Goal: Task Accomplishment & Management: Complete application form

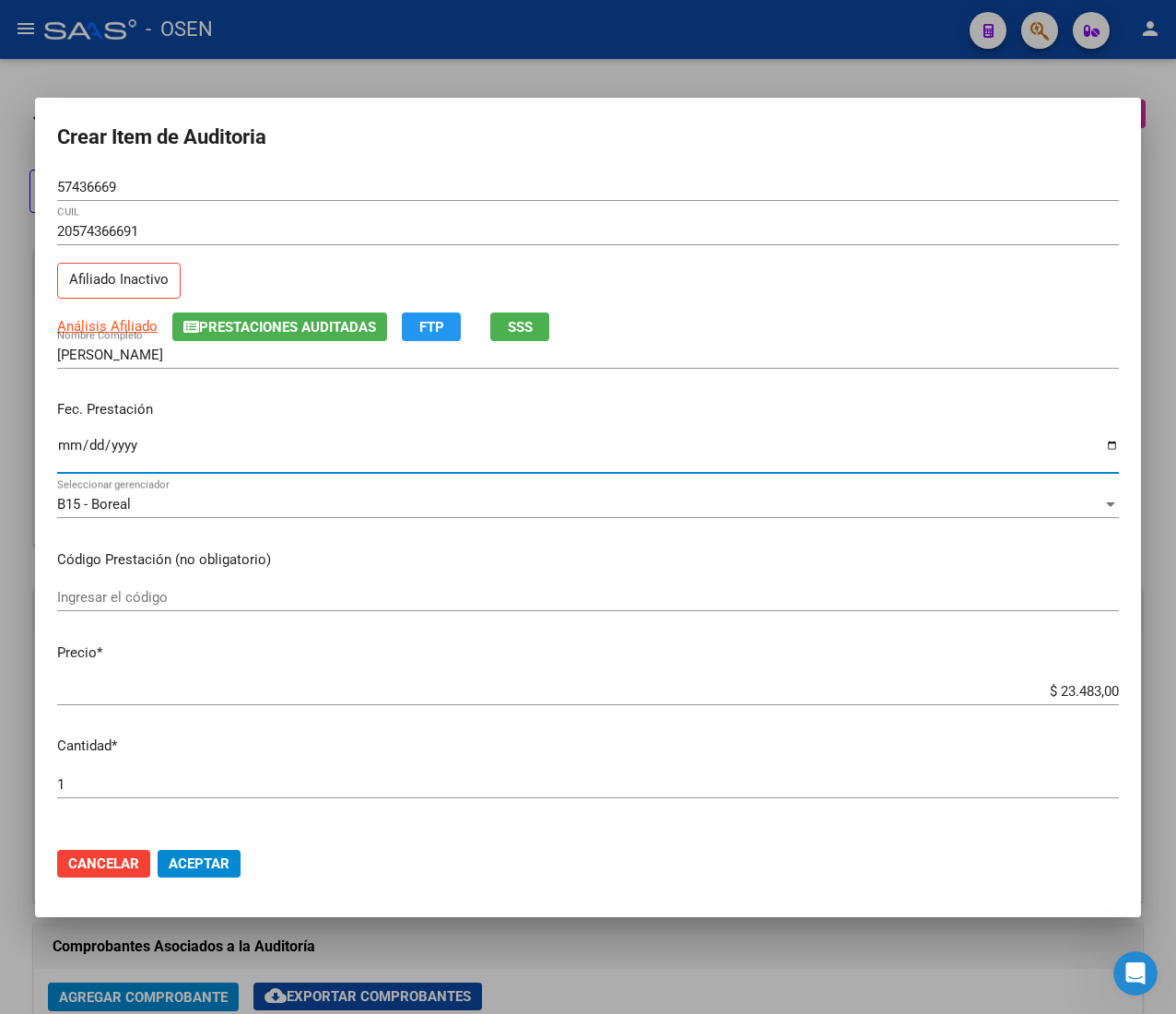
scroll to position [0, 703]
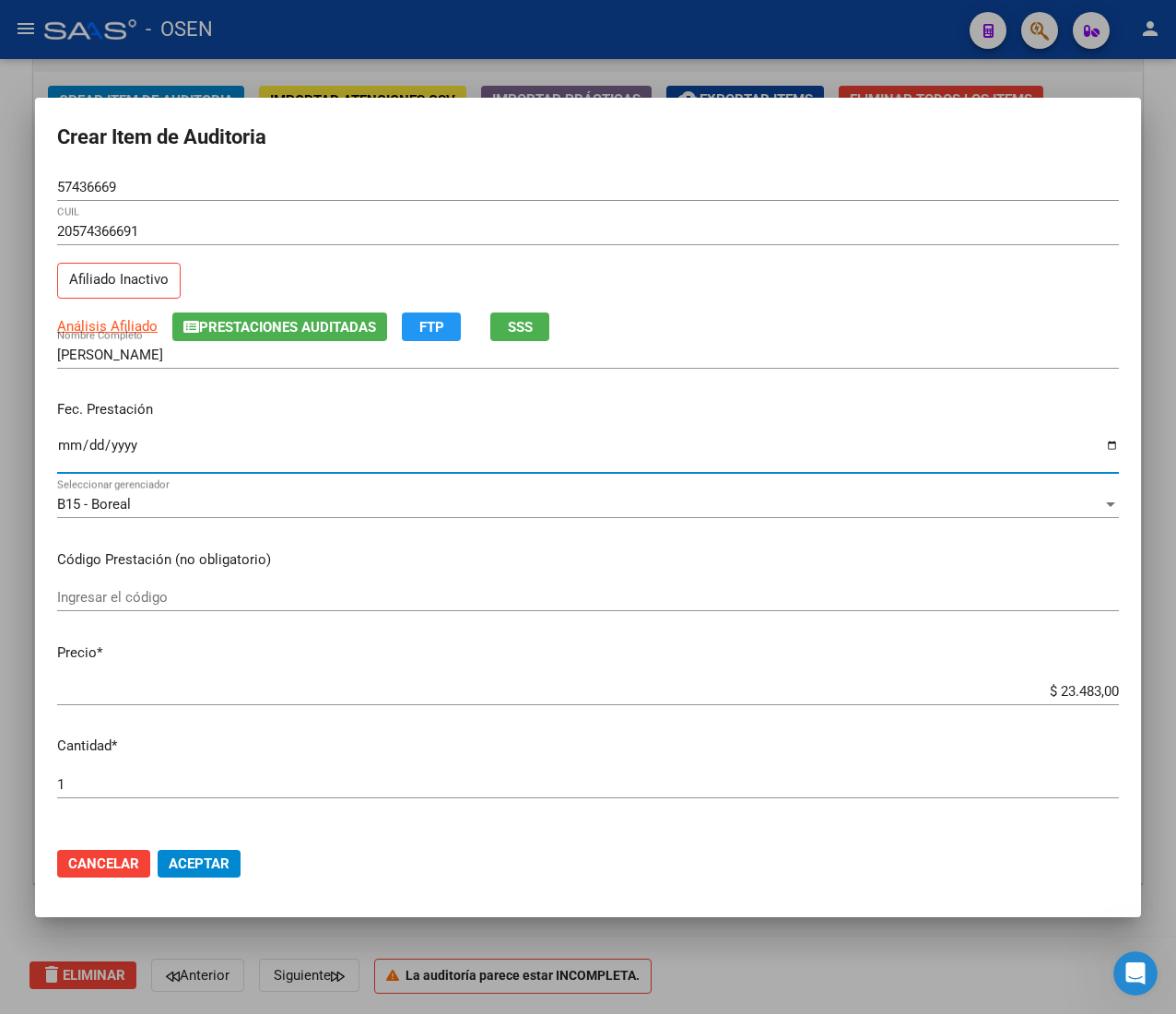
drag, startPoint x: 343, startPoint y: 422, endPoint x: 333, endPoint y: 431, distance: 13.5
click at [343, 422] on div "Fec. Prestación [DATE] Ingresar la fecha" at bounding box center [588, 438] width 1061 height 105
click at [81, 188] on input "57436669" at bounding box center [588, 187] width 1061 height 16
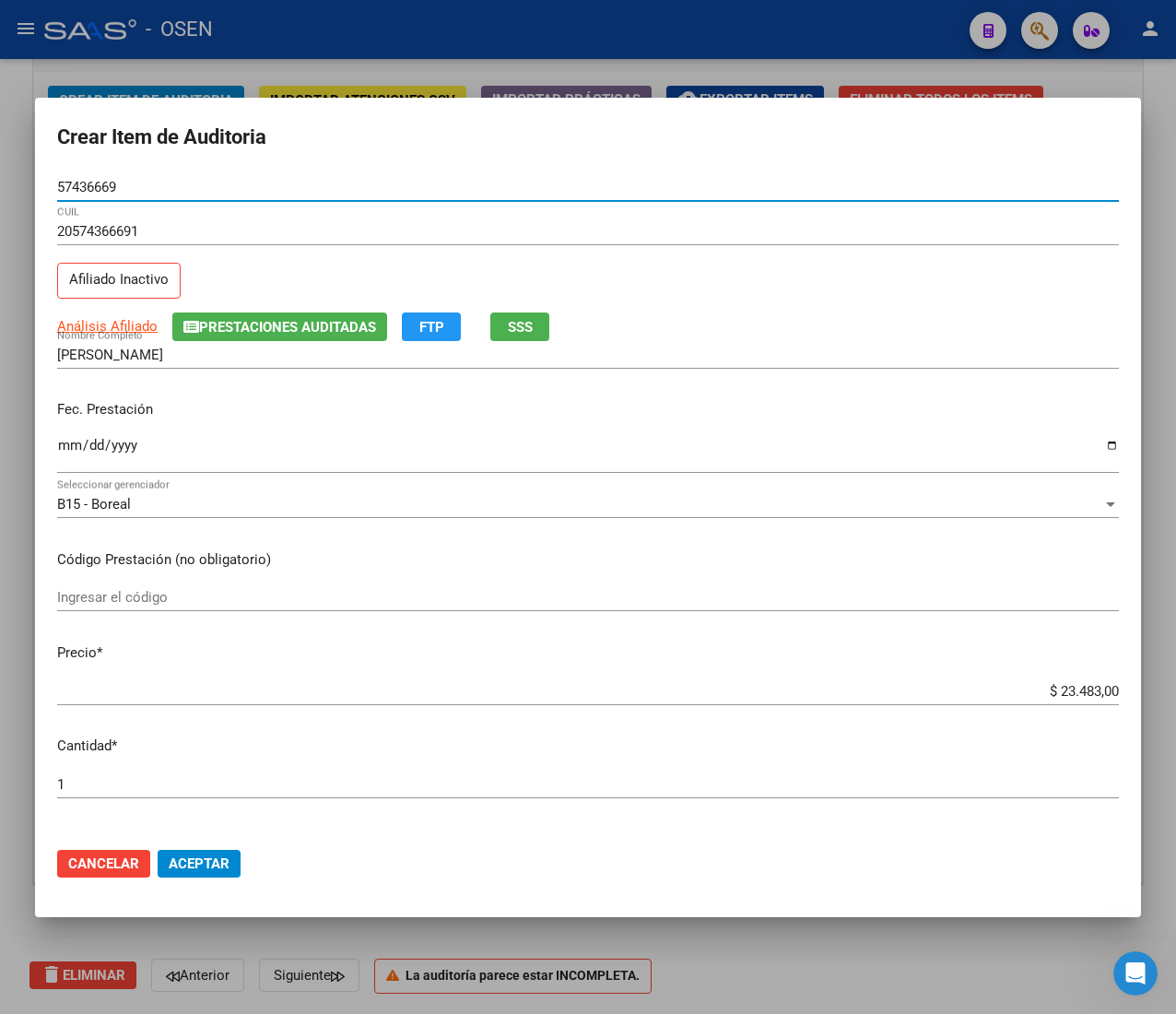
click at [81, 188] on input "57436669" at bounding box center [588, 187] width 1061 height 16
click at [1062, 687] on input "$ 23.483,00" at bounding box center [588, 691] width 1061 height 16
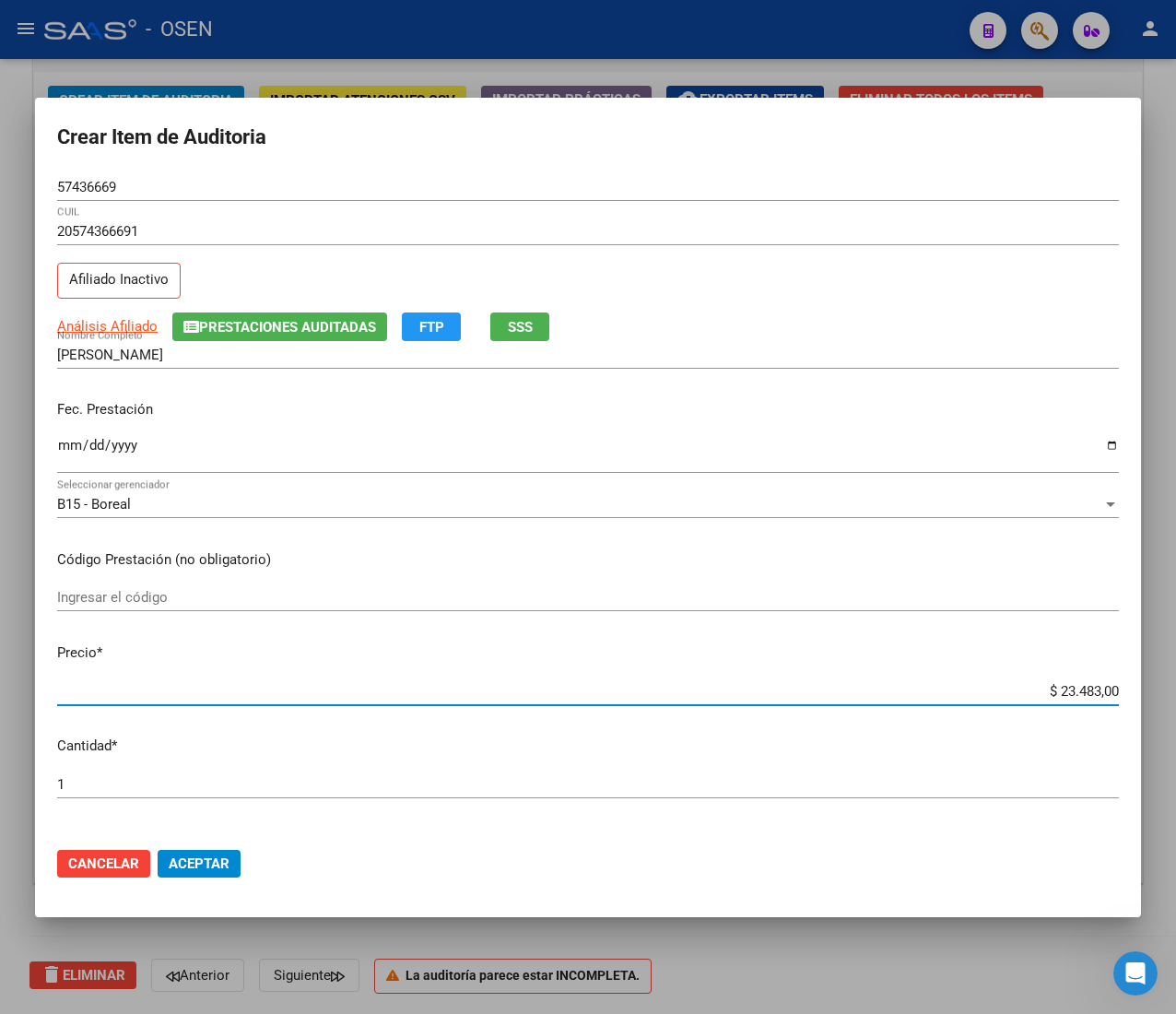
click at [1062, 687] on input "$ 23.483,00" at bounding box center [588, 691] width 1061 height 16
type input "$ 0,07"
type input "$ 0,78"
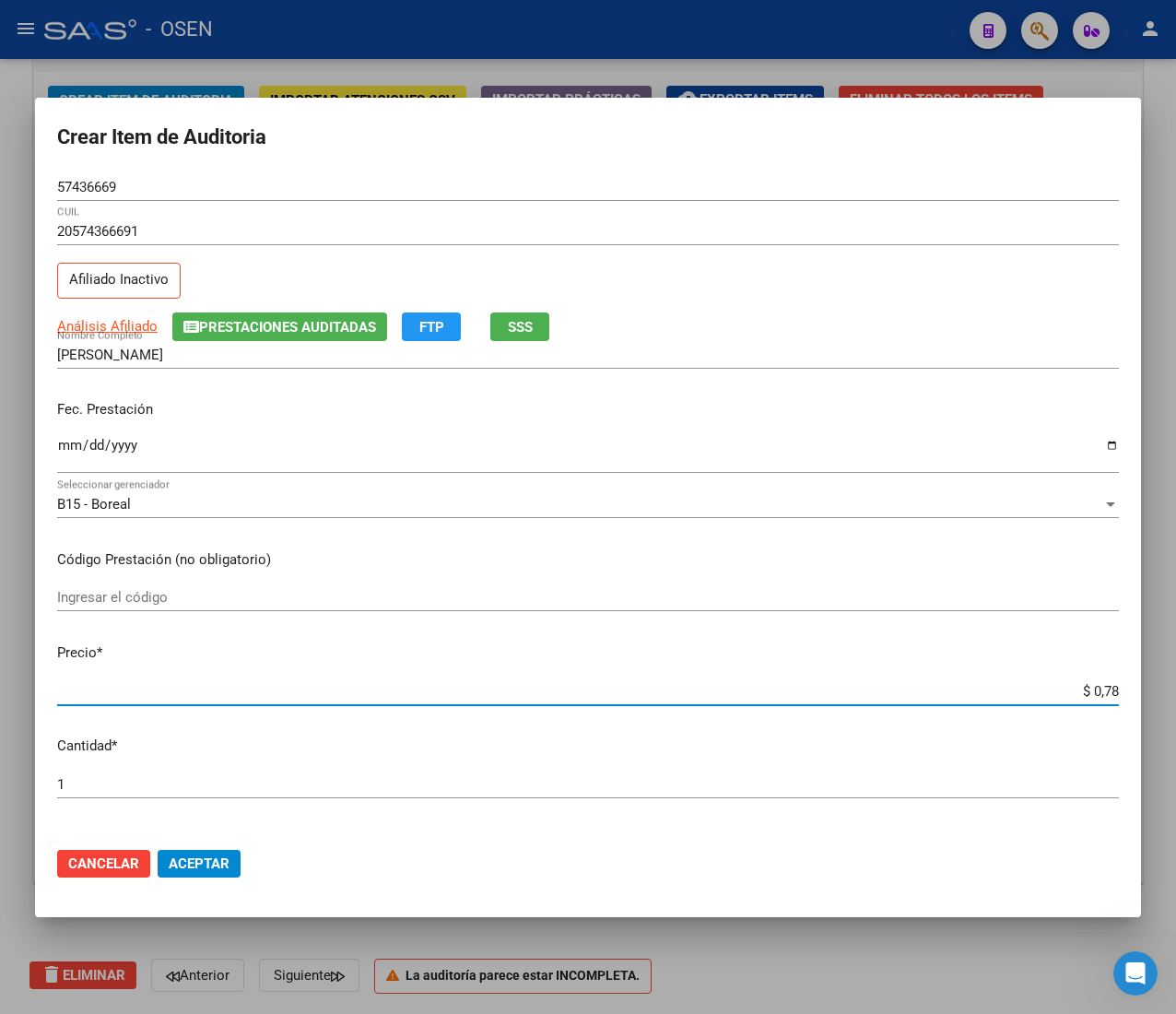
type input "$ 7,84"
type input "$ 78,40"
type input "$ 784,00"
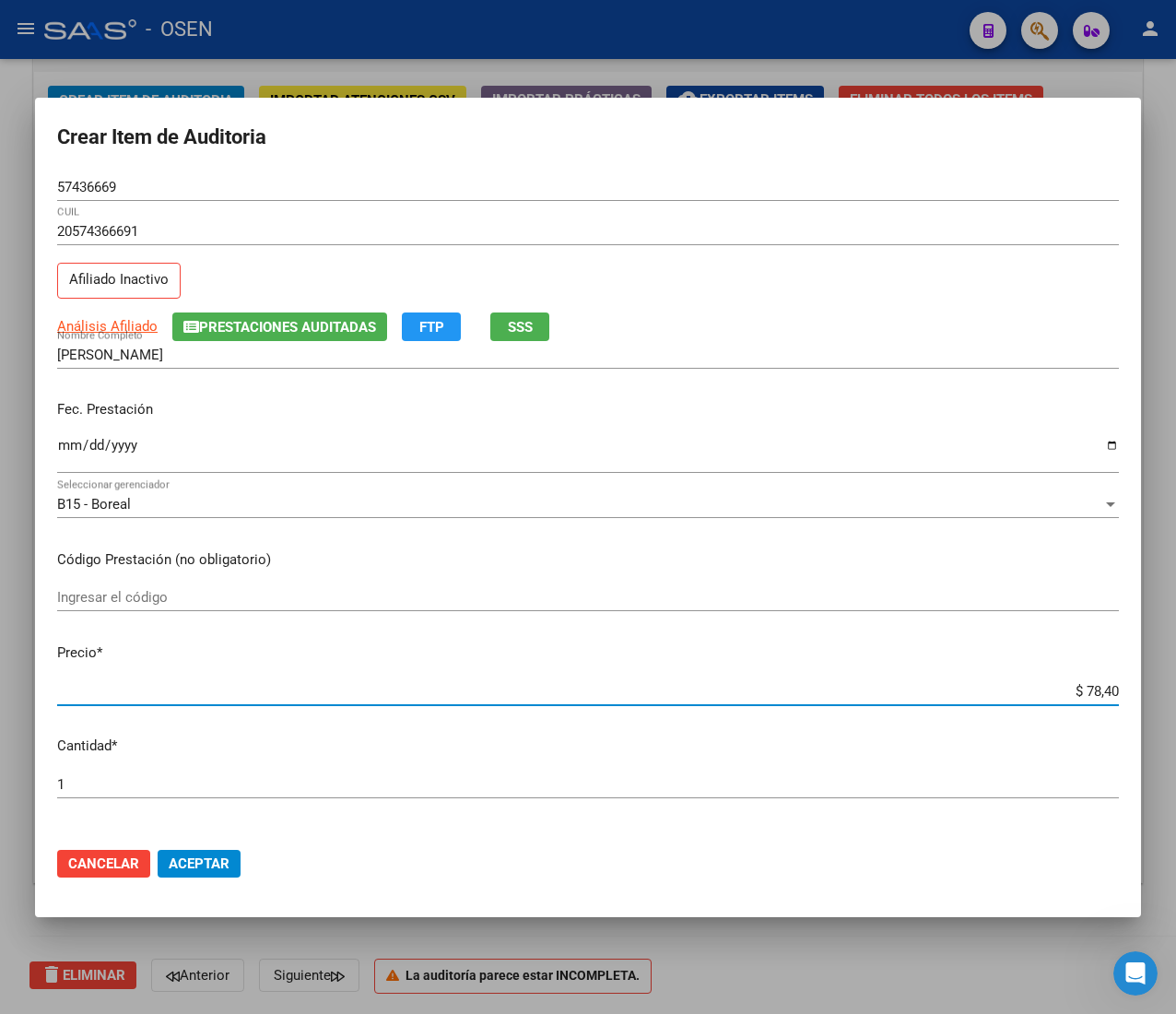
type input "$ 784,00"
click at [234, 858] on button "Aceptar" at bounding box center [199, 863] width 83 height 28
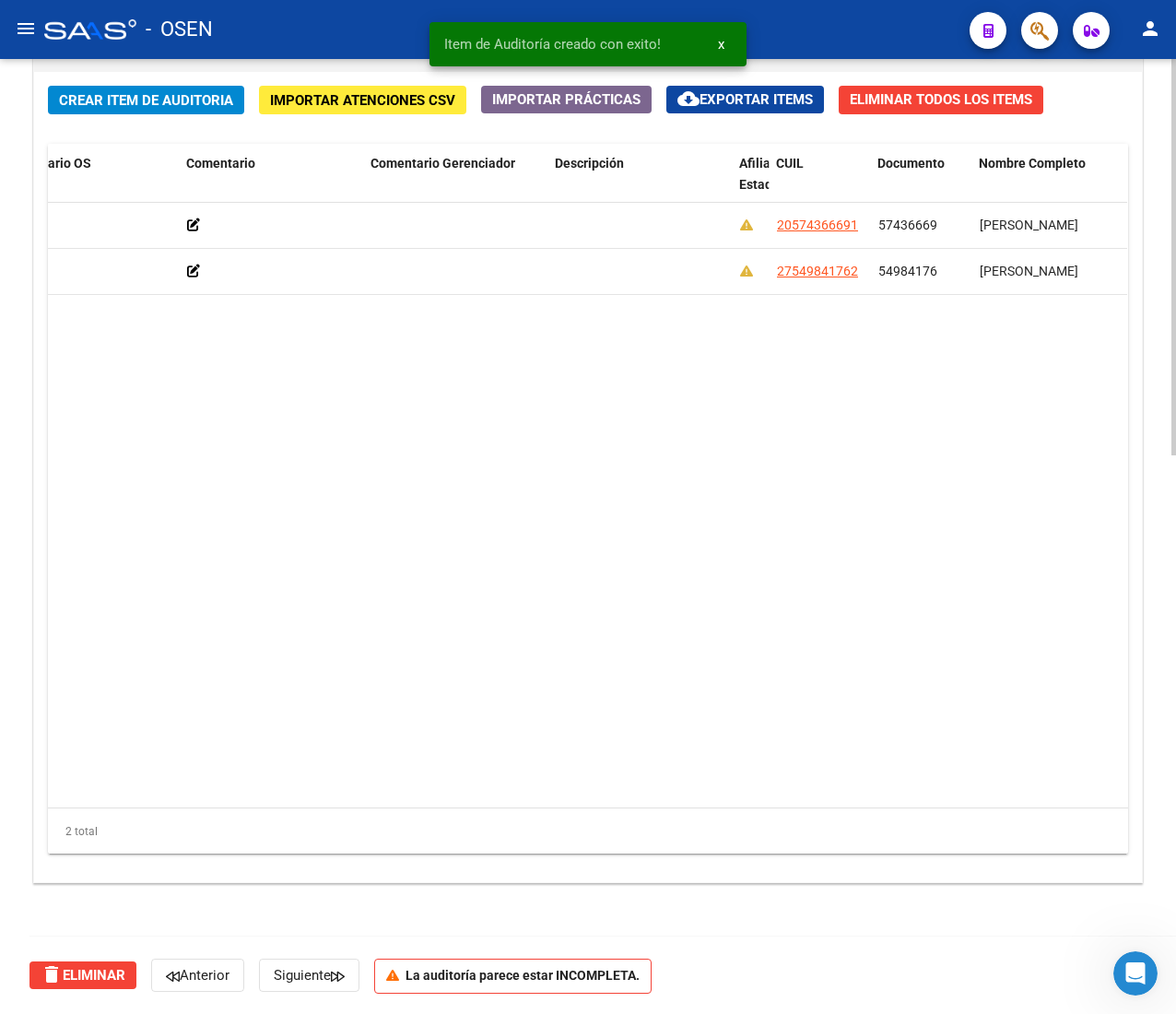
click at [127, 113] on div "Crear Item de Auditoria Importar Atenciones CSV Importar Prácticas cloud_downlo…" at bounding box center [588, 477] width 1107 height 810
click at [151, 102] on span "Crear Item de Auditoria" at bounding box center [146, 100] width 174 height 16
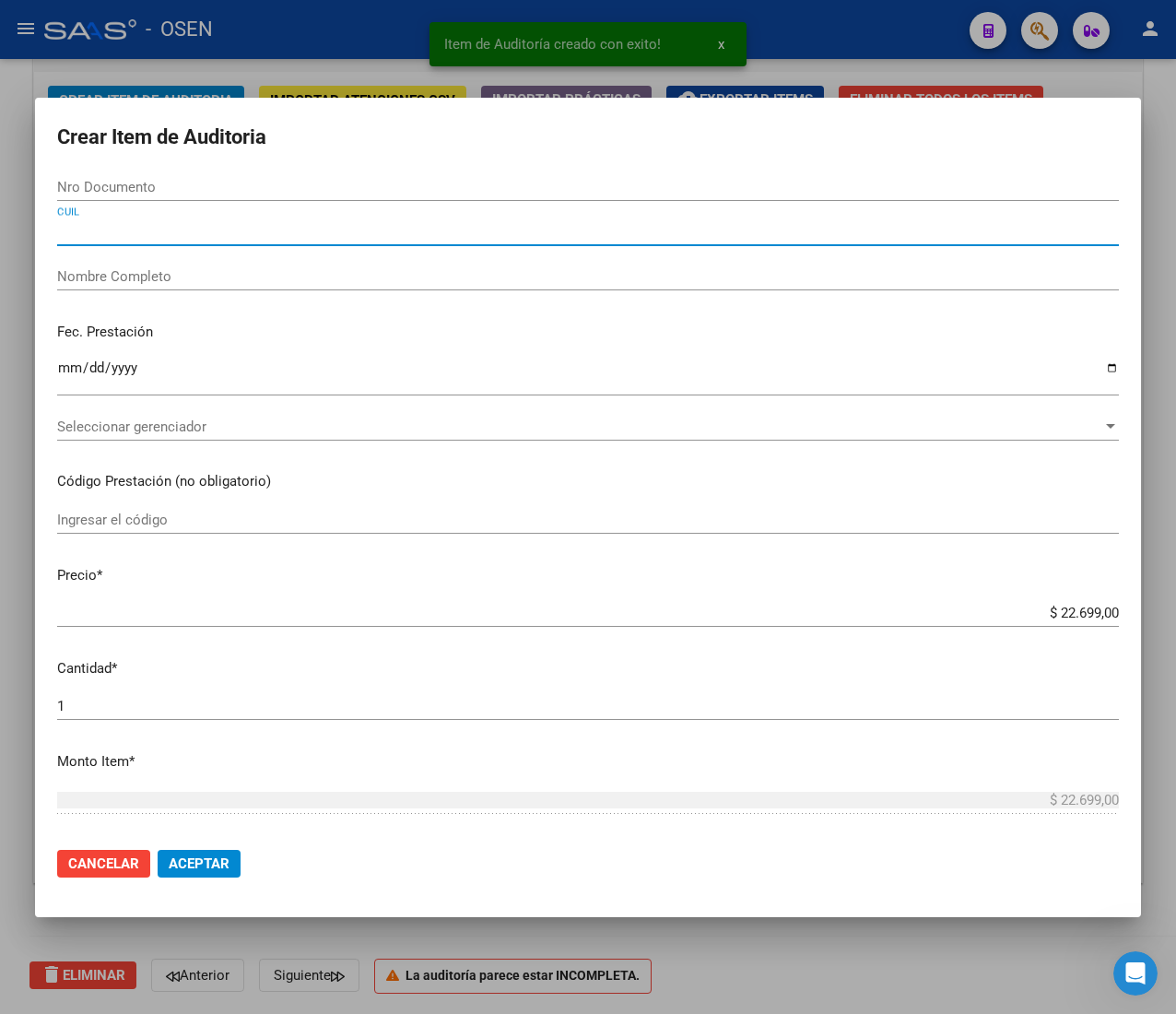
click at [149, 230] on input "CUIL" at bounding box center [588, 231] width 1061 height 16
paste input "20181549646"
type input "20181549646"
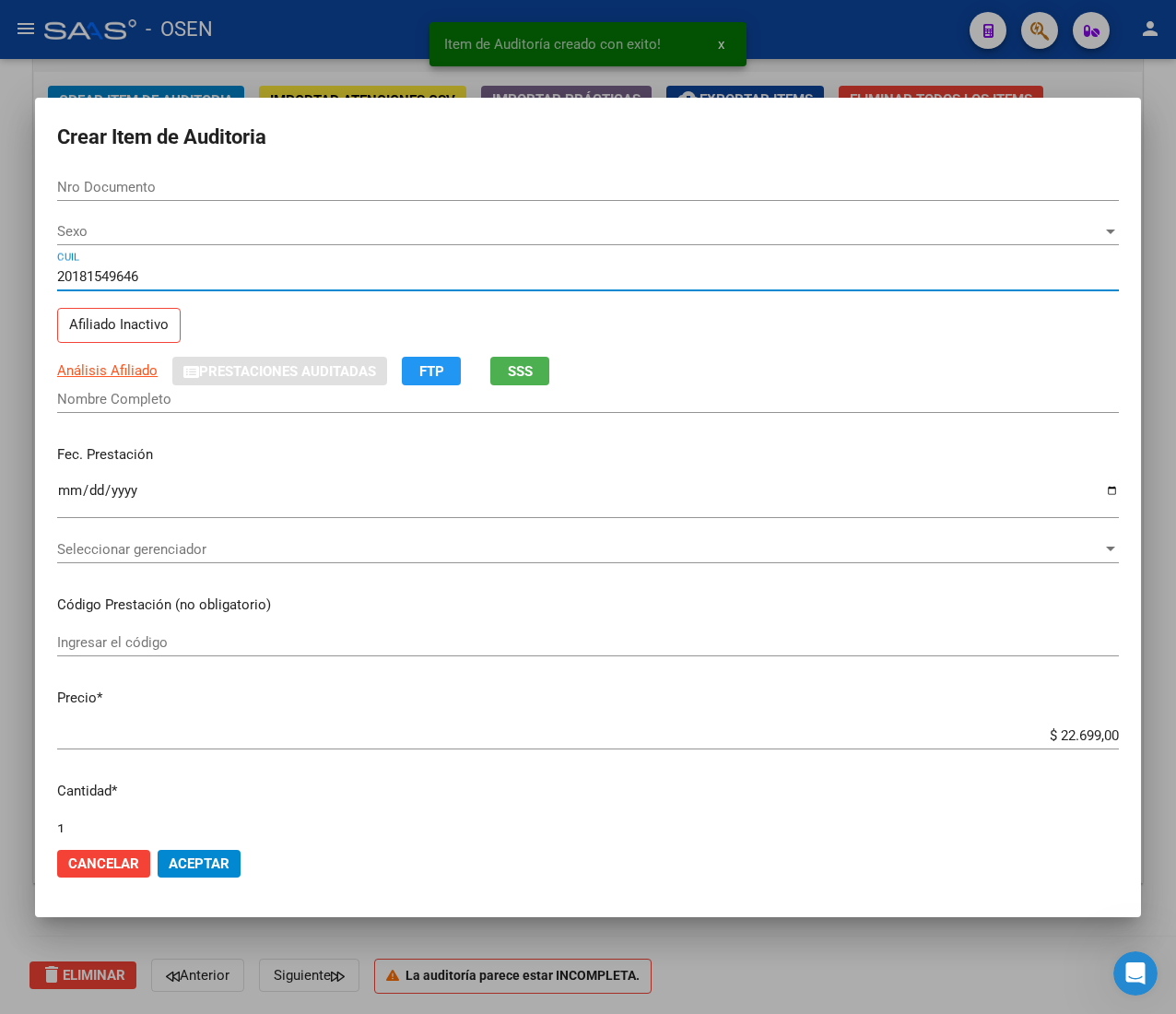
type input "18154964"
type input "LOBO [PERSON_NAME]"
type input "20181549646"
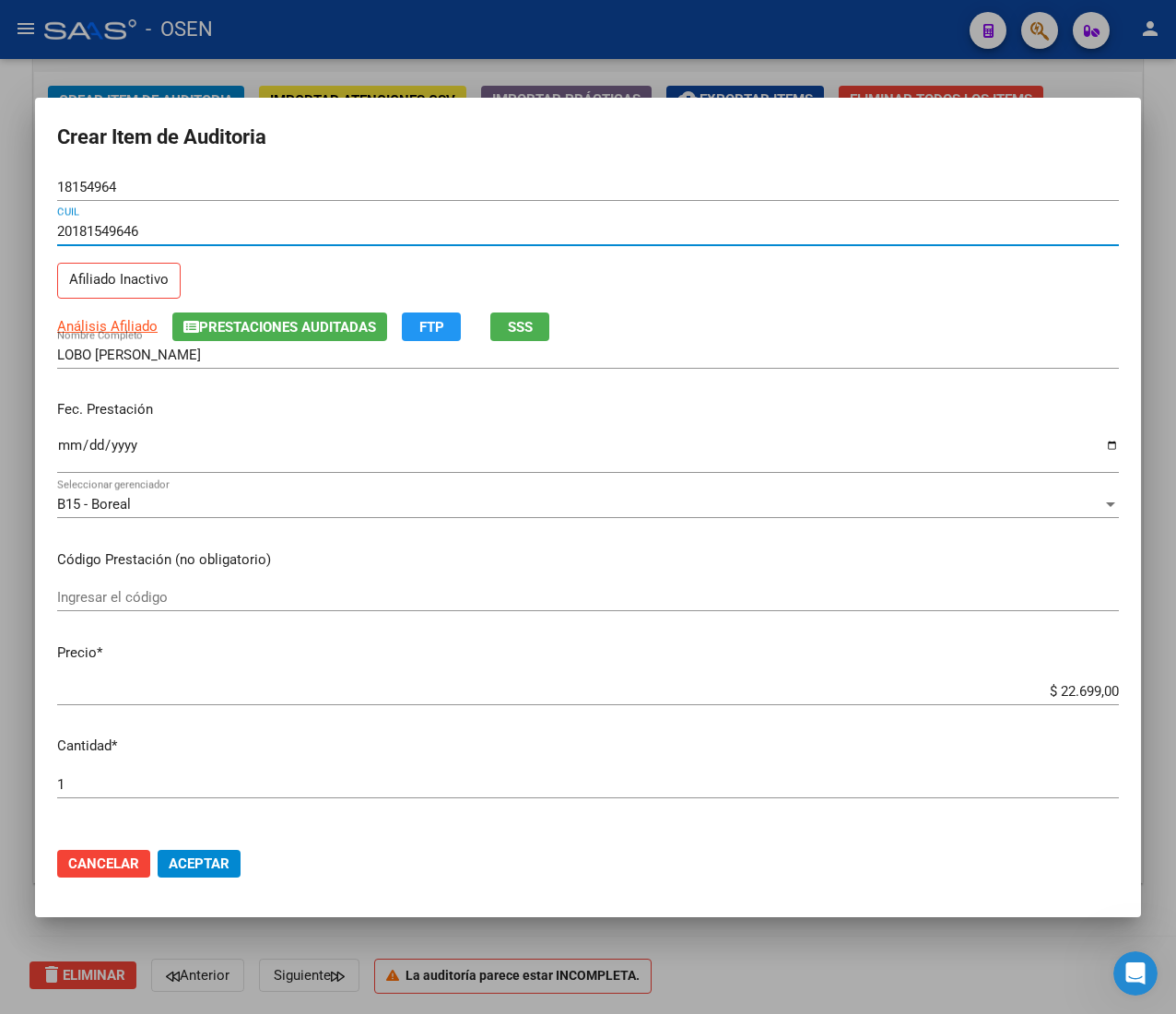
click at [60, 433] on div "Fec. Prestación Ingresar la fecha" at bounding box center [588, 438] width 1061 height 105
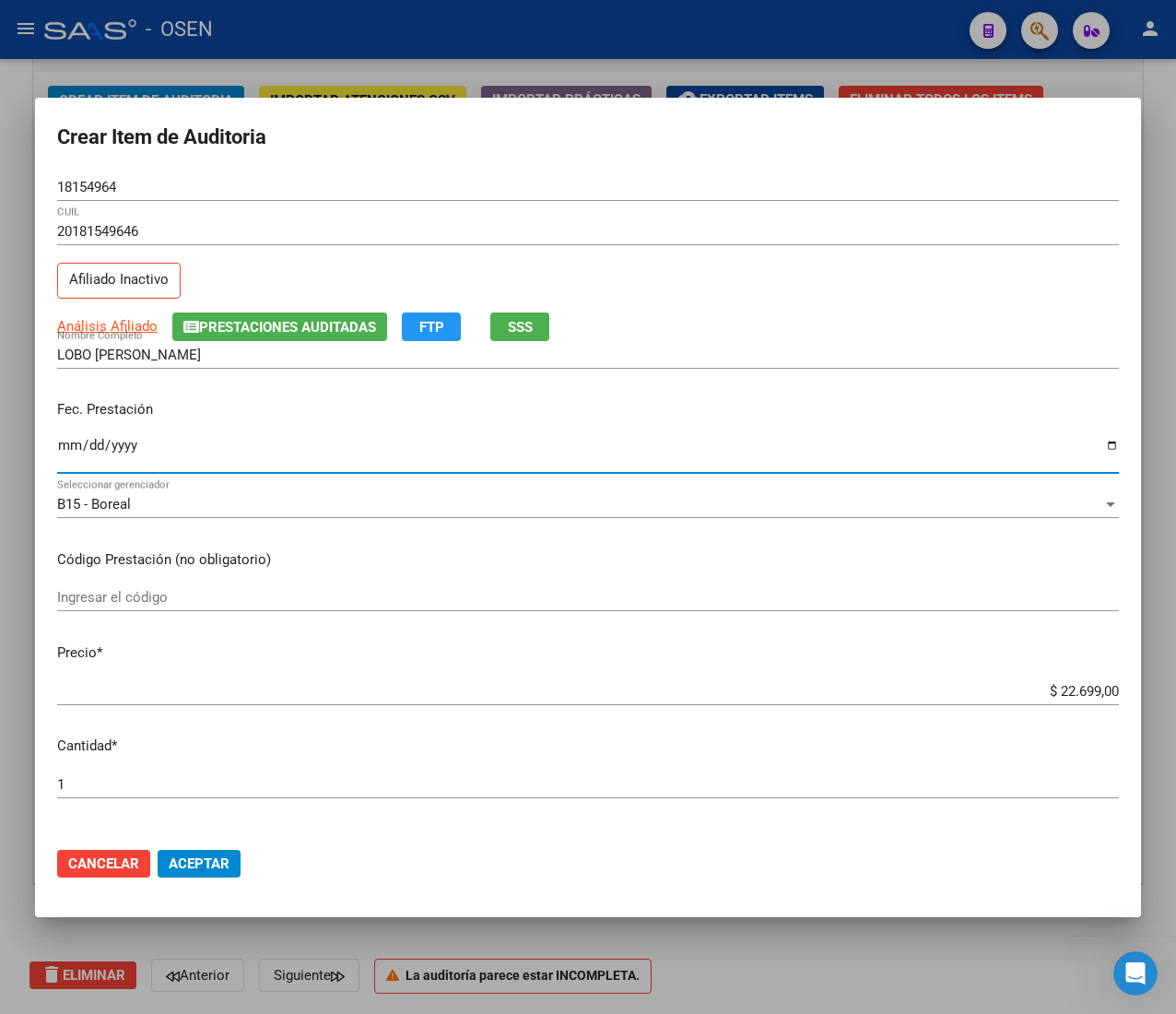
click at [57, 460] on input "Ingresar la fecha" at bounding box center [588, 452] width 1061 height 30
type input "[DATE]"
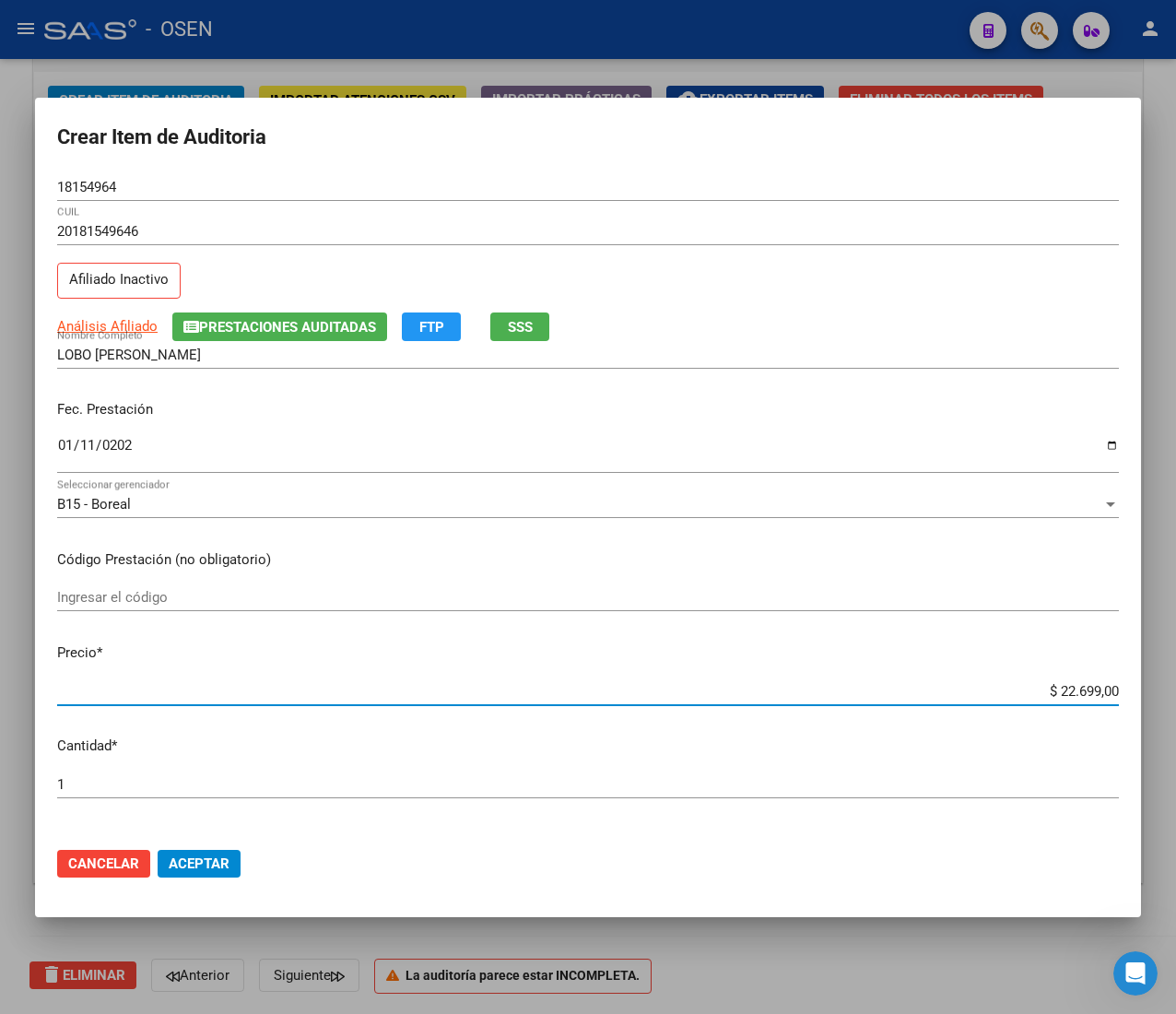
click at [1051, 689] on input "$ 22.699,00" at bounding box center [588, 691] width 1061 height 16
click at [1051, 688] on input "$ 22.699,00" at bounding box center [588, 691] width 1061 height 16
type input "$ 0,02"
type input "$ 0,20"
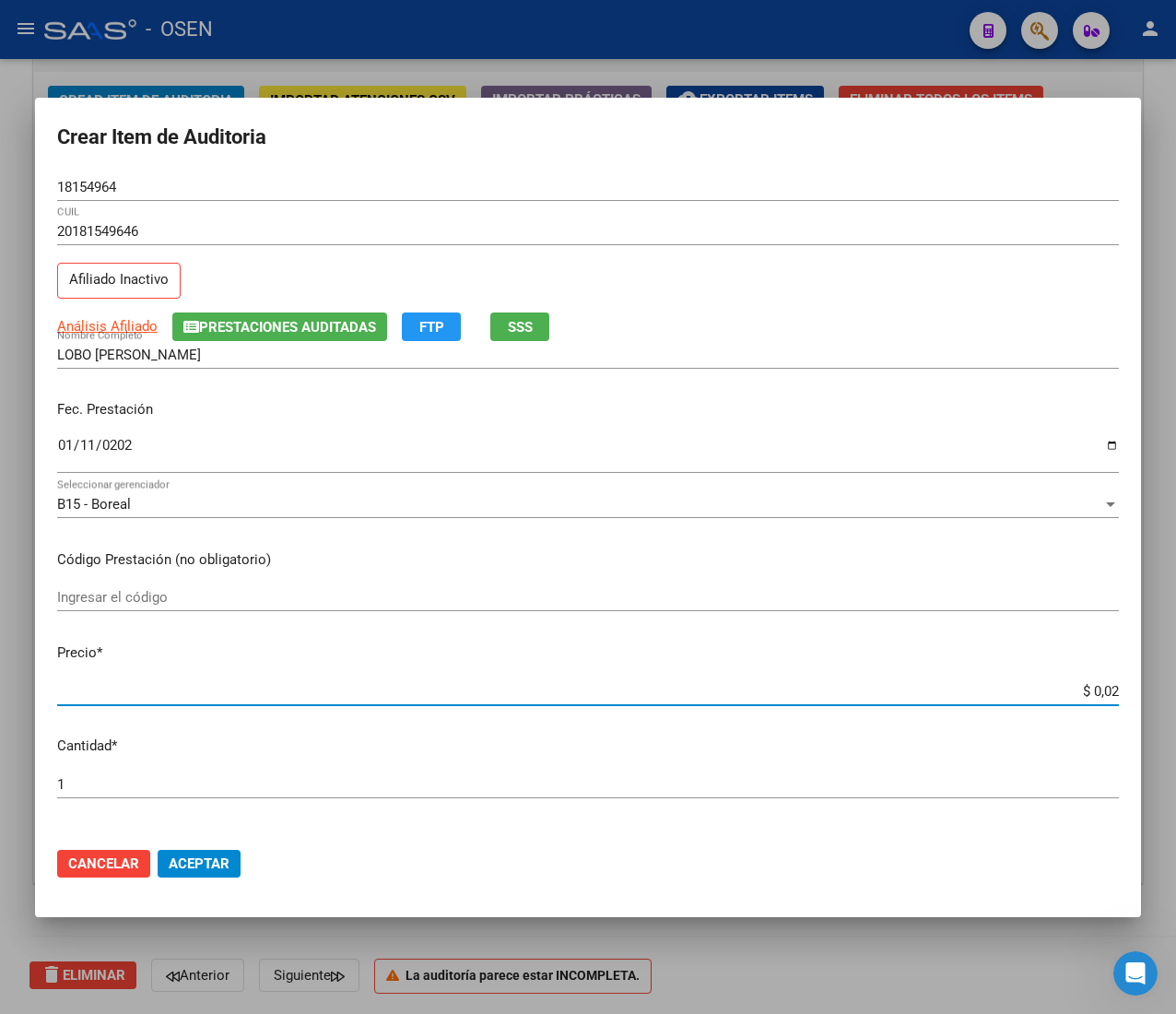
type input "$ 0,20"
type input "$ 2,06"
type input "$ 20,63"
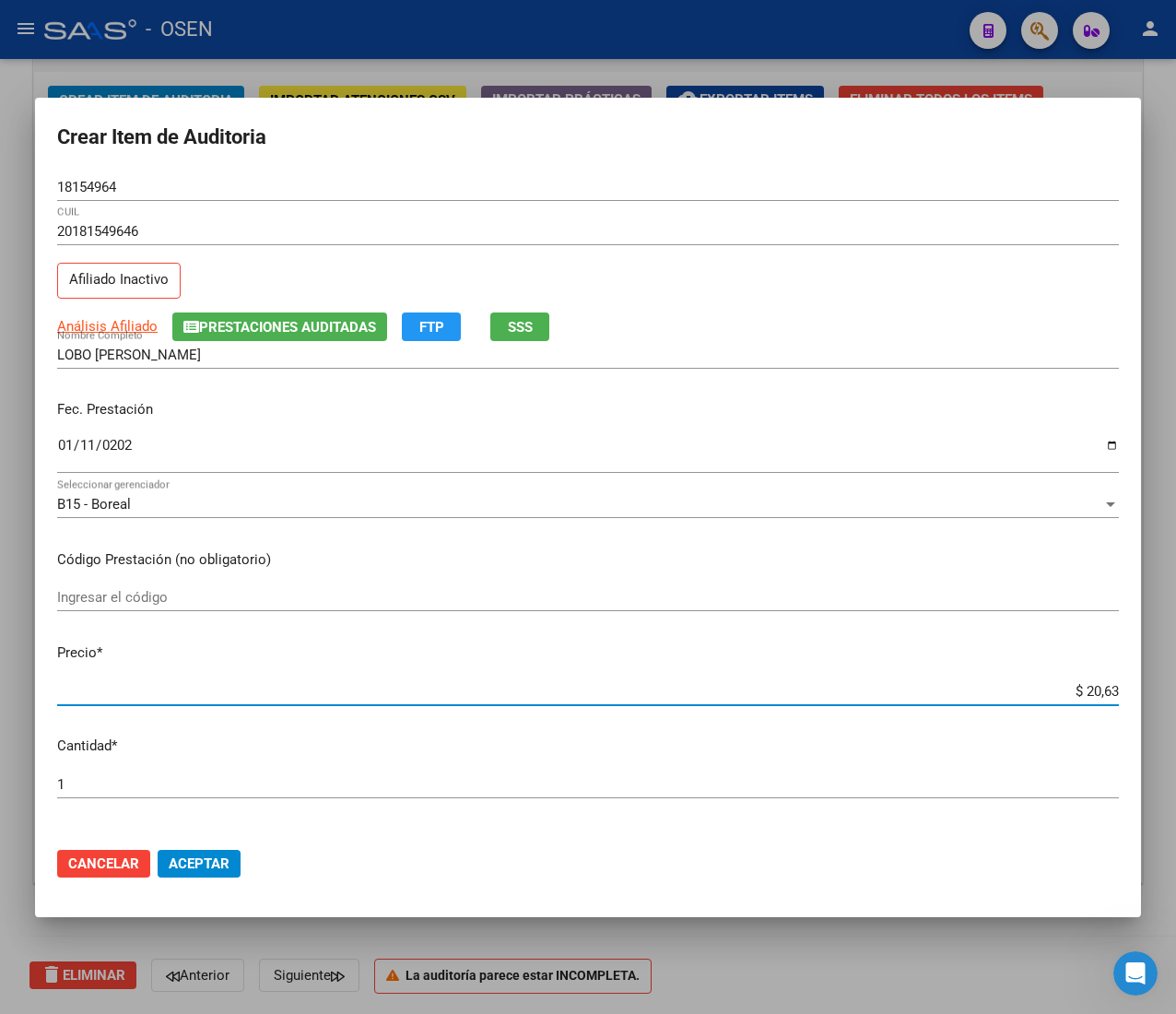
type input "$ 206,30"
type input "$ 2.063,00"
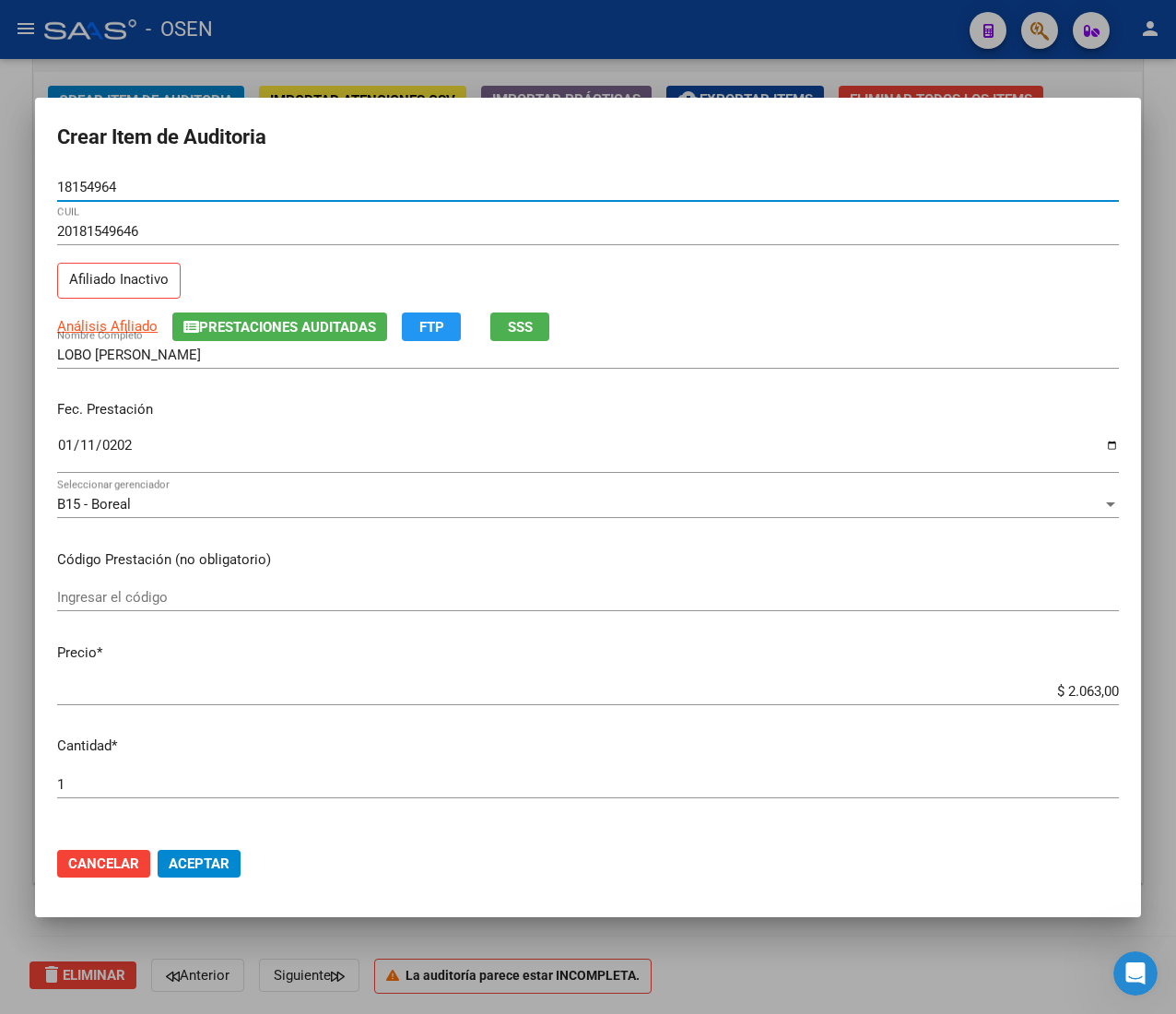
click at [93, 184] on input "18154964" at bounding box center [588, 187] width 1061 height 16
click at [93, 183] on input "18154964" at bounding box center [588, 187] width 1061 height 16
click at [217, 851] on mat-dialog-actions "Cancelar Aceptar" at bounding box center [588, 863] width 1061 height 63
click at [215, 859] on span "Aceptar" at bounding box center [198, 863] width 61 height 16
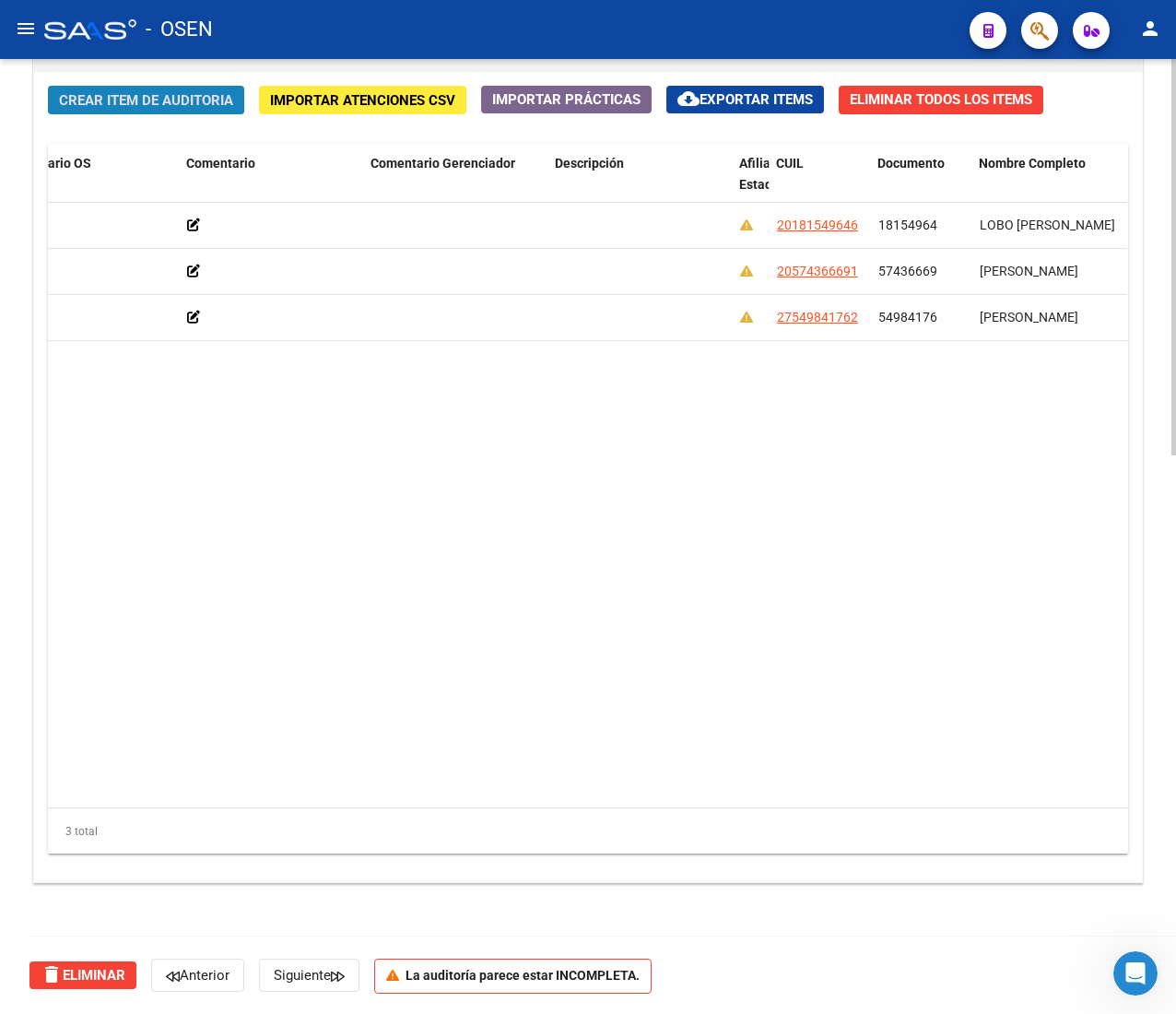
click at [98, 105] on span "Crear Item de Auditoria" at bounding box center [146, 100] width 174 height 16
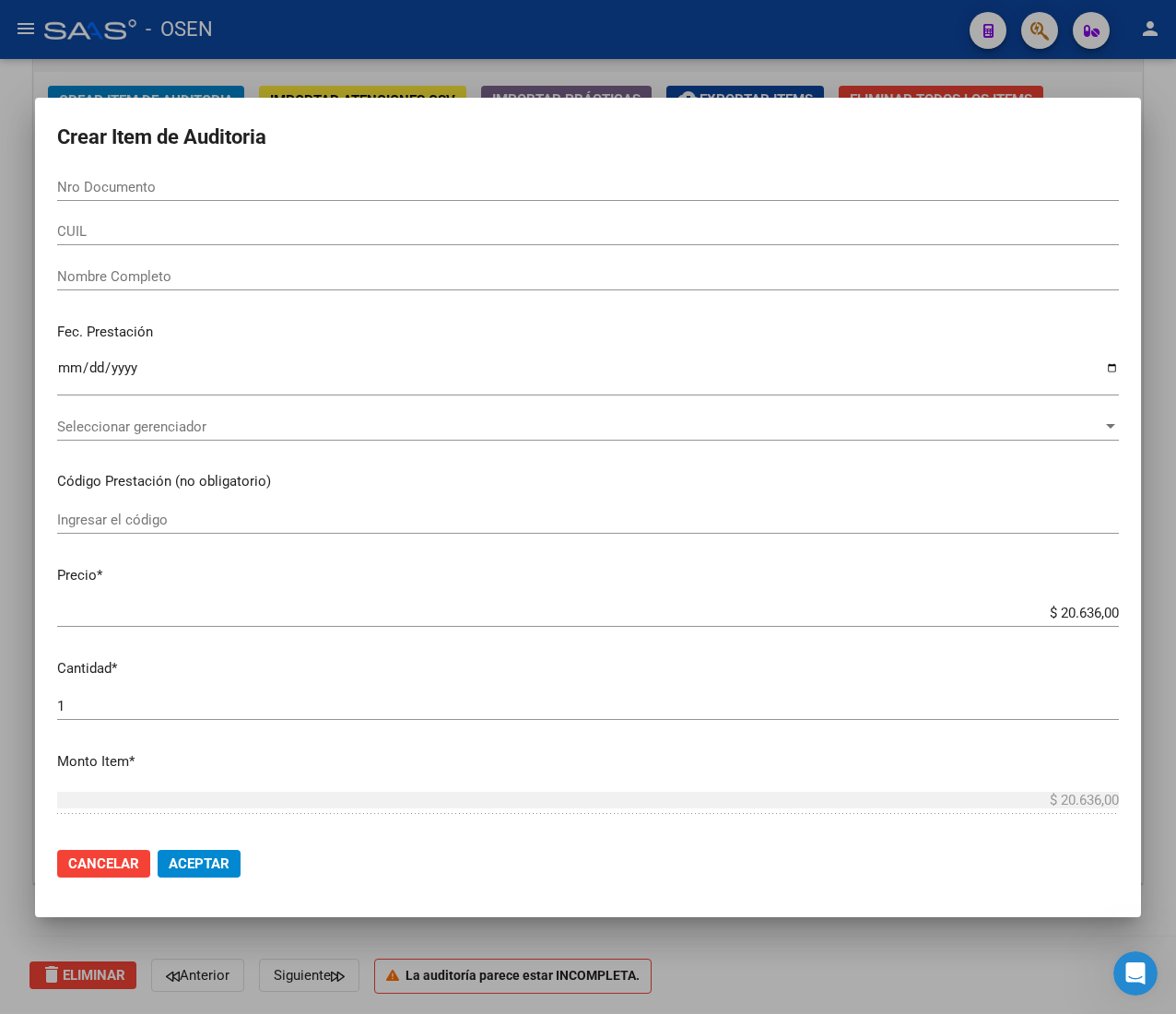
click at [192, 243] on div "CUIL" at bounding box center [588, 231] width 1061 height 28
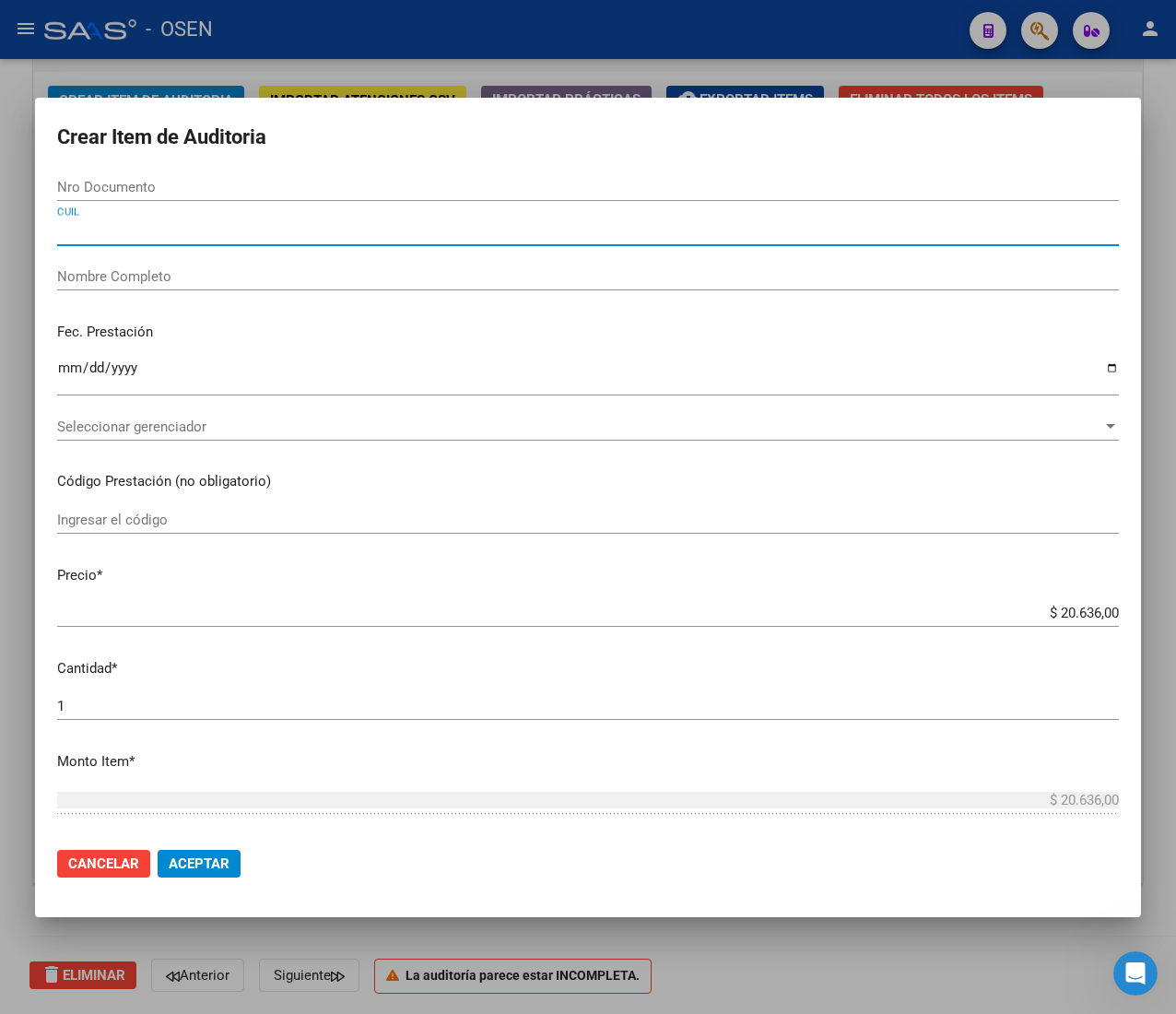
paste input "27557243068"
type input "27557243068"
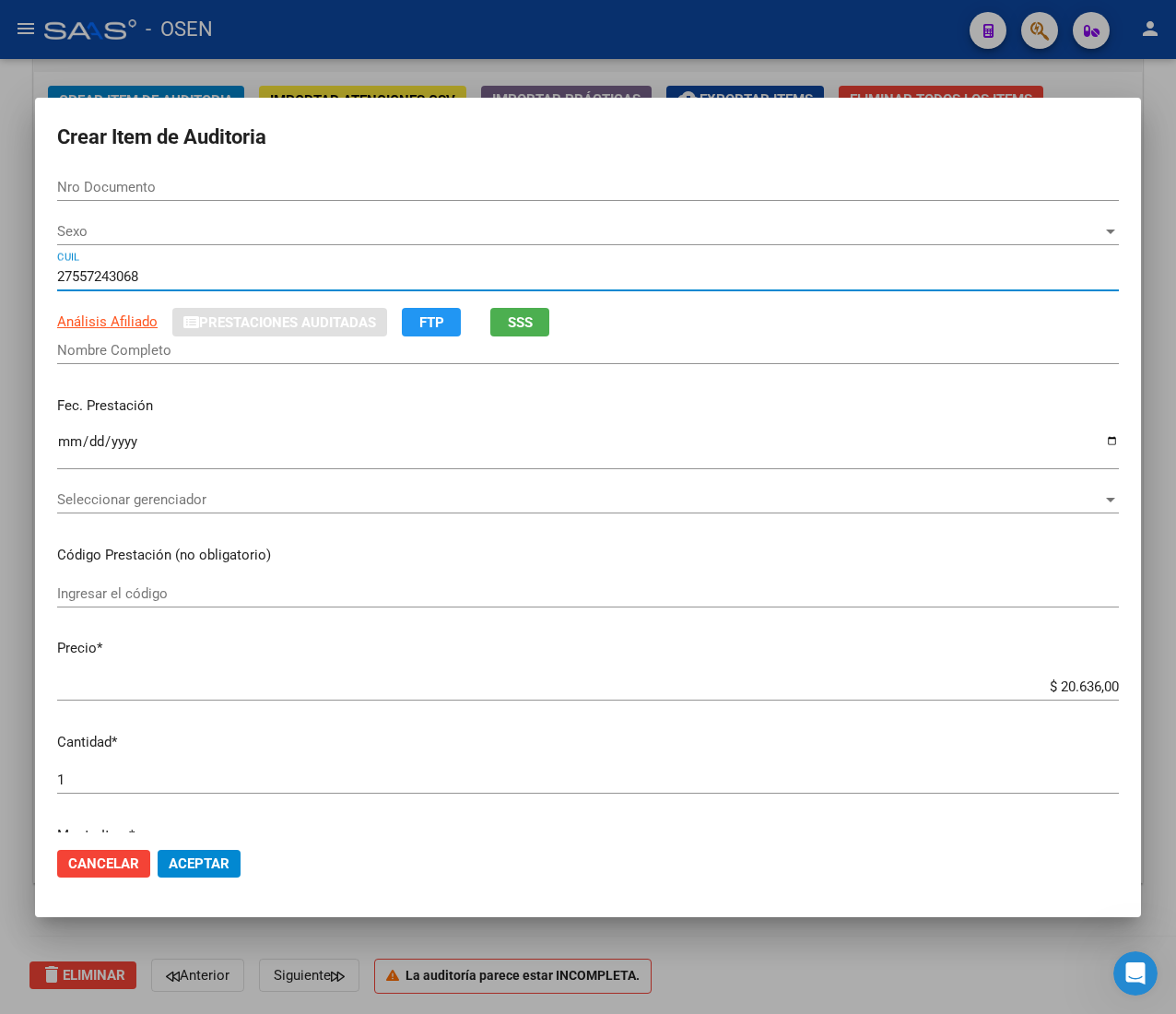
type input "55724306"
type input "[PERSON_NAME]"
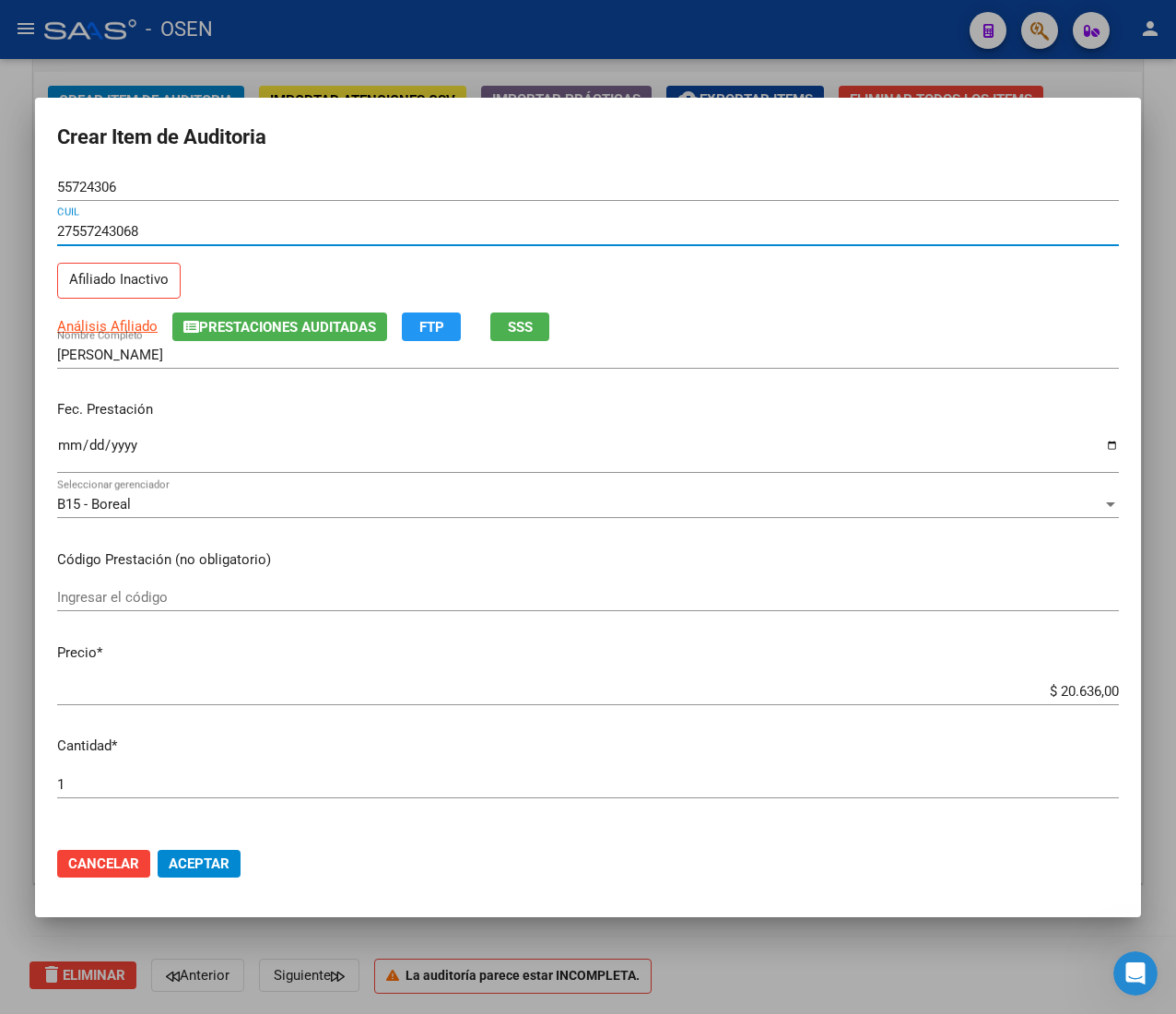
type input "27557243068"
click at [68, 451] on input "Ingresar la fecha" at bounding box center [588, 452] width 1061 height 30
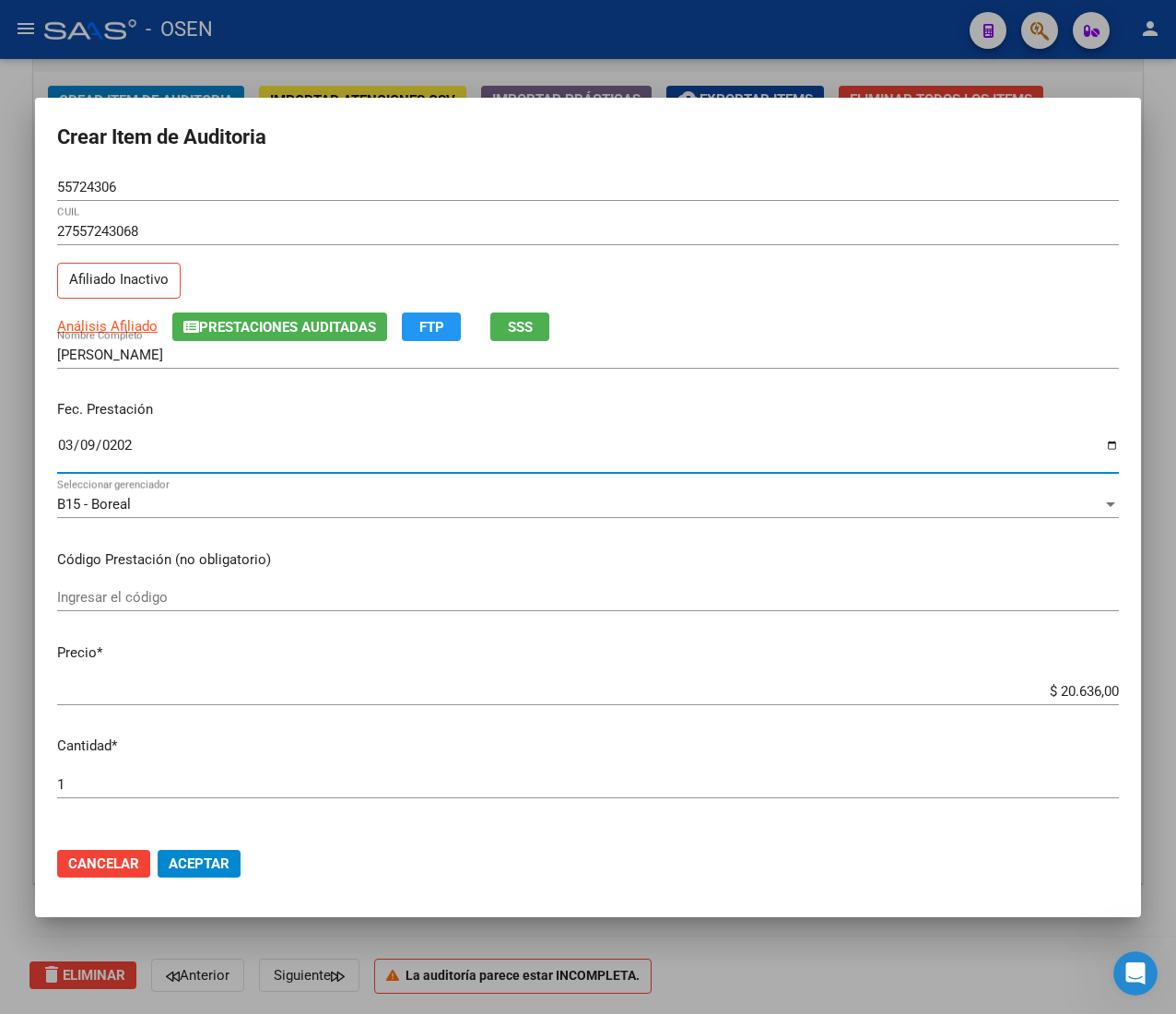
type input "[DATE]"
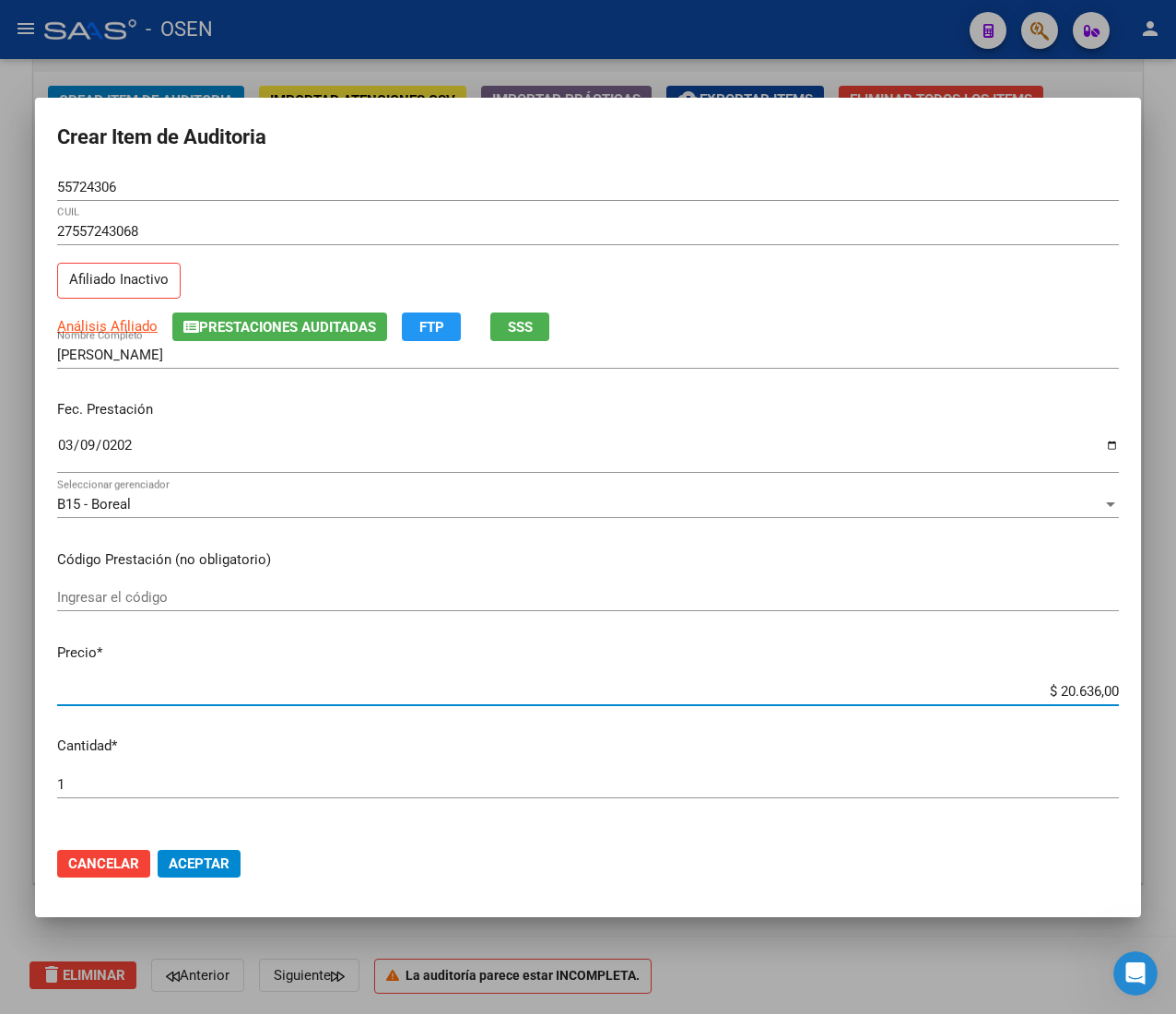
click at [1059, 684] on input "$ 20.636,00" at bounding box center [588, 691] width 1061 height 16
type input "$ 0,02"
type input "$ 0,20"
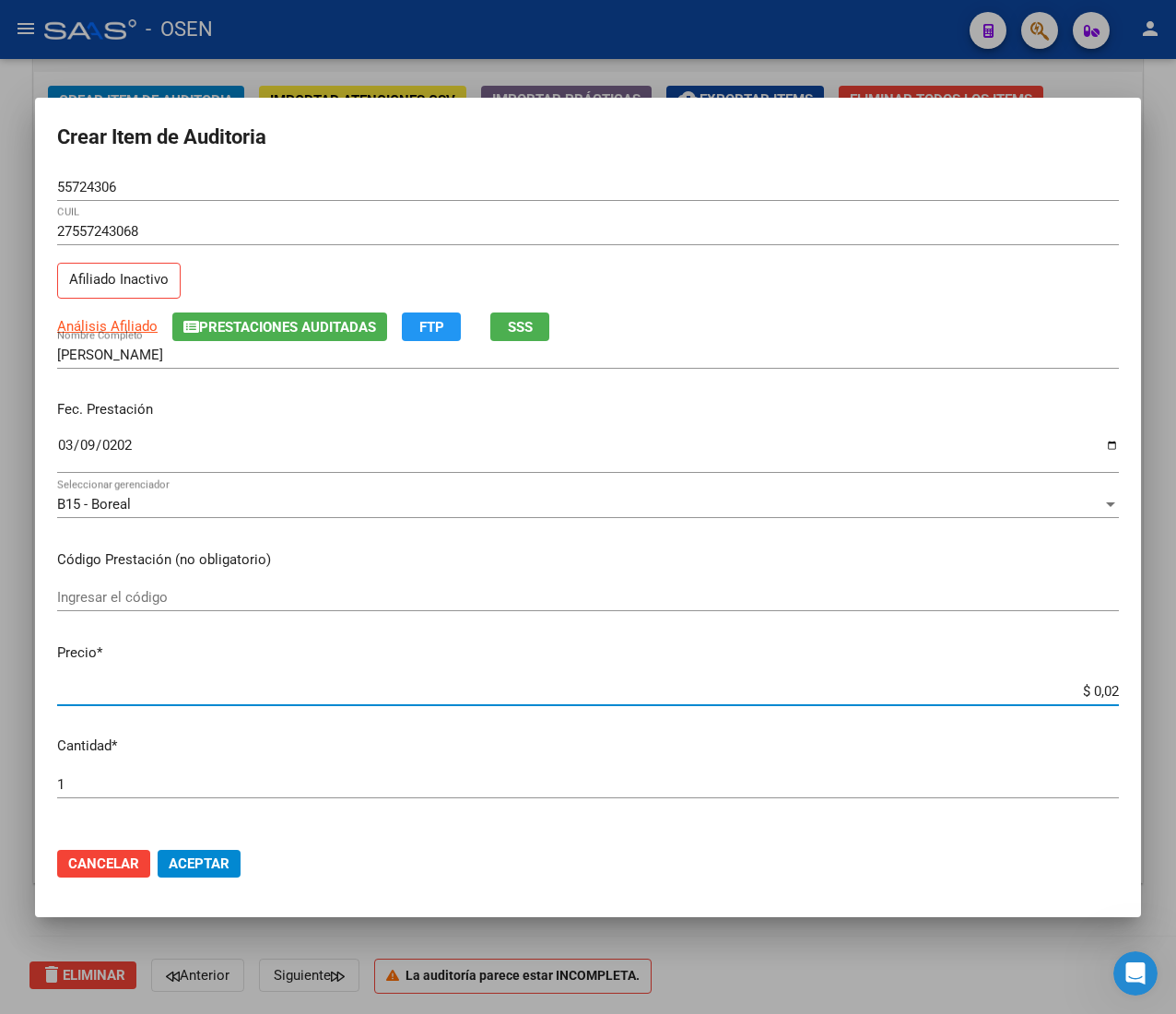
type input "$ 0,20"
type input "$ 2,06"
type input "$ 20,63"
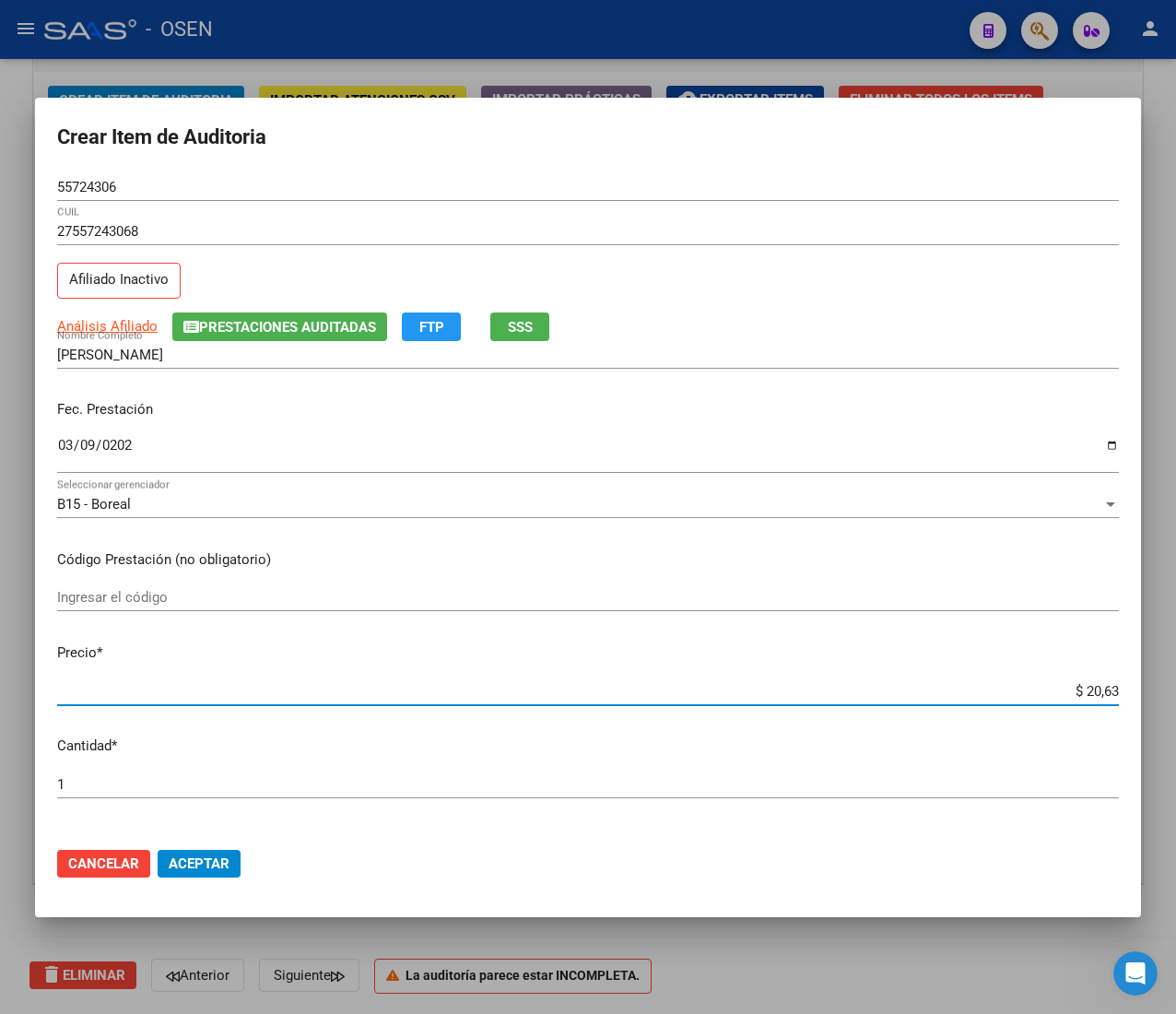
type input "$ 206,30"
type input "$ 2.063,00"
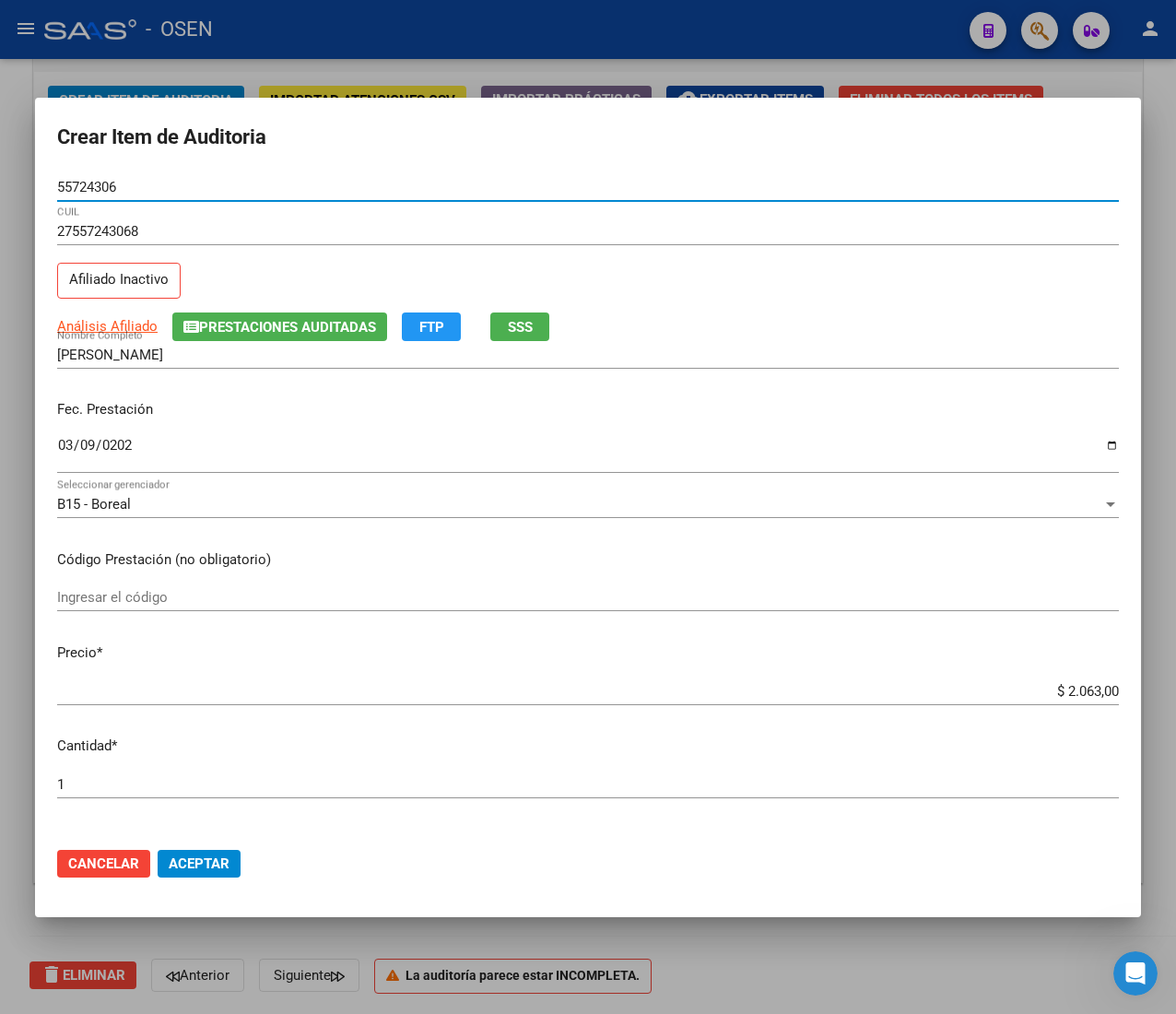
click at [82, 190] on input "55724306" at bounding box center [588, 187] width 1061 height 16
click at [214, 857] on span "Aceptar" at bounding box center [198, 863] width 61 height 16
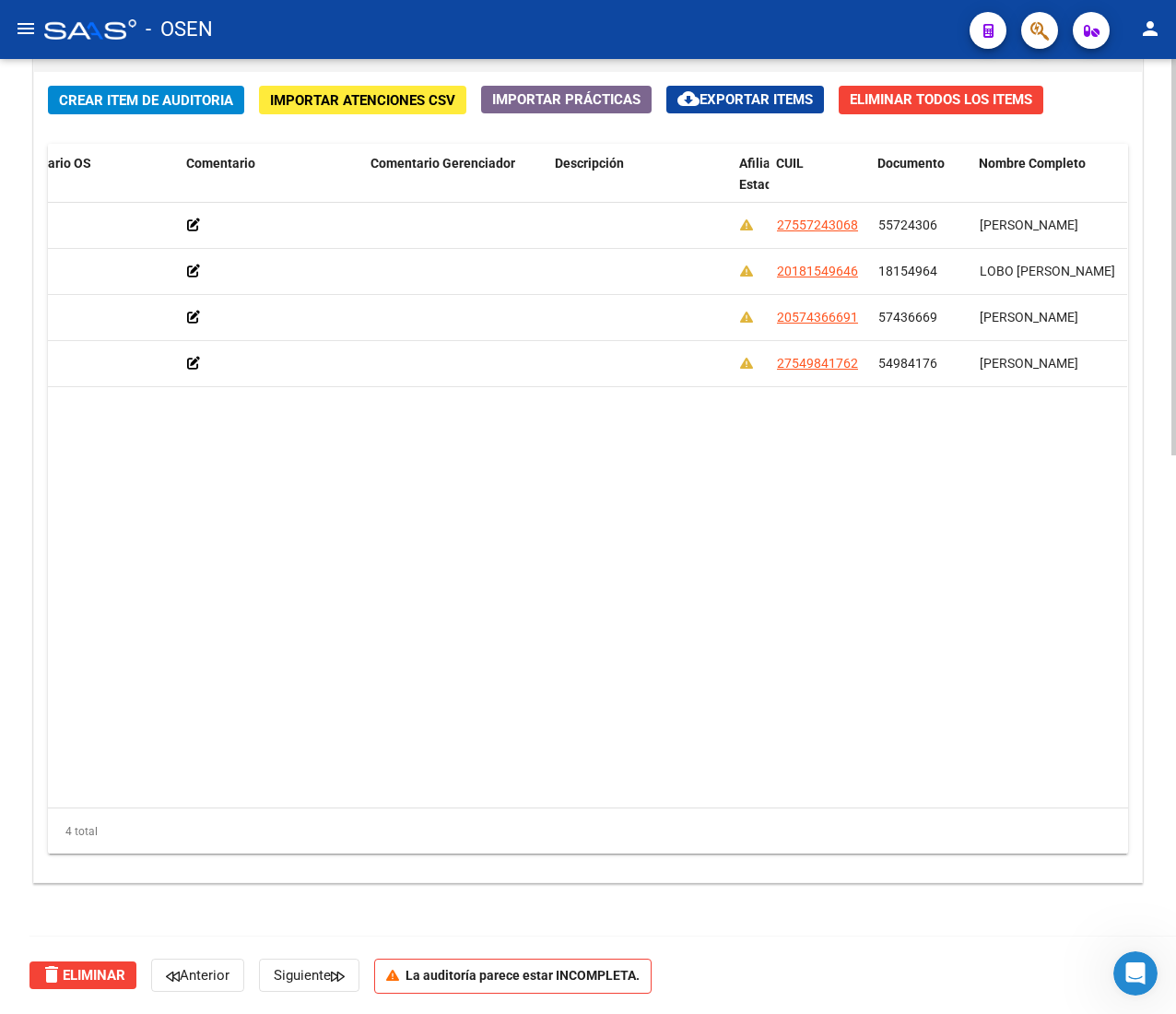
click at [193, 96] on span "Crear Item de Auditoria" at bounding box center [146, 100] width 174 height 16
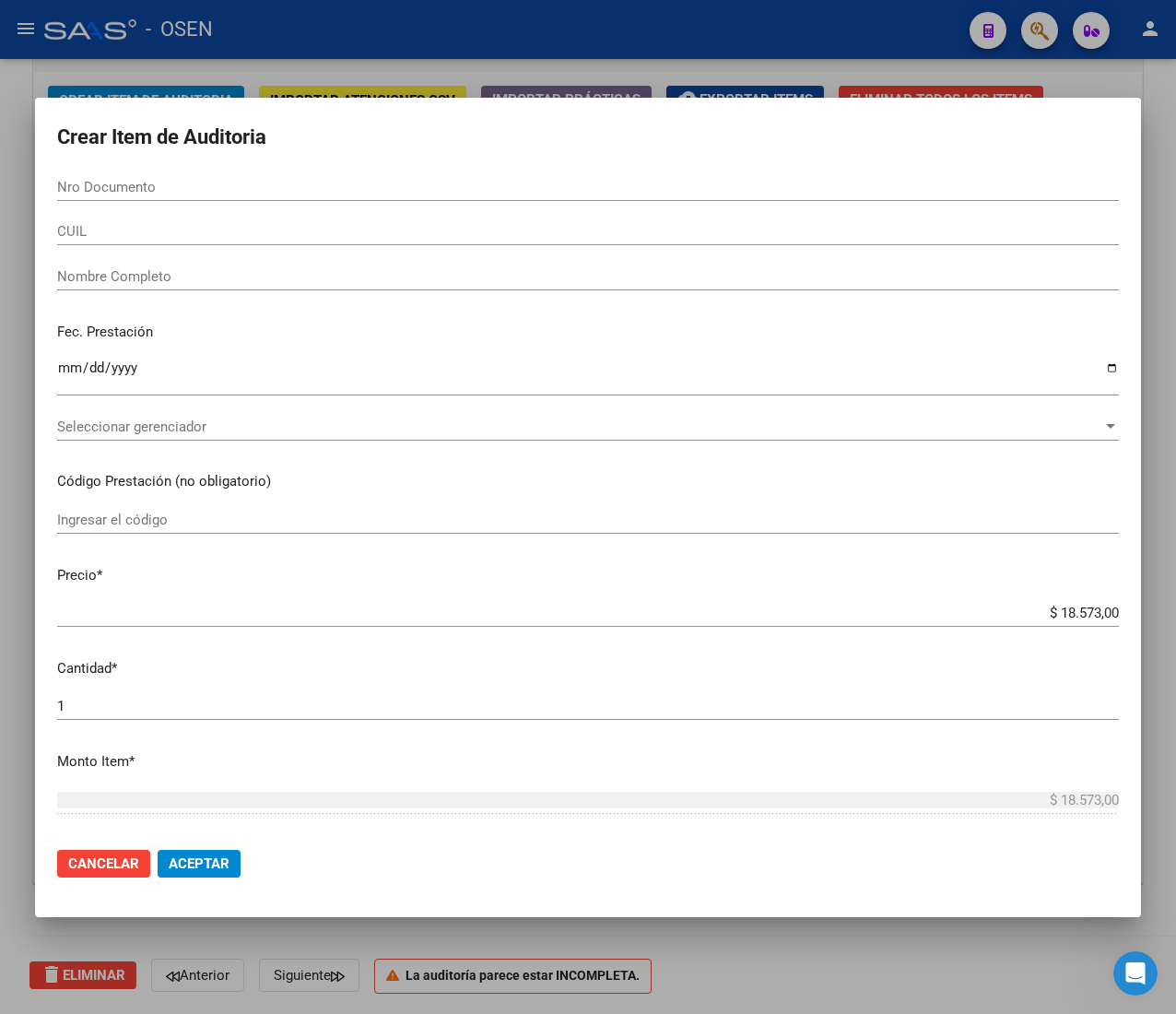
click at [167, 244] on div "CUIL" at bounding box center [588, 231] width 1061 height 28
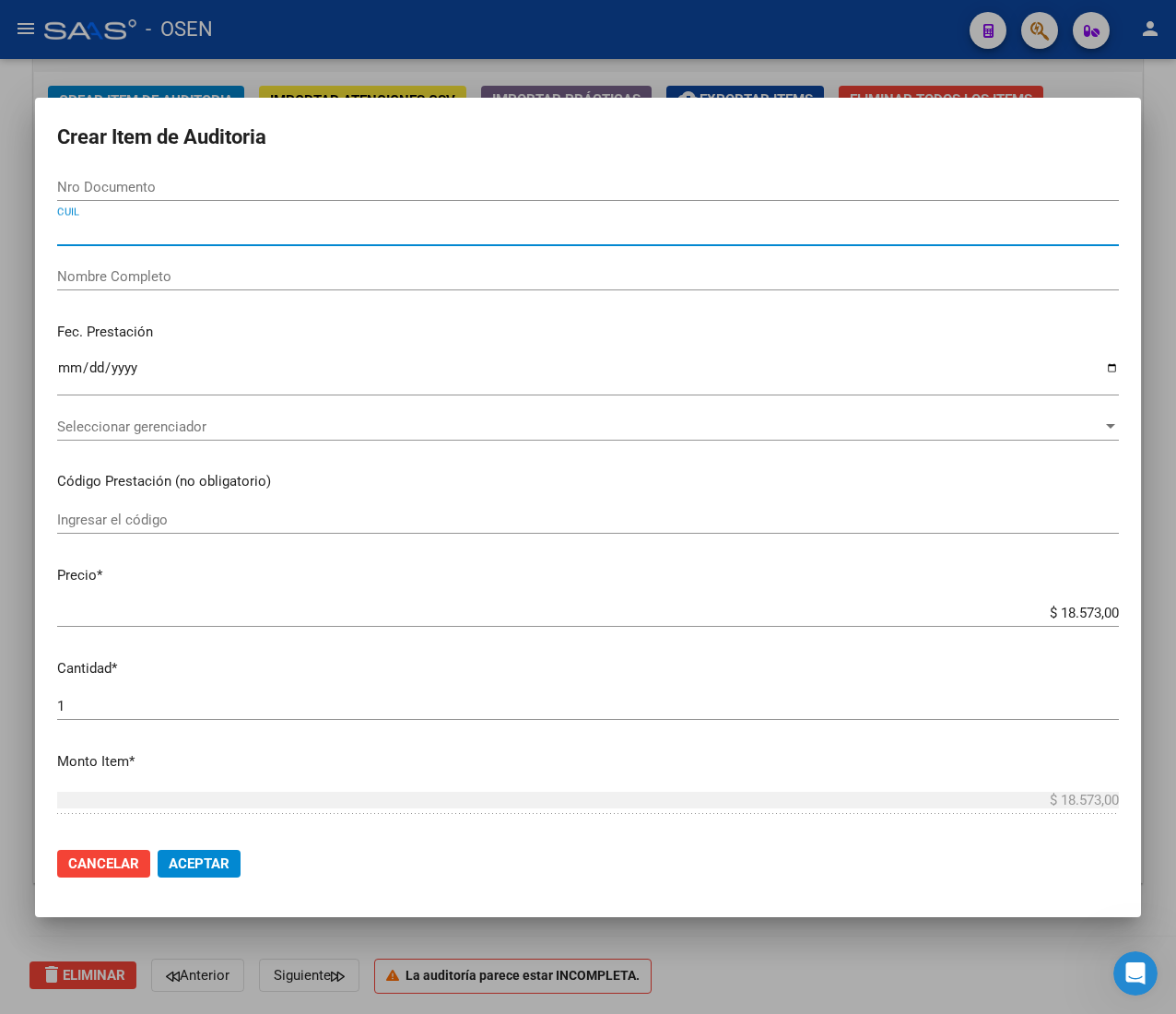
paste input "27549841347"
type input "27549841347"
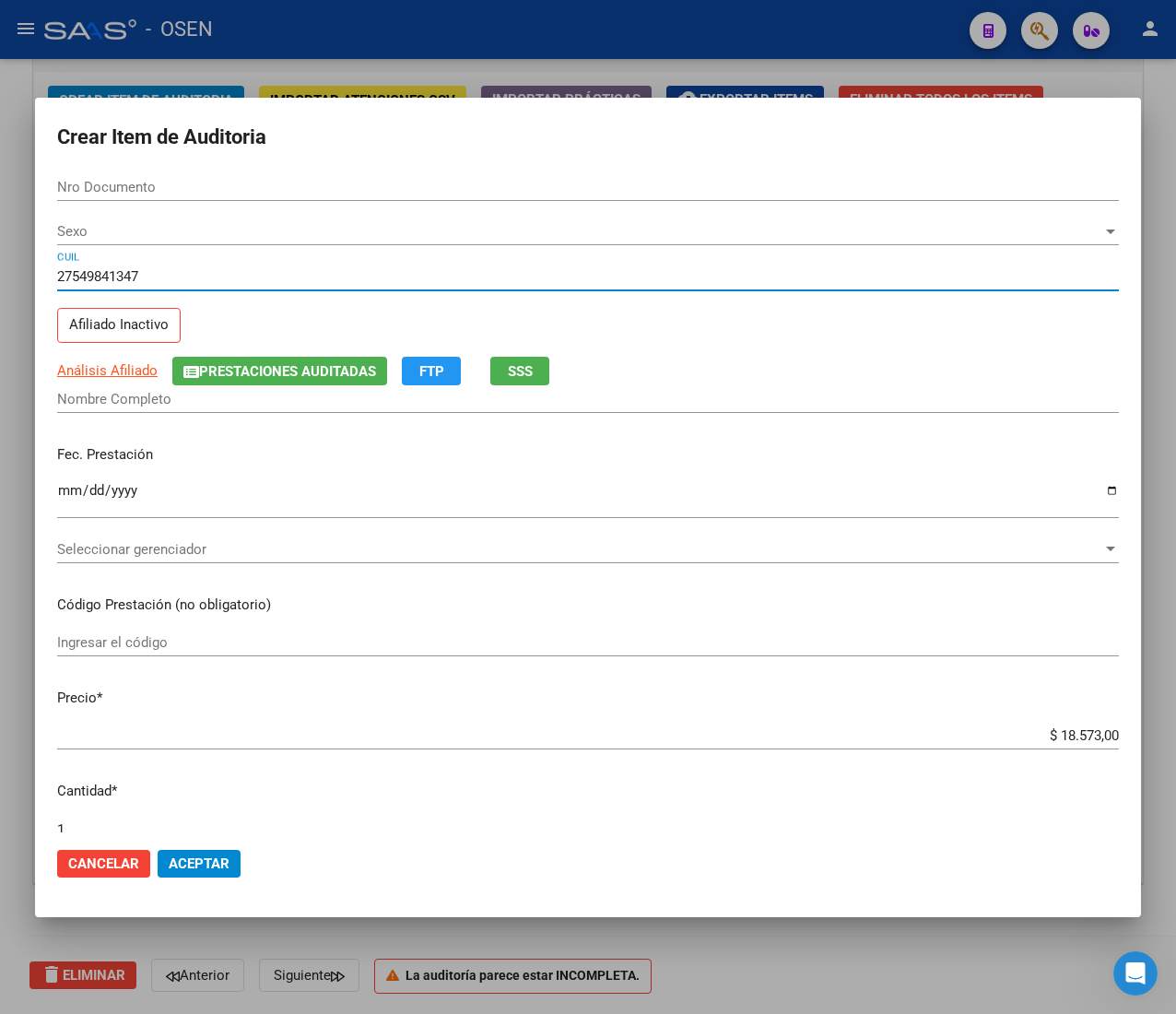
type input "54984134"
type input "[PERSON_NAME] NU?EZ [PERSON_NAME]"
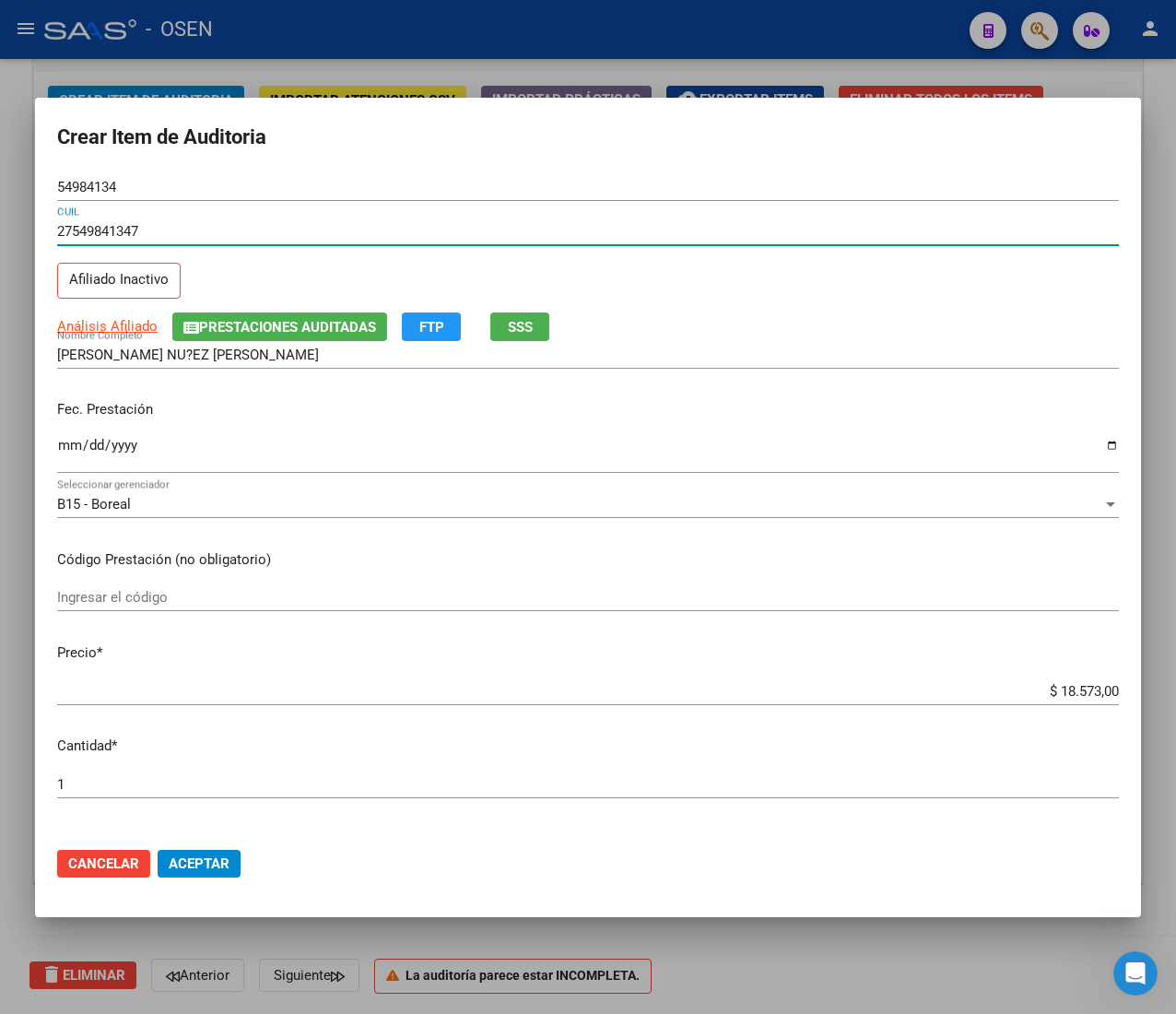
type input "27549841347"
click at [64, 447] on input "Ingresar la fecha" at bounding box center [588, 452] width 1061 height 30
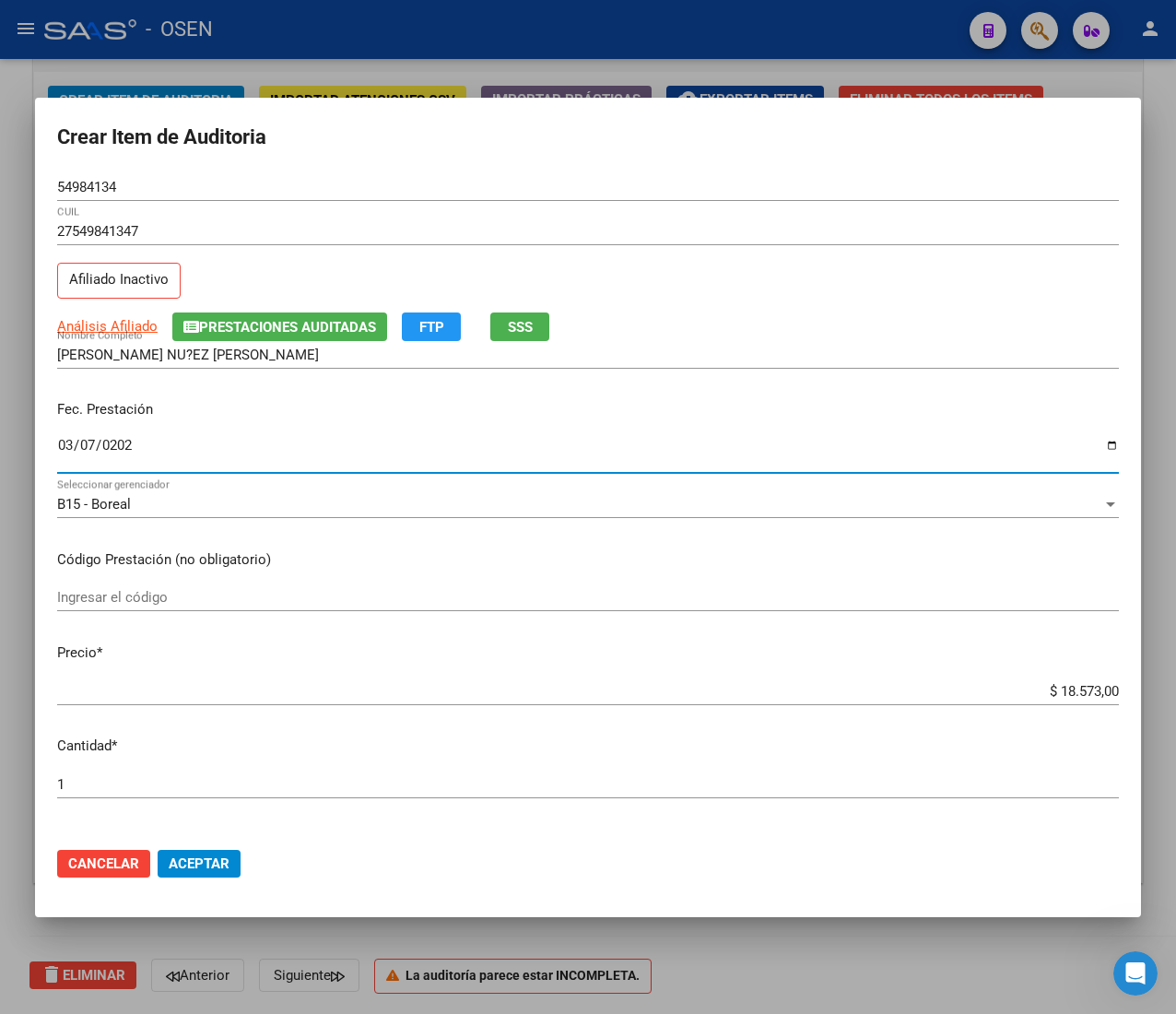
type input "[DATE]"
click at [1071, 684] on input "$ 18.573,00" at bounding box center [588, 691] width 1061 height 16
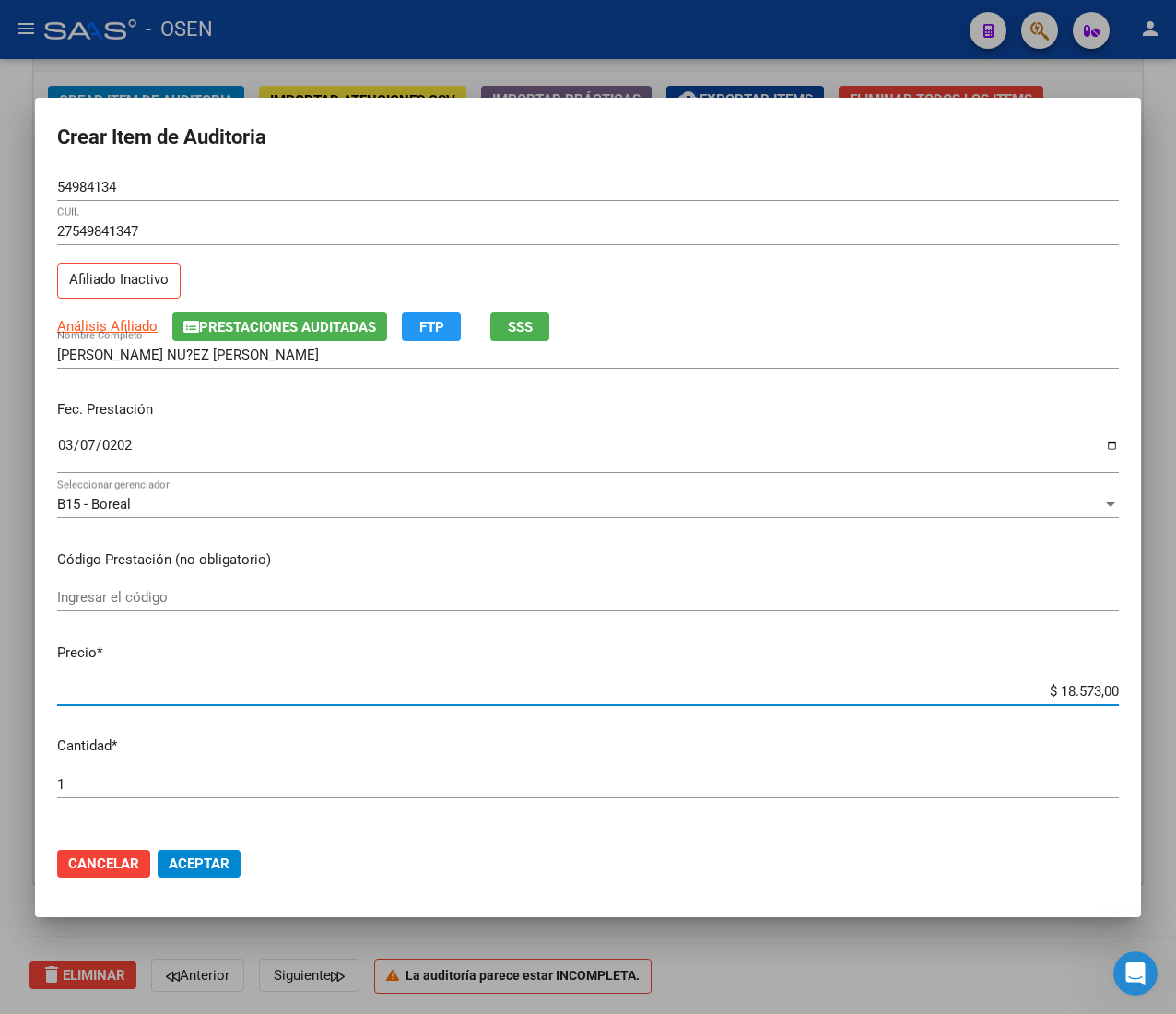
click at [1071, 684] on input "$ 18.573,00" at bounding box center [588, 691] width 1061 height 16
type input "$ 0,02"
type input "$ 0,20"
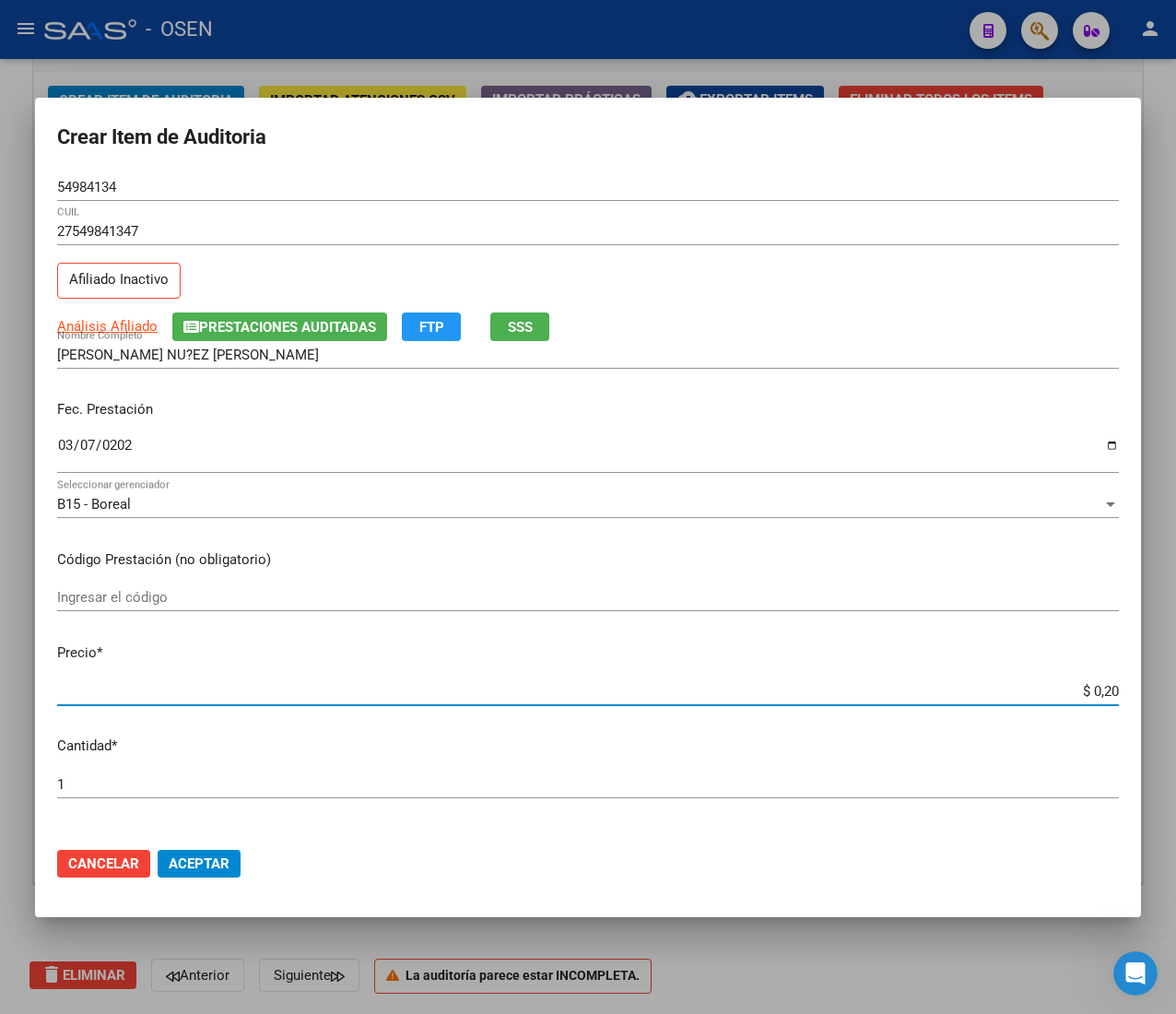
type input "$ 2,06"
type input "$ 20,63"
type input "$ 206,30"
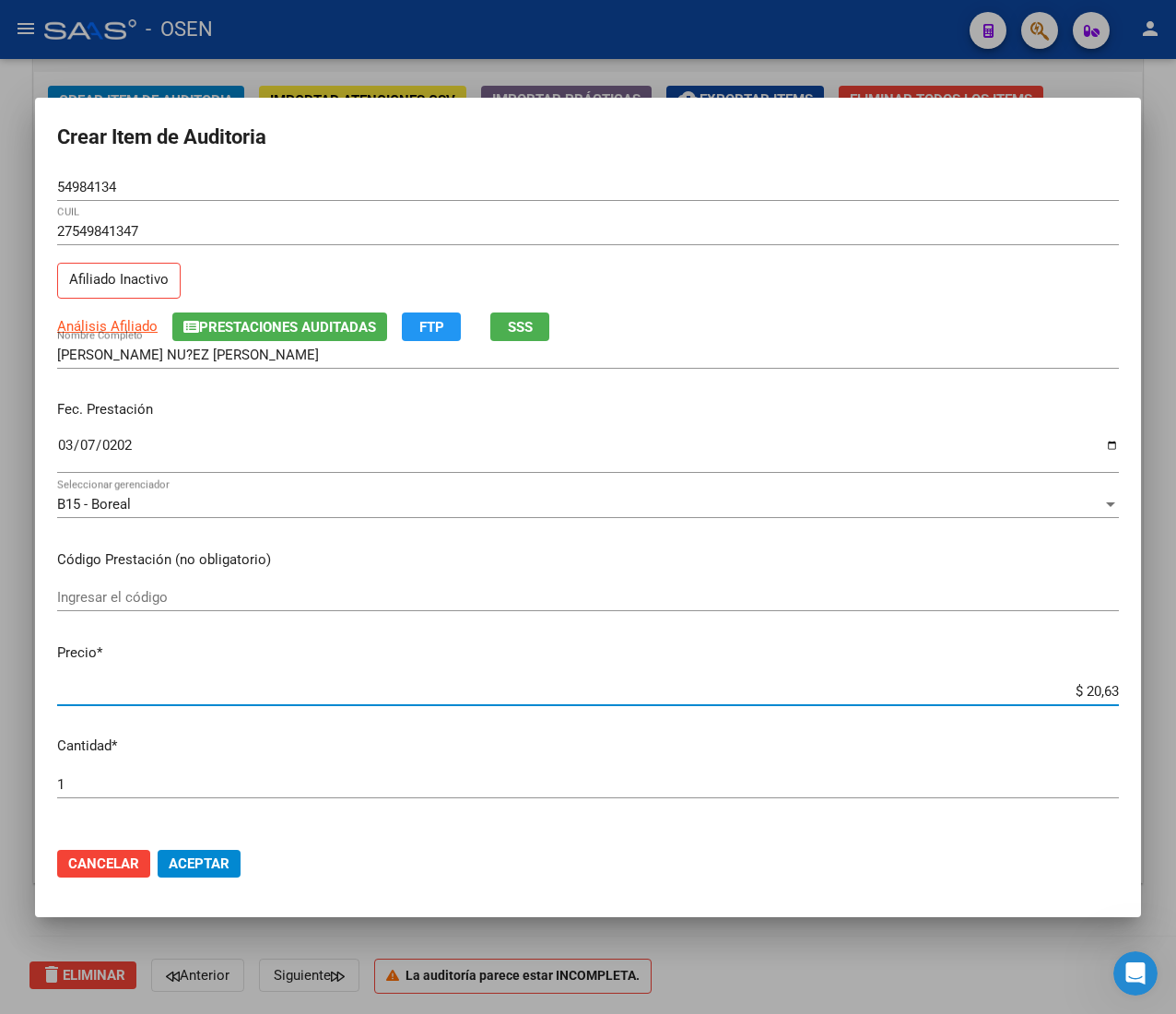
type input "$ 206,30"
type input "$ 2.063,00"
click at [514, 332] on span "SSS" at bounding box center [520, 327] width 25 height 16
click at [92, 187] on input "54984134" at bounding box center [588, 187] width 1061 height 16
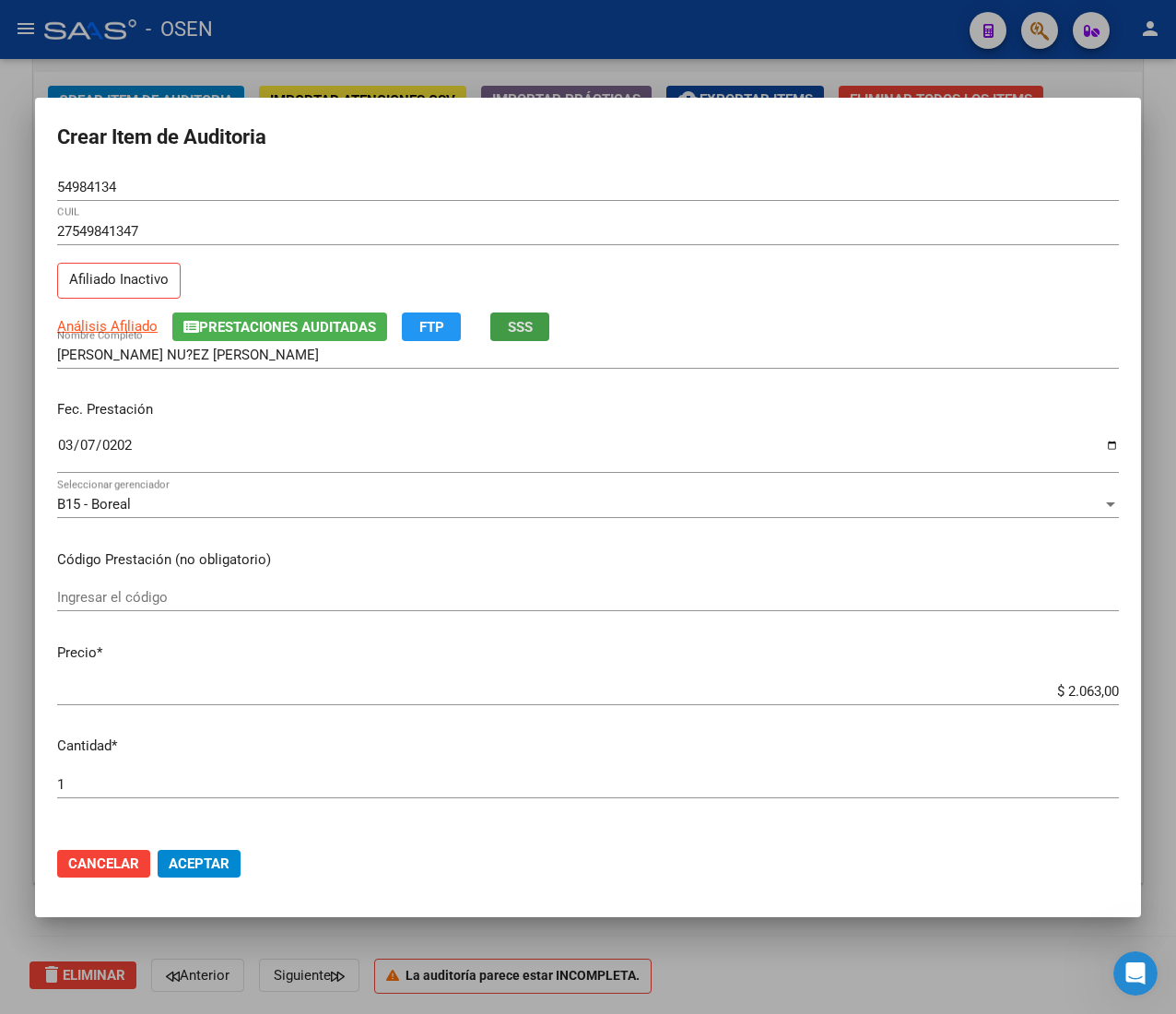
click at [92, 187] on input "54984134" at bounding box center [588, 187] width 1061 height 16
drag, startPoint x: 169, startPoint y: 851, endPoint x: 152, endPoint y: 876, distance: 30.2
click at [170, 851] on button "Aceptar" at bounding box center [199, 863] width 83 height 28
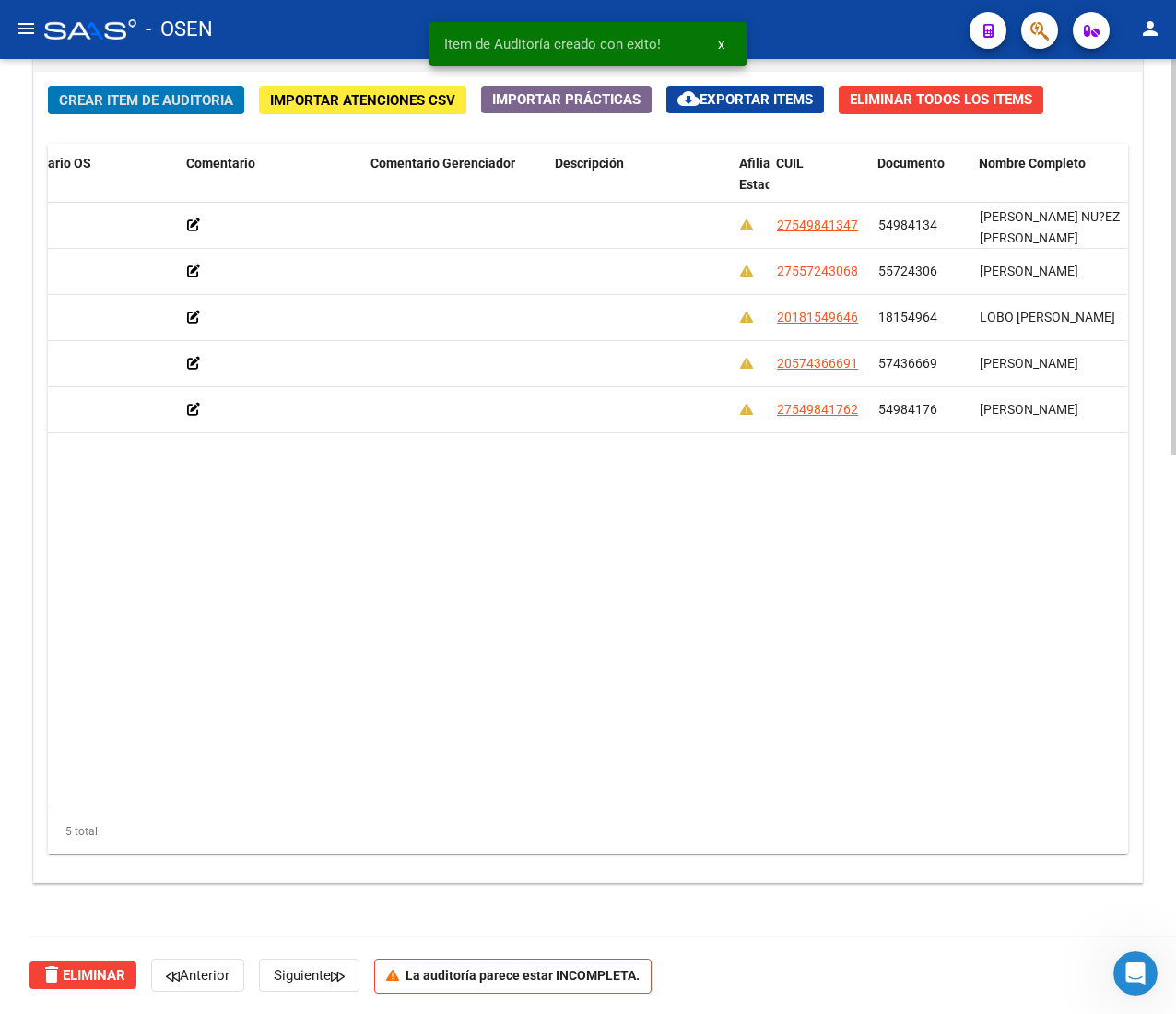
click at [92, 98] on span "Crear Item de Auditoria" at bounding box center [146, 100] width 174 height 16
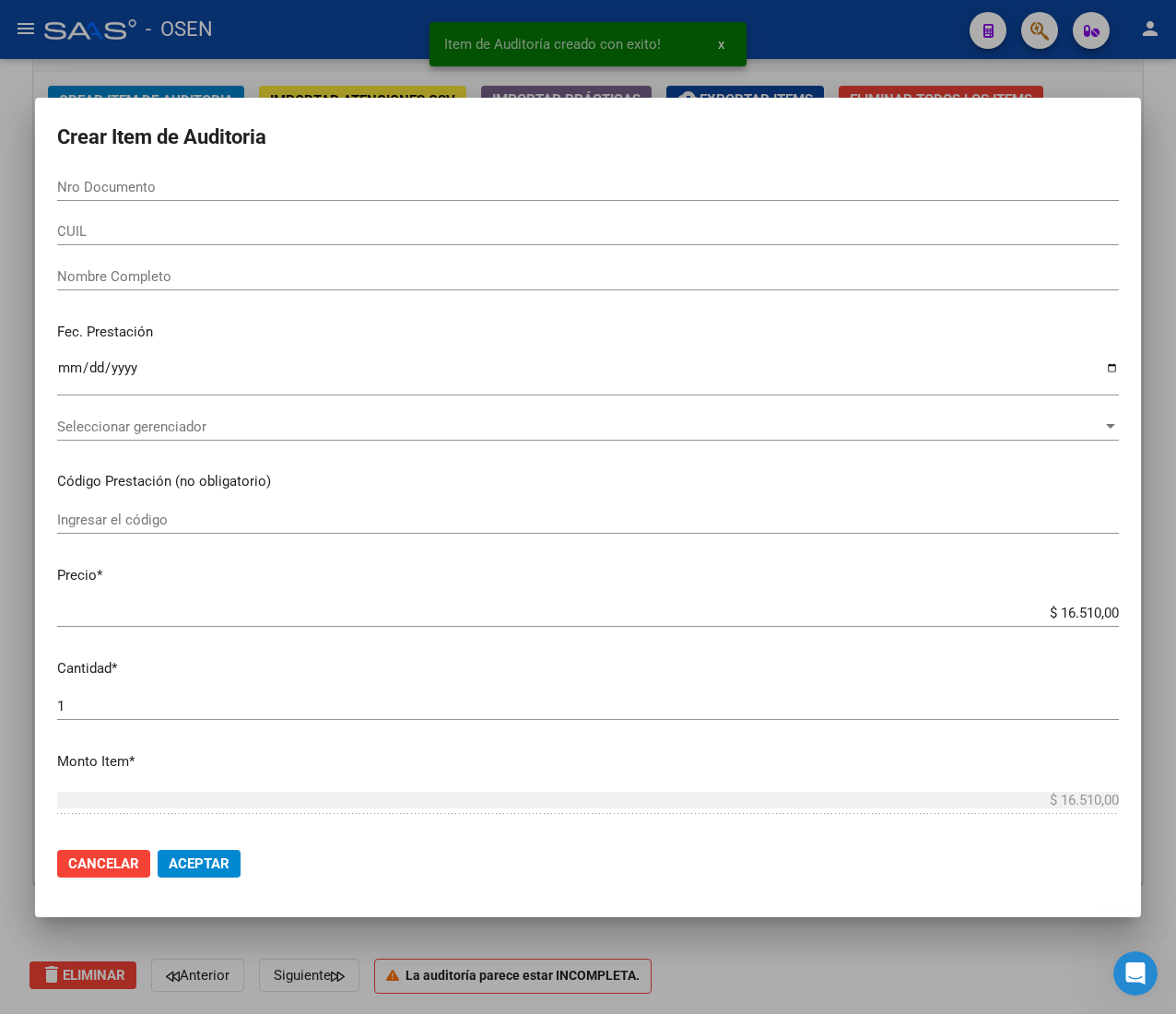
click at [167, 224] on input "CUIL" at bounding box center [588, 231] width 1061 height 16
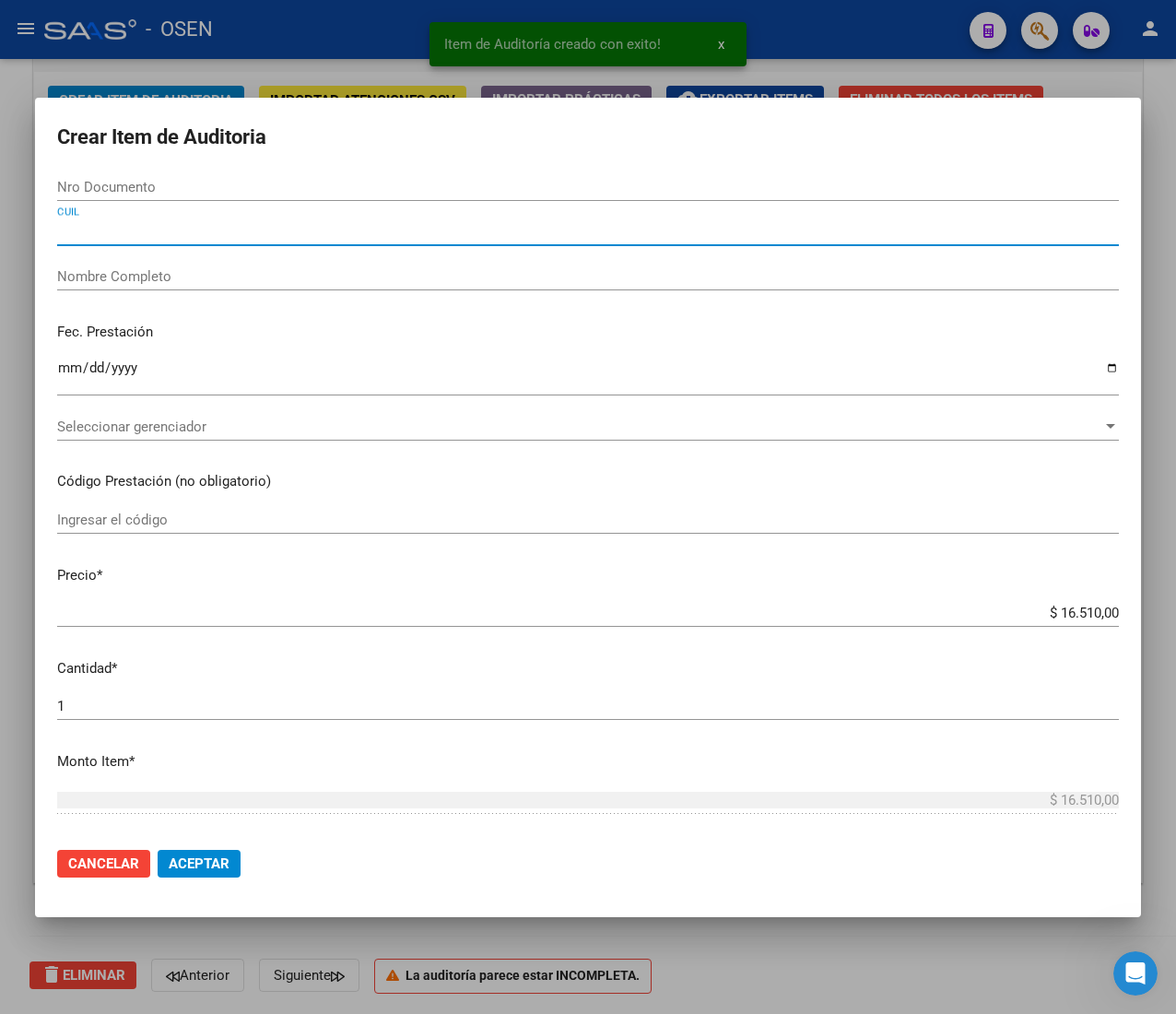
paste input "27539340595"
type input "27539340595"
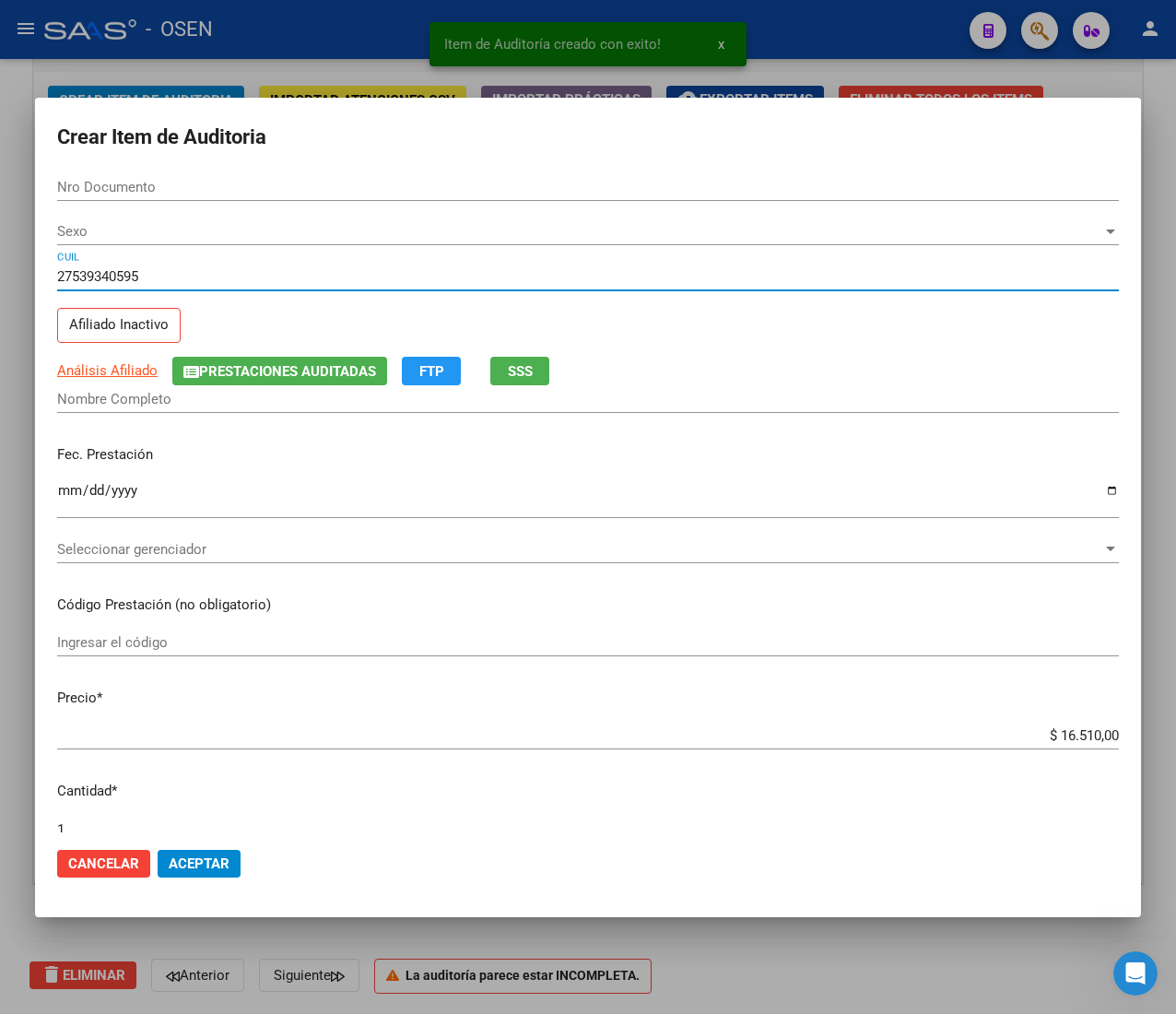
type input "53934059"
type input "[PERSON_NAME] NU?EZ [PERSON_NAME]"
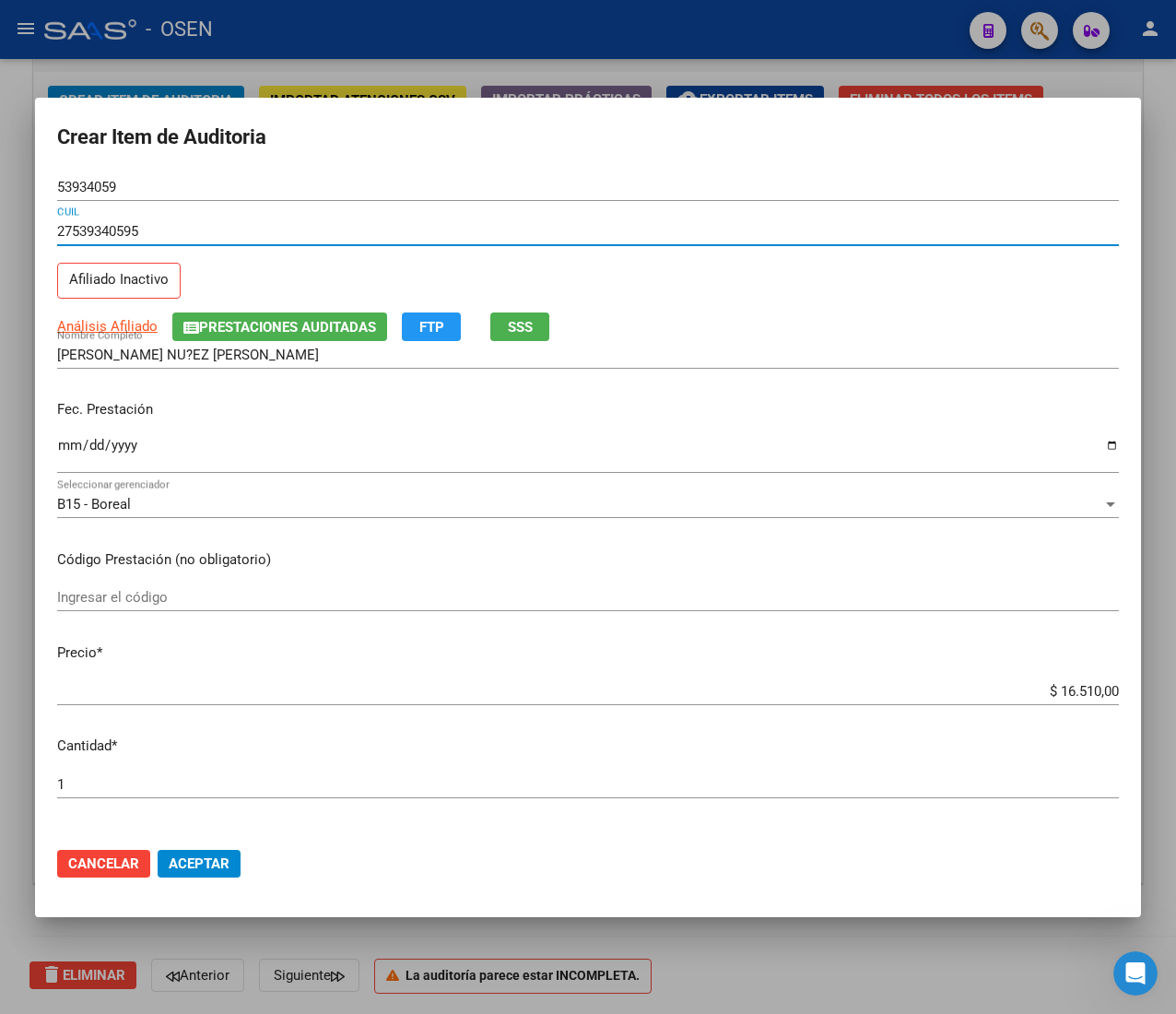
type input "27539340595"
click at [65, 461] on input "Ingresar la fecha" at bounding box center [588, 452] width 1061 height 30
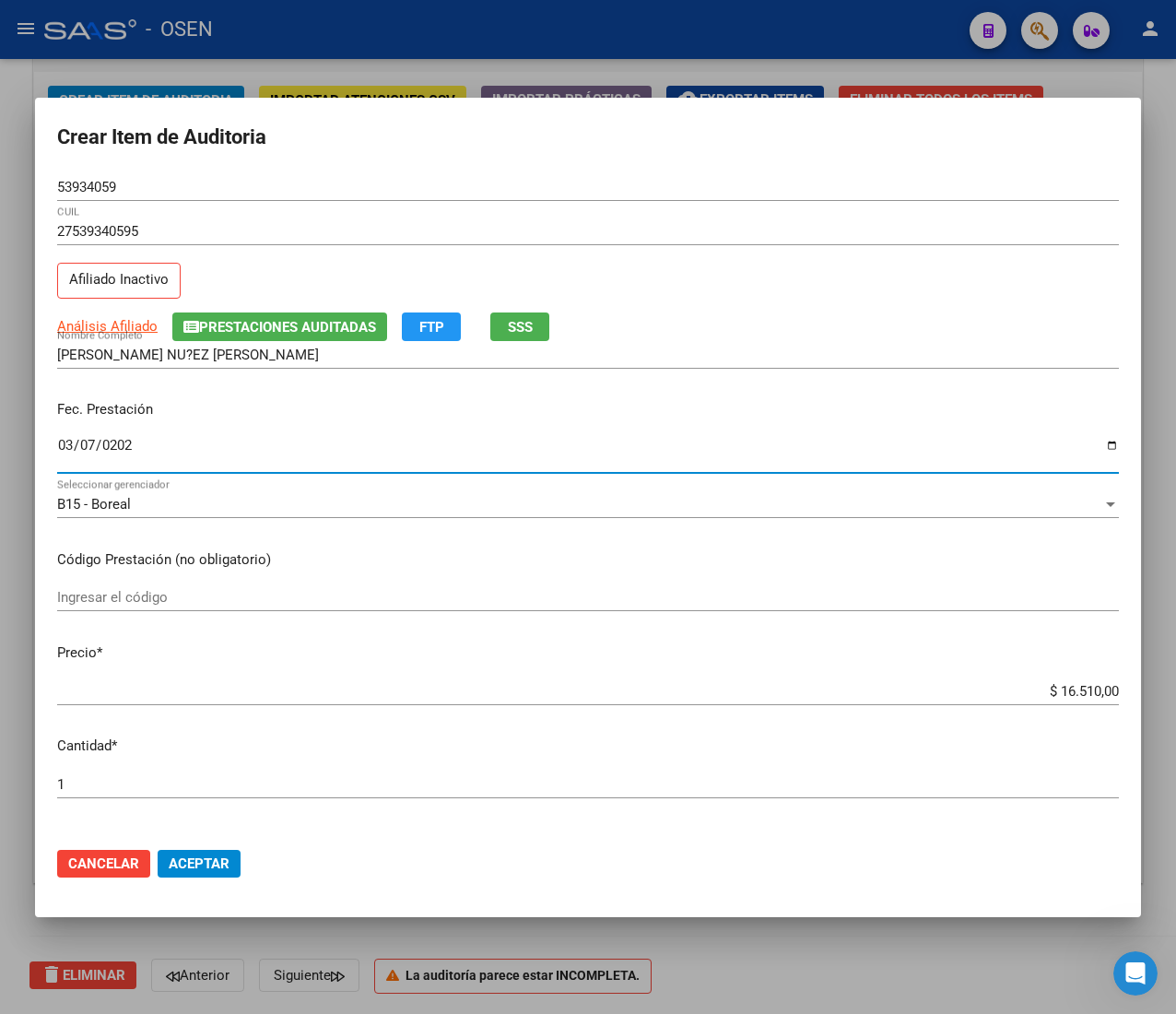
type input "[DATE]"
click at [1050, 688] on input "$ 16.510,00" at bounding box center [588, 691] width 1061 height 16
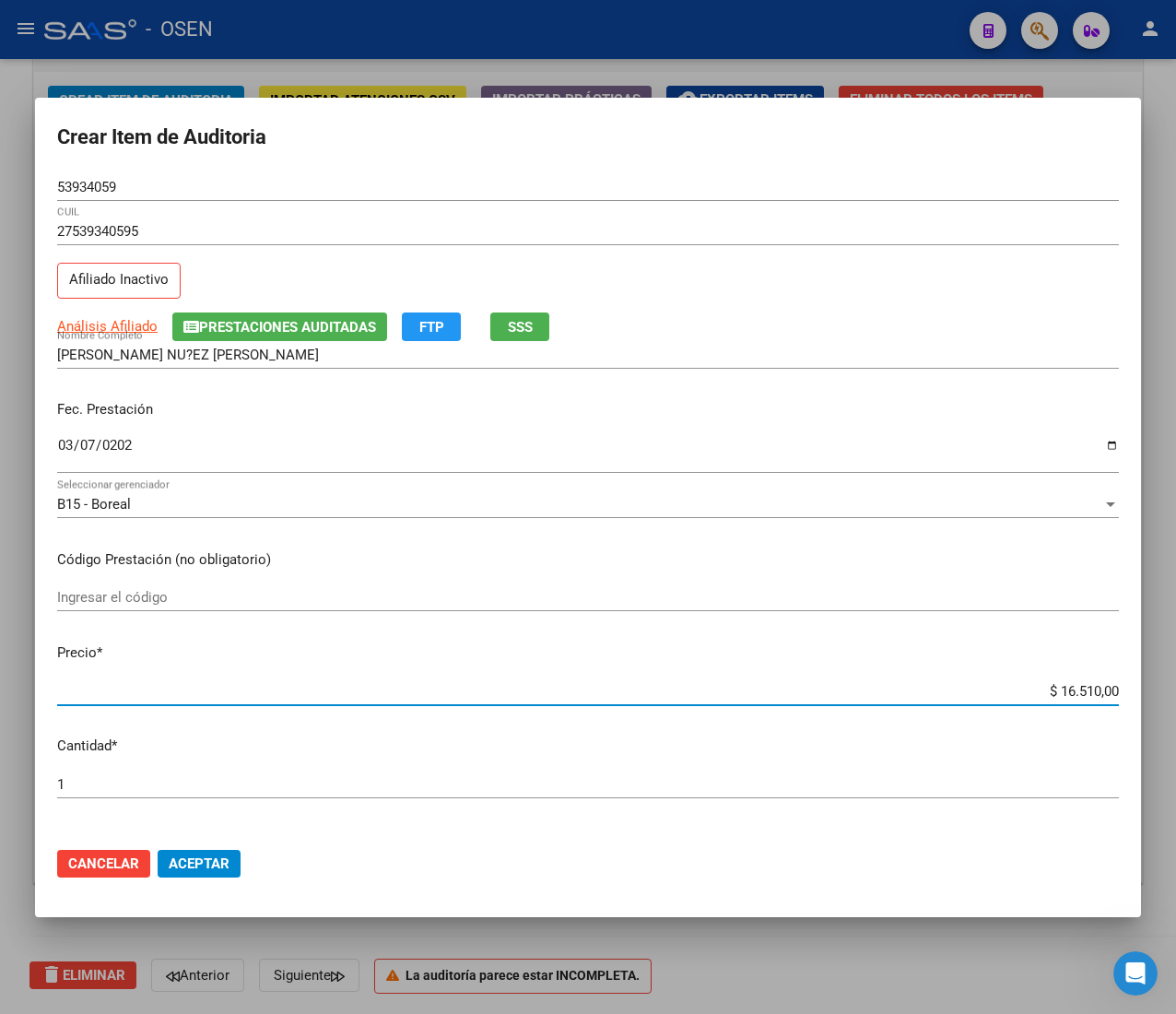
click at [1050, 688] on input "$ 16.510,00" at bounding box center [588, 691] width 1061 height 16
type input "$ 0,02"
type input "$ 0,20"
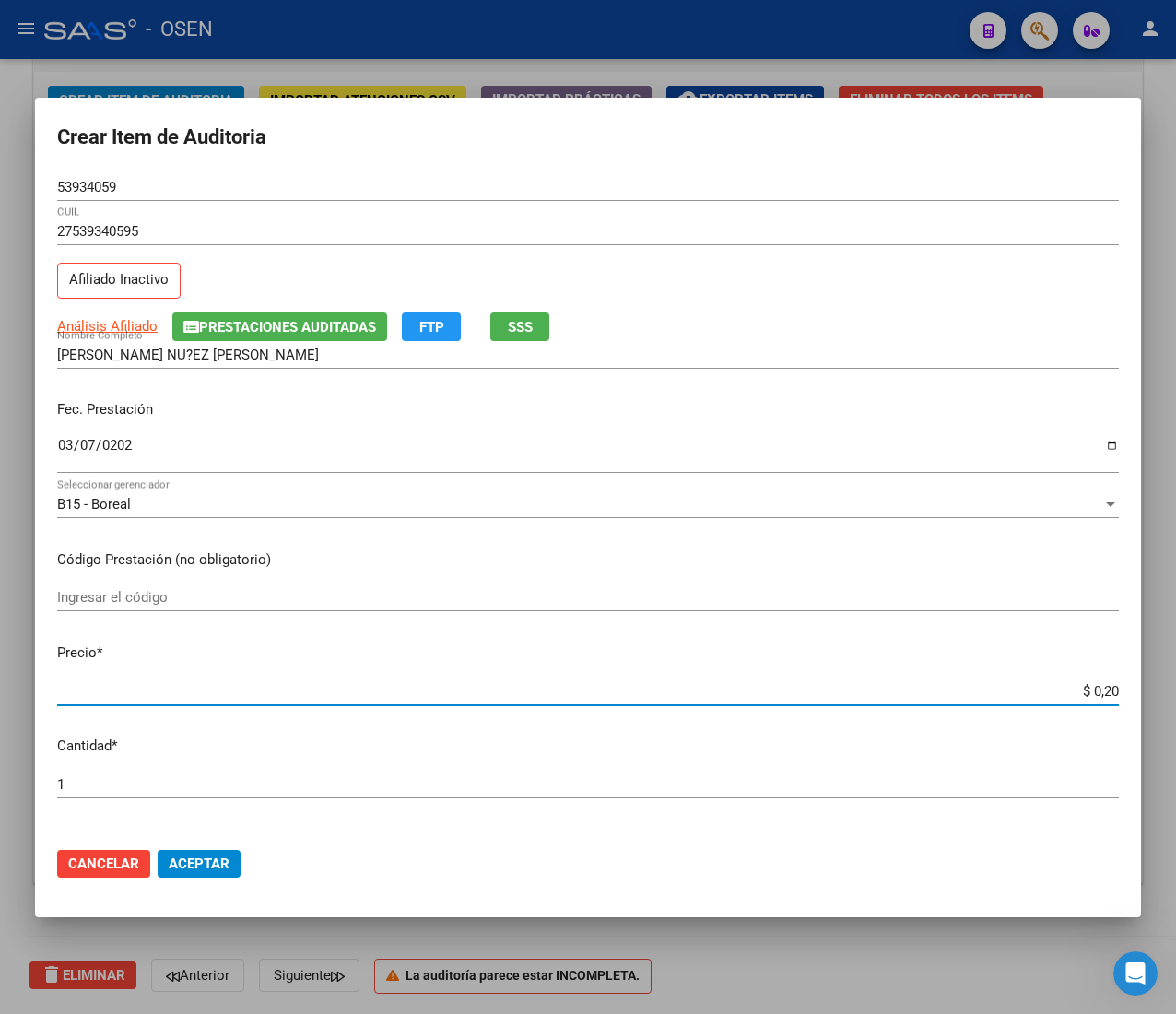
type input "$ 2,06"
type input "$ 20,63"
type input "$ 206,30"
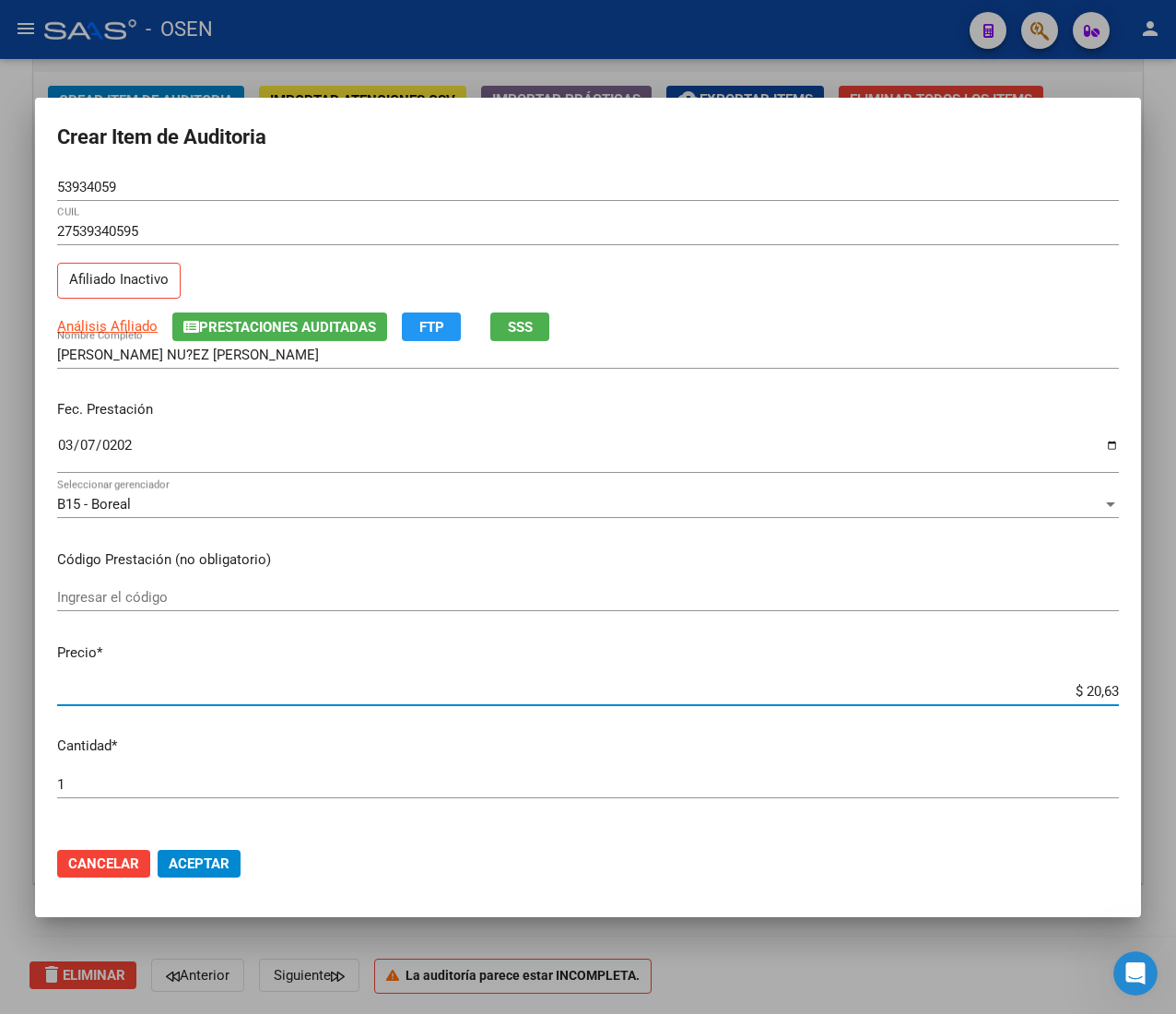
type input "$ 206,30"
type input "$ 2.063,00"
click at [81, 184] on input "53934059" at bounding box center [588, 187] width 1061 height 16
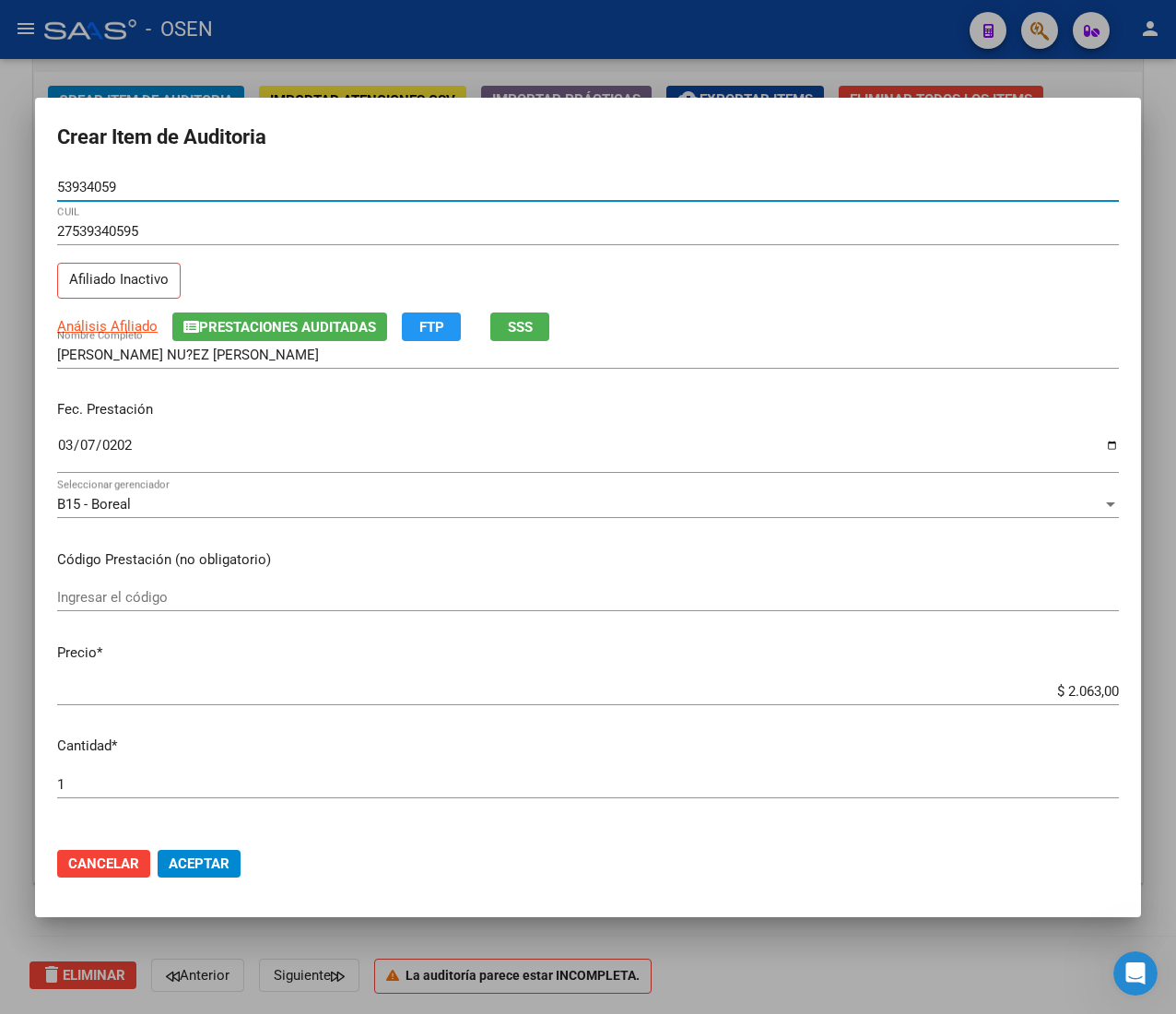
click at [81, 183] on input "53934059" at bounding box center [588, 187] width 1061 height 16
click at [221, 862] on span "Aceptar" at bounding box center [198, 863] width 61 height 16
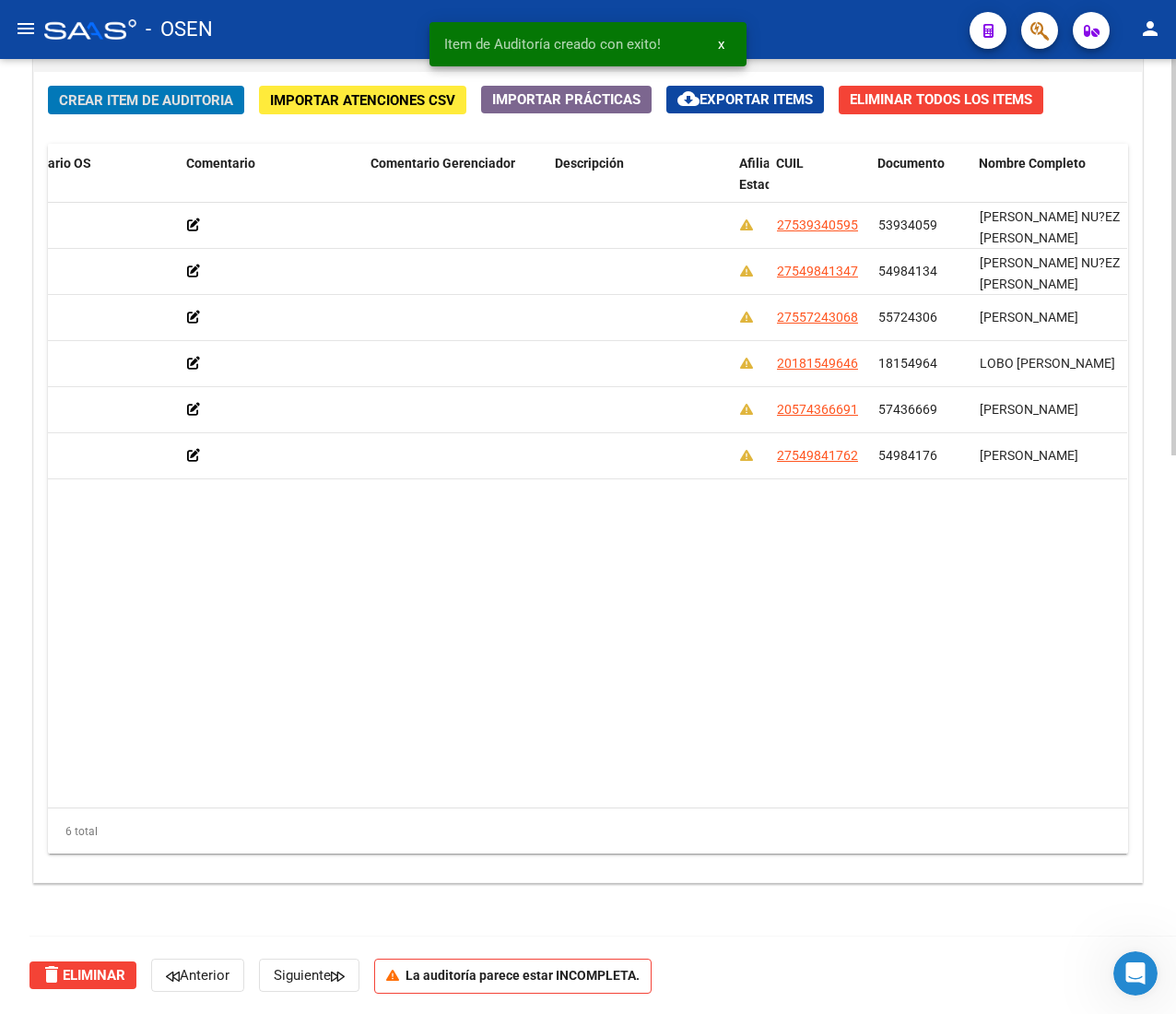
click at [127, 95] on span "Crear Item de Auditoria" at bounding box center [146, 100] width 174 height 16
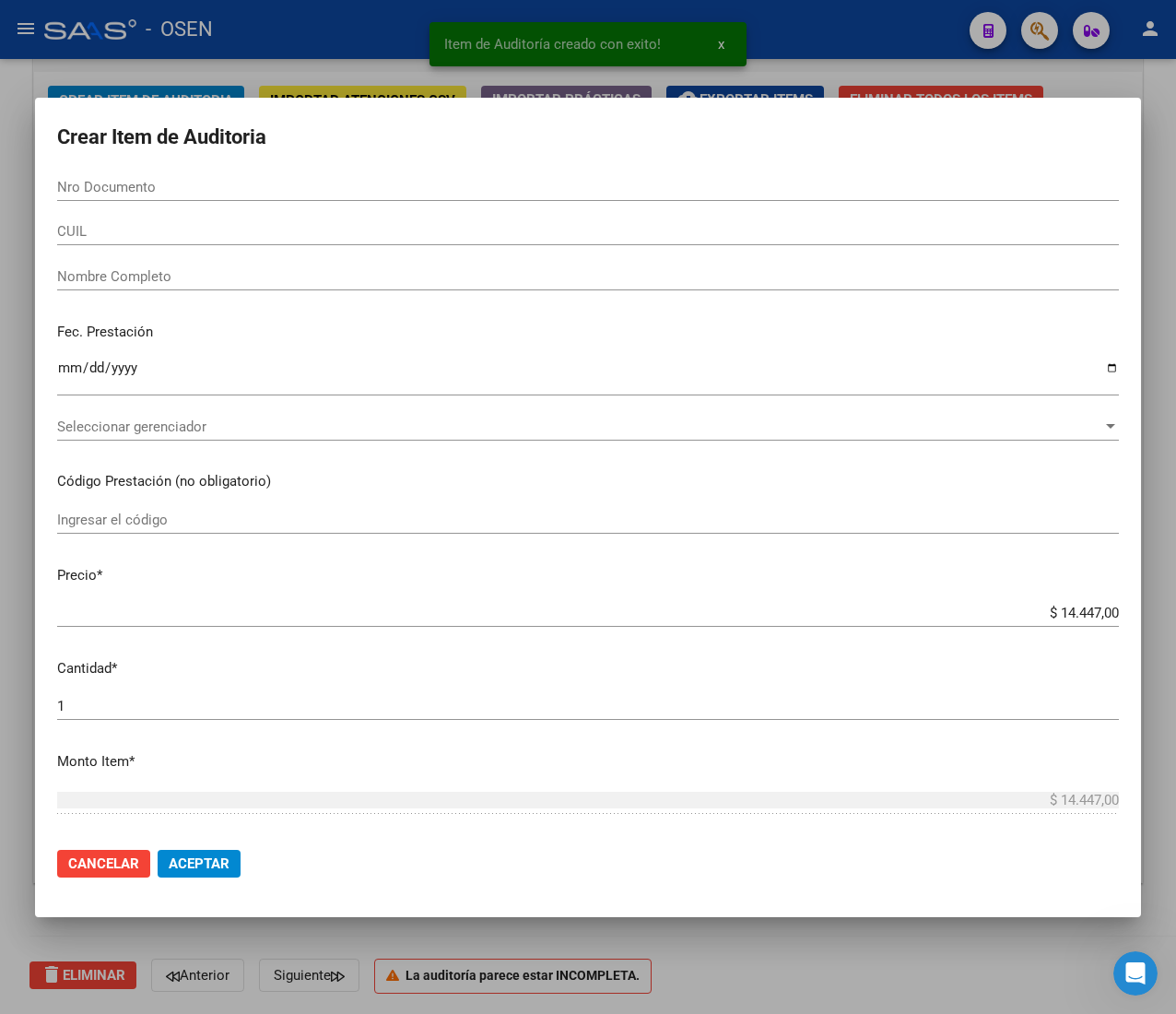
click at [145, 228] on input "CUIL" at bounding box center [588, 231] width 1061 height 16
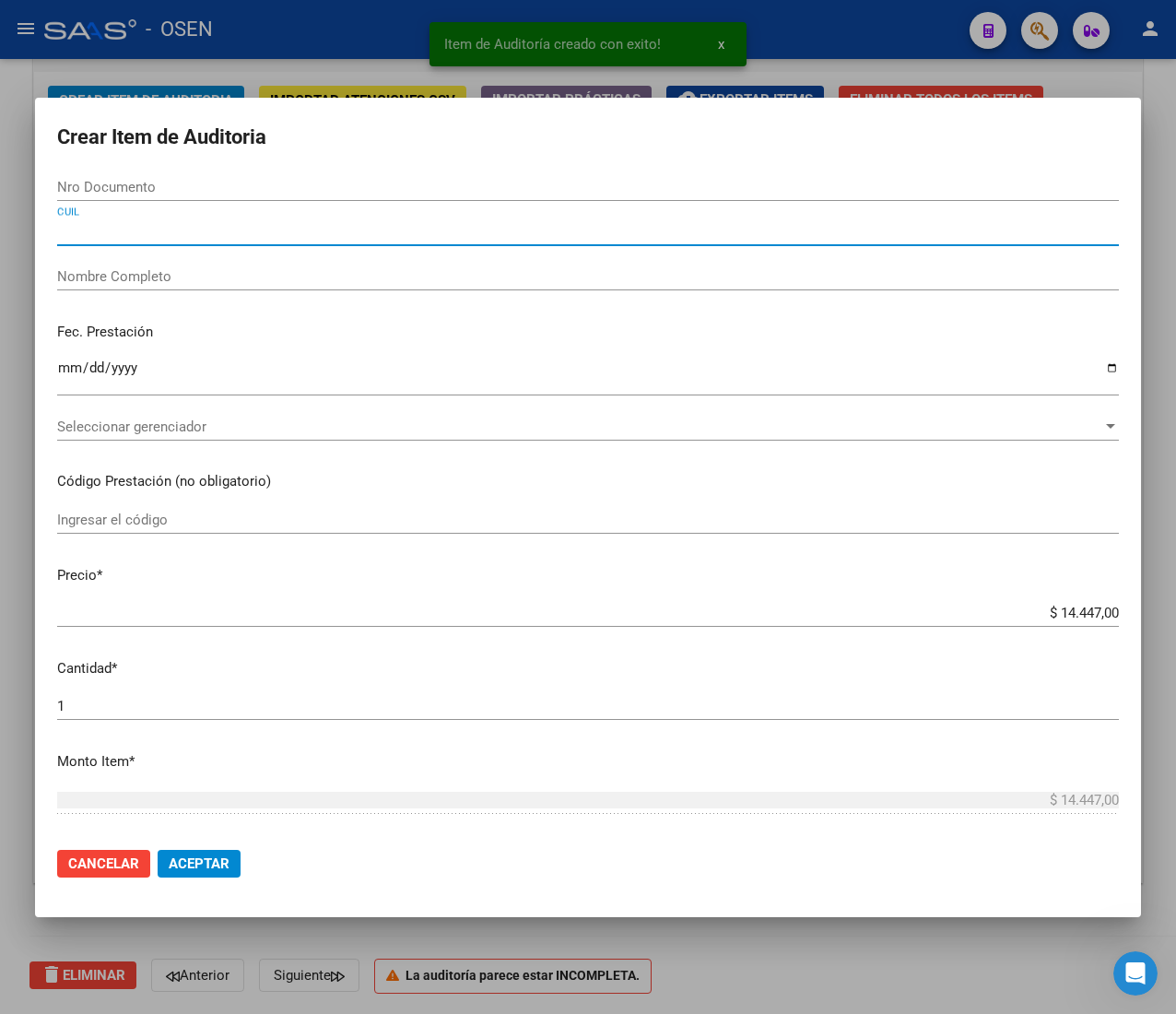
paste input "27549841762"
type input "27549841762"
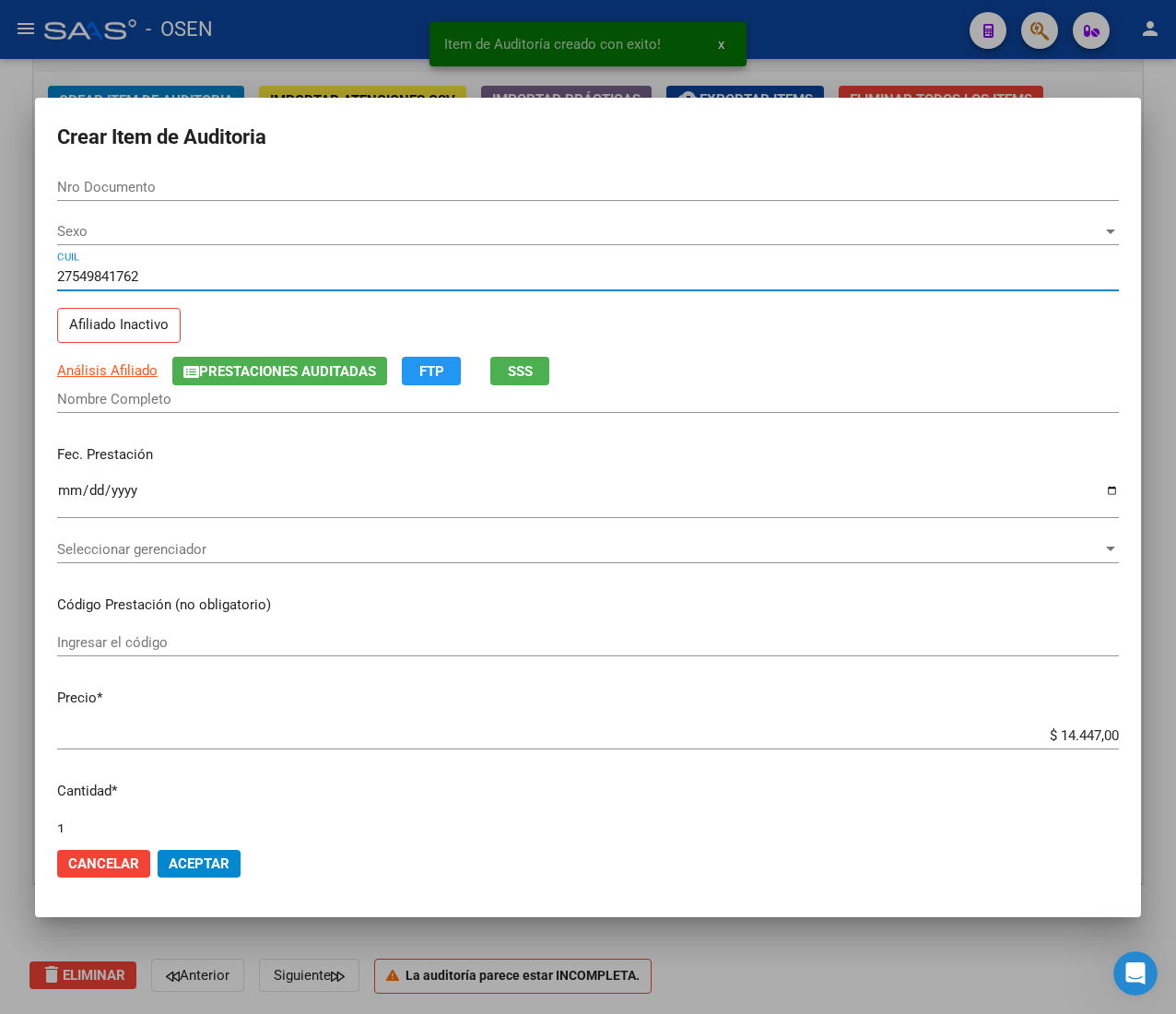
type input "54984176"
type input "[PERSON_NAME]"
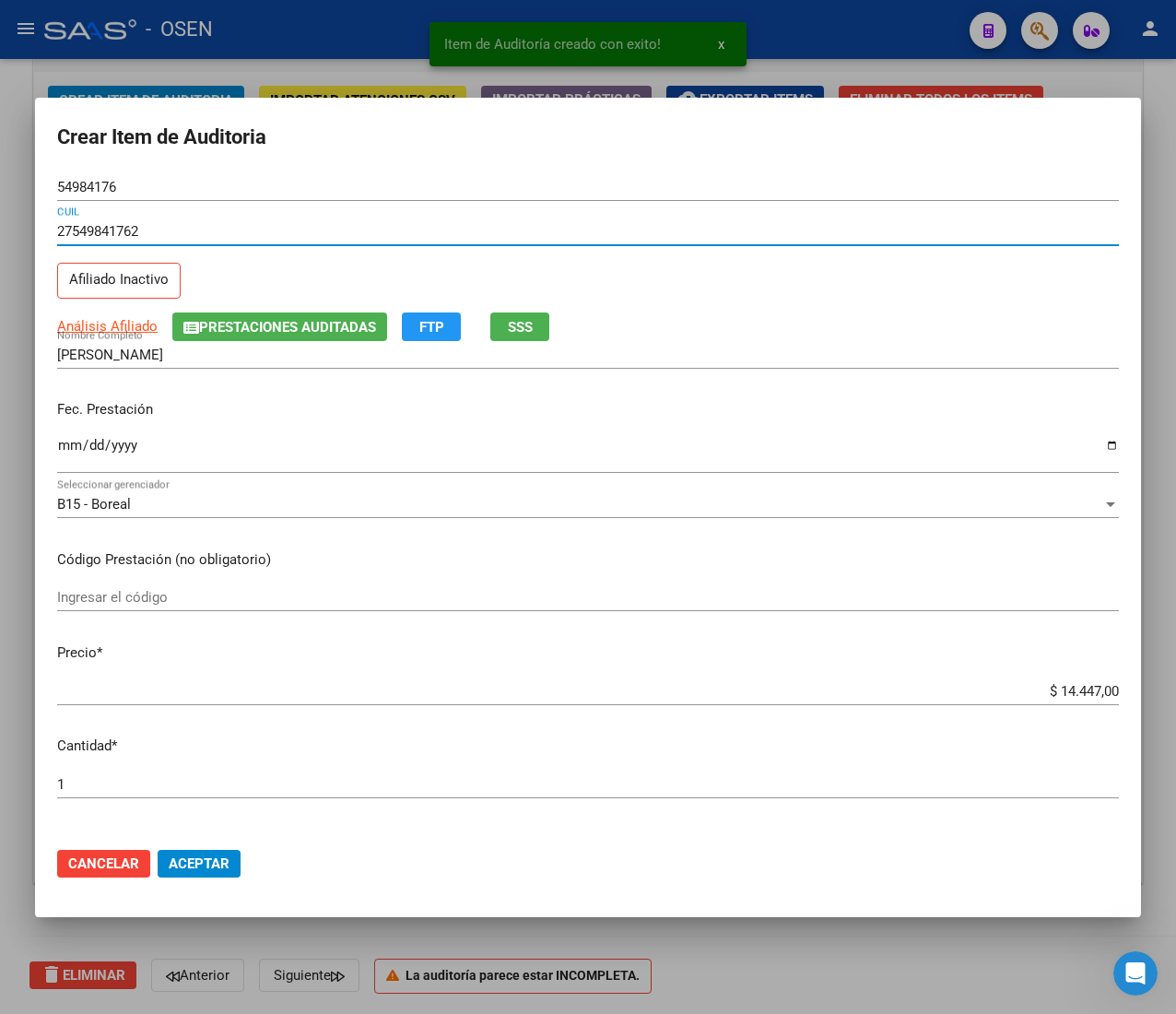
type input "27549841762"
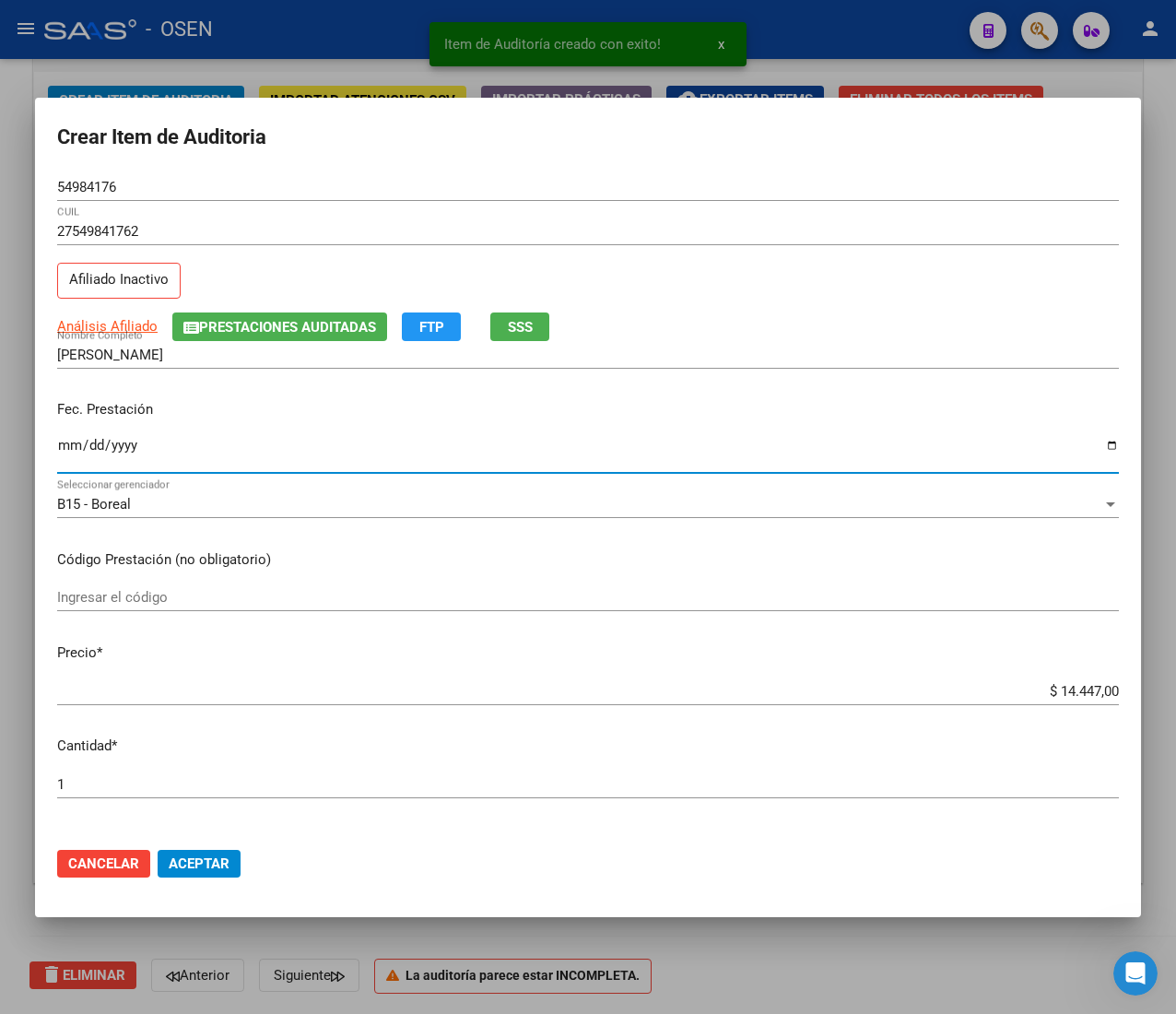
click at [61, 453] on input "Ingresar la fecha" at bounding box center [588, 452] width 1061 height 30
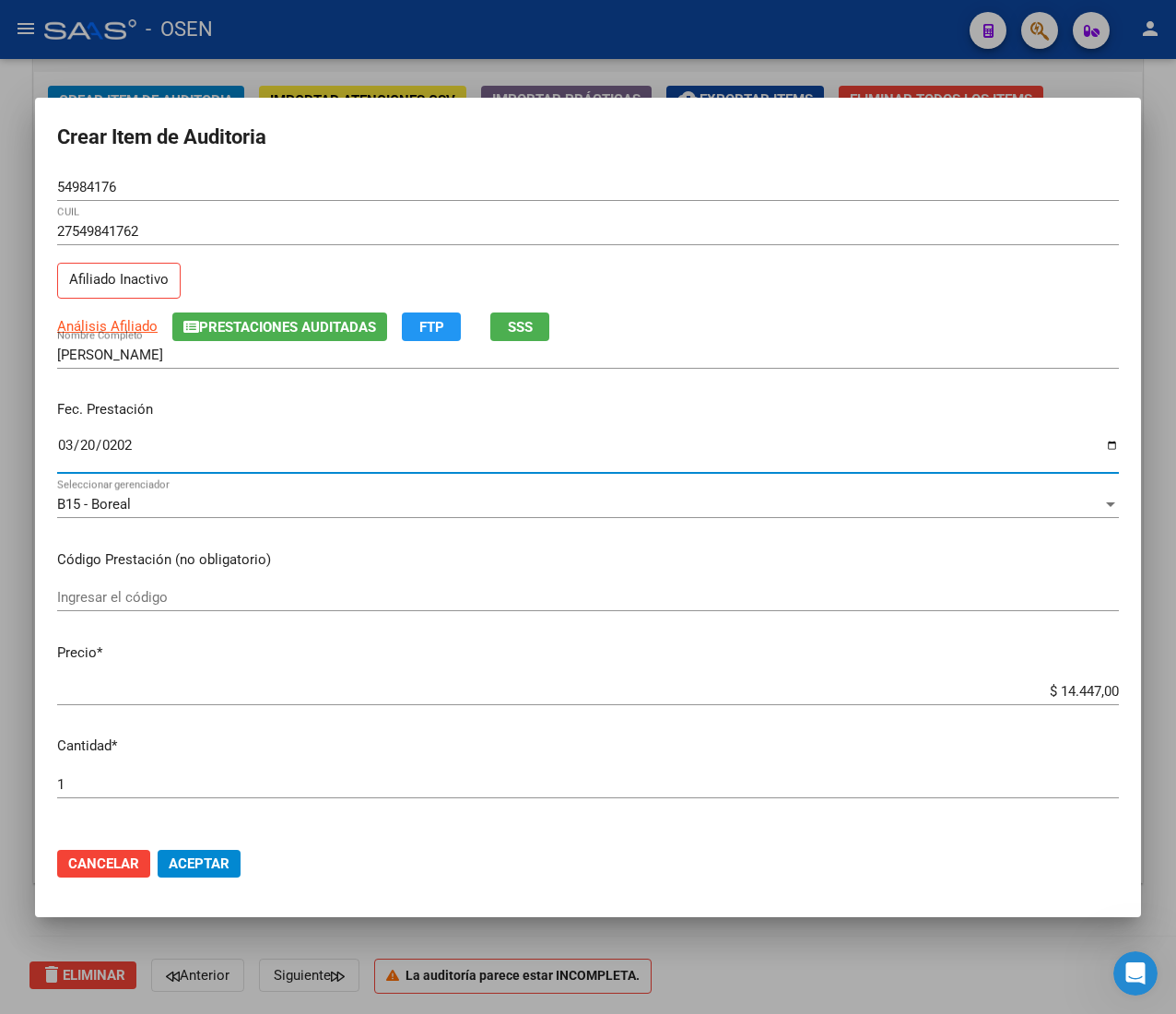
type input "[DATE]"
click at [1055, 685] on input "$ 14.447,00" at bounding box center [588, 691] width 1061 height 16
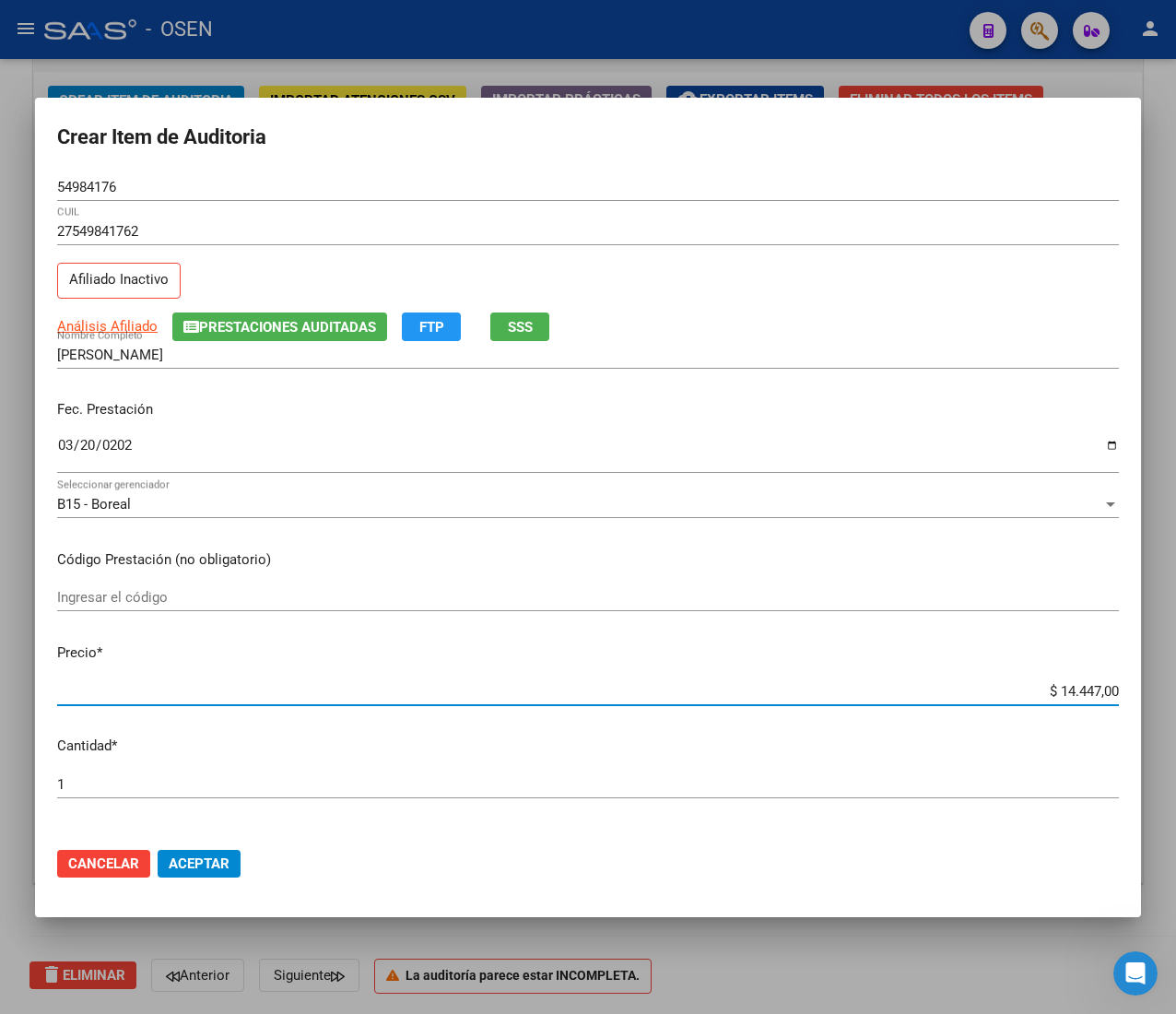
click at [1055, 685] on input "$ 14.447,00" at bounding box center [588, 691] width 1061 height 16
type input "$ 0,02"
type input "$ 0,20"
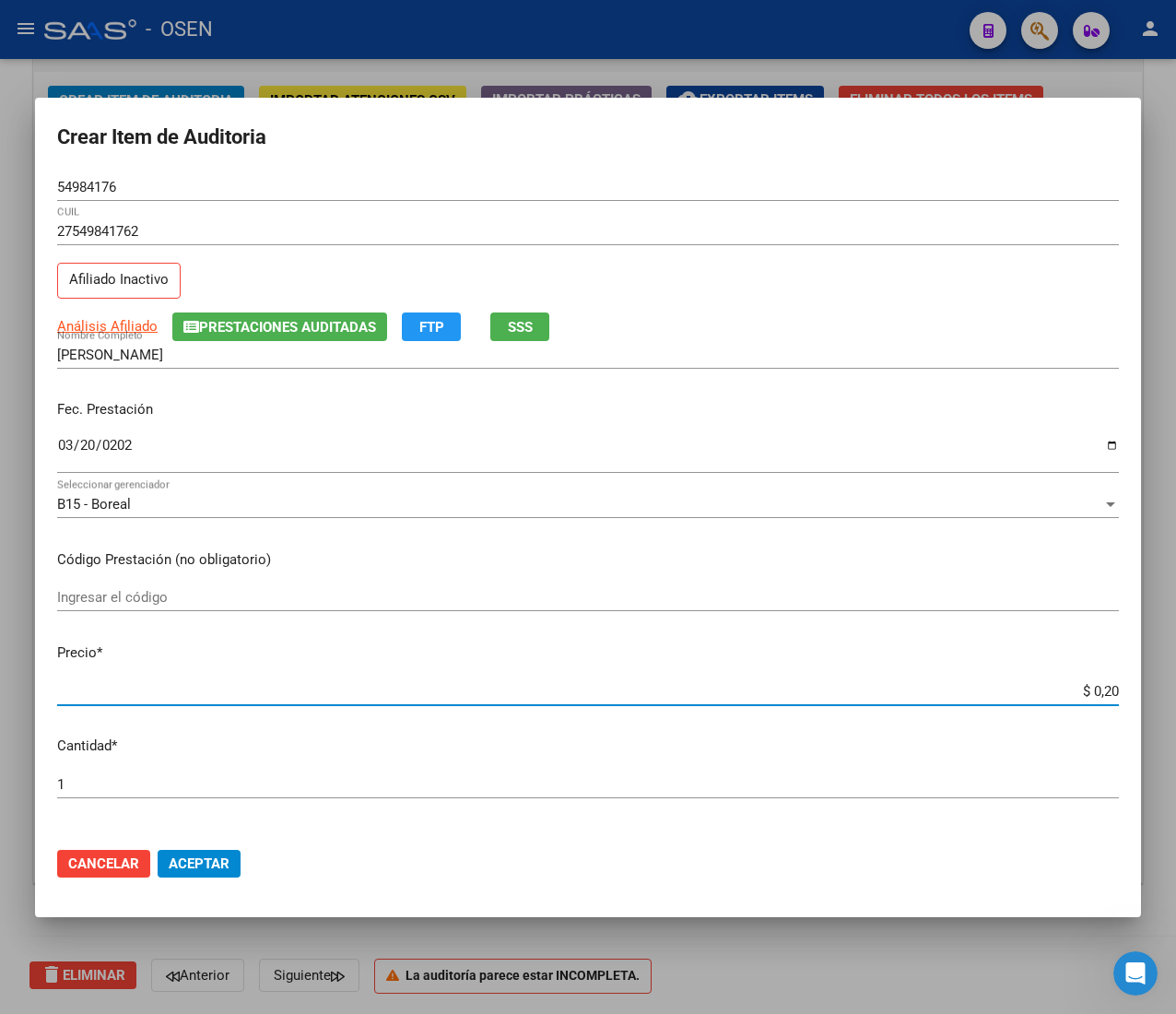
type input "$ 2,06"
type input "$ 20,63"
type input "$ 206,30"
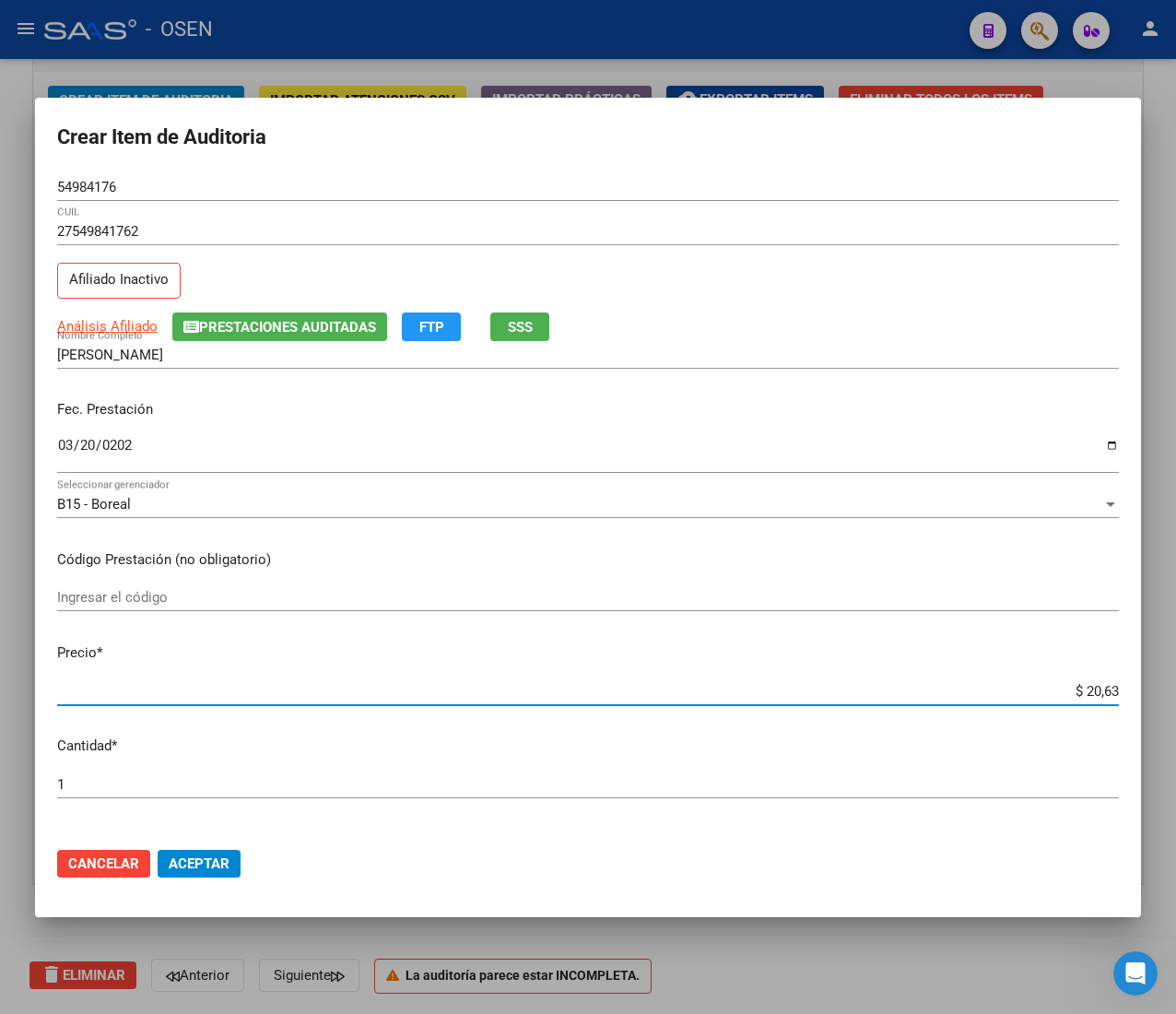
type input "$ 206,30"
type input "$ 2.063,00"
drag, startPoint x: 204, startPoint y: 855, endPoint x: 188, endPoint y: 843, distance: 20.0
click at [204, 855] on span "Aceptar" at bounding box center [198, 863] width 61 height 16
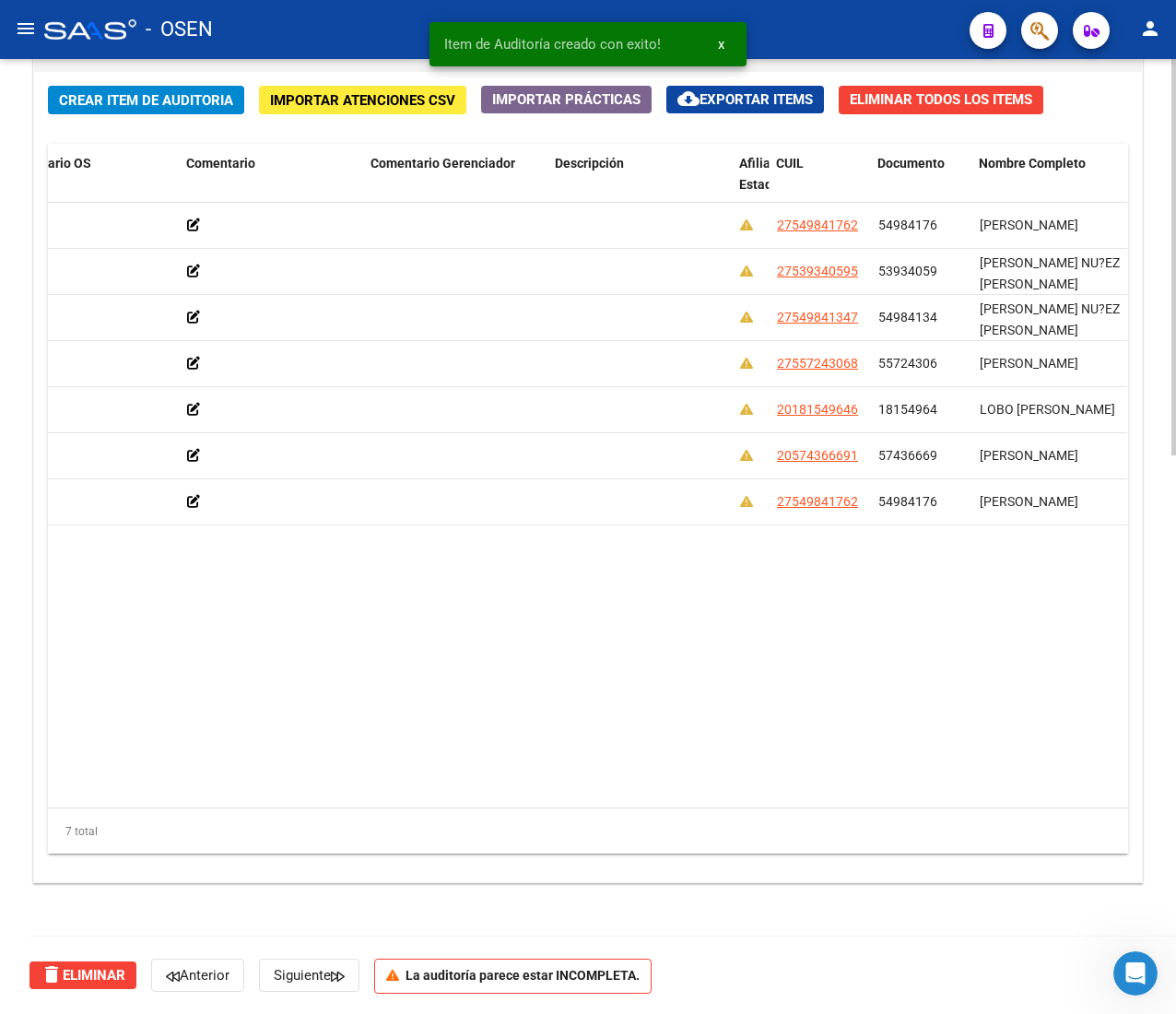
click at [179, 88] on button "Crear Item de Auditoria" at bounding box center [146, 101] width 196 height 29
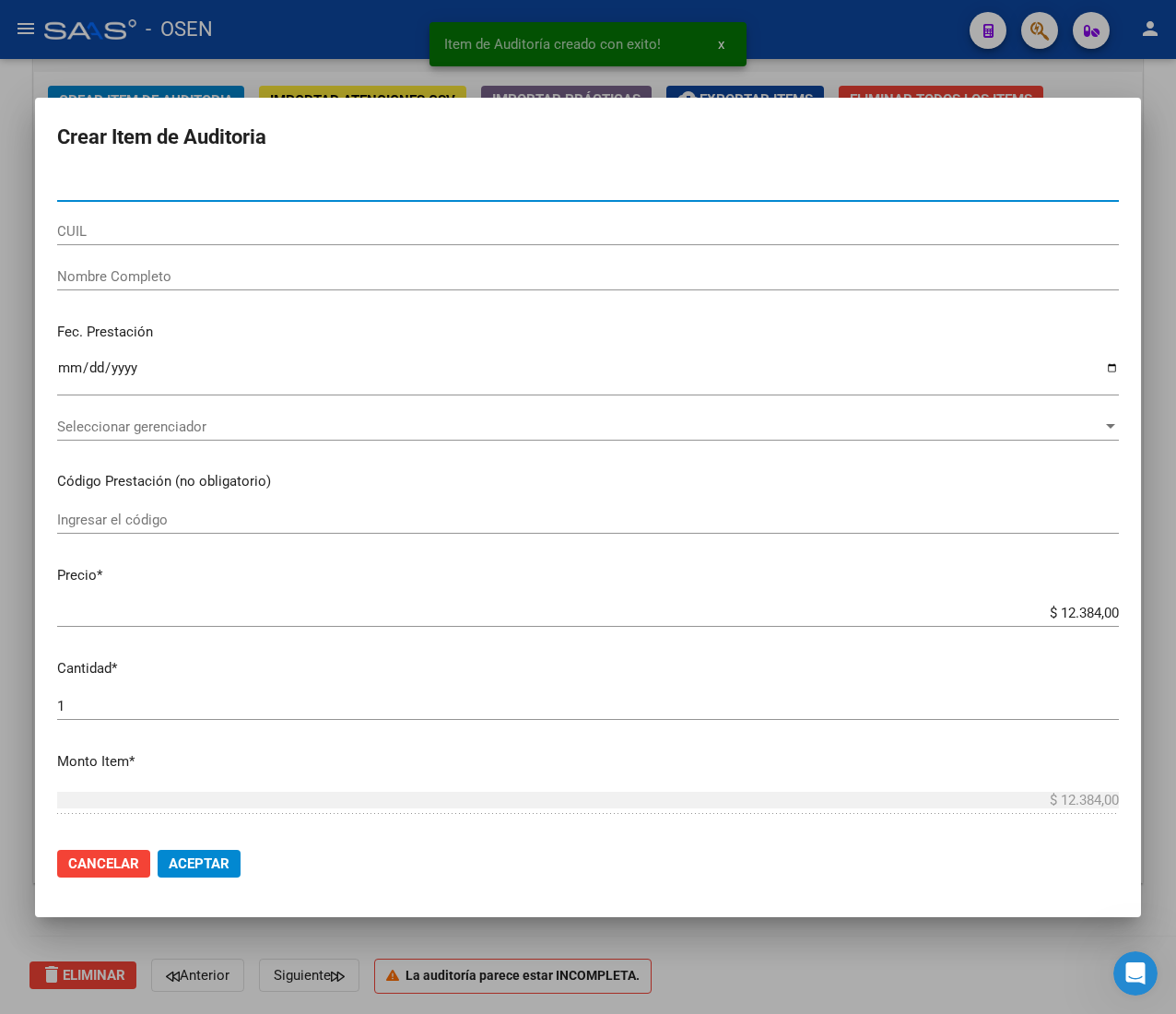
click at [155, 235] on input "CUIL" at bounding box center [588, 231] width 1061 height 16
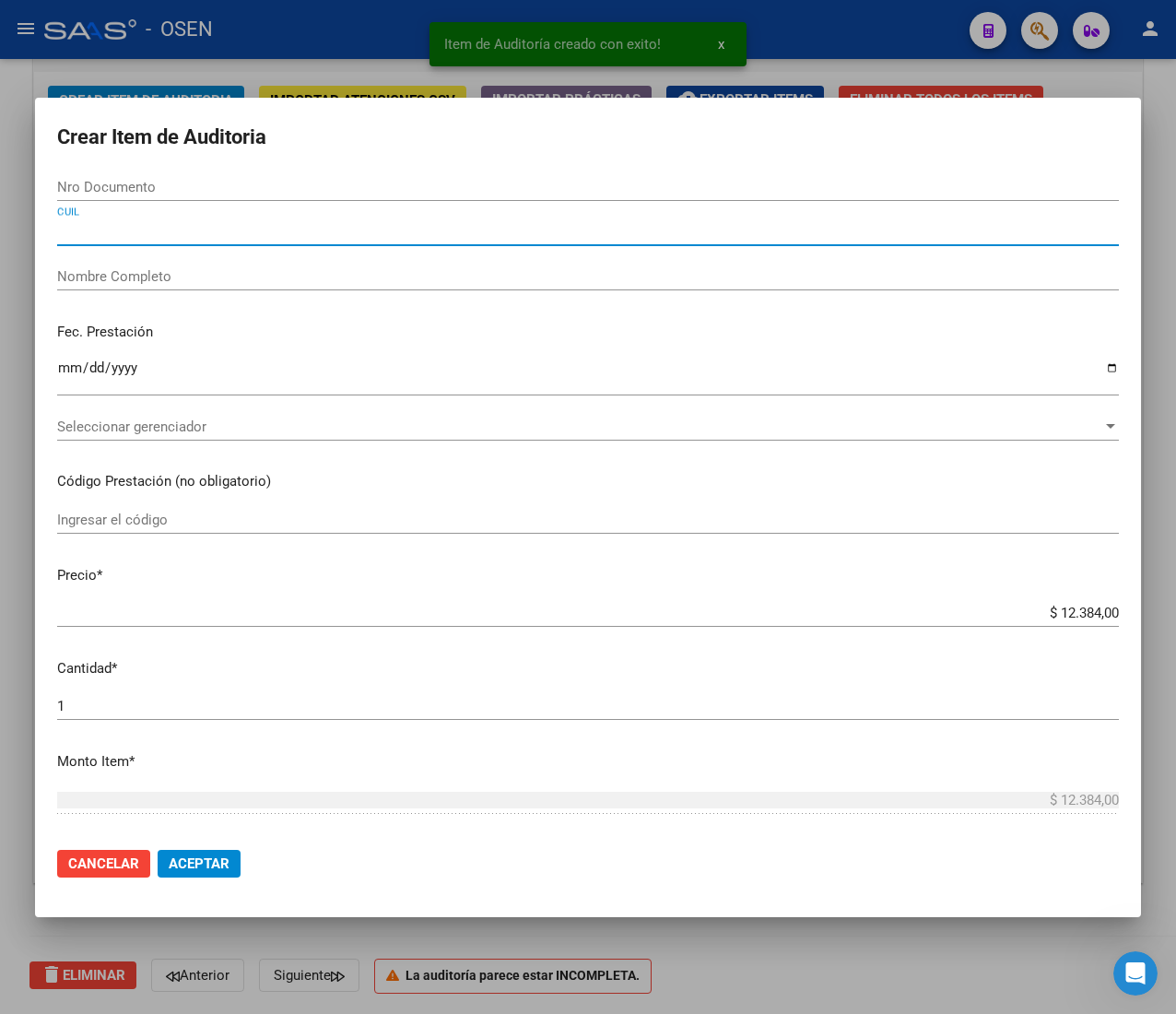
paste input "27289057094"
type input "27289057094"
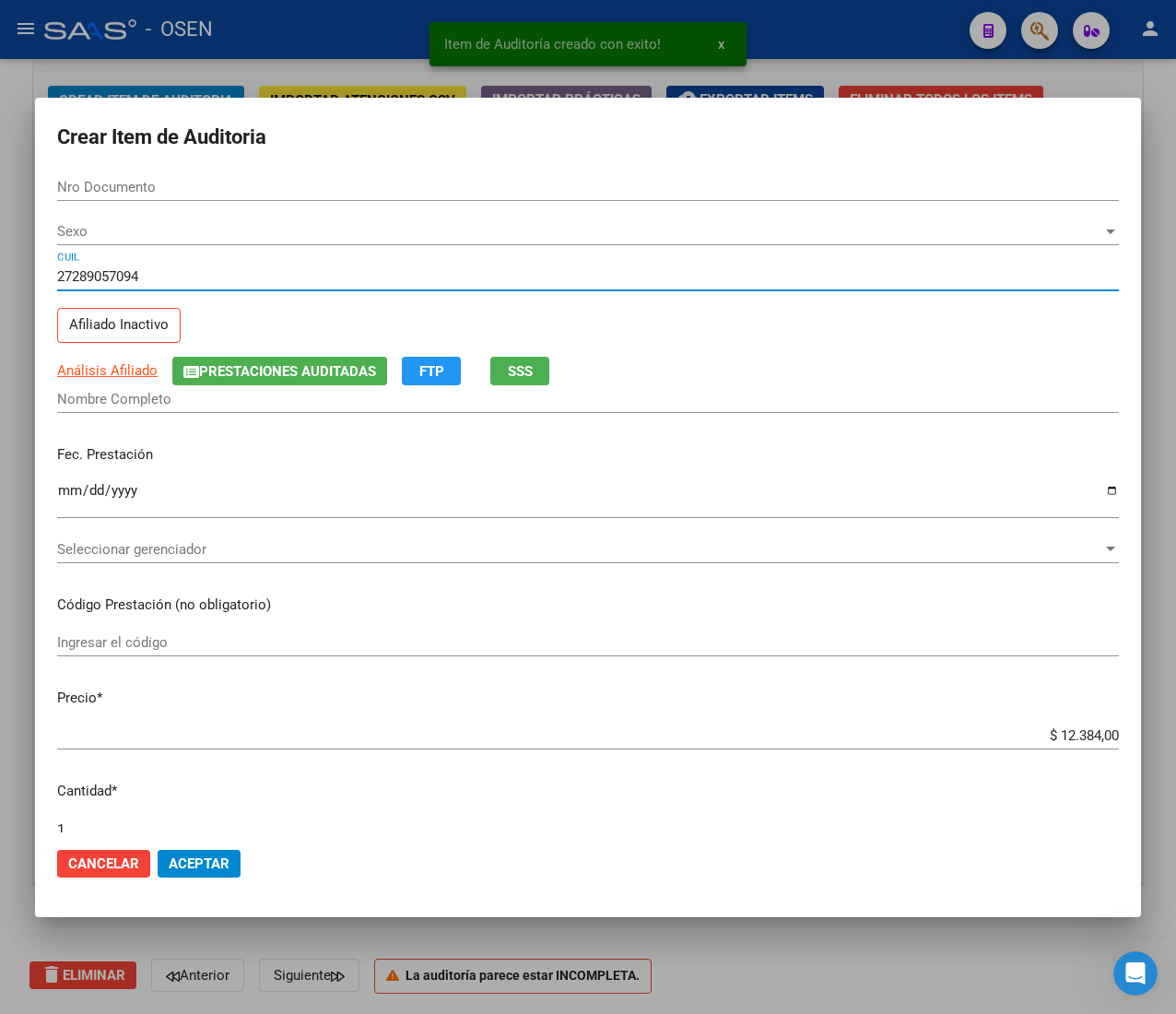
type input "28905709"
type input "[PERSON_NAME]"
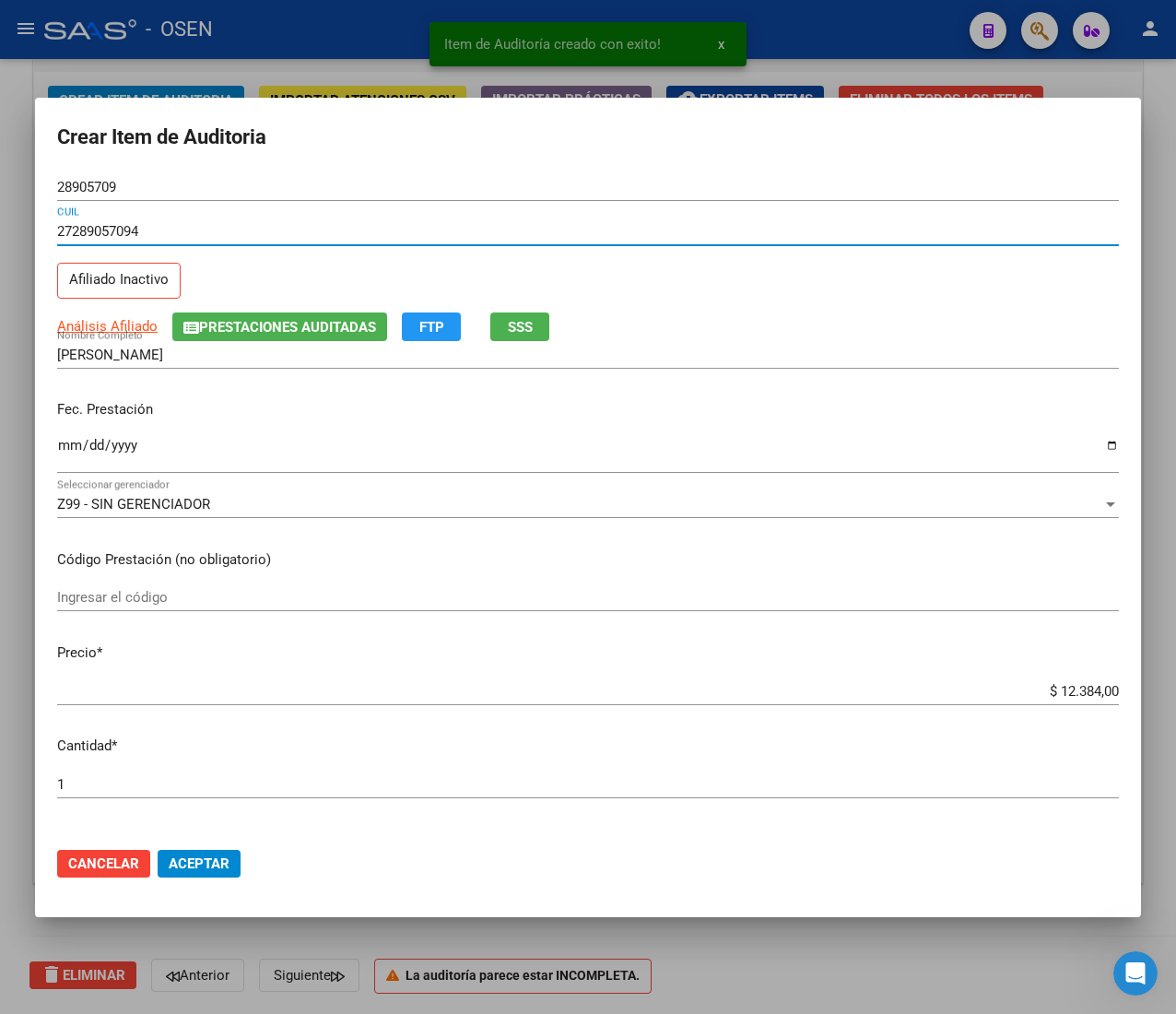
type input "27289057094"
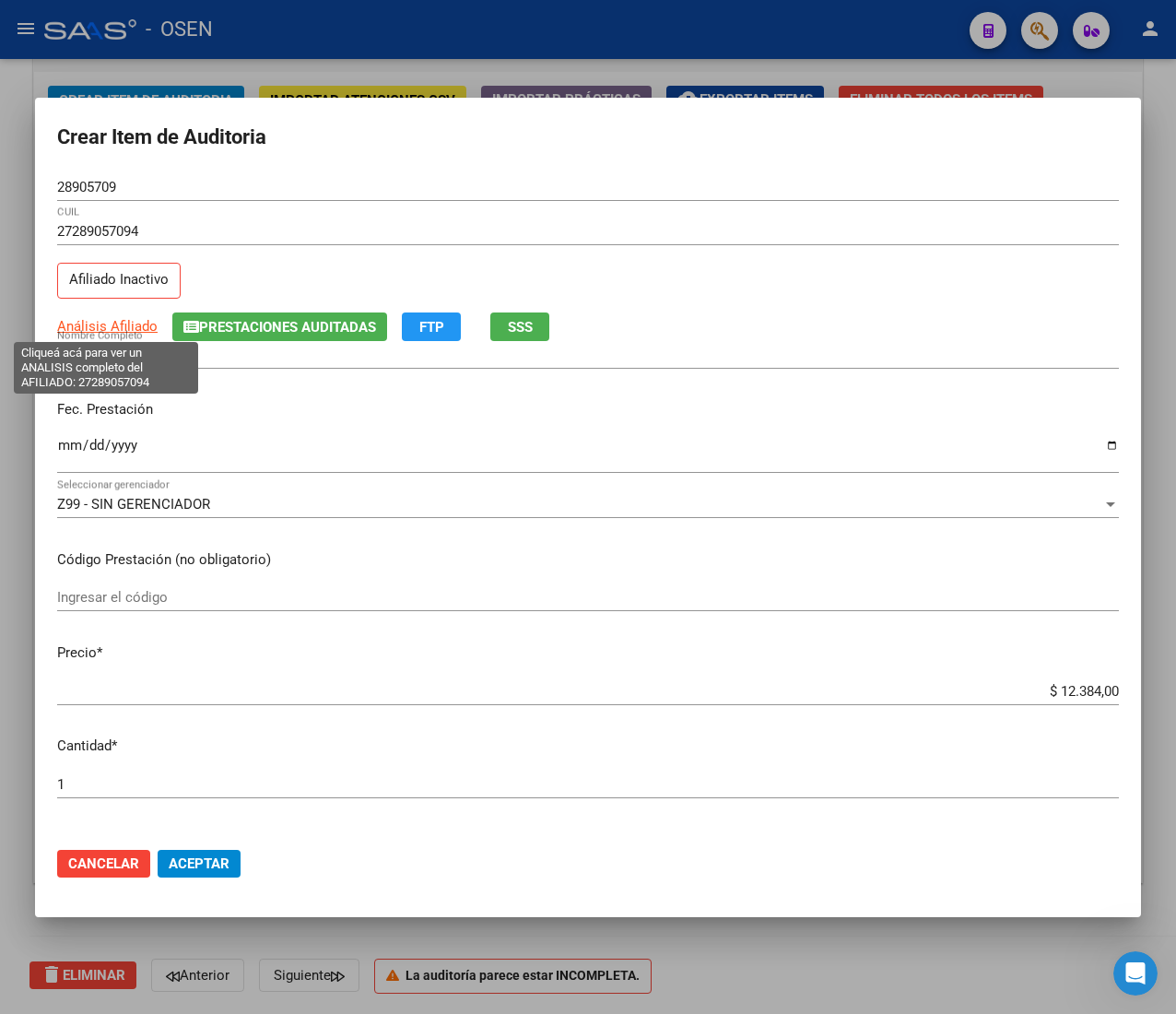
click at [116, 330] on span "Análisis Afiliado" at bounding box center [107, 326] width 100 height 16
type textarea "27289057094"
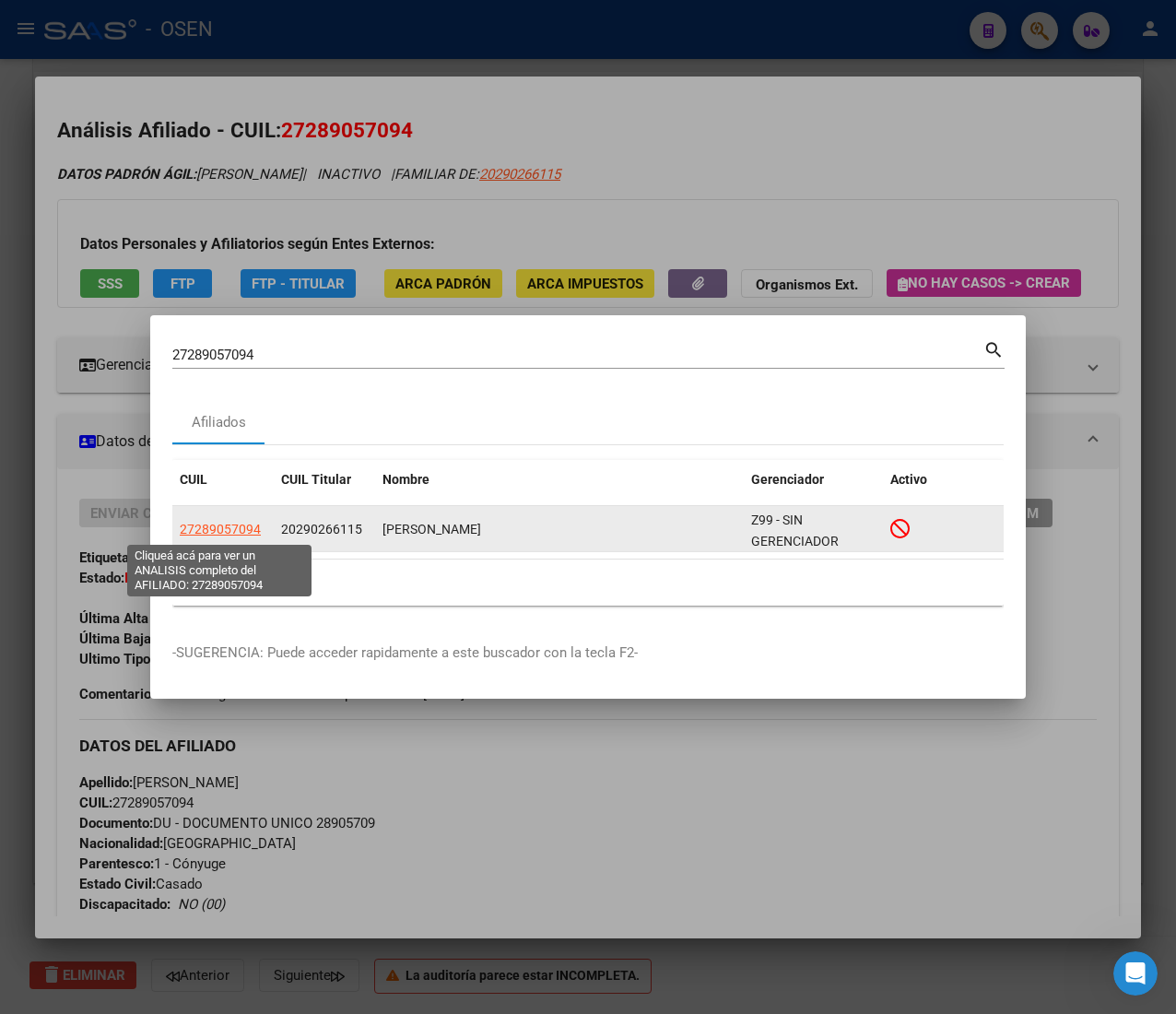
click at [242, 524] on span "27289057094" at bounding box center [220, 529] width 81 height 14
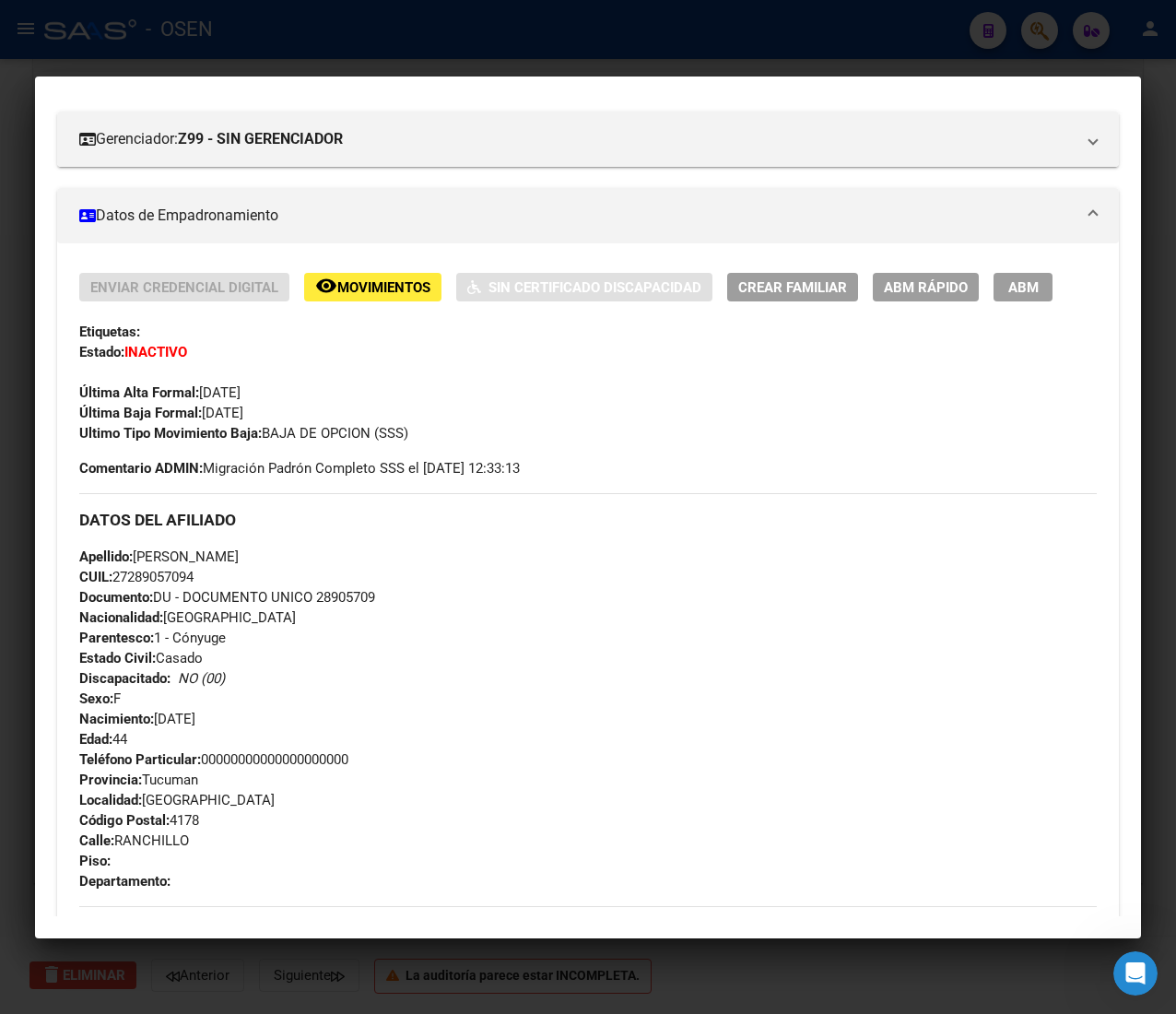
scroll to position [1167, 0]
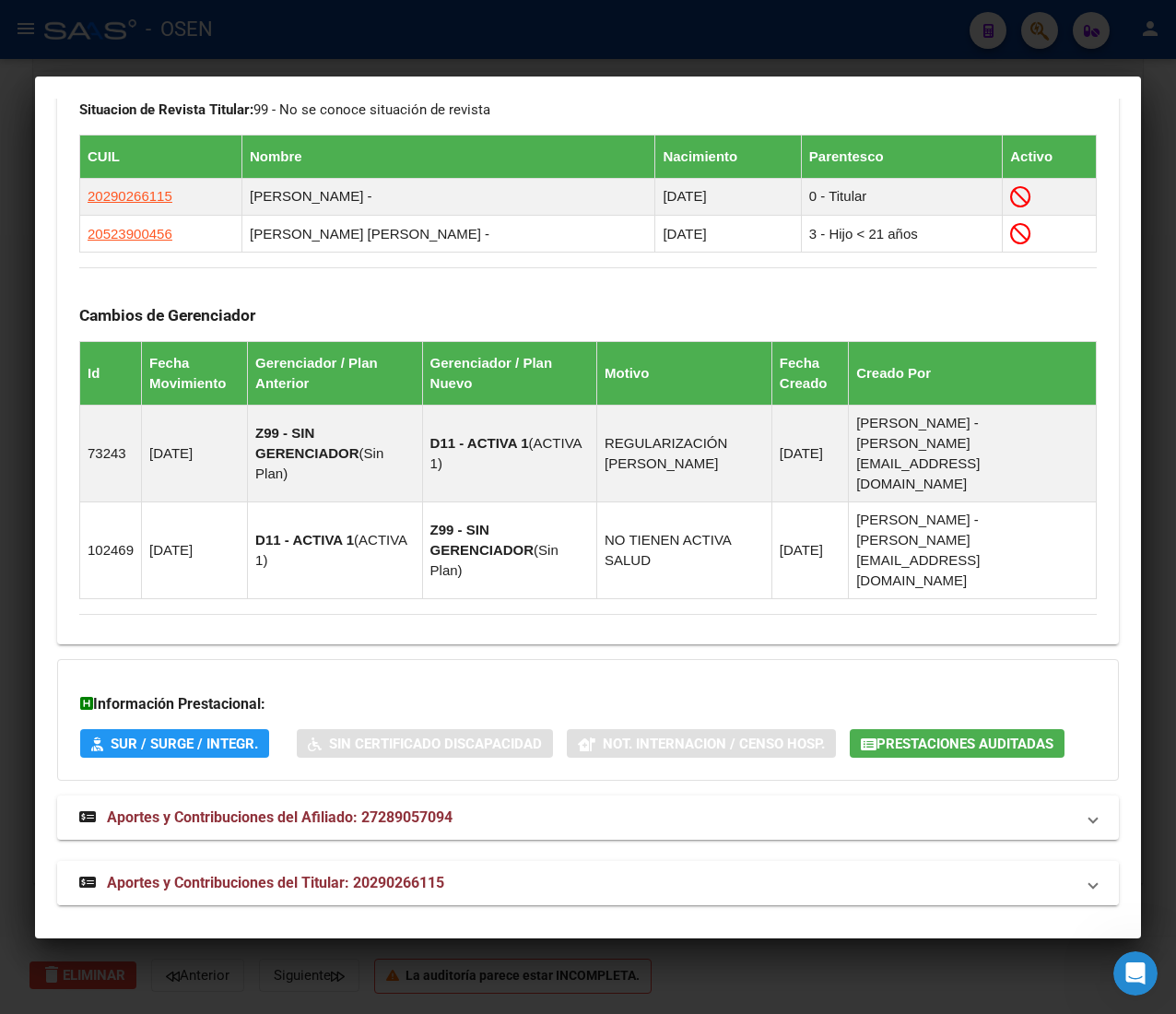
click at [513, 883] on mat-panel-title "Aportes y Contribuciones del Titular: 20290266115" at bounding box center [577, 883] width 995 height 22
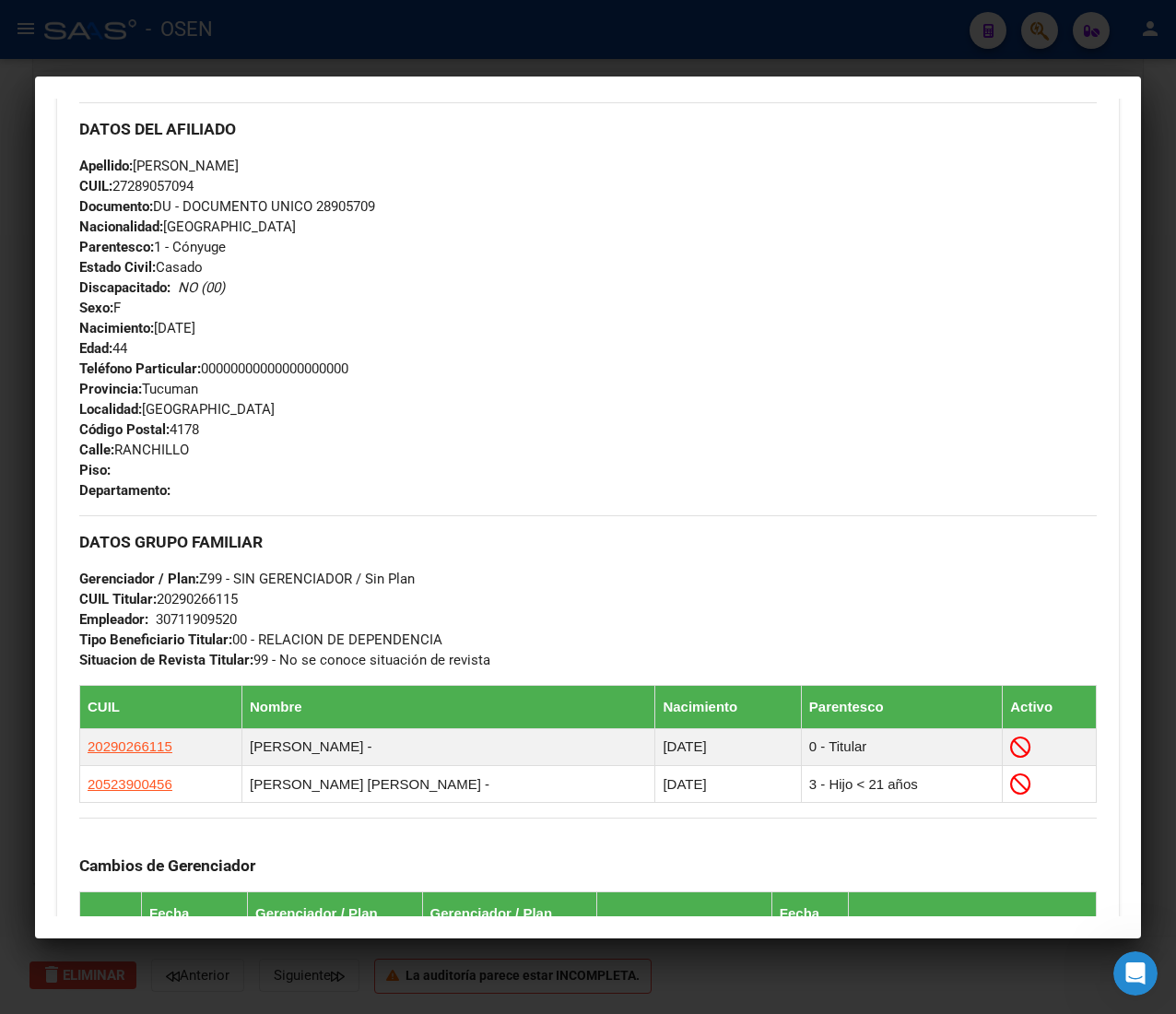
scroll to position [0, 0]
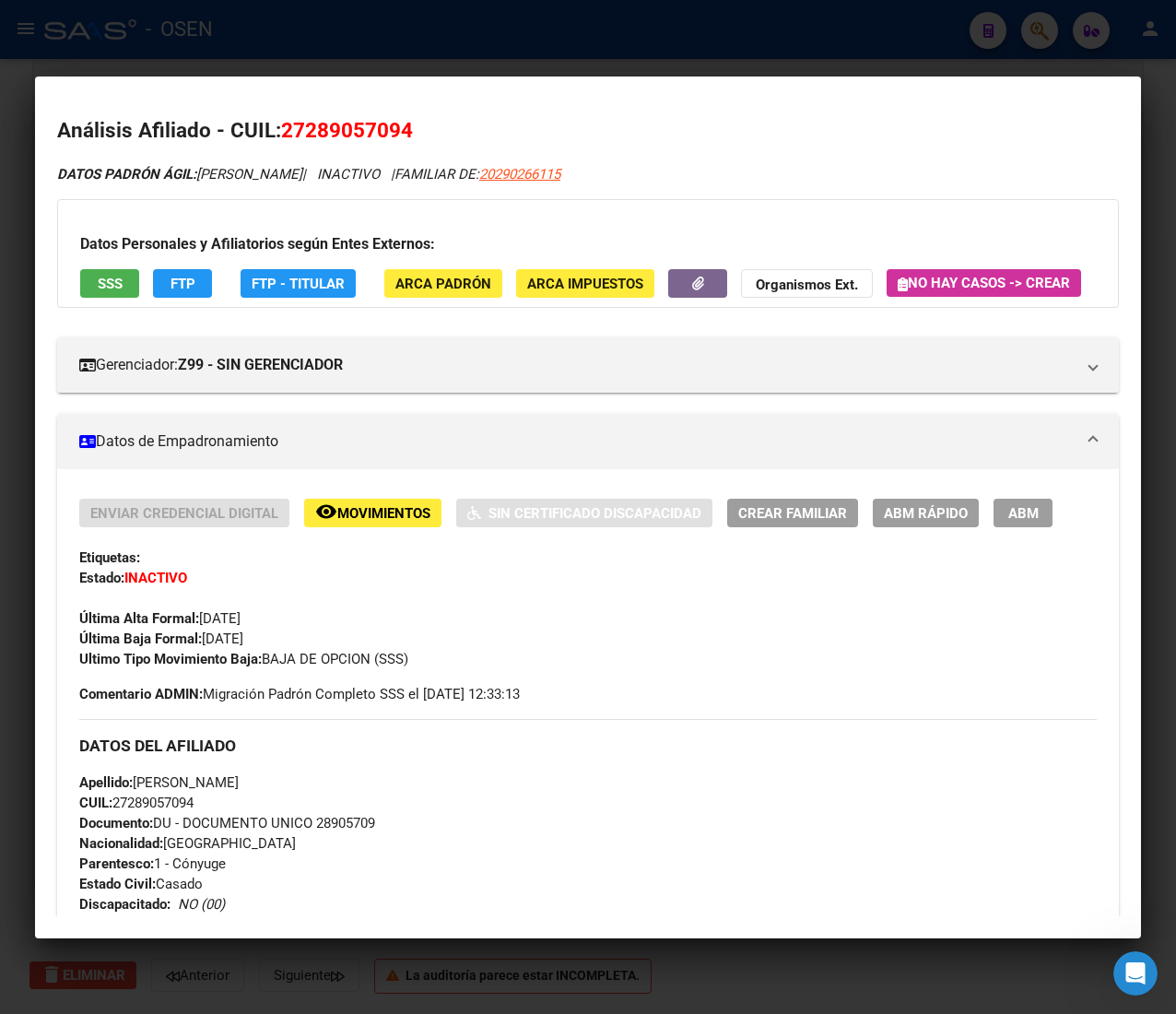
drag, startPoint x: 680, startPoint y: 175, endPoint x: 588, endPoint y: 185, distance: 92.5
copy span "20290266115"
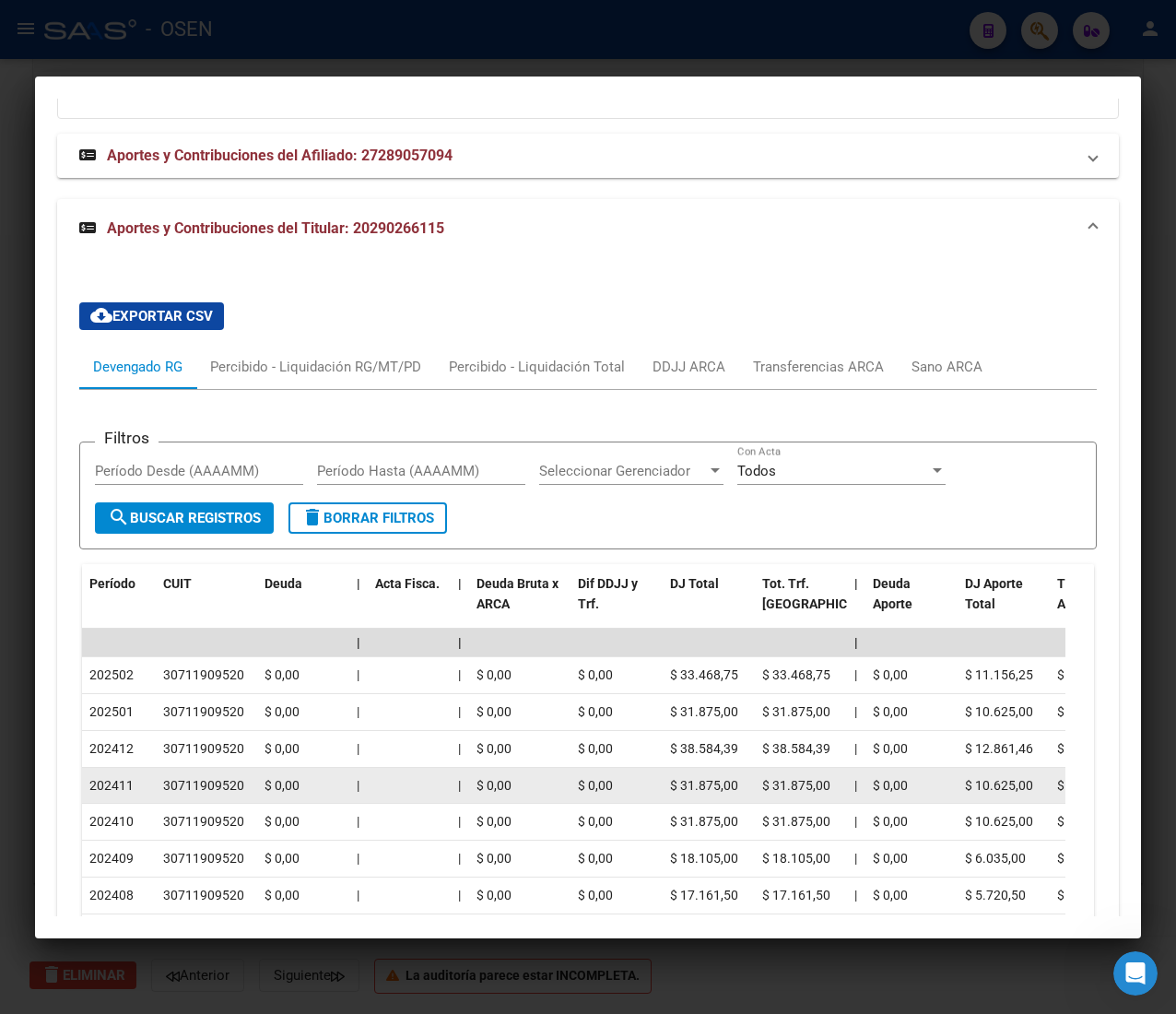
scroll to position [2092, 0]
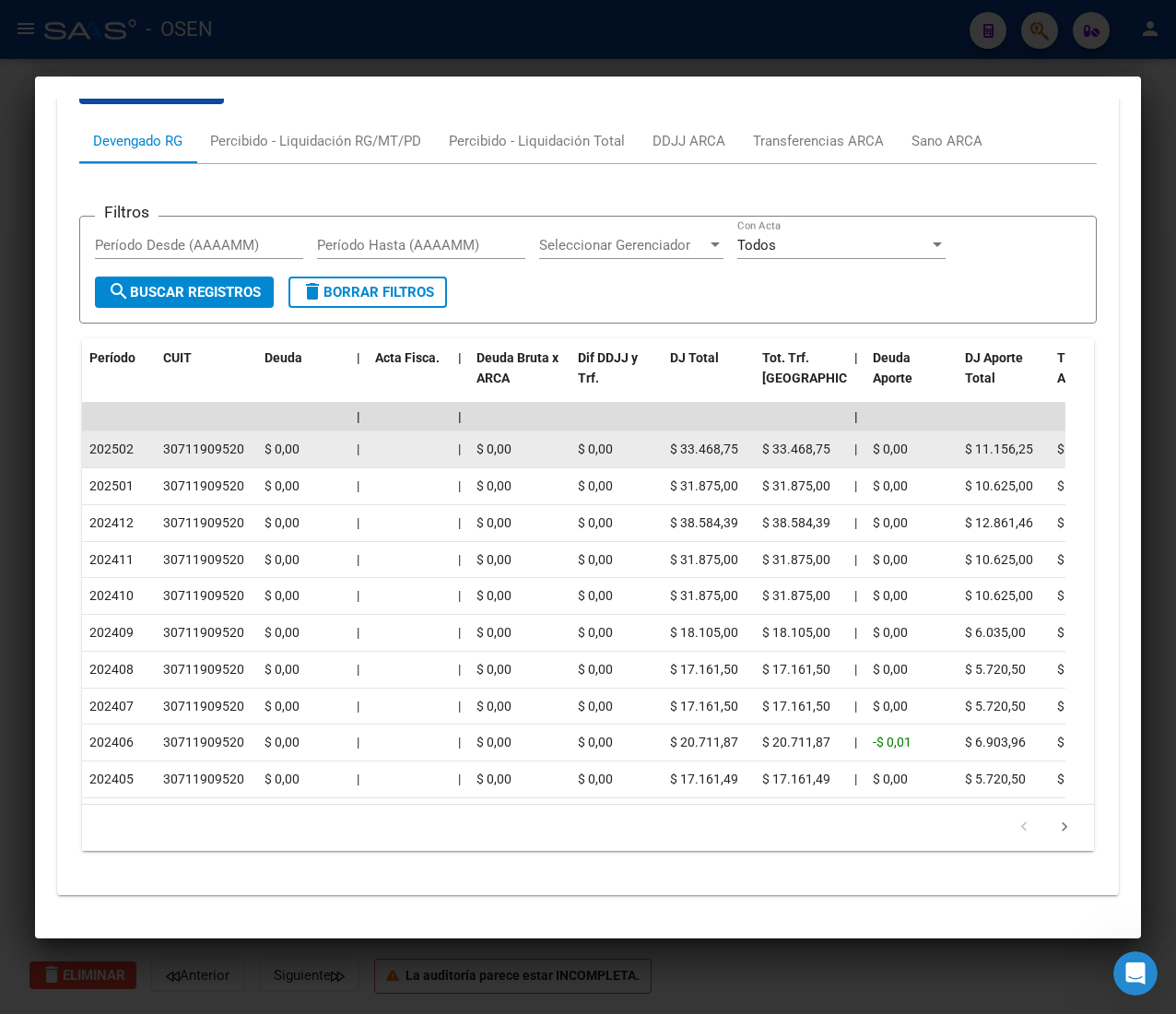
drag, startPoint x: 123, startPoint y: 420, endPoint x: 167, endPoint y: 419, distance: 44.0
click at [167, 439] on div "30711909520" at bounding box center [204, 449] width 81 height 21
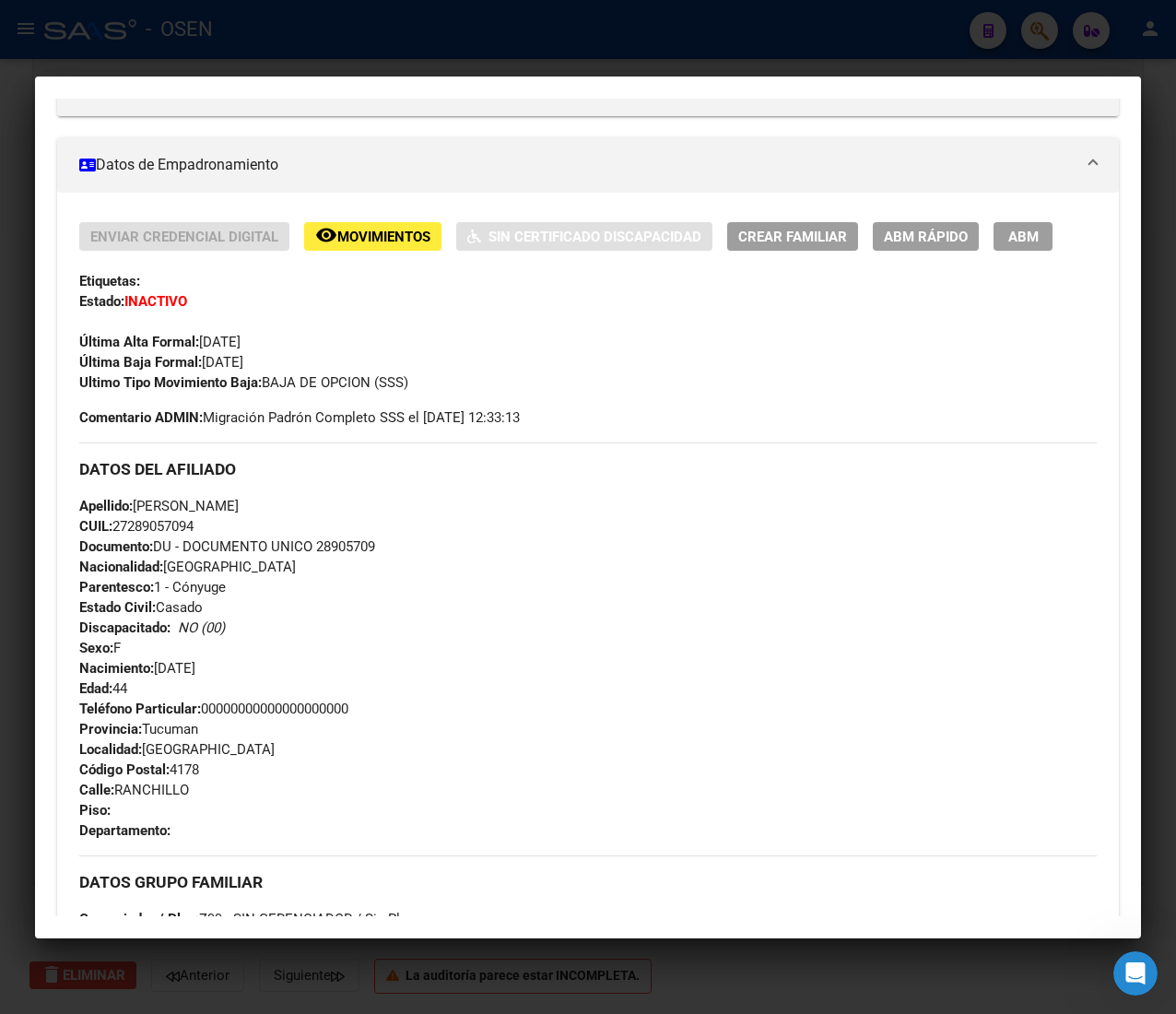
scroll to position [0, 0]
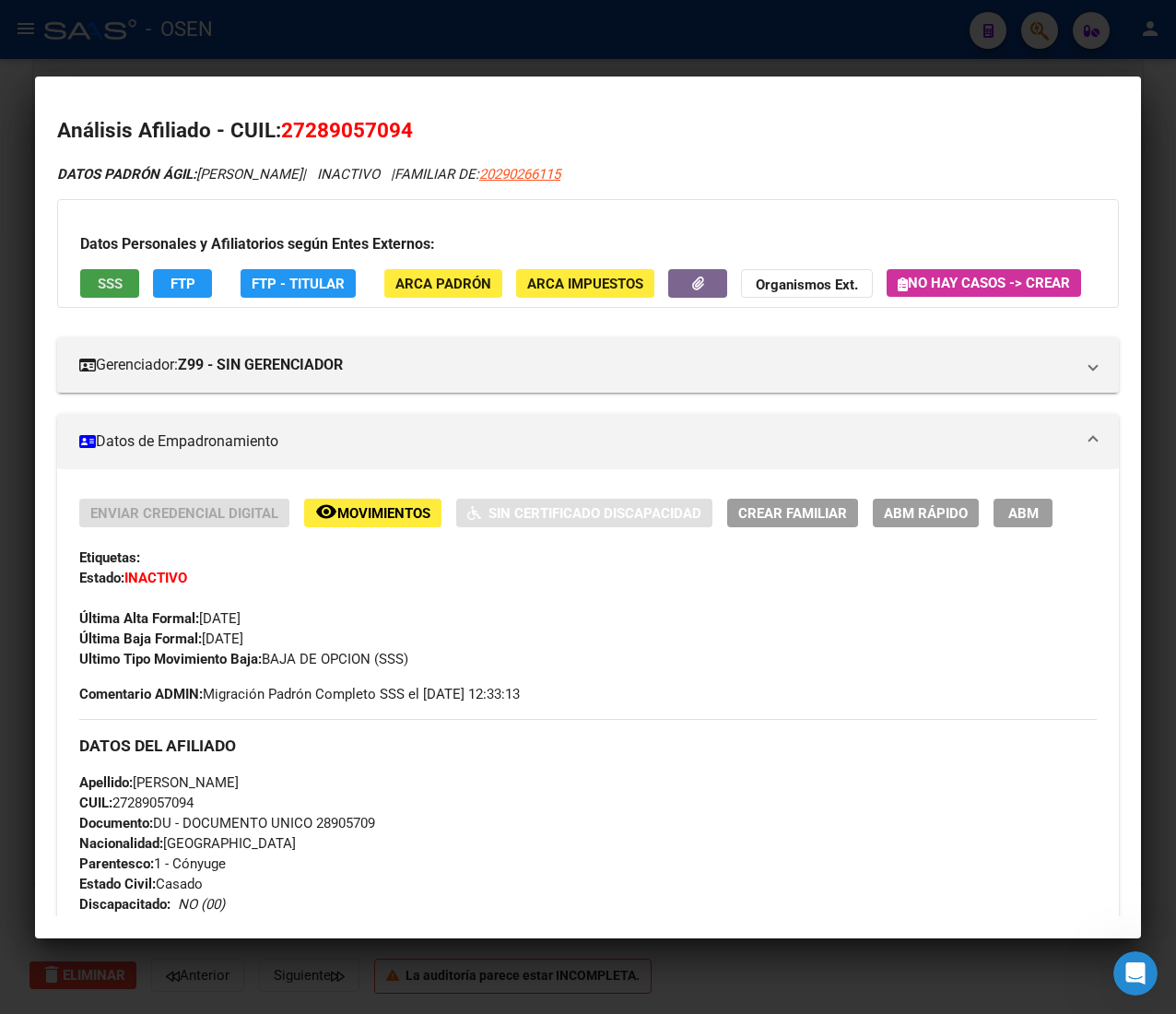
click at [137, 289] on button "SSS" at bounding box center [109, 283] width 59 height 29
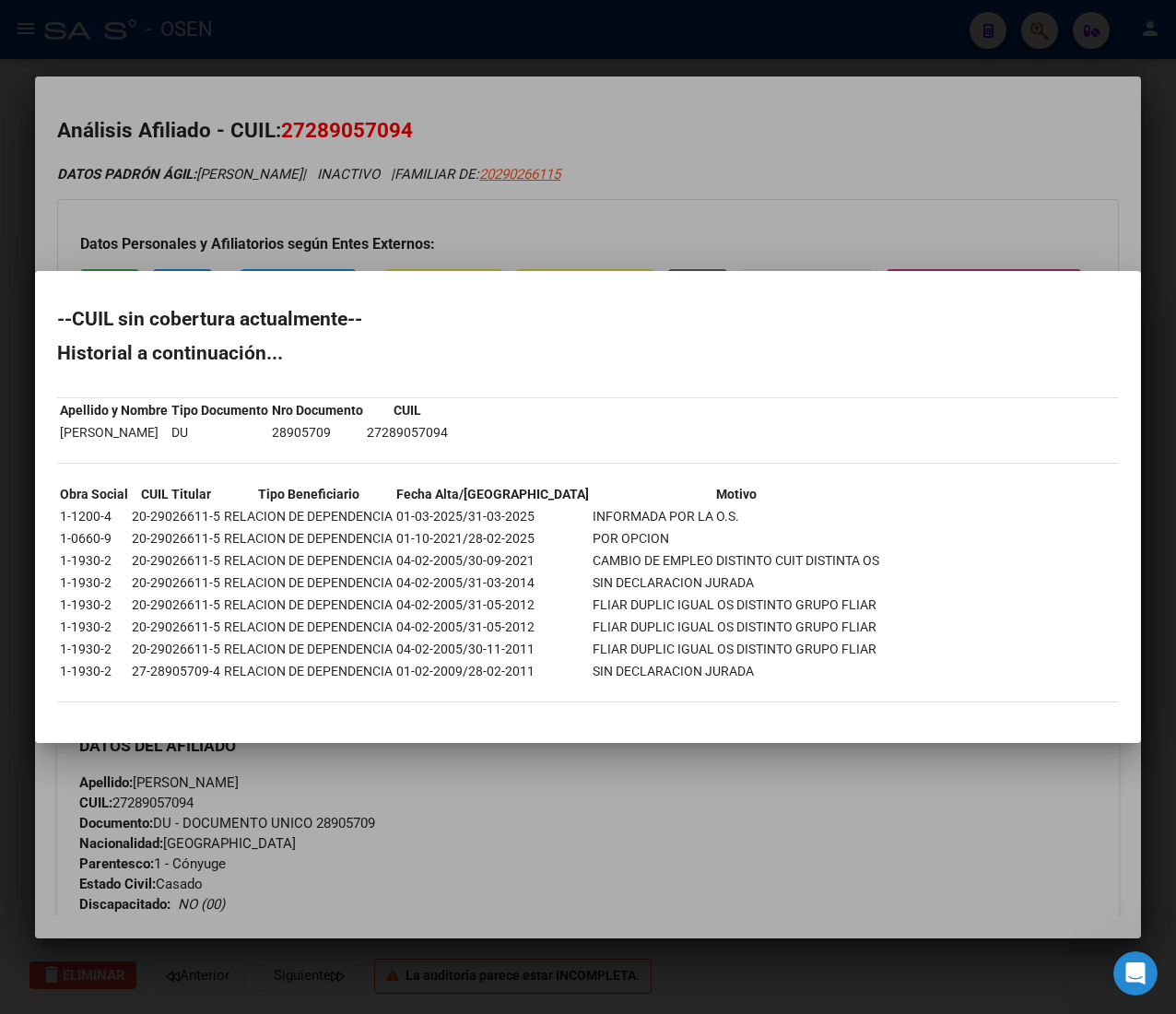
click at [826, 209] on div at bounding box center [588, 507] width 1176 height 1014
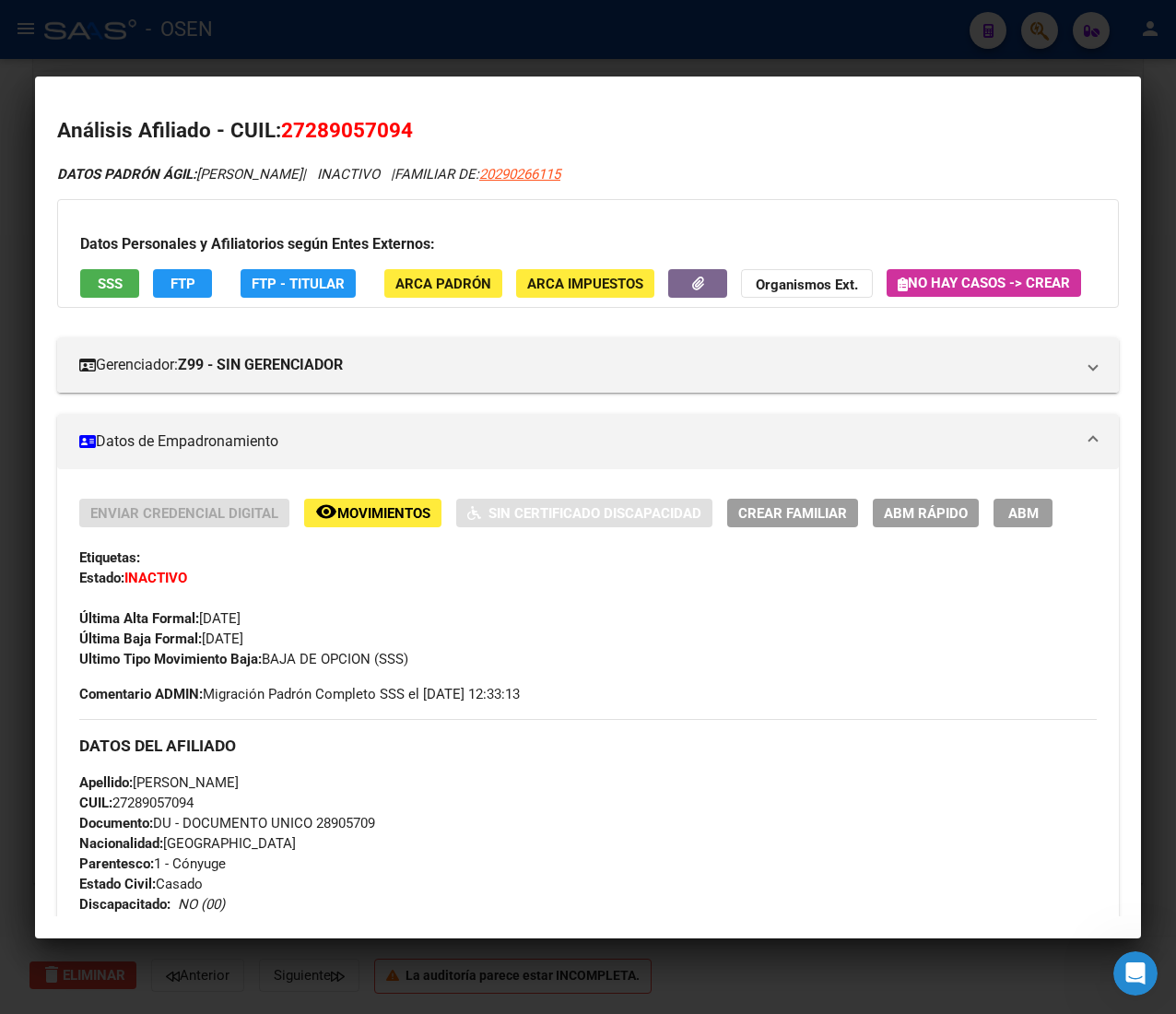
click at [149, 811] on span "CUIL: 27289057094" at bounding box center [136, 802] width 114 height 16
copy span "27289057094"
drag, startPoint x: 77, startPoint y: 268, endPoint x: 90, endPoint y: 283, distance: 19.8
click at [78, 266] on div "Datos Personales y Afiliatorios según Entes Externos: SSS FTP FTP - Titular ARC…" at bounding box center [588, 253] width 1061 height 109
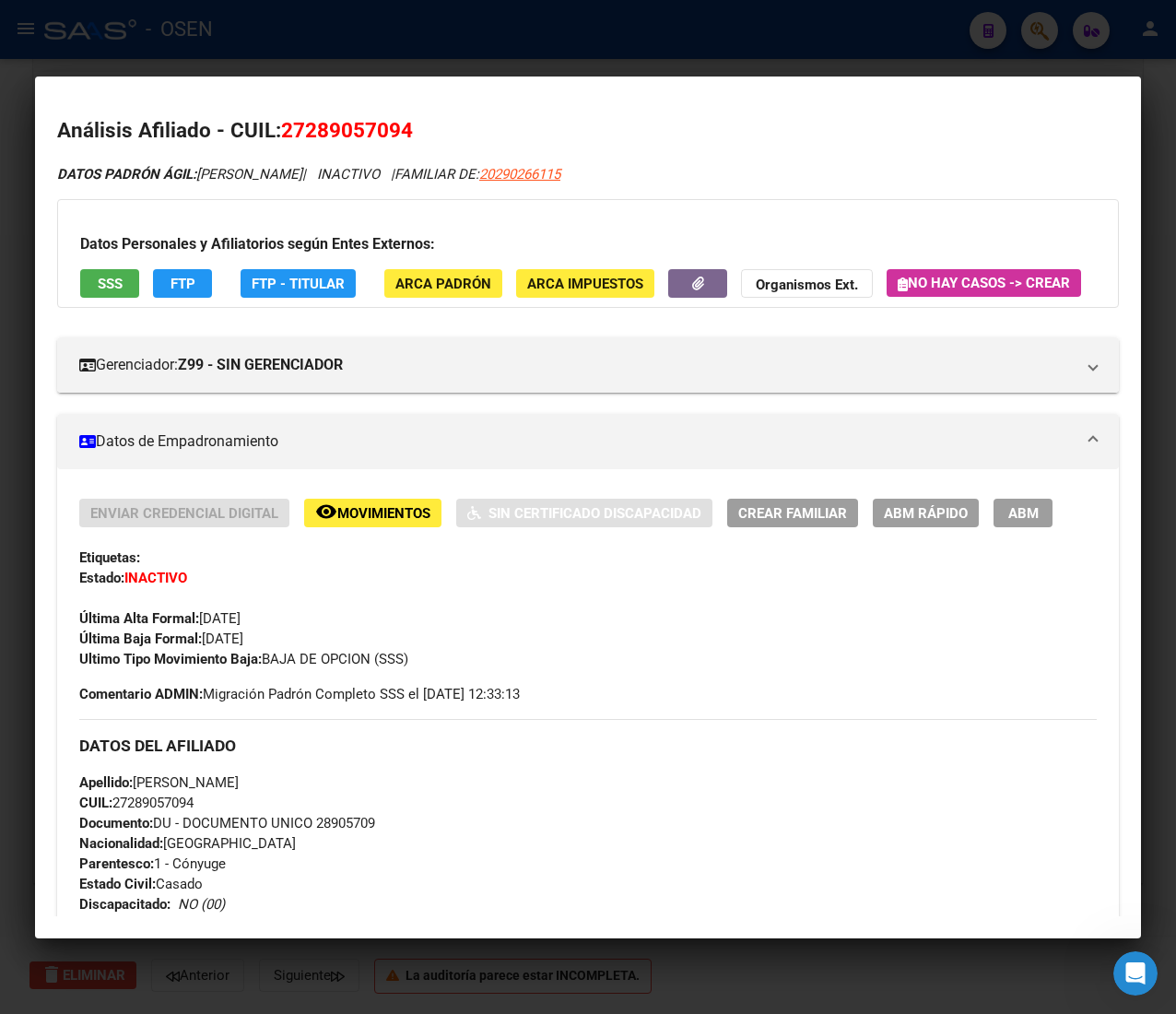
click at [104, 287] on span "SSS" at bounding box center [110, 283] width 25 height 16
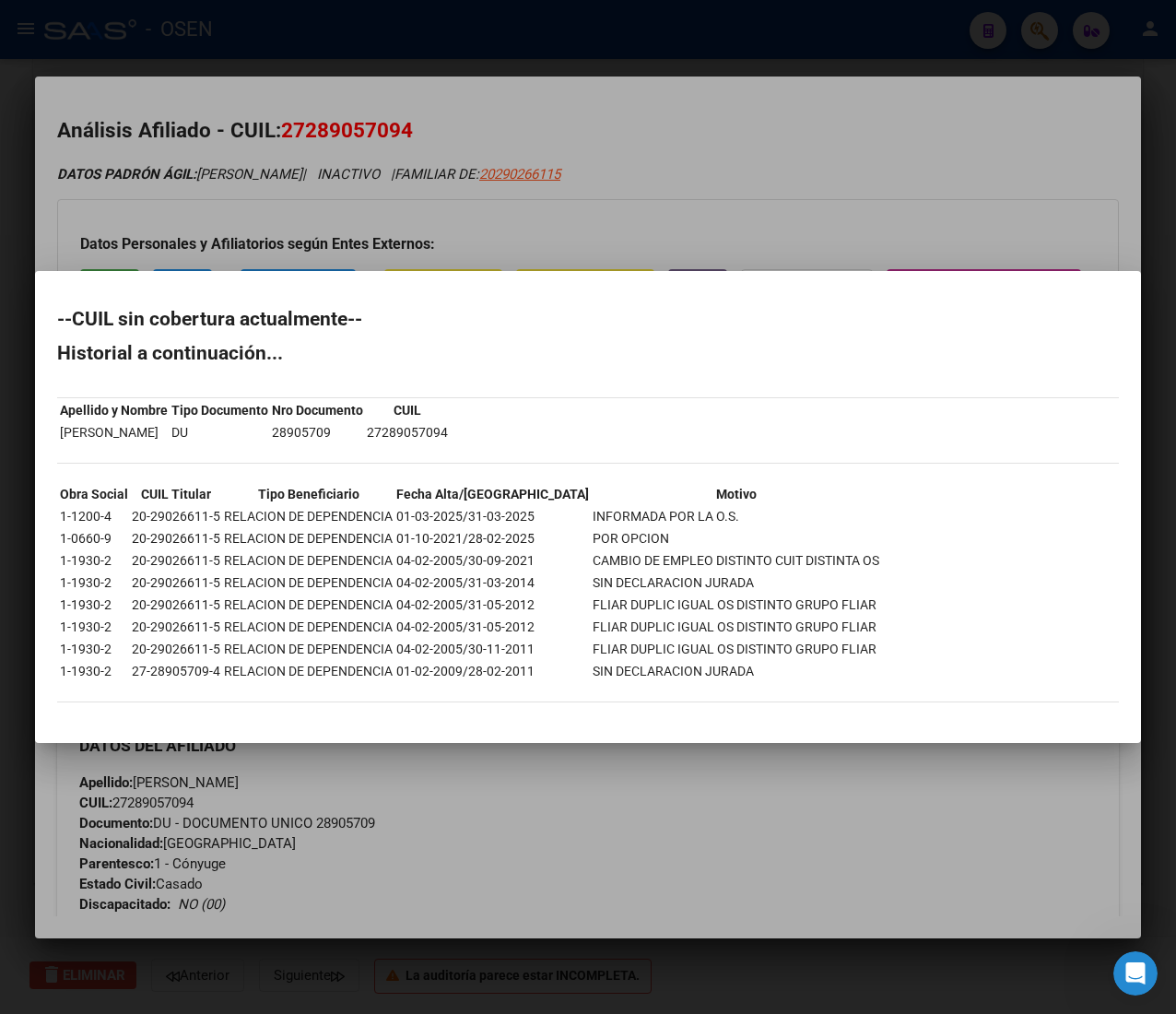
click at [934, 147] on div at bounding box center [588, 507] width 1176 height 1014
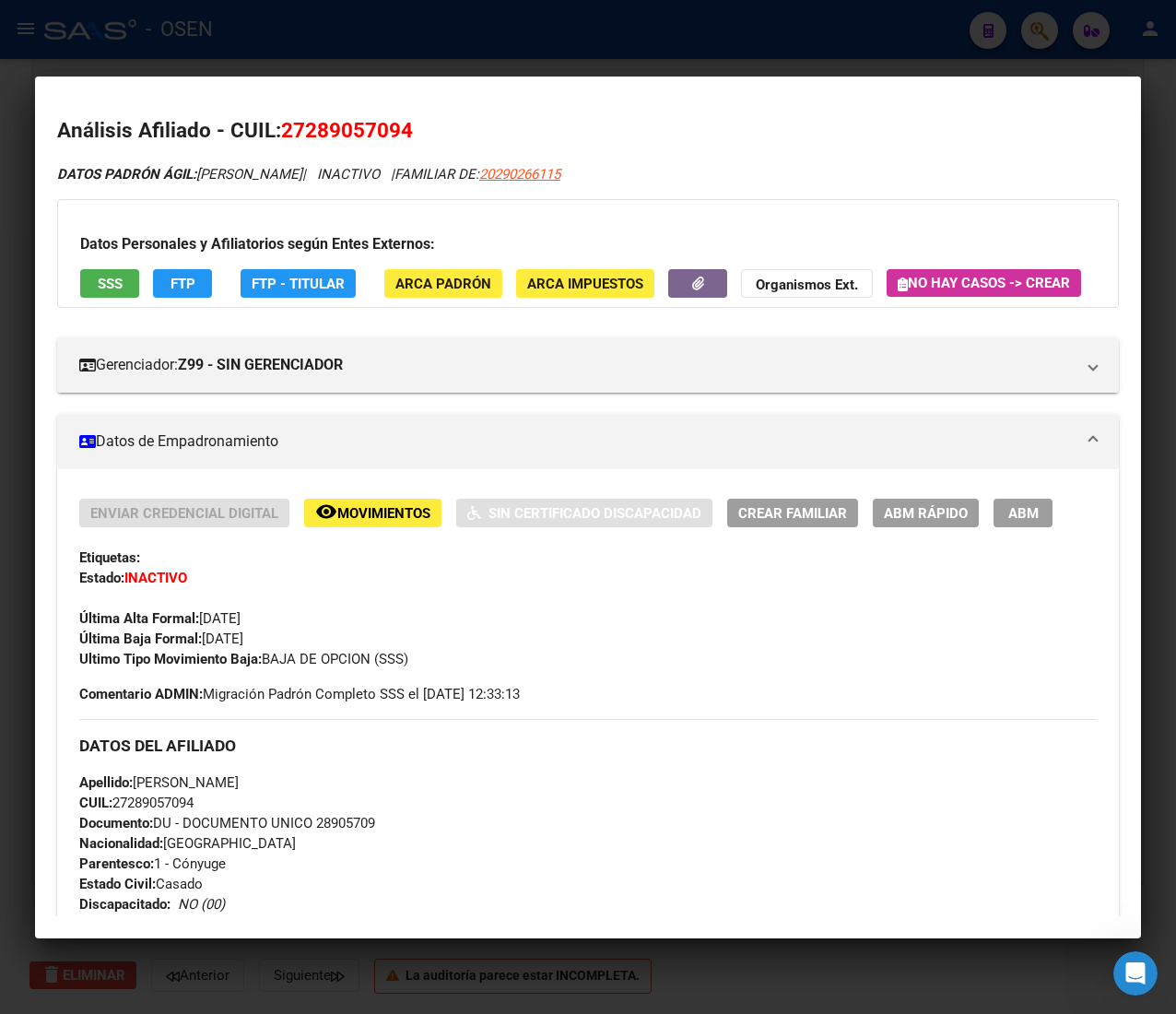
click at [742, 39] on div at bounding box center [588, 507] width 1176 height 1014
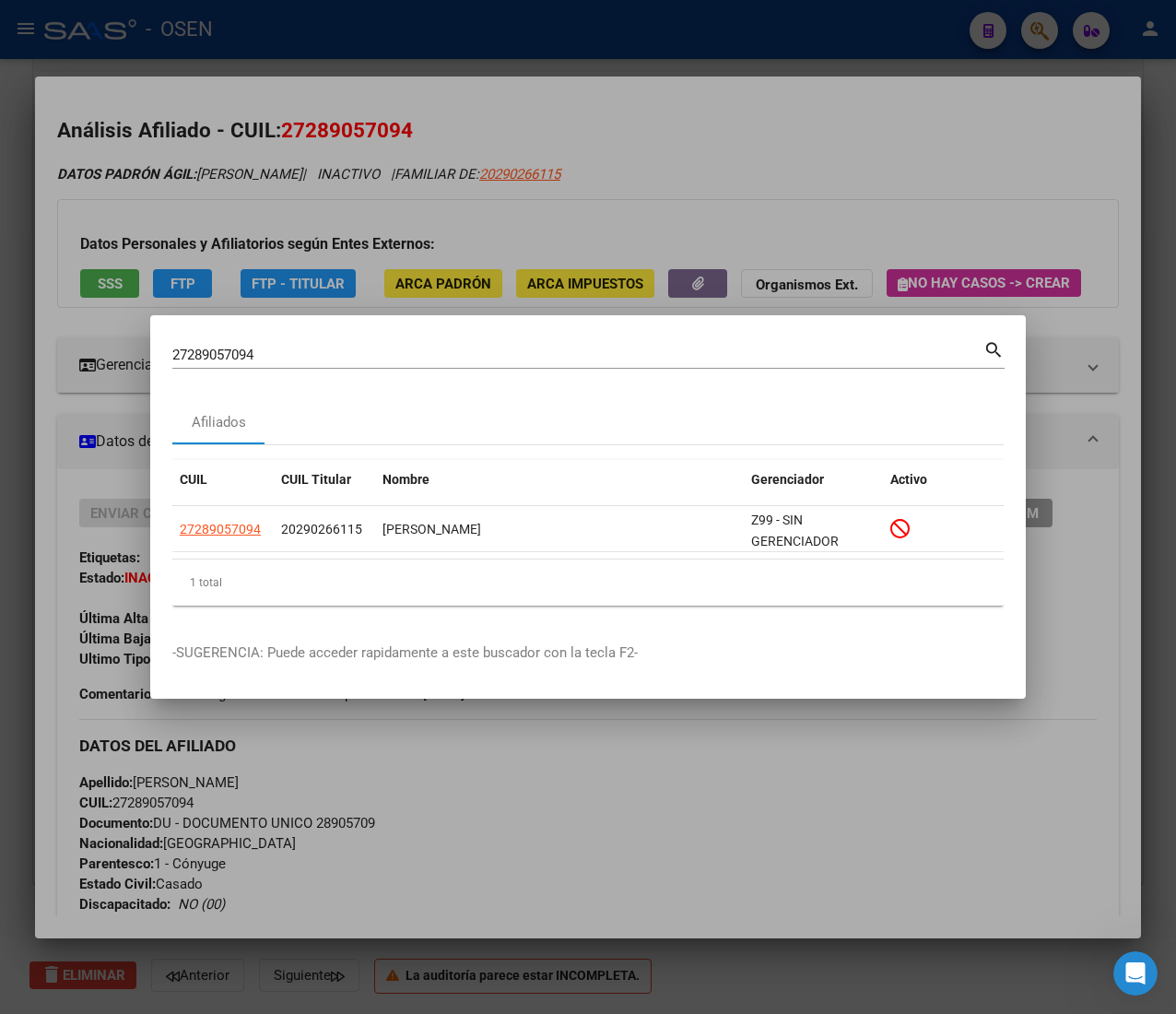
drag, startPoint x: 280, startPoint y: 365, endPoint x: 163, endPoint y: 356, distance: 117.3
click at [163, 356] on mat-dialog-content "27289057094 Buscar (apellido, dni, cuil, nro traspaso, cuit, obra social) searc…" at bounding box center [588, 478] width 875 height 283
click at [340, 360] on input "27289057094" at bounding box center [577, 355] width 811 height 16
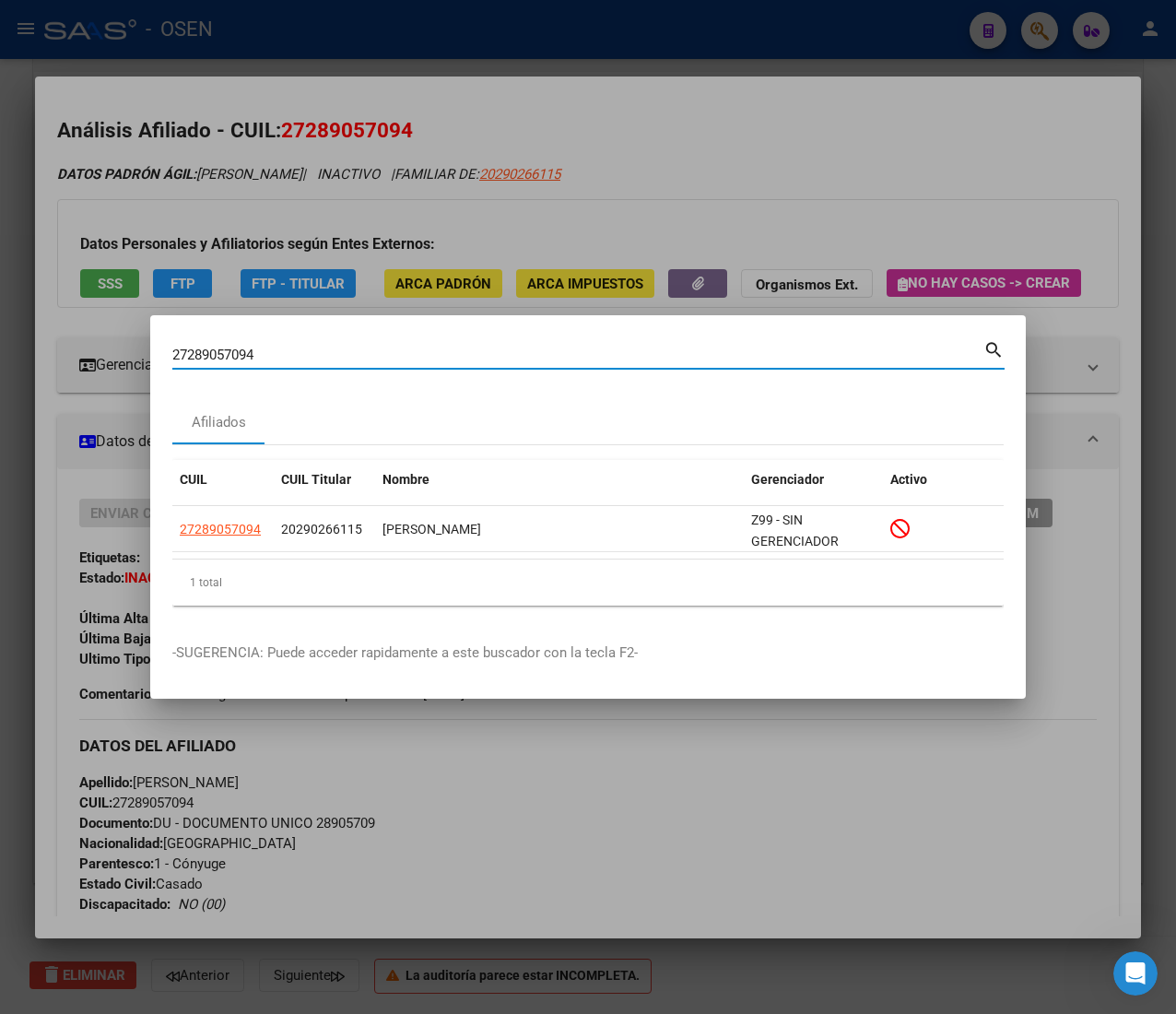
drag, startPoint x: 333, startPoint y: 354, endPoint x: 49, endPoint y: 358, distance: 284.0
click at [49, 358] on div "Crear Item de Auditoria 28905709 Nro Documento 27289057094 CUIL Afiliado Inacti…" at bounding box center [588, 507] width 1176 height 1014
paste input "4753481"
type input "24753481"
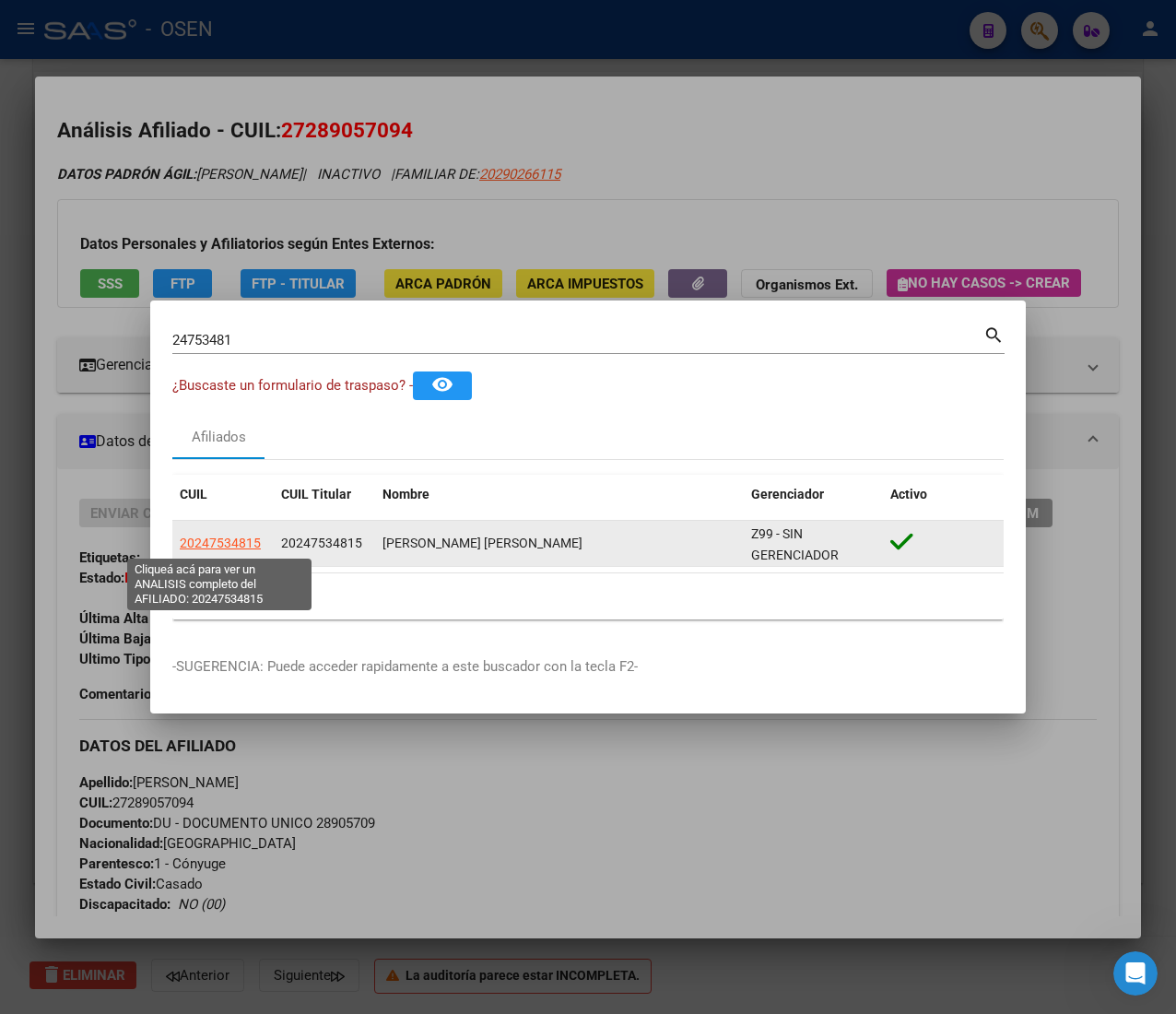
click at [238, 537] on span "20247534815" at bounding box center [220, 542] width 81 height 14
type textarea "20247534815"
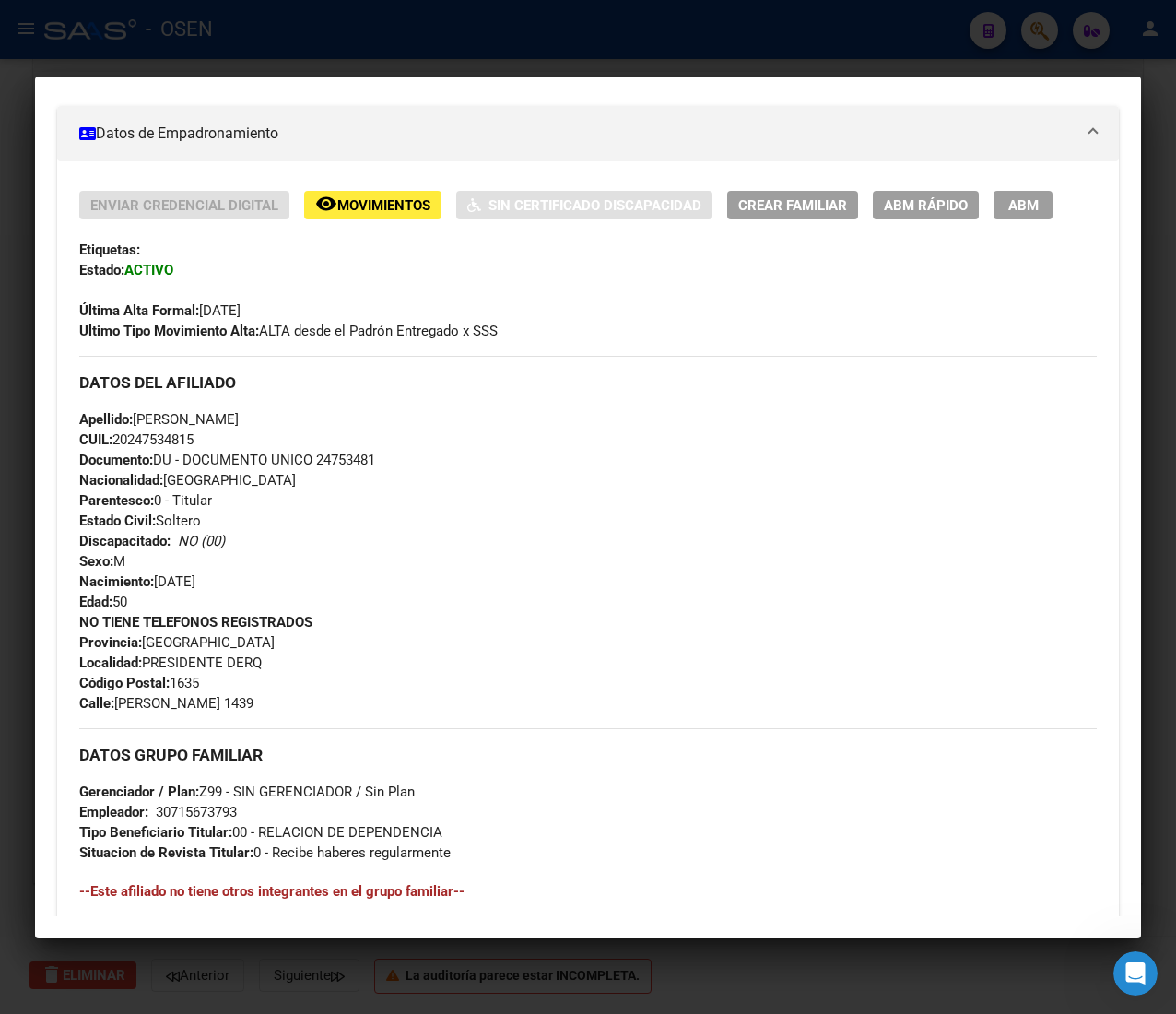
scroll to position [791, 0]
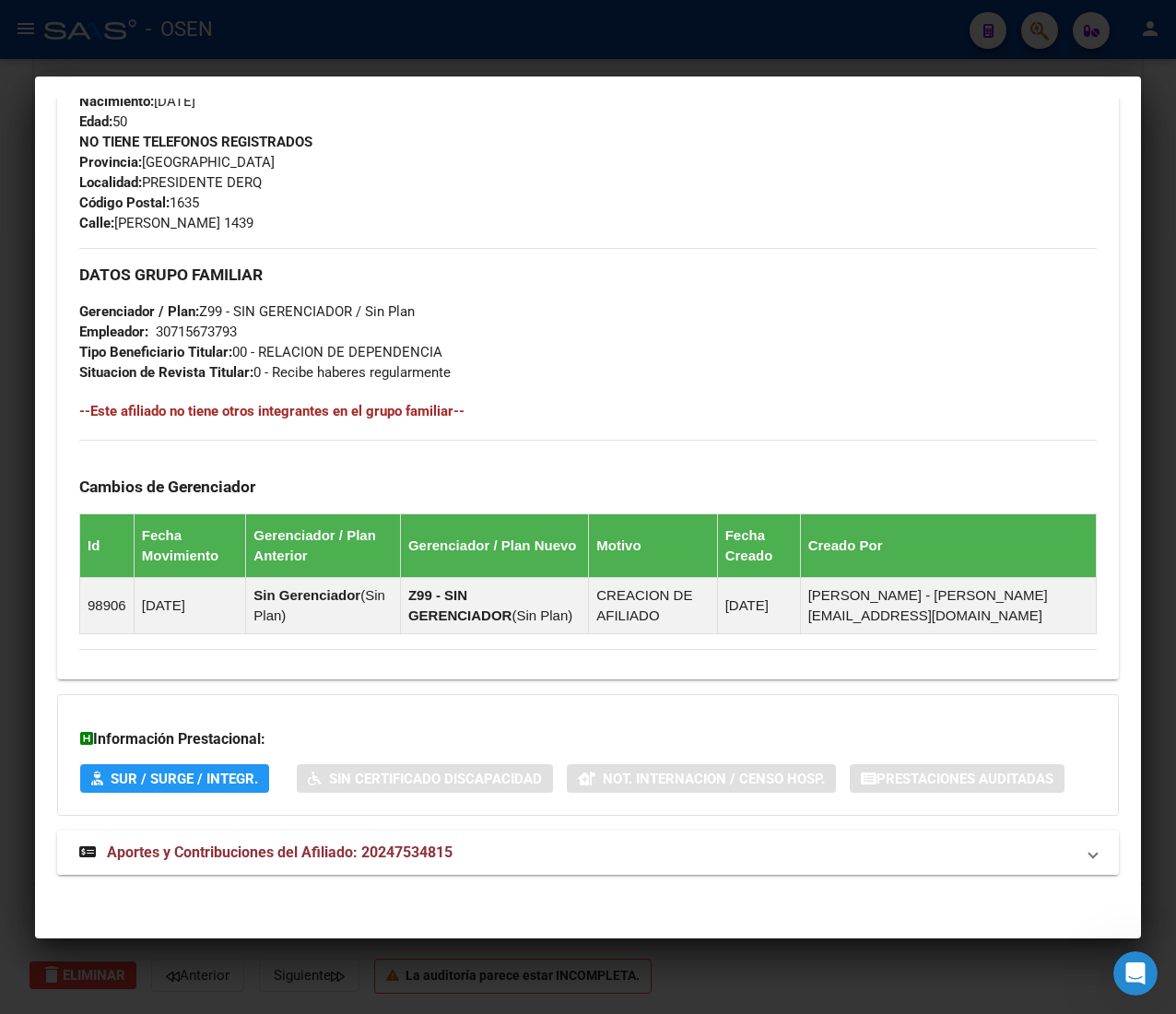
click at [441, 851] on span "Aportes y Contribuciones del Afiliado: 20247534815" at bounding box center [280, 852] width 346 height 17
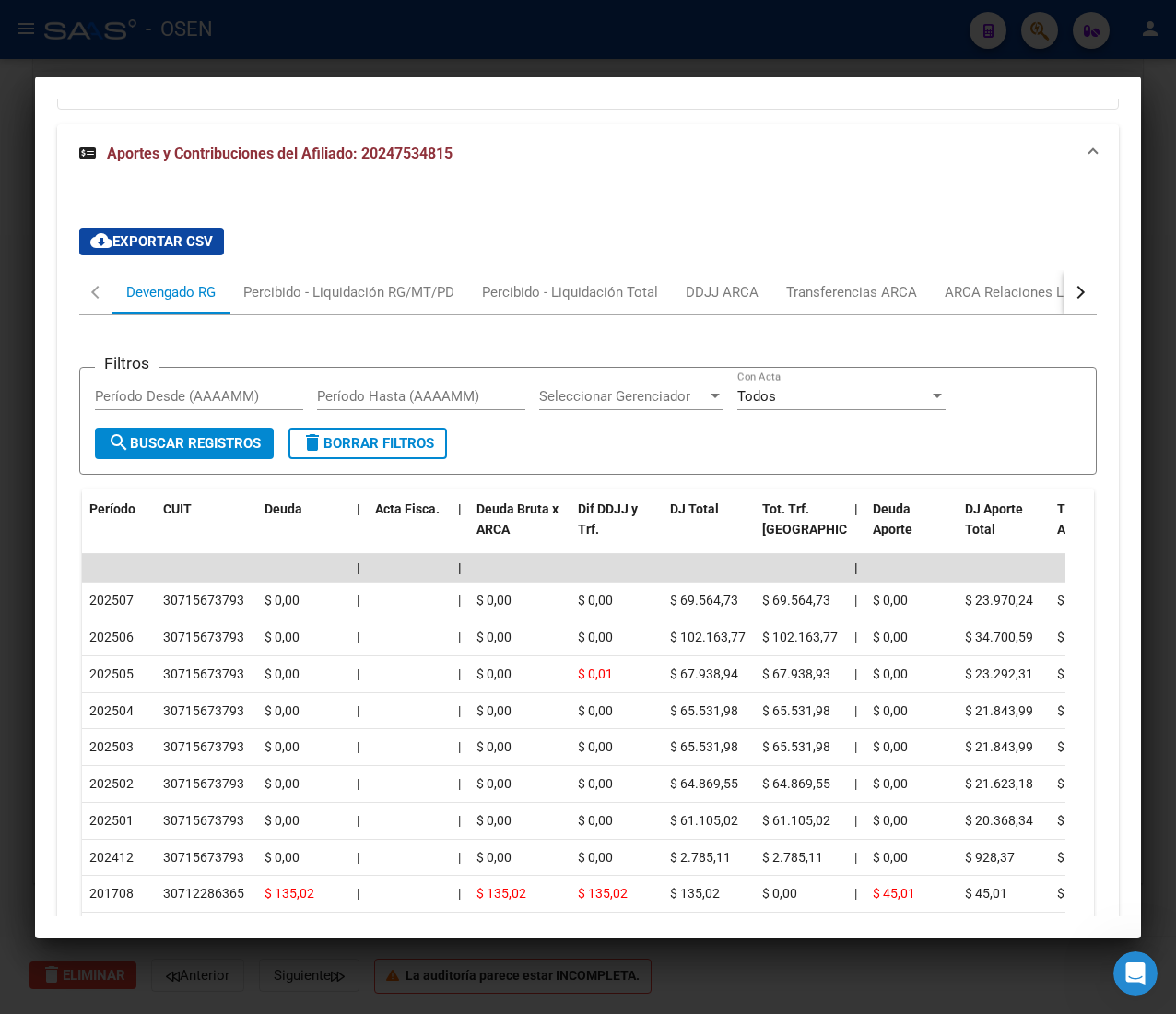
scroll to position [1700, 0]
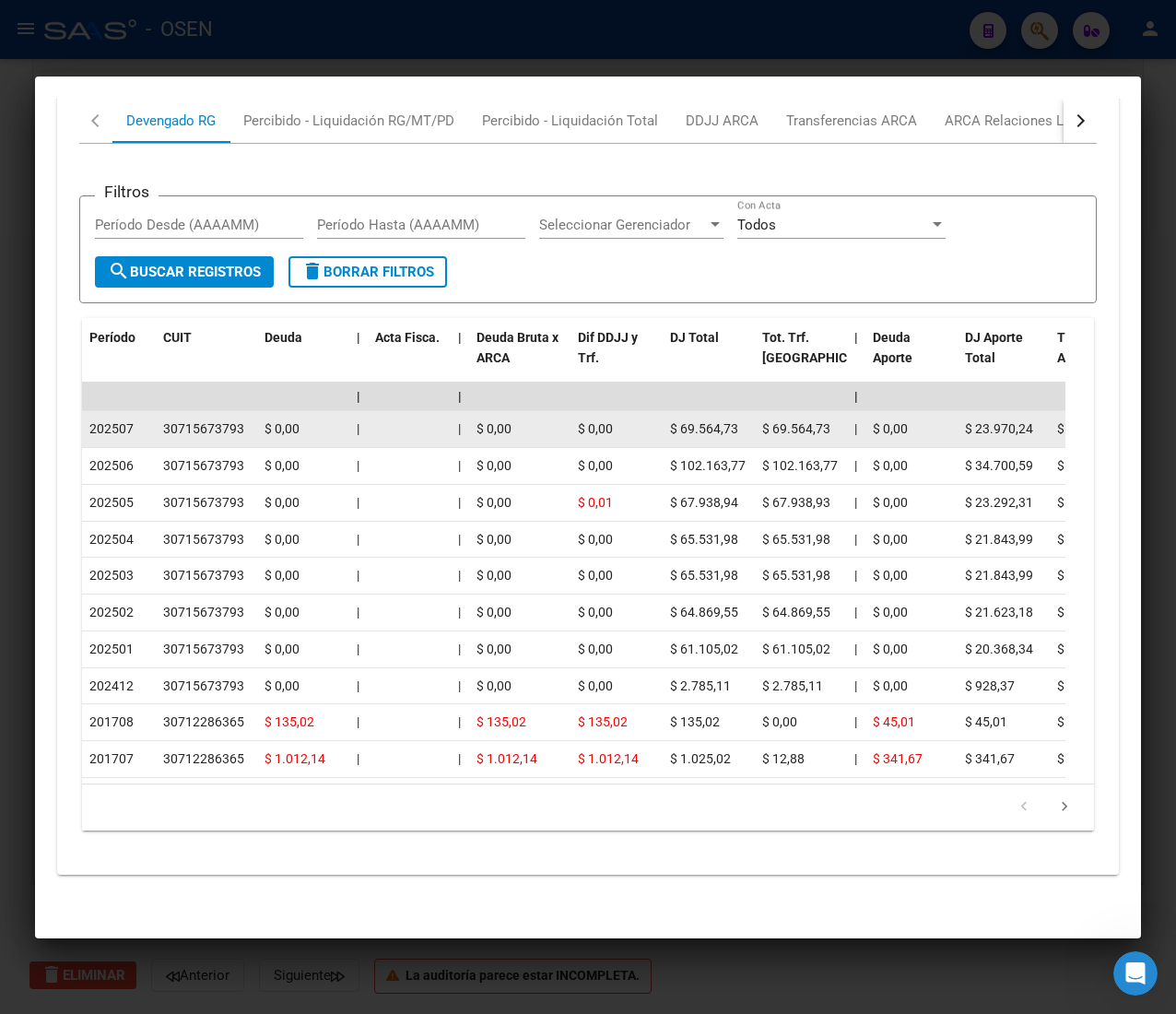
drag, startPoint x: 214, startPoint y: 398, endPoint x: 327, endPoint y: 405, distance: 113.2
click at [215, 419] on div "30715673793" at bounding box center [204, 429] width 81 height 21
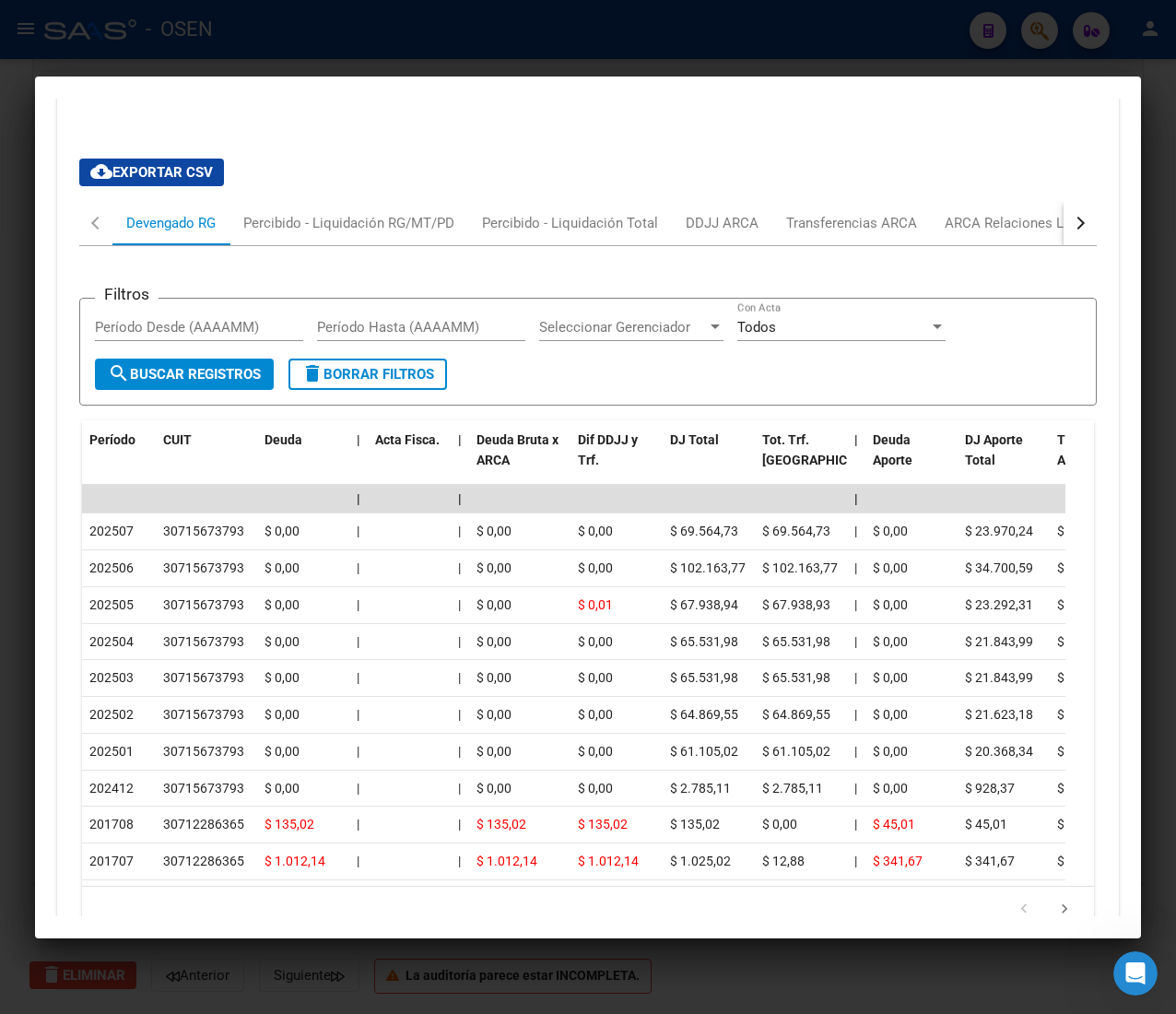
scroll to position [1517, 0]
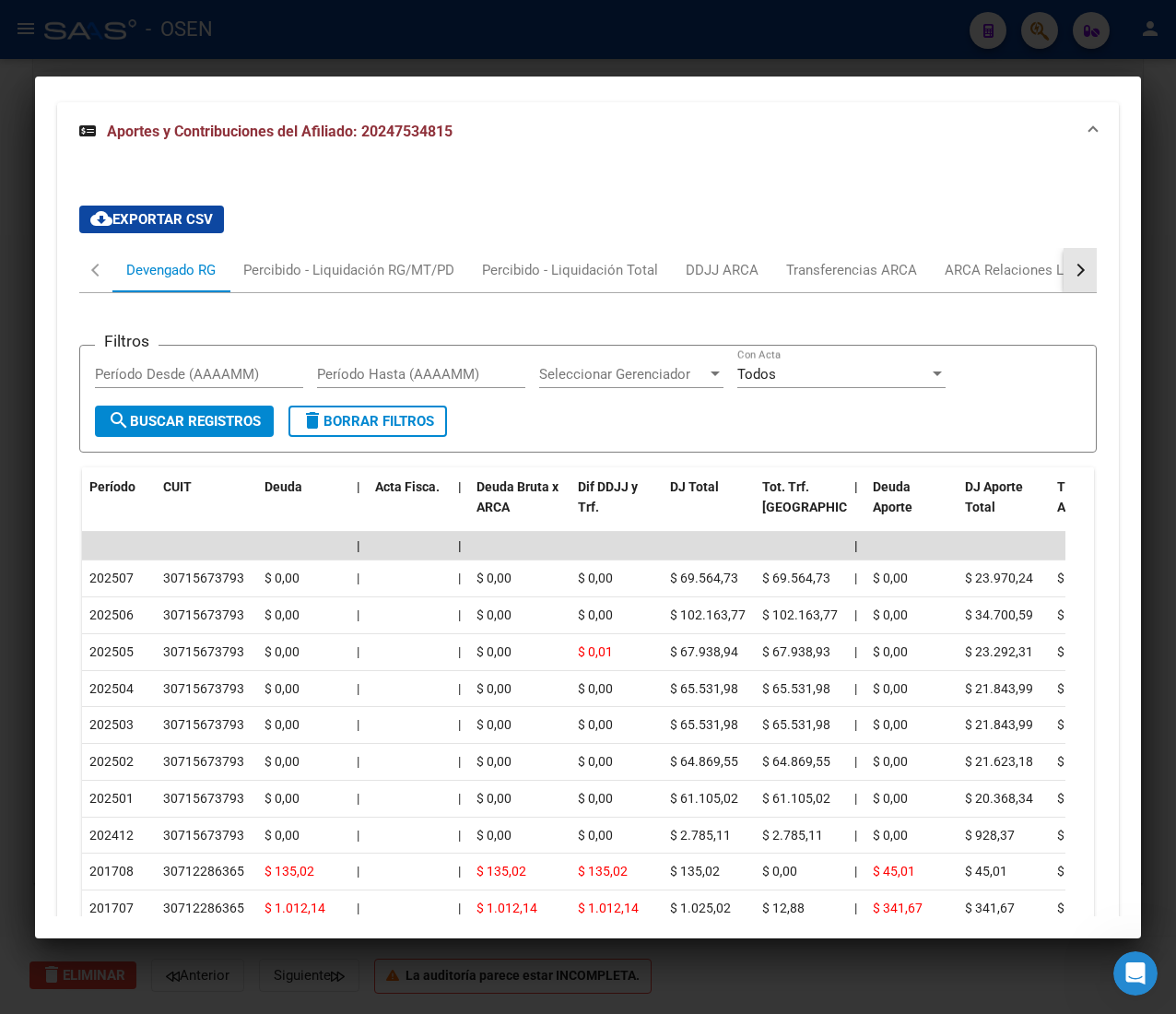
click at [1063, 268] on button "button" at bounding box center [1079, 270] width 33 height 44
drag, startPoint x: 583, startPoint y: 43, endPoint x: 513, endPoint y: 65, distance: 73.4
click at [583, 43] on div at bounding box center [588, 507] width 1176 height 1014
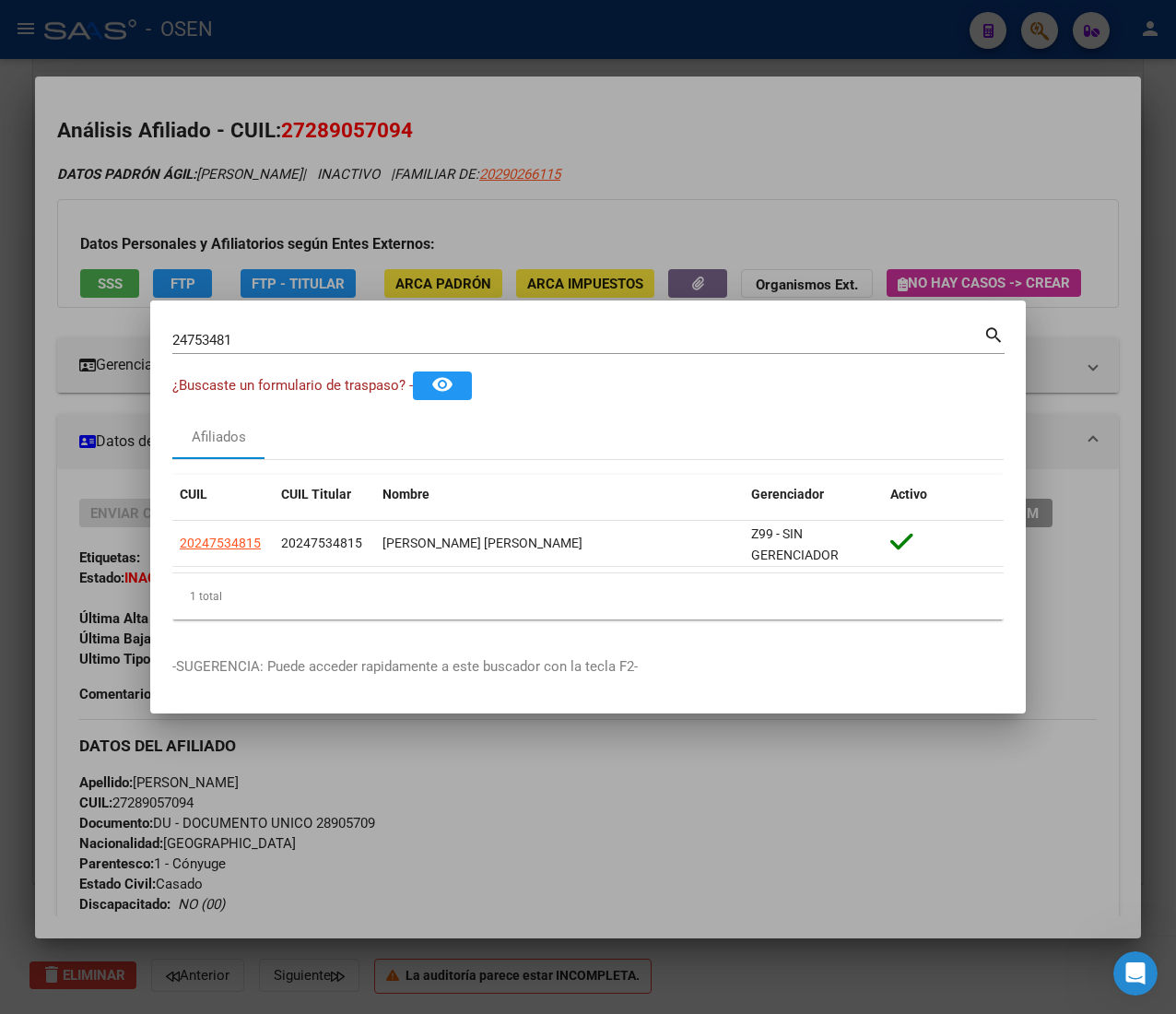
click at [621, 43] on div at bounding box center [588, 507] width 1176 height 1014
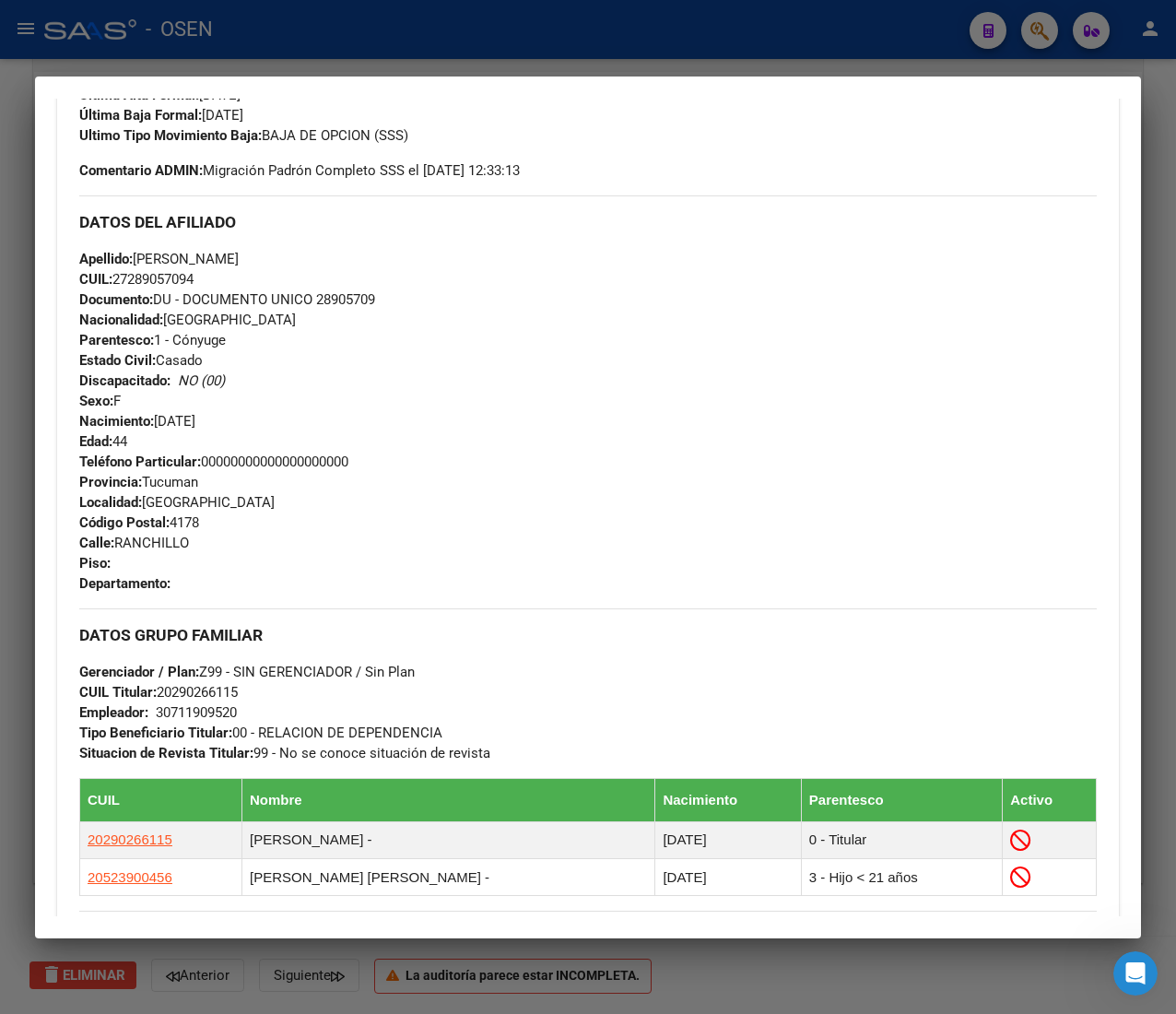
scroll to position [0, 0]
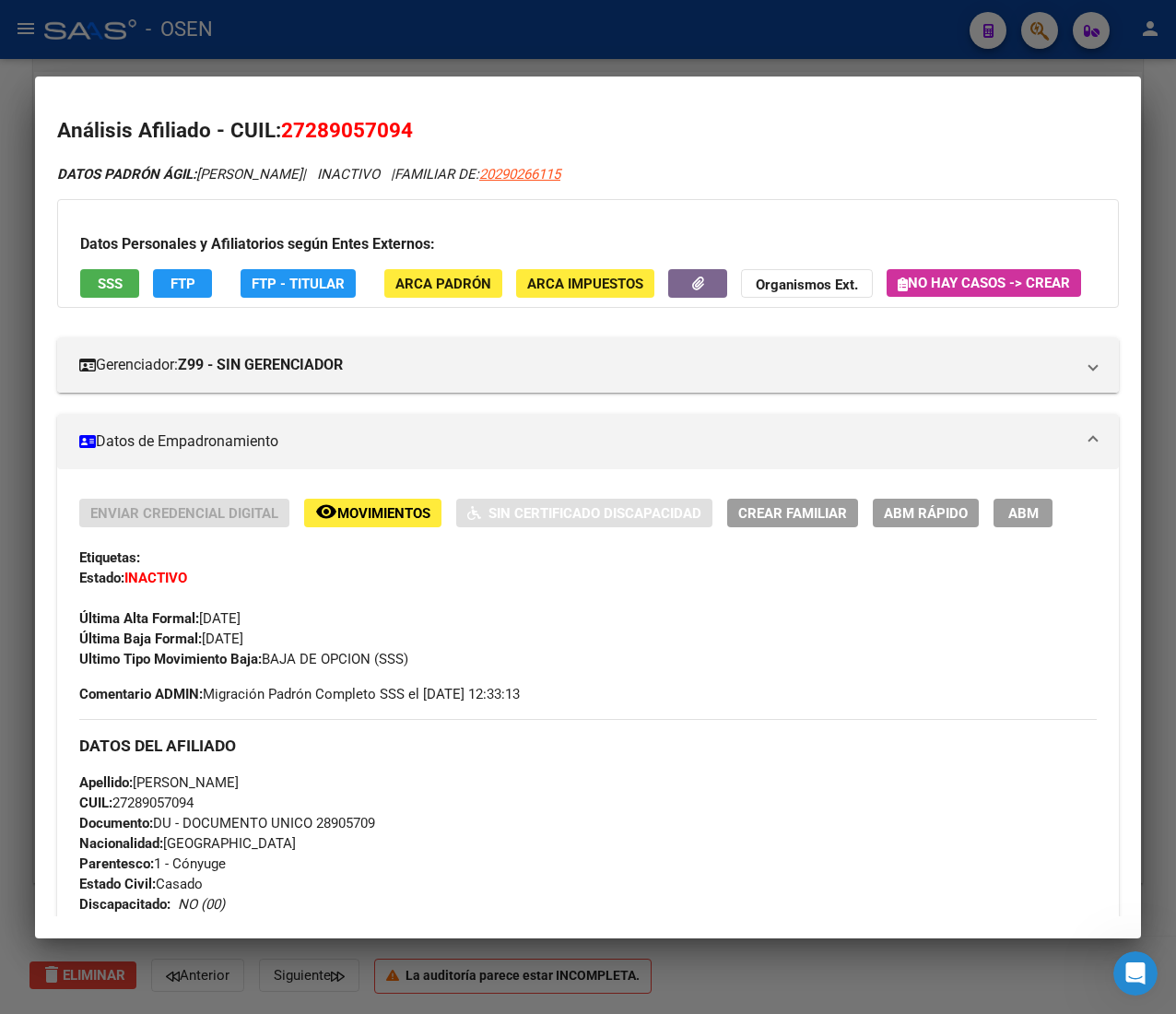
click at [509, 35] on div at bounding box center [588, 507] width 1176 height 1014
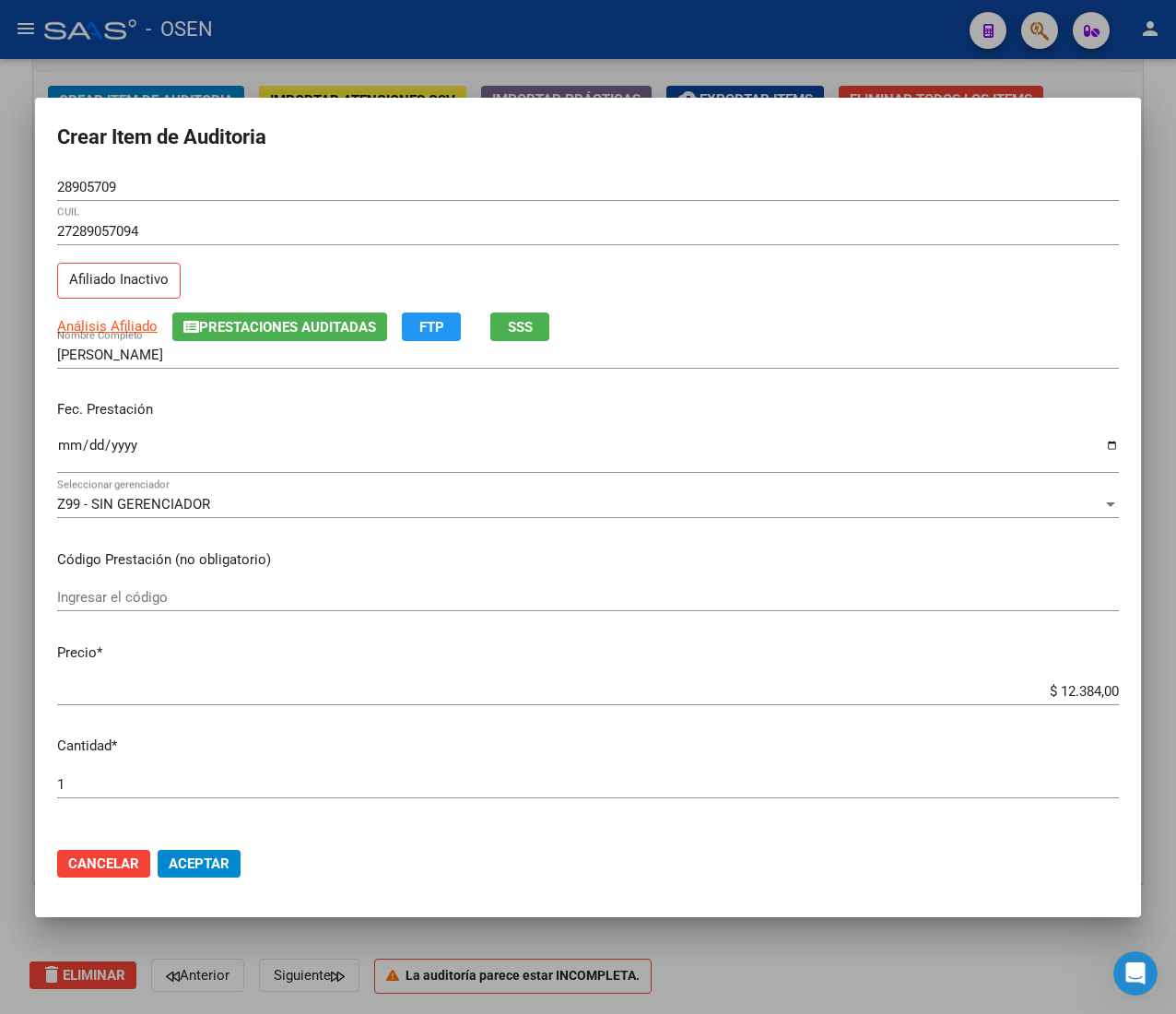
click at [86, 447] on input "Ingresar la fecha" at bounding box center [588, 452] width 1061 height 30
click at [77, 449] on input "Ingresar la fecha" at bounding box center [588, 452] width 1061 height 30
click at [73, 448] on input "Ingresar la fecha" at bounding box center [588, 452] width 1061 height 30
drag, startPoint x: 46, startPoint y: 451, endPoint x: 65, endPoint y: 457, distance: 19.9
click at [49, 453] on mat-dialog-content "28905709 Nro Documento 27289057094 CUIL Afiliado Inactivo Análisis Afiliado Pre…" at bounding box center [588, 503] width 1105 height 659
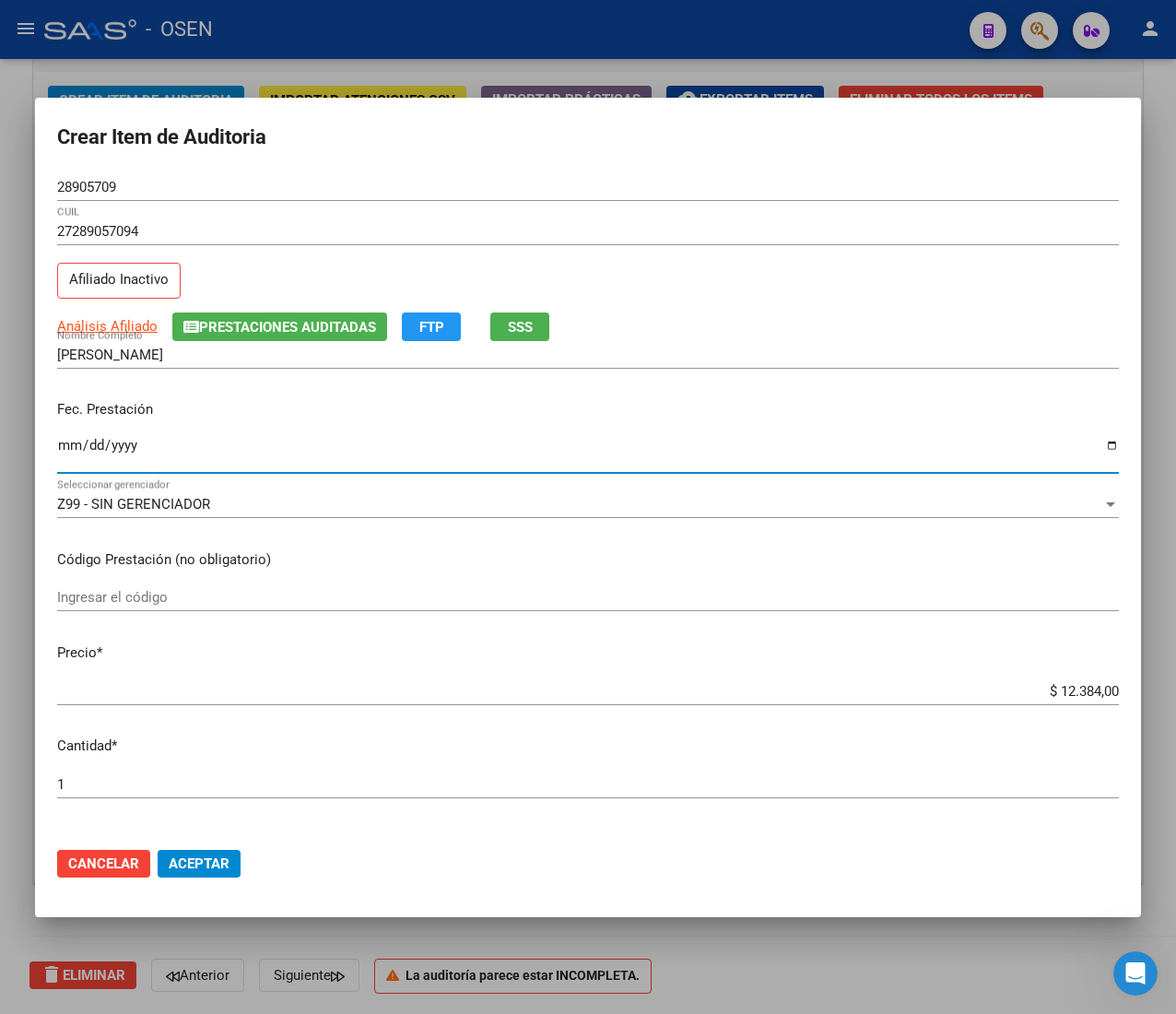
click at [68, 448] on input "Ingresar la fecha" at bounding box center [588, 452] width 1061 height 30
type input "[DATE]"
click at [532, 308] on div "27289057094 CUIL Afiliado Inactivo" at bounding box center [588, 264] width 1061 height 94
click at [526, 332] on span "SSS" at bounding box center [520, 327] width 25 height 16
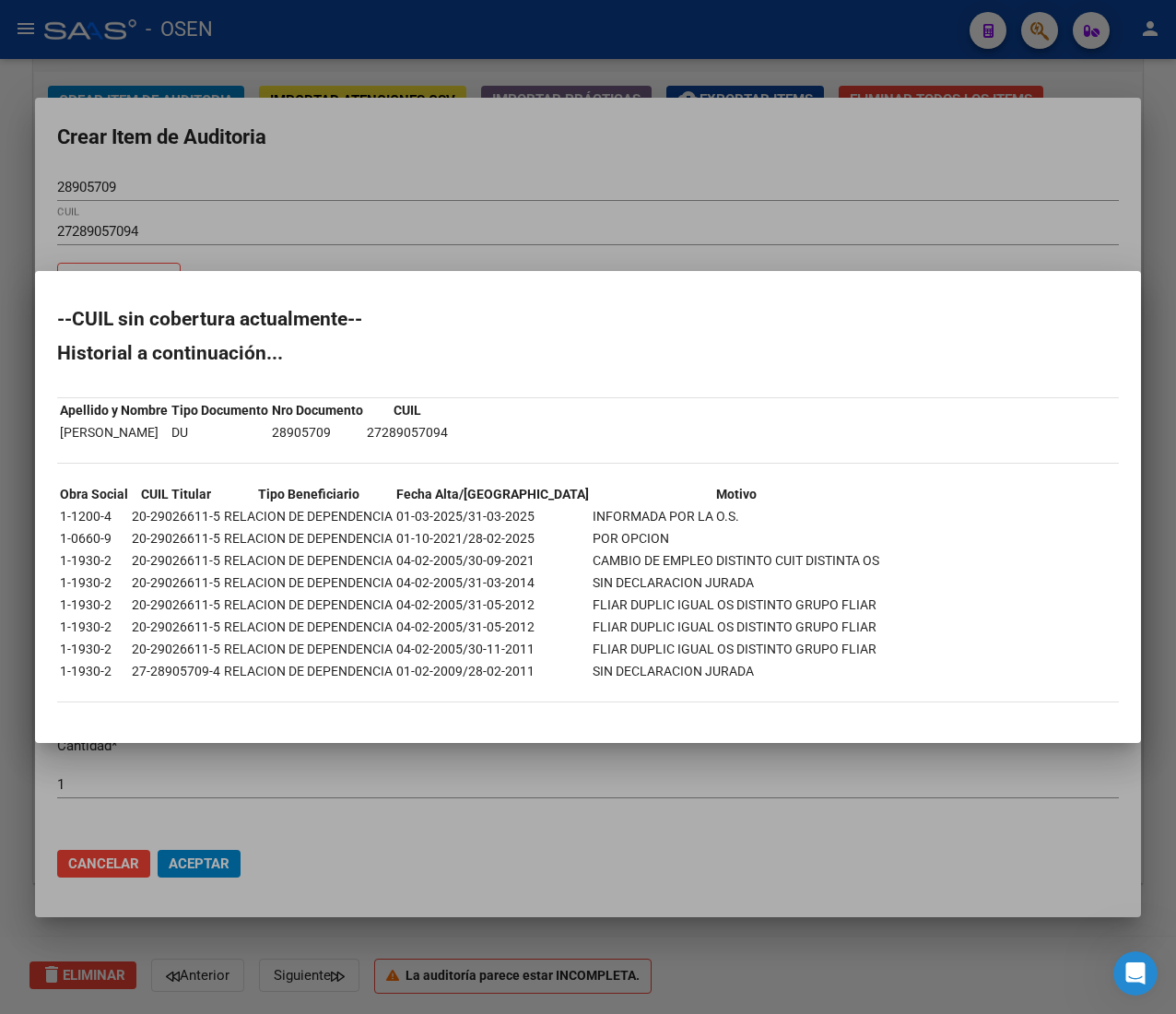
click at [539, 166] on div at bounding box center [588, 507] width 1176 height 1014
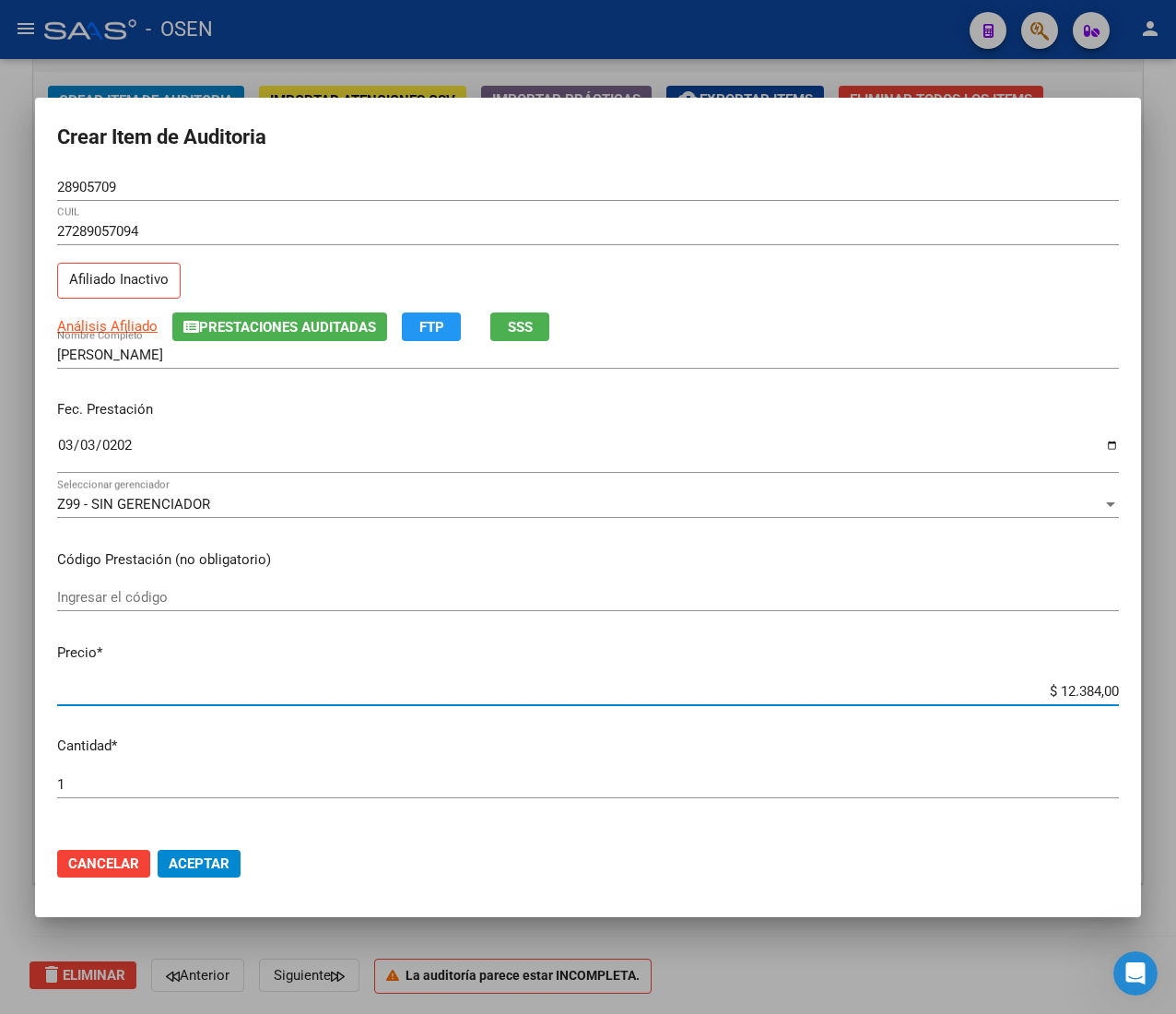
click at [1054, 692] on input "$ 12.384,00" at bounding box center [588, 691] width 1061 height 16
type input "$ 0,03"
type input "$ 0,33"
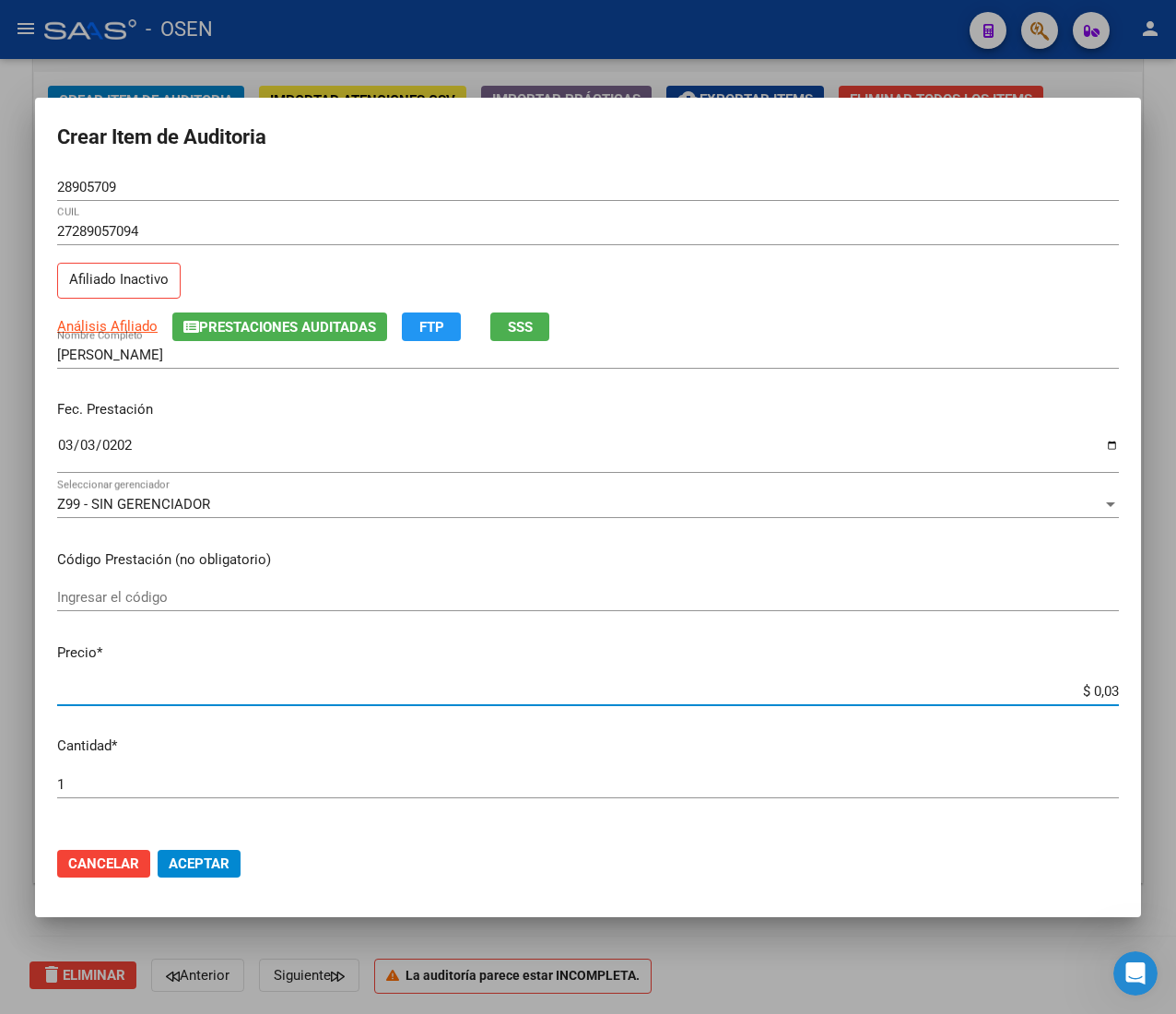
type input "$ 0,33"
type input "$ 3,38"
type input "$ 33,80"
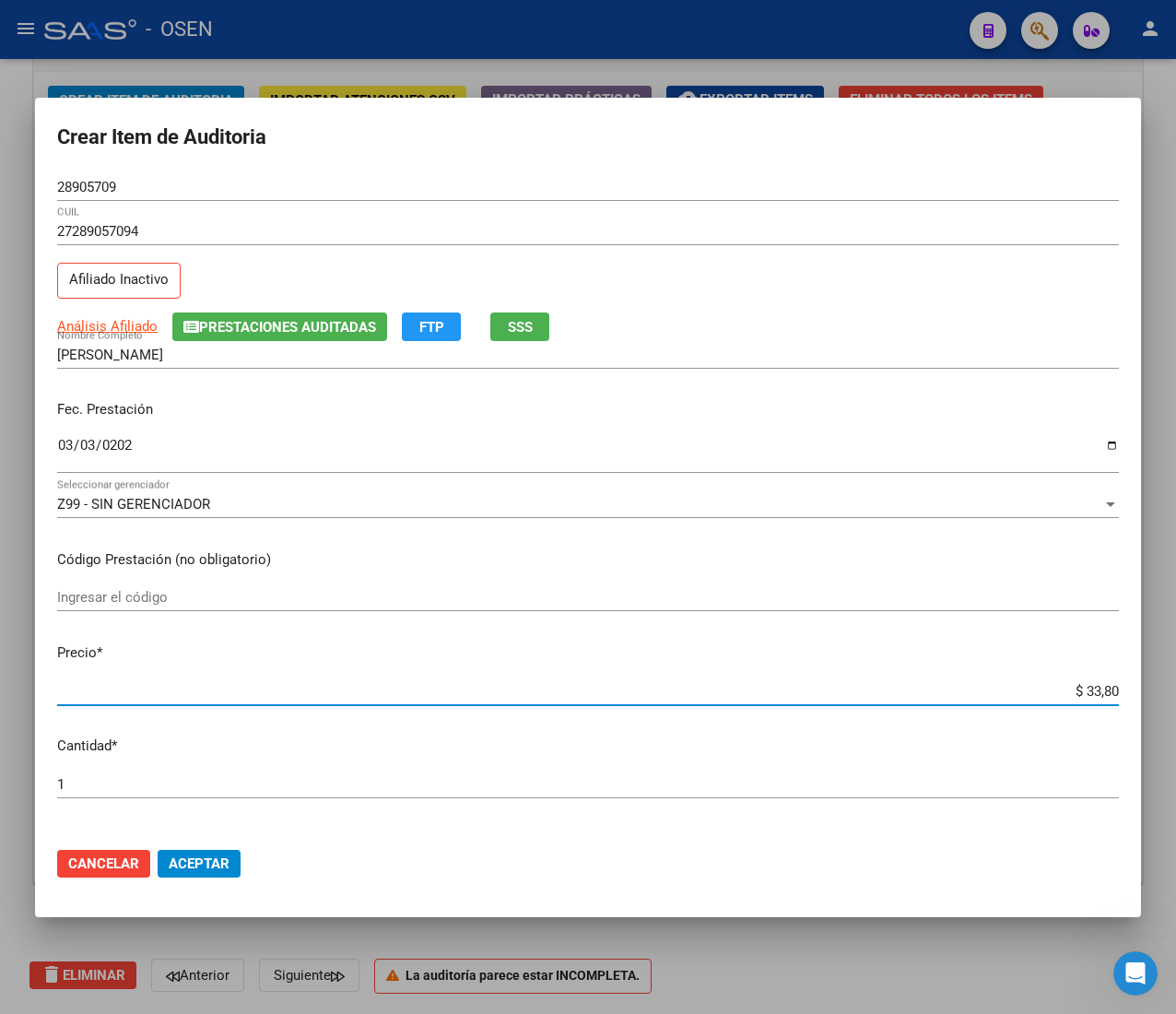
type input "$ 338,00"
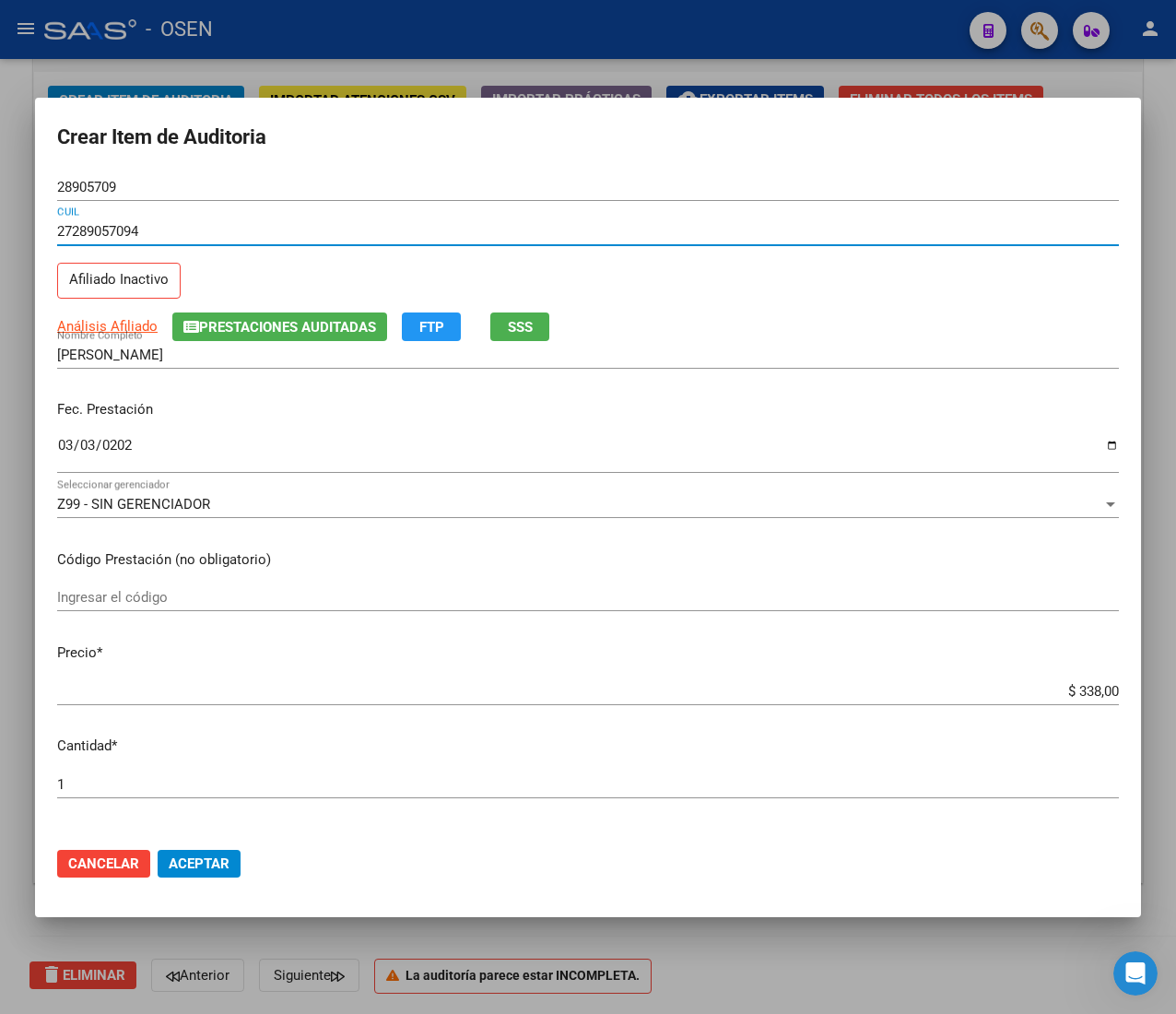
click at [130, 232] on input "27289057094" at bounding box center [588, 231] width 1061 height 16
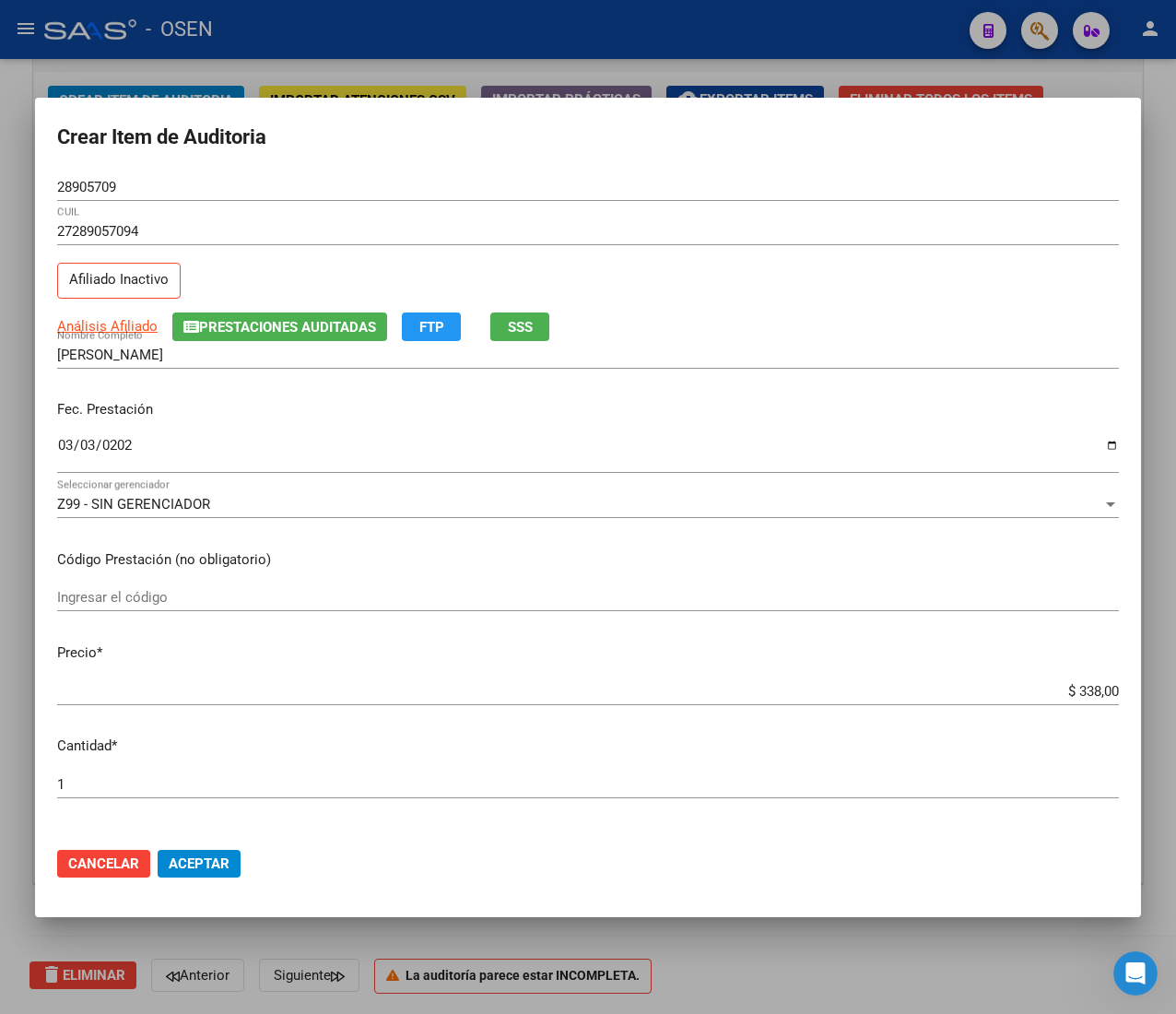
click at [87, 180] on input "28905709" at bounding box center [588, 187] width 1061 height 16
click at [208, 855] on span "Aceptar" at bounding box center [198, 863] width 61 height 16
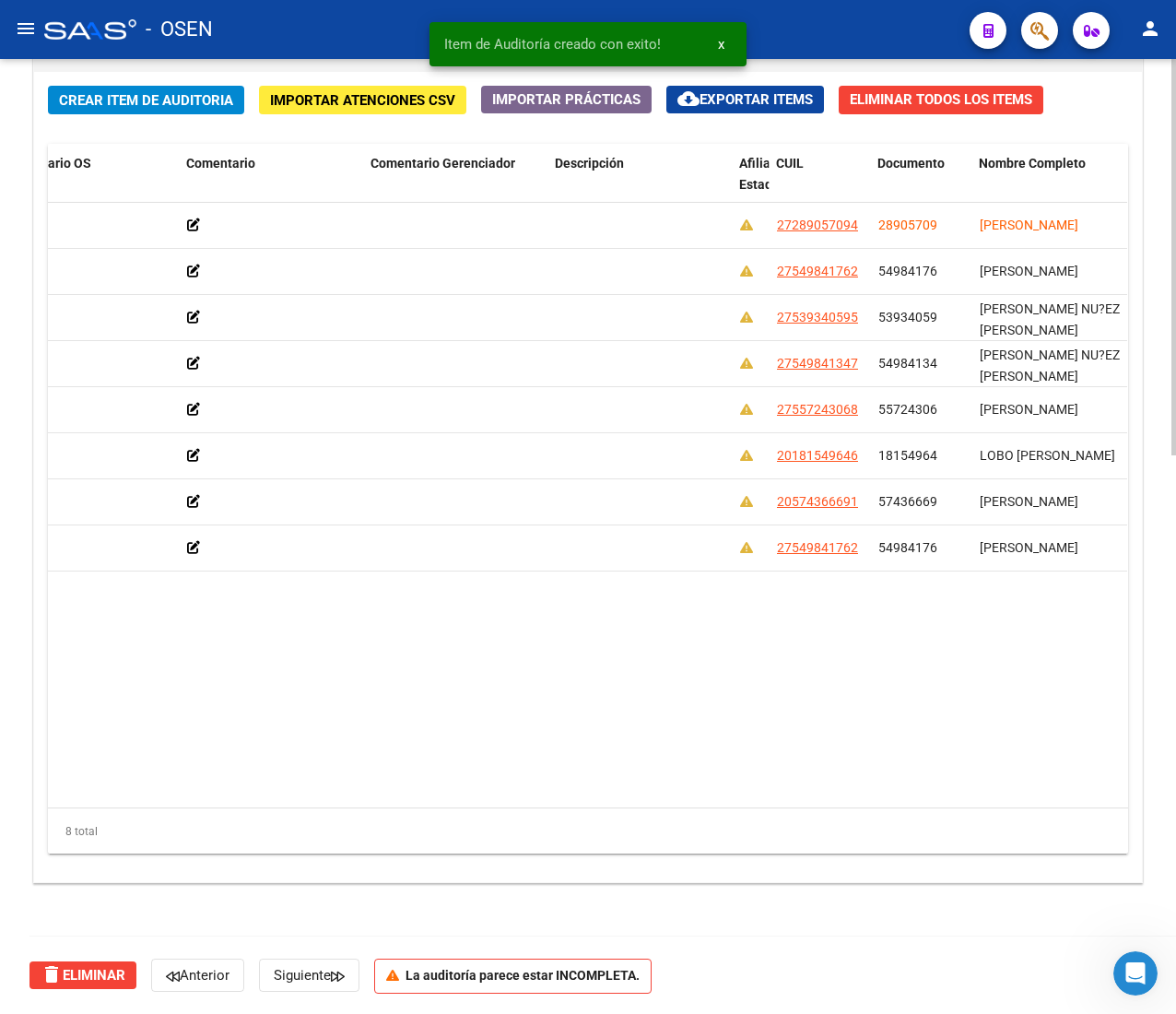
click at [188, 83] on div "Crear Item de Auditoria Importar Atenciones CSV Importar Prácticas cloud_downlo…" at bounding box center [588, 477] width 1107 height 810
click at [177, 102] on span "Crear Item de Auditoria" at bounding box center [146, 100] width 174 height 16
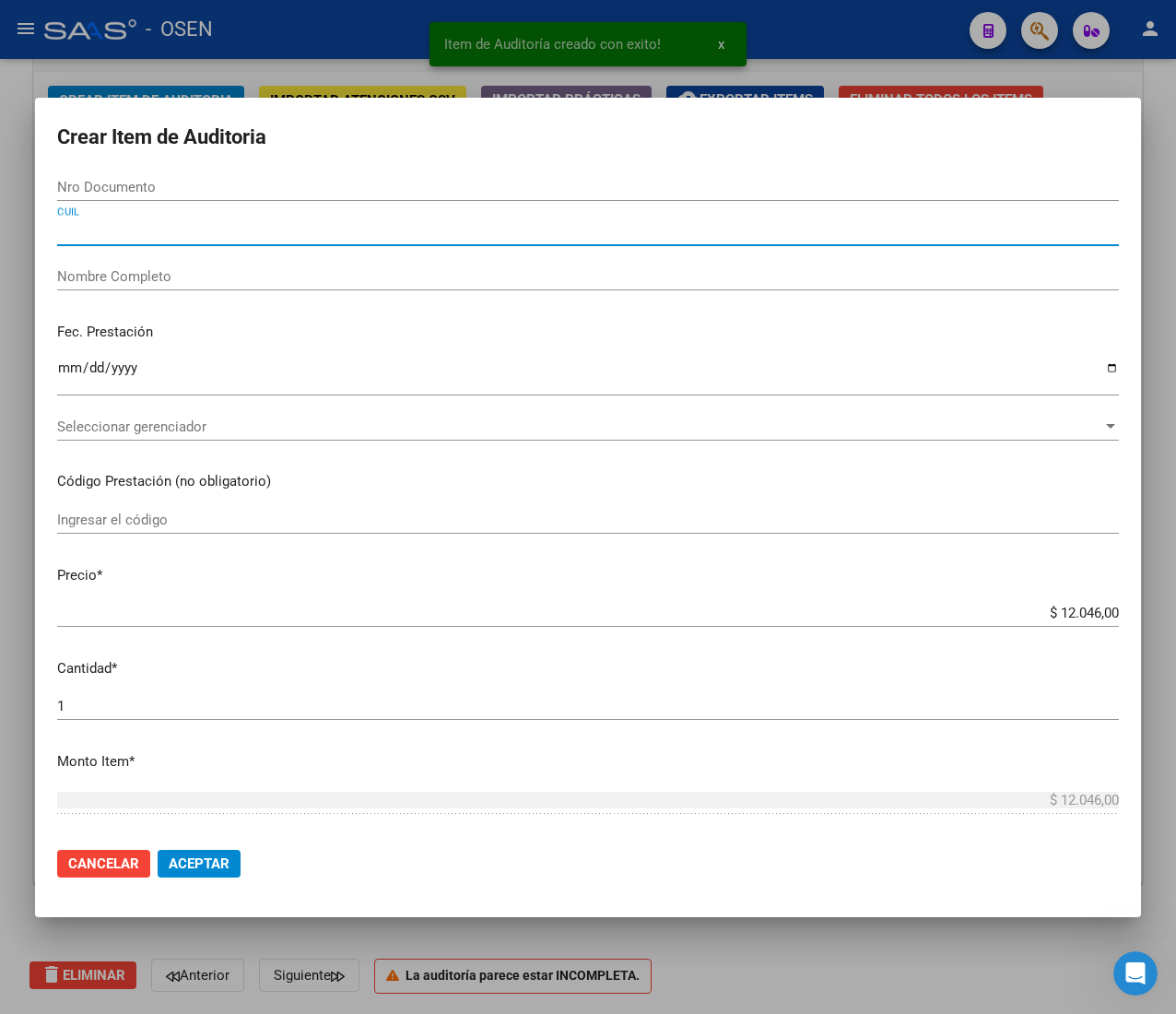
click at [182, 228] on input "CUIL" at bounding box center [588, 231] width 1061 height 16
paste input "27289057094"
type input "27289057094"
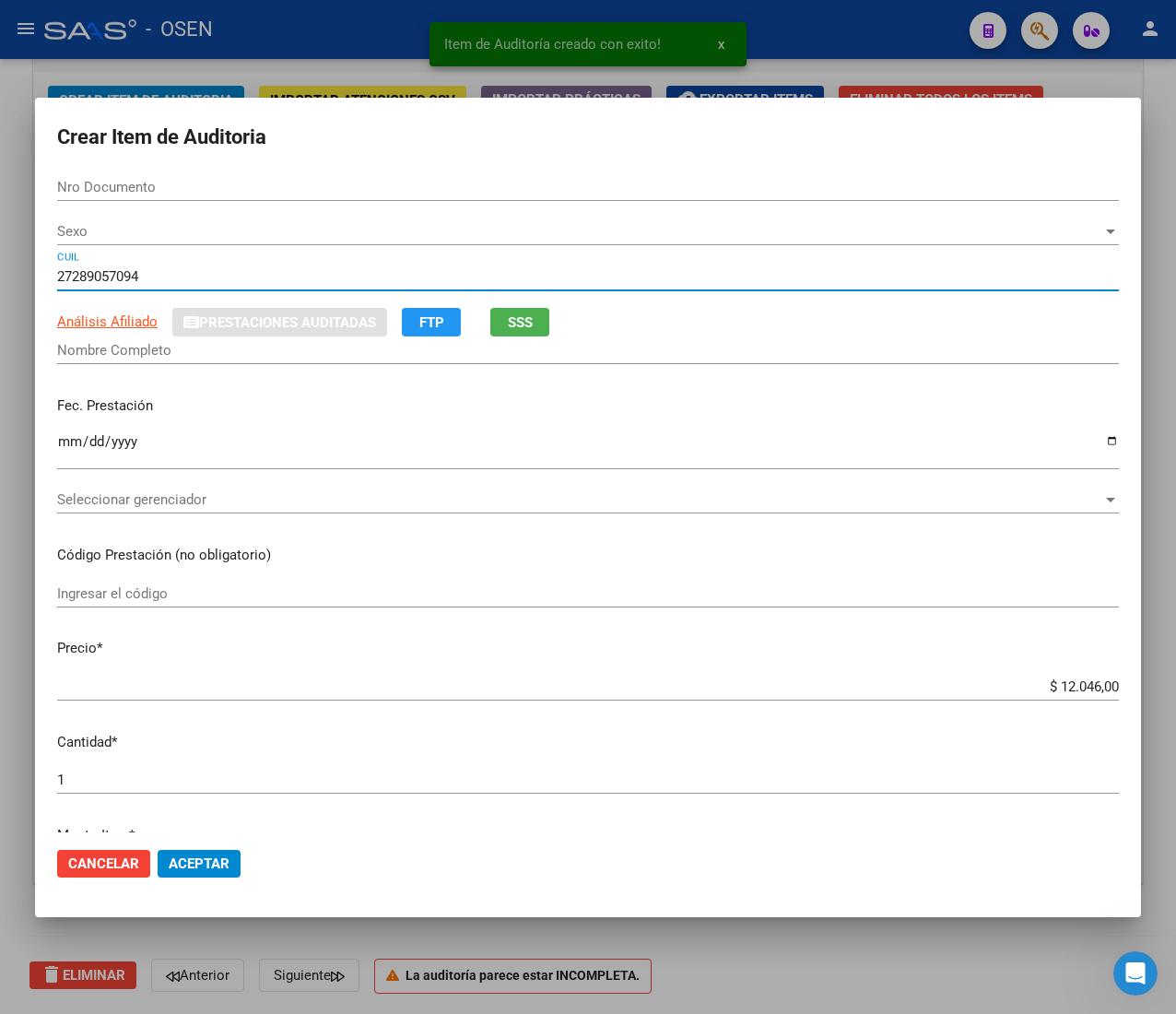
type input "28905709"
type input "[PERSON_NAME]"
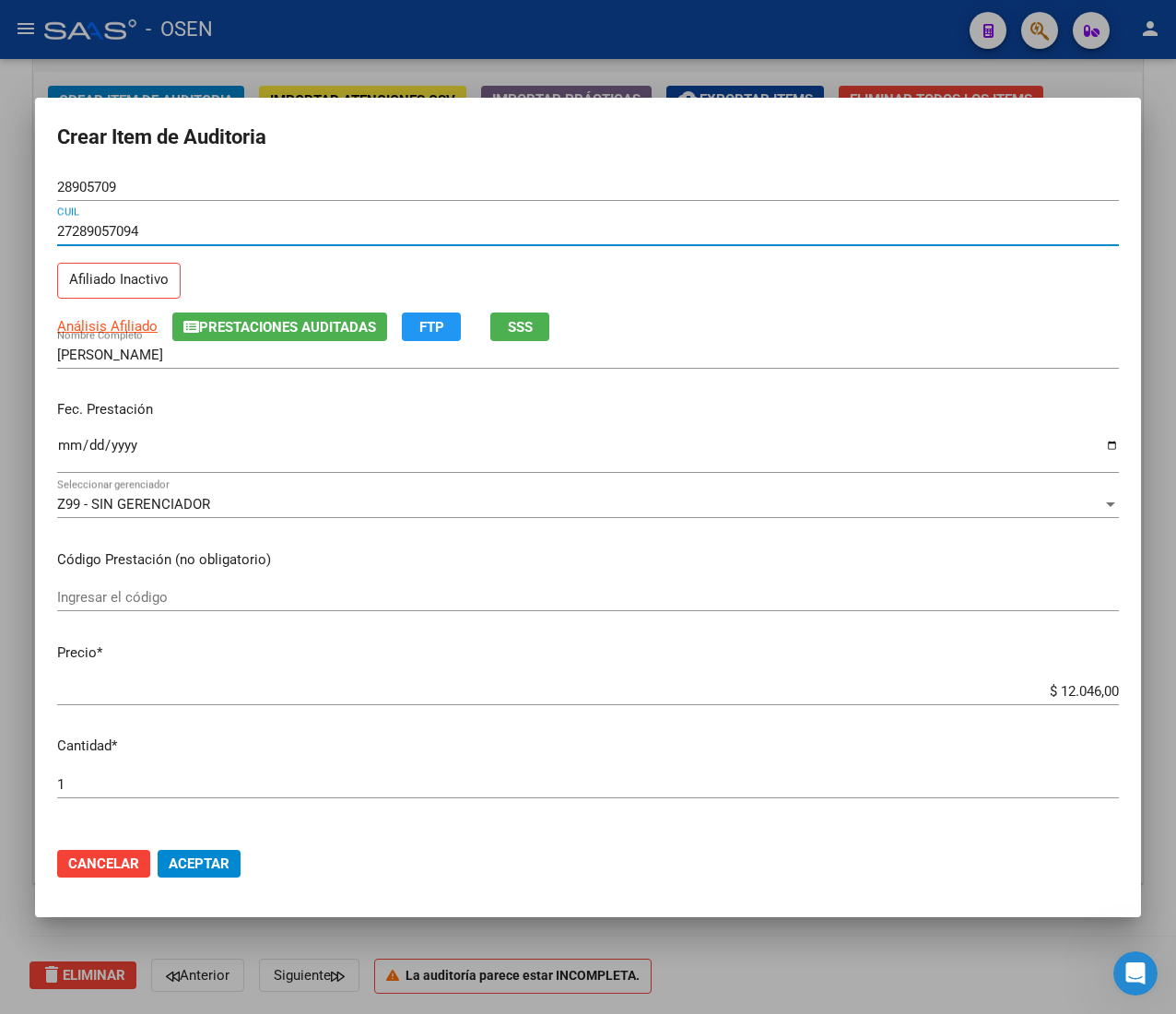
type input "27289057094"
click at [67, 451] on input "Ingresar la fecha" at bounding box center [588, 452] width 1061 height 30
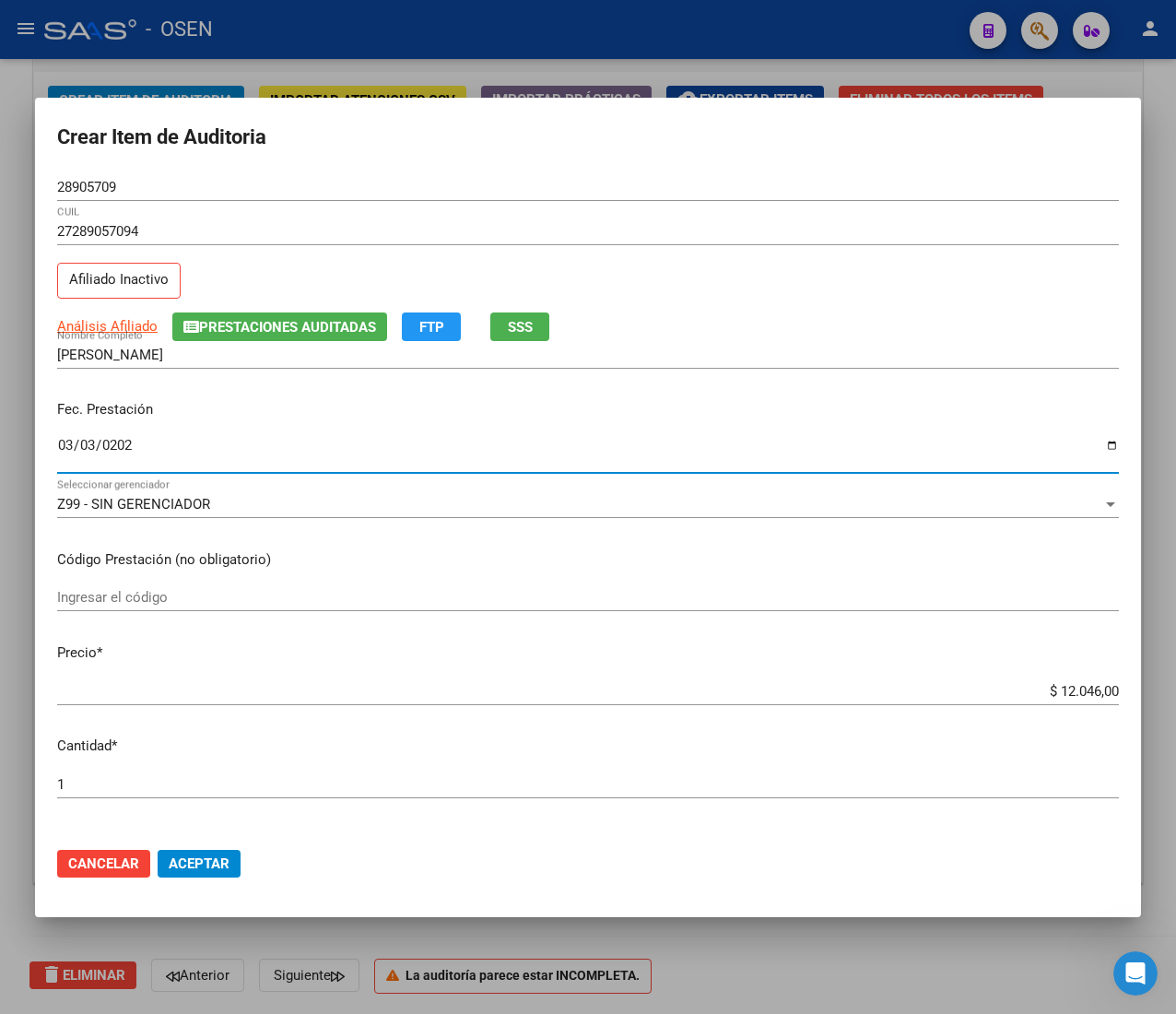
type input "[DATE]"
click at [1063, 693] on input "$ 12.046,00" at bounding box center [588, 691] width 1061 height 16
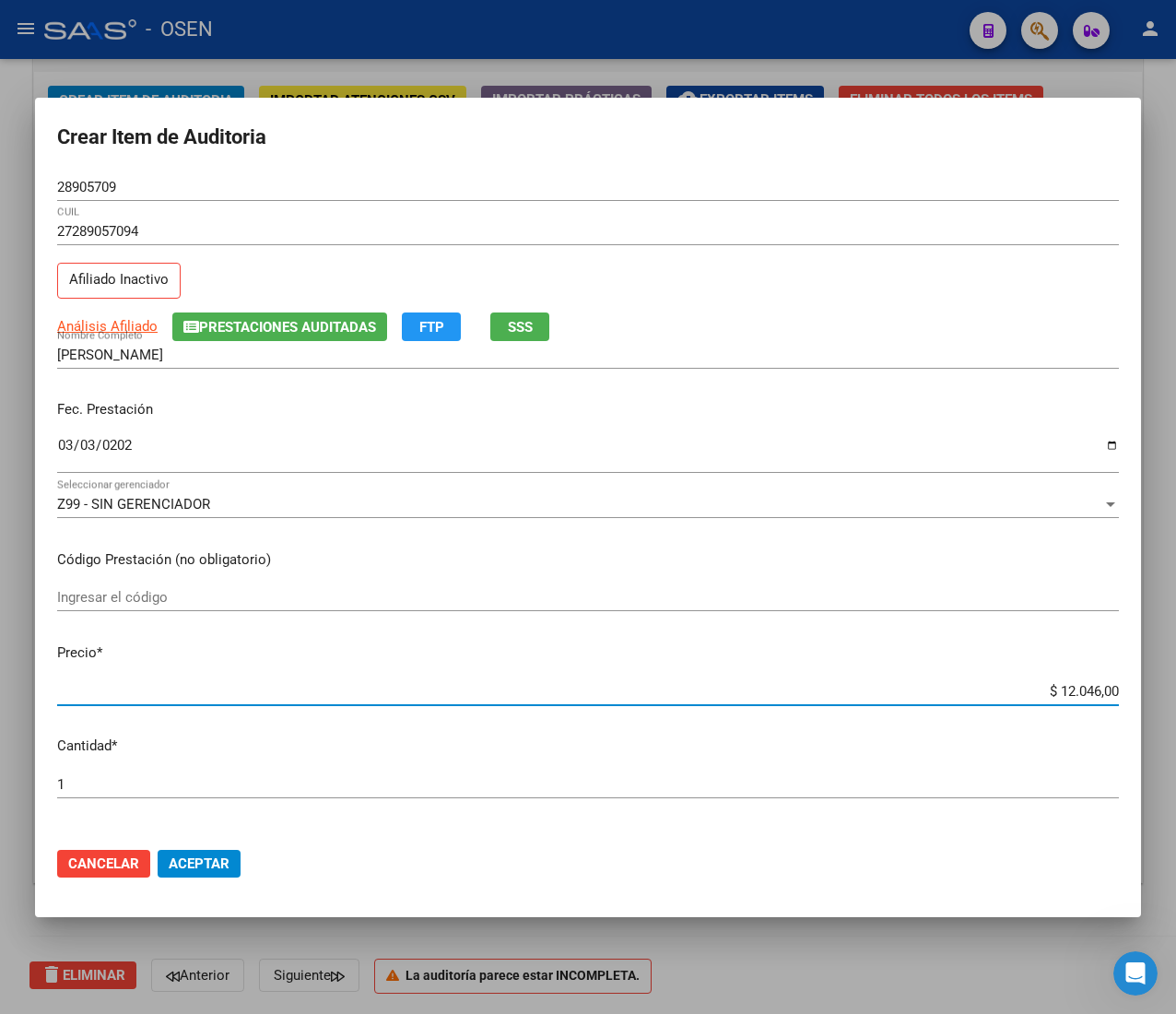
click at [1063, 693] on input "$ 12.046,00" at bounding box center [588, 691] width 1061 height 16
type input "$ 0,04"
type input "$ 0,45"
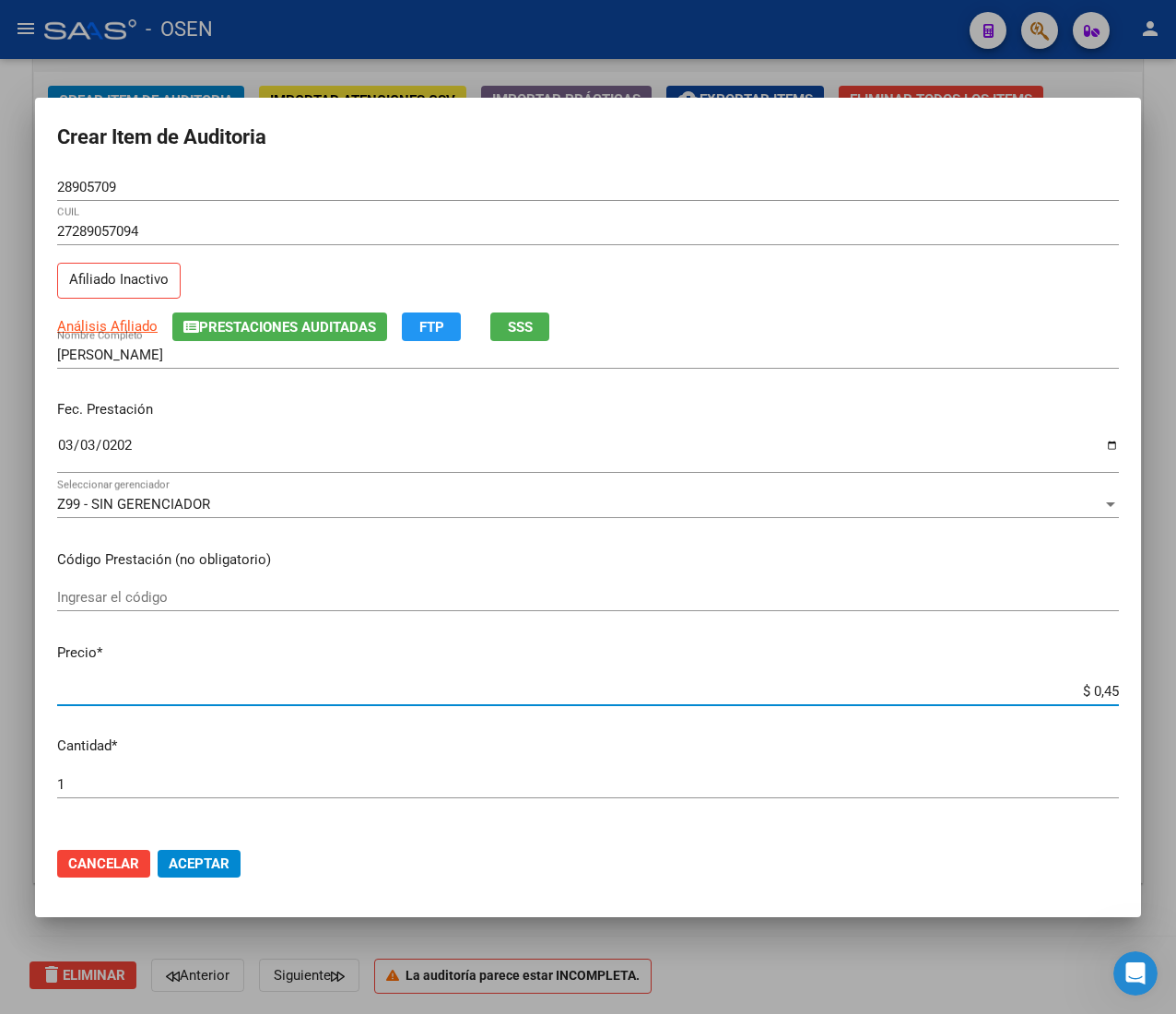
type input "$ 4,57"
type input "$ 45,70"
type input "$ 457,00"
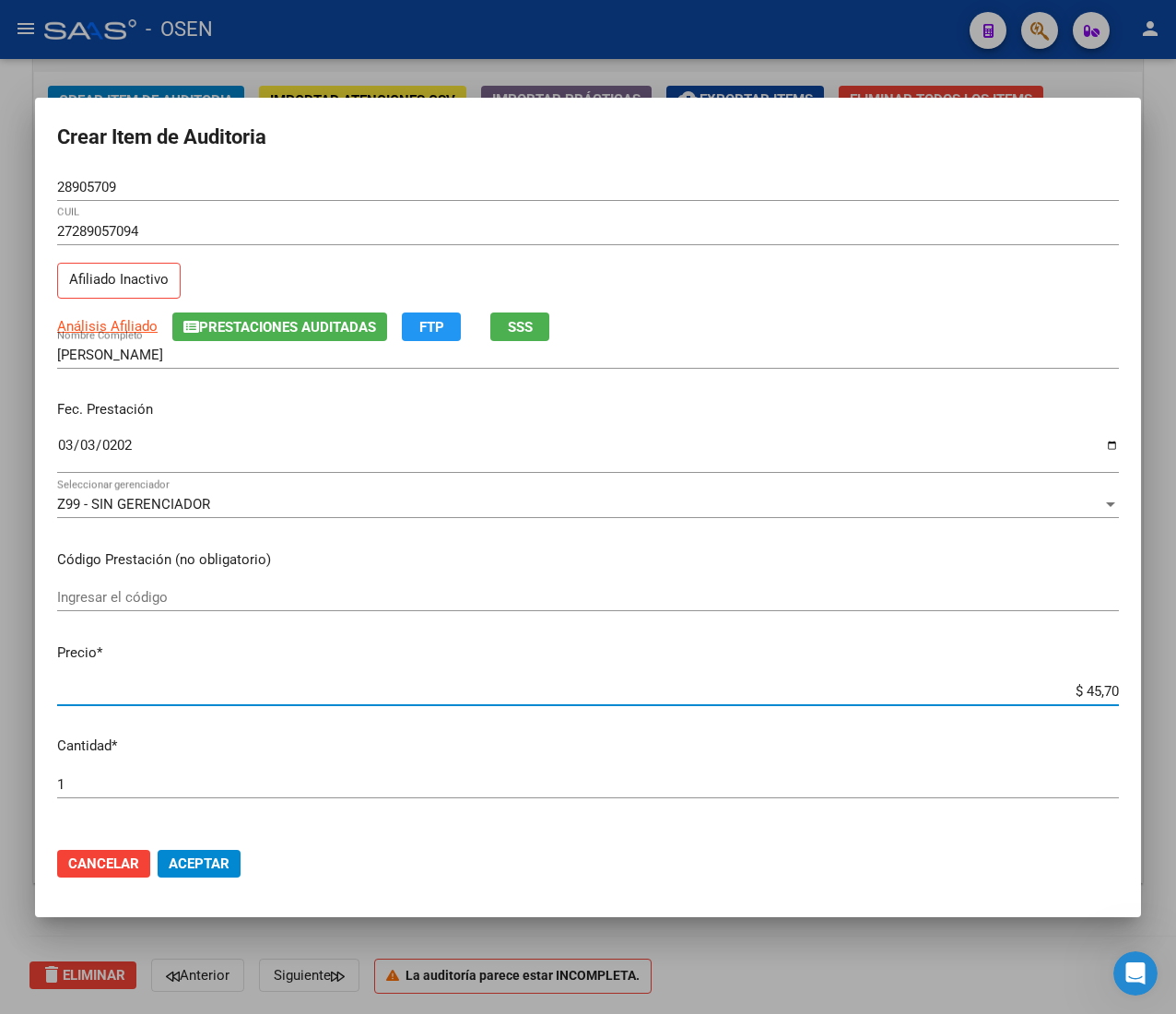
type input "$ 457,00"
click at [225, 858] on span "Aceptar" at bounding box center [198, 863] width 61 height 16
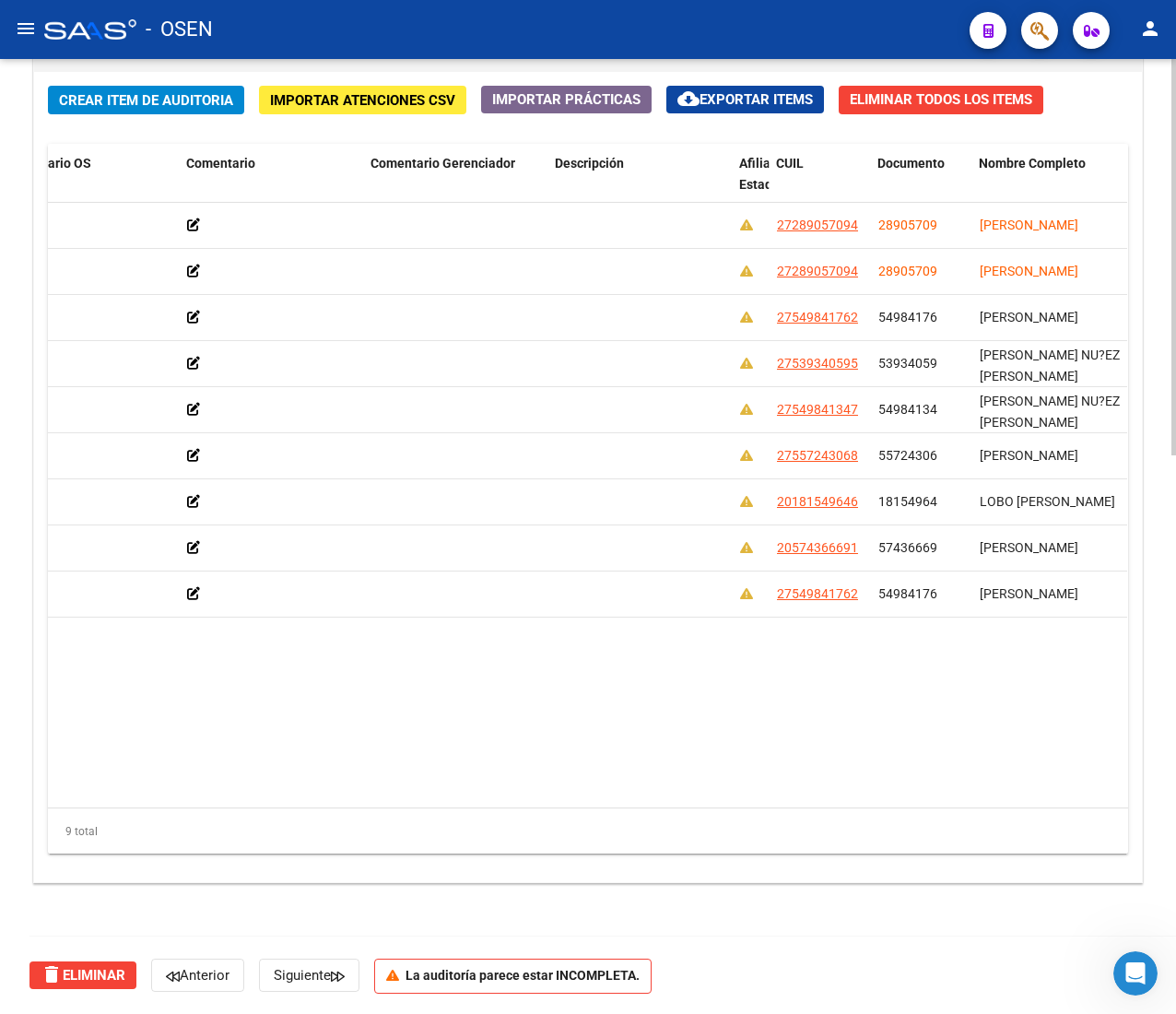
click at [116, 99] on span "Crear Item de Auditoria" at bounding box center [146, 100] width 174 height 16
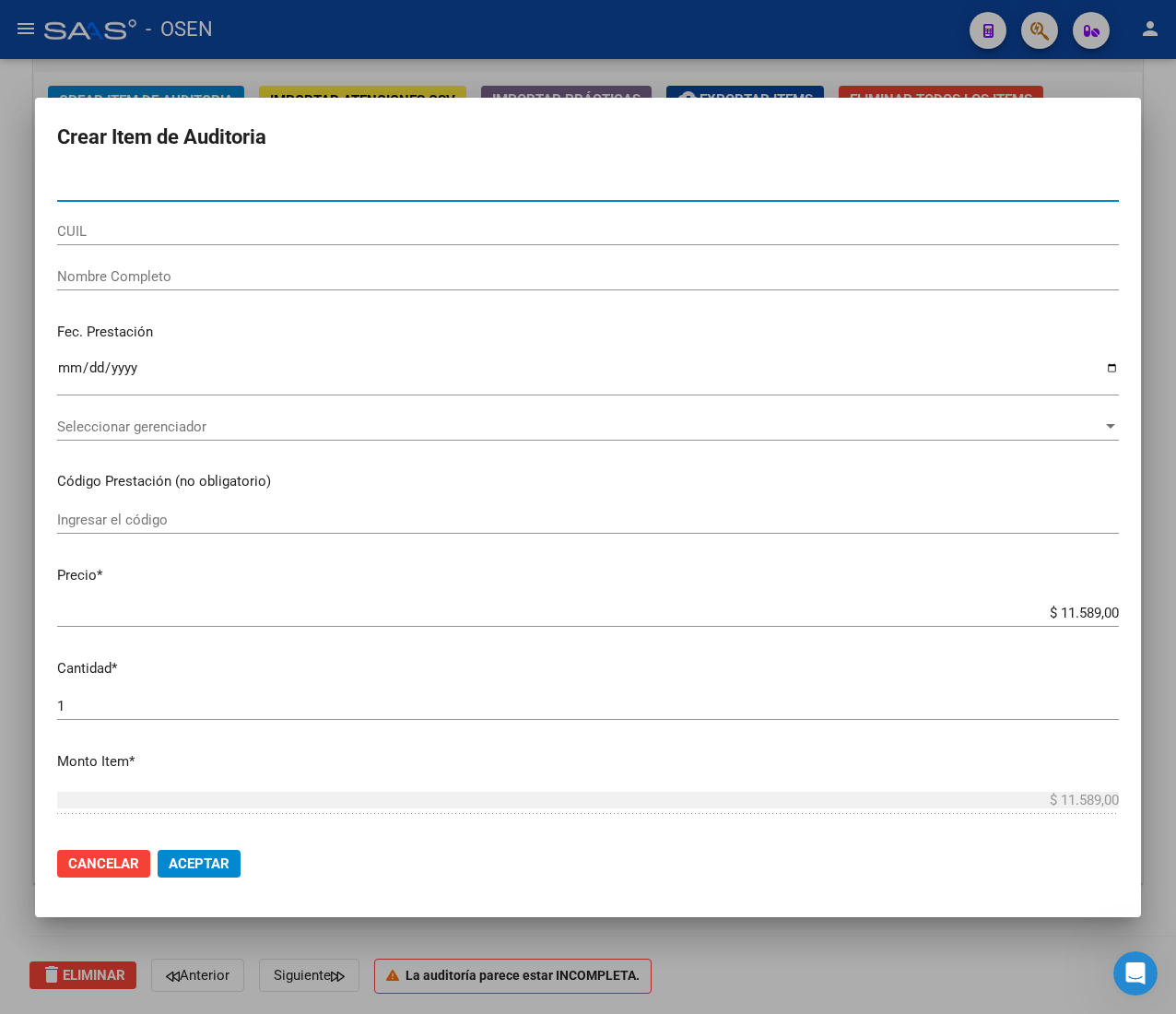
click at [90, 246] on div "CUIL" at bounding box center [588, 240] width 1061 height 45
click at [100, 224] on input "CUIL" at bounding box center [588, 231] width 1061 height 16
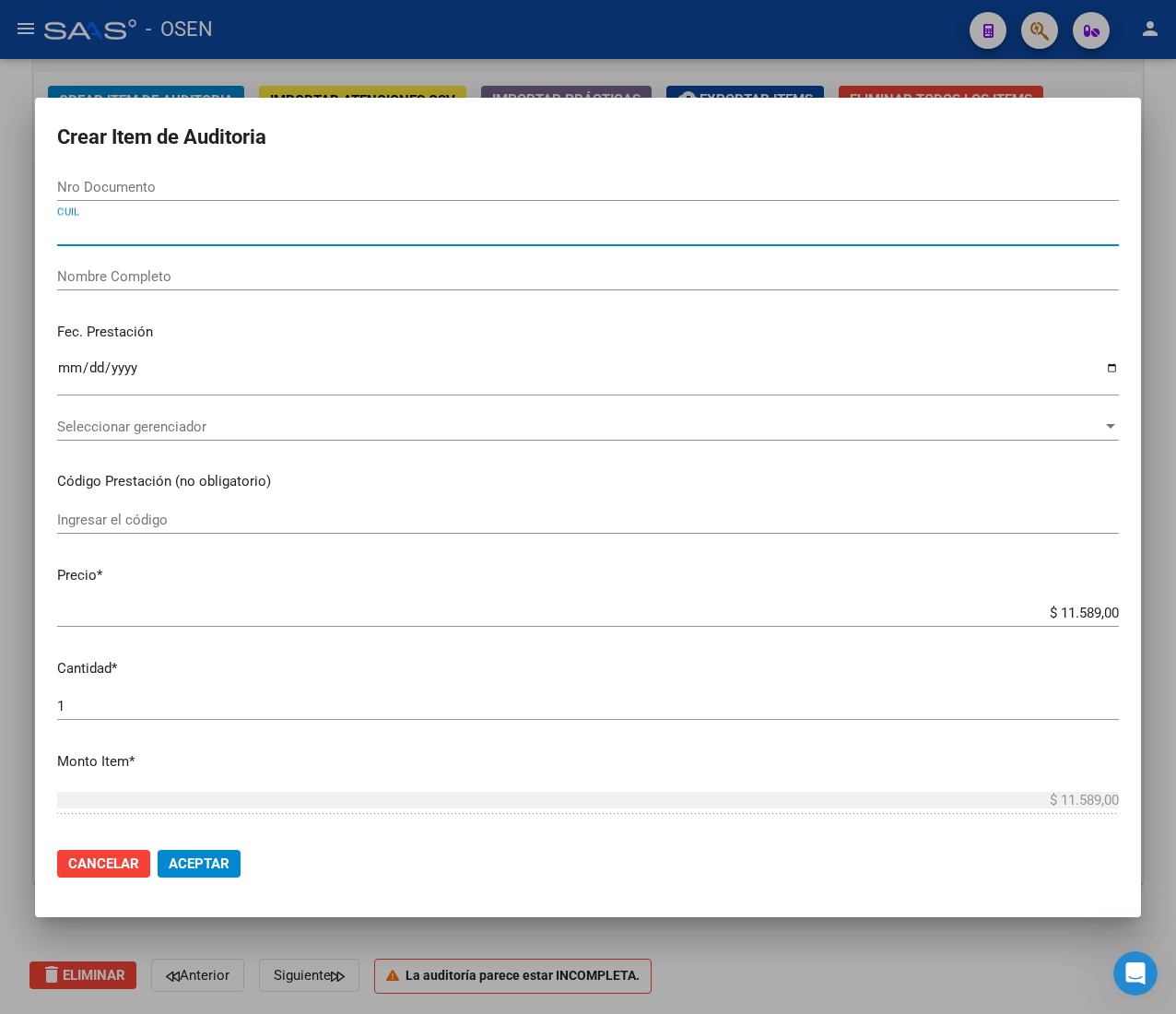
paste input "27289057094"
type input "27289057094"
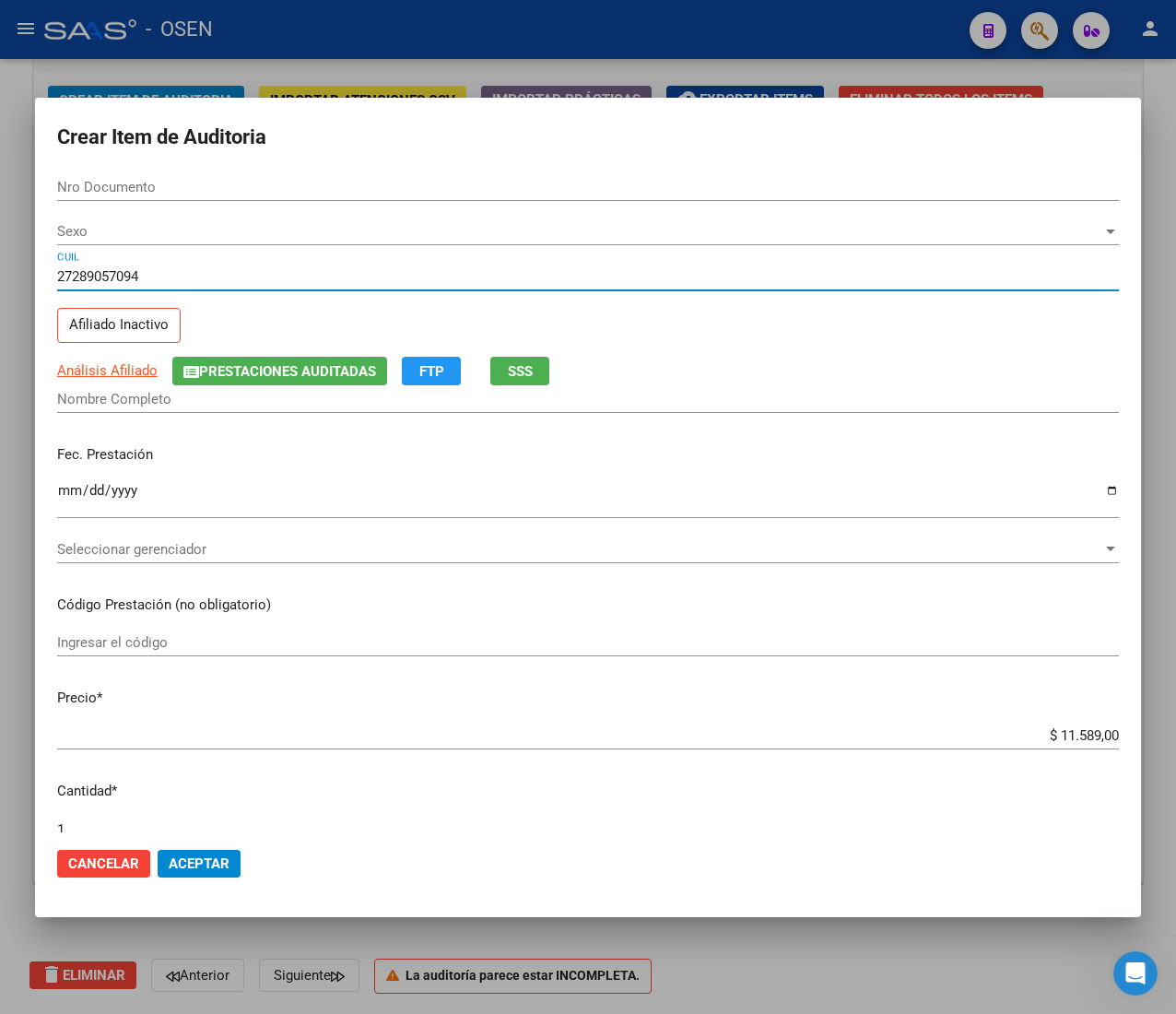
type input "28905709"
type input "[PERSON_NAME]"
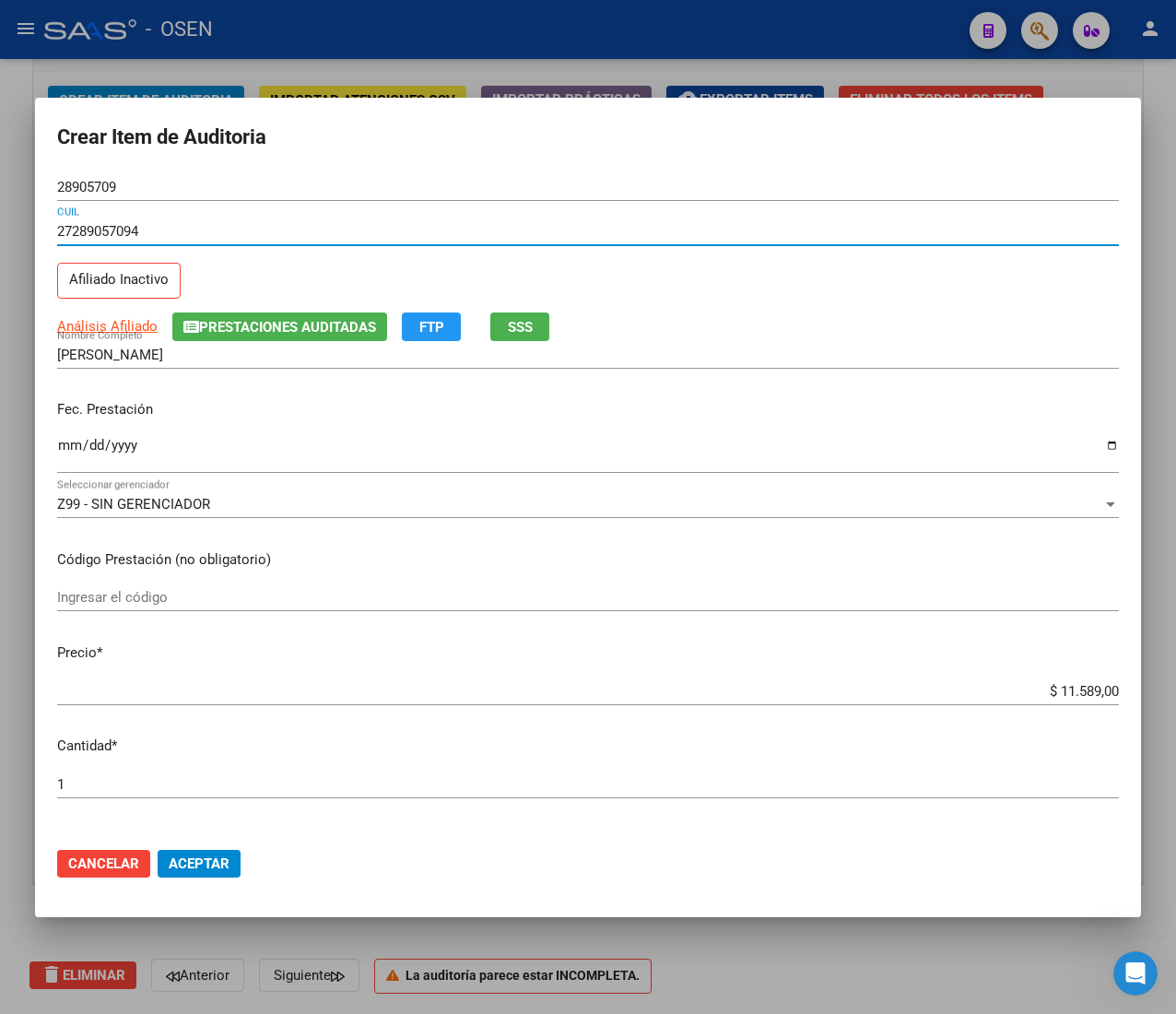
type input "27289057094"
click at [78, 442] on input "Ingresar la fecha" at bounding box center [588, 452] width 1061 height 30
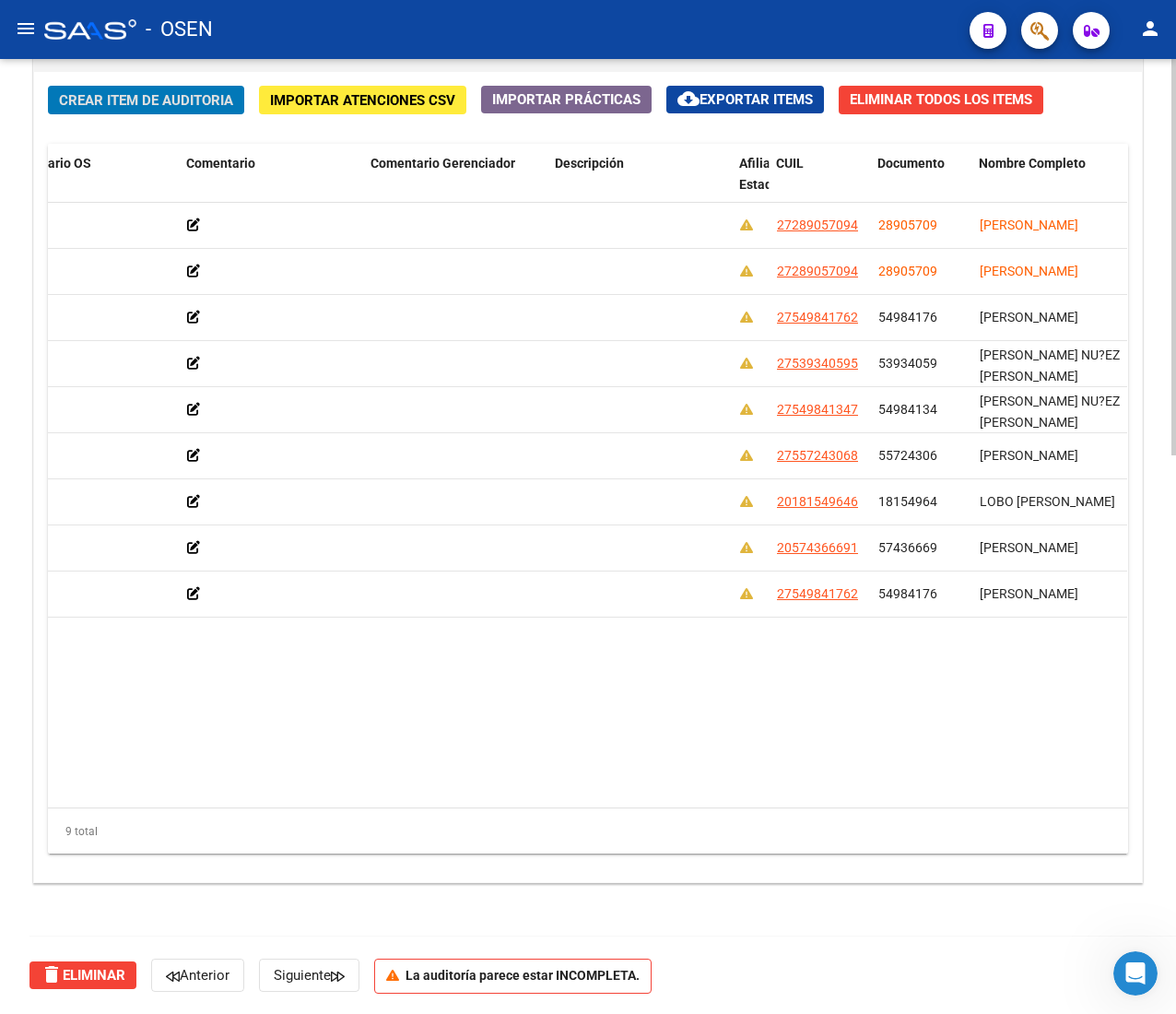
click at [149, 87] on button "Crear Item de Auditoria" at bounding box center [146, 101] width 196 height 29
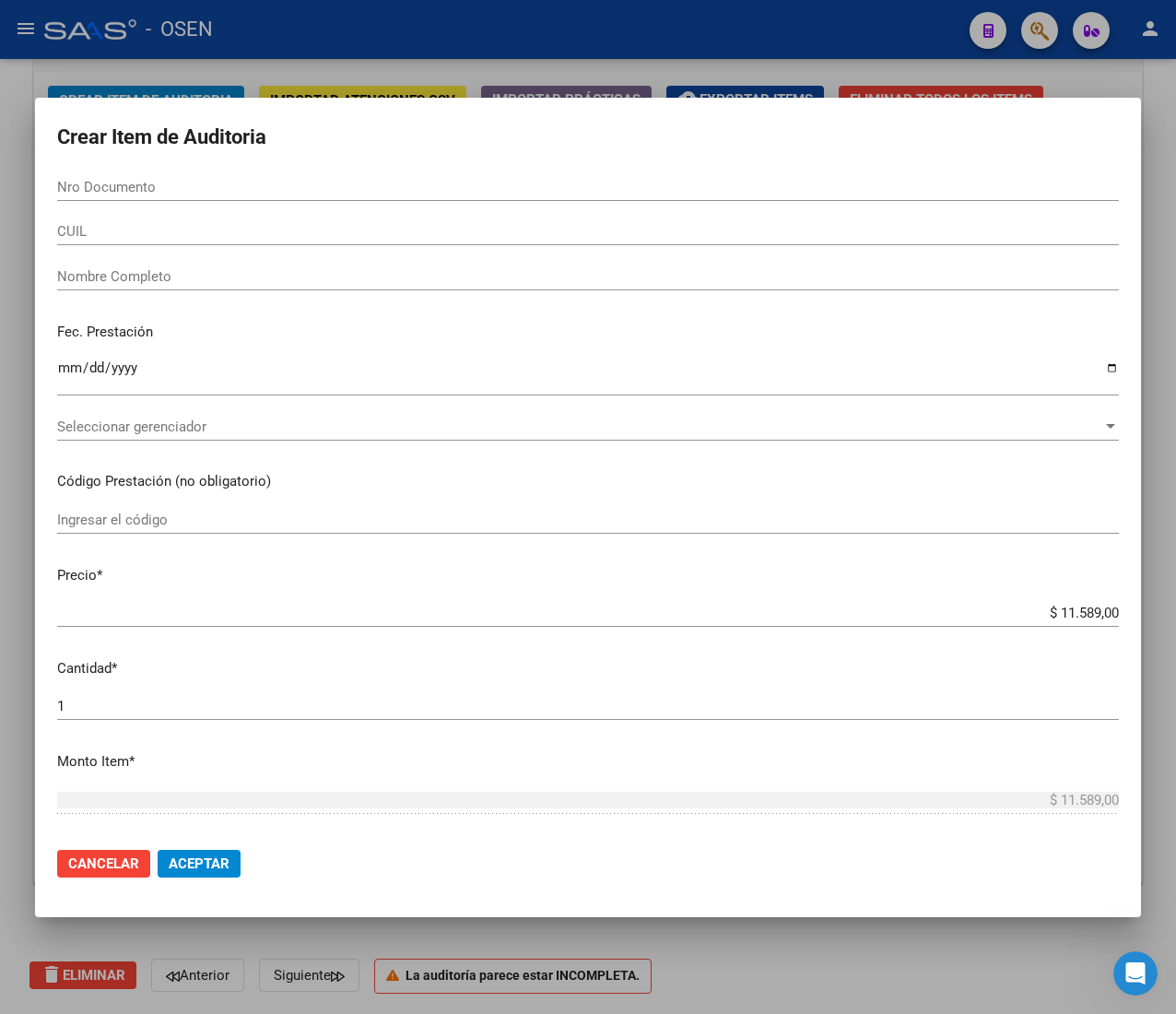
click at [112, 231] on input "CUIL" at bounding box center [588, 231] width 1061 height 16
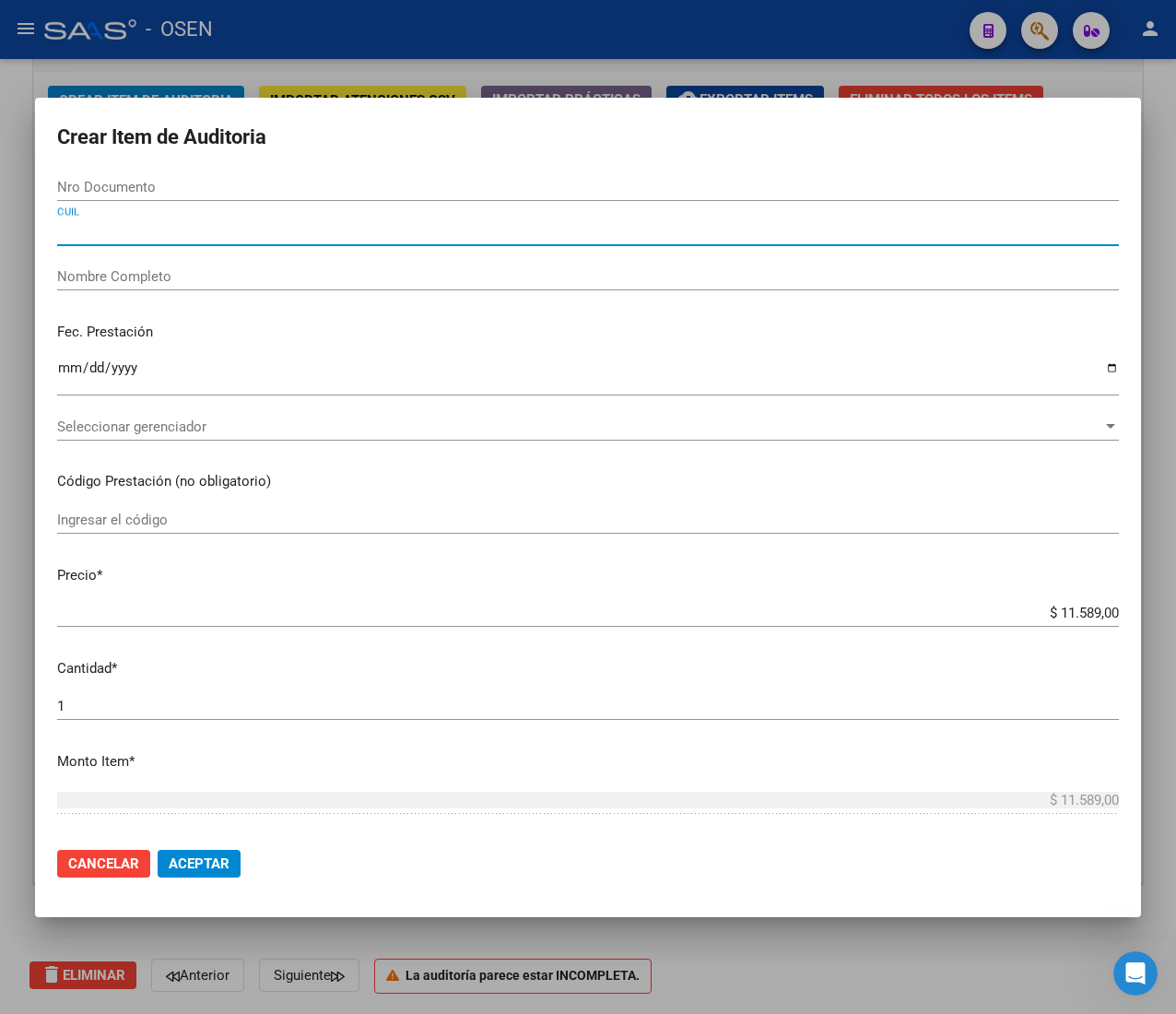
paste input "20523900456"
type input "20523900456"
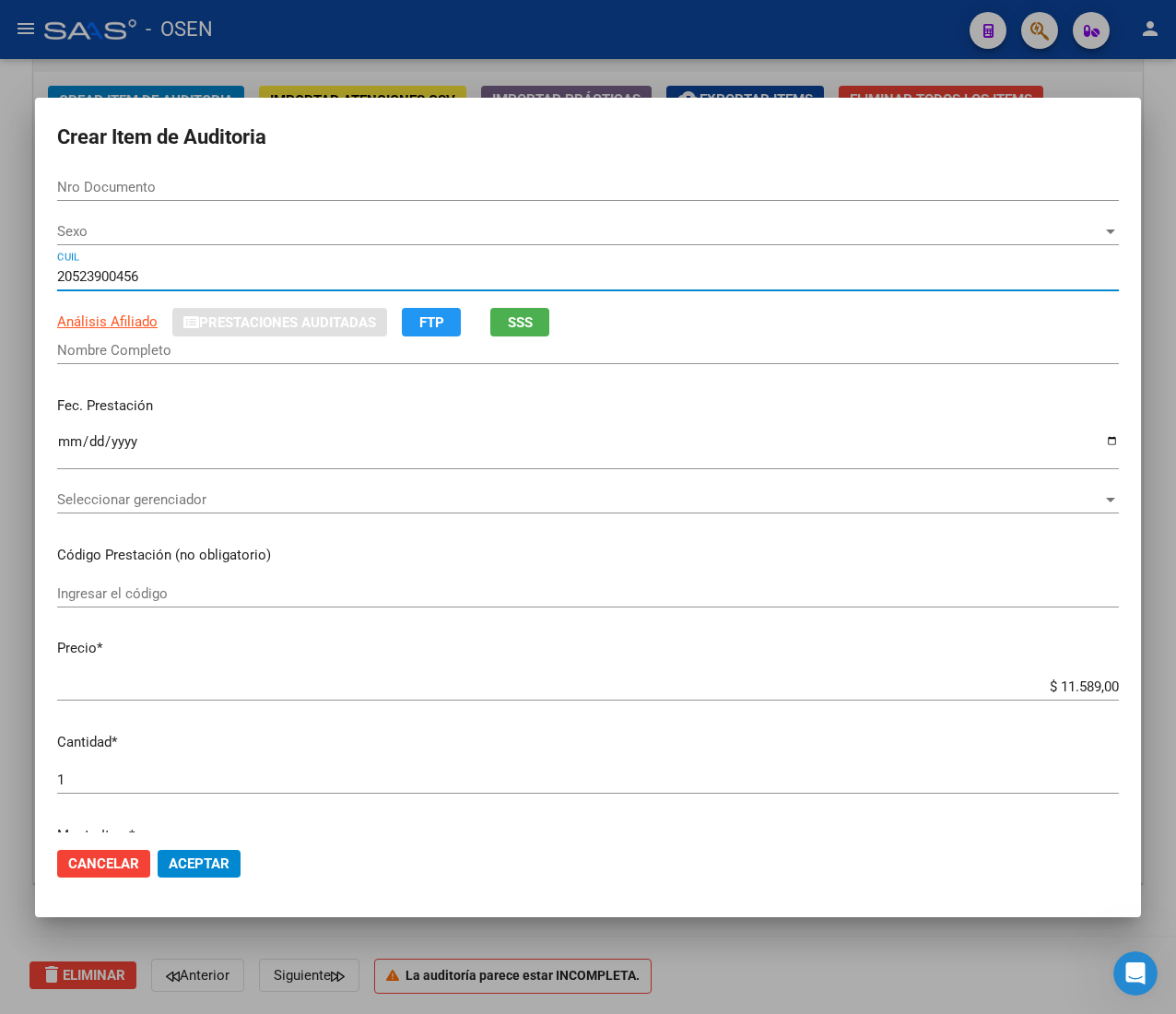
type input "52390045"
type input "[PERSON_NAME] [PERSON_NAME]"
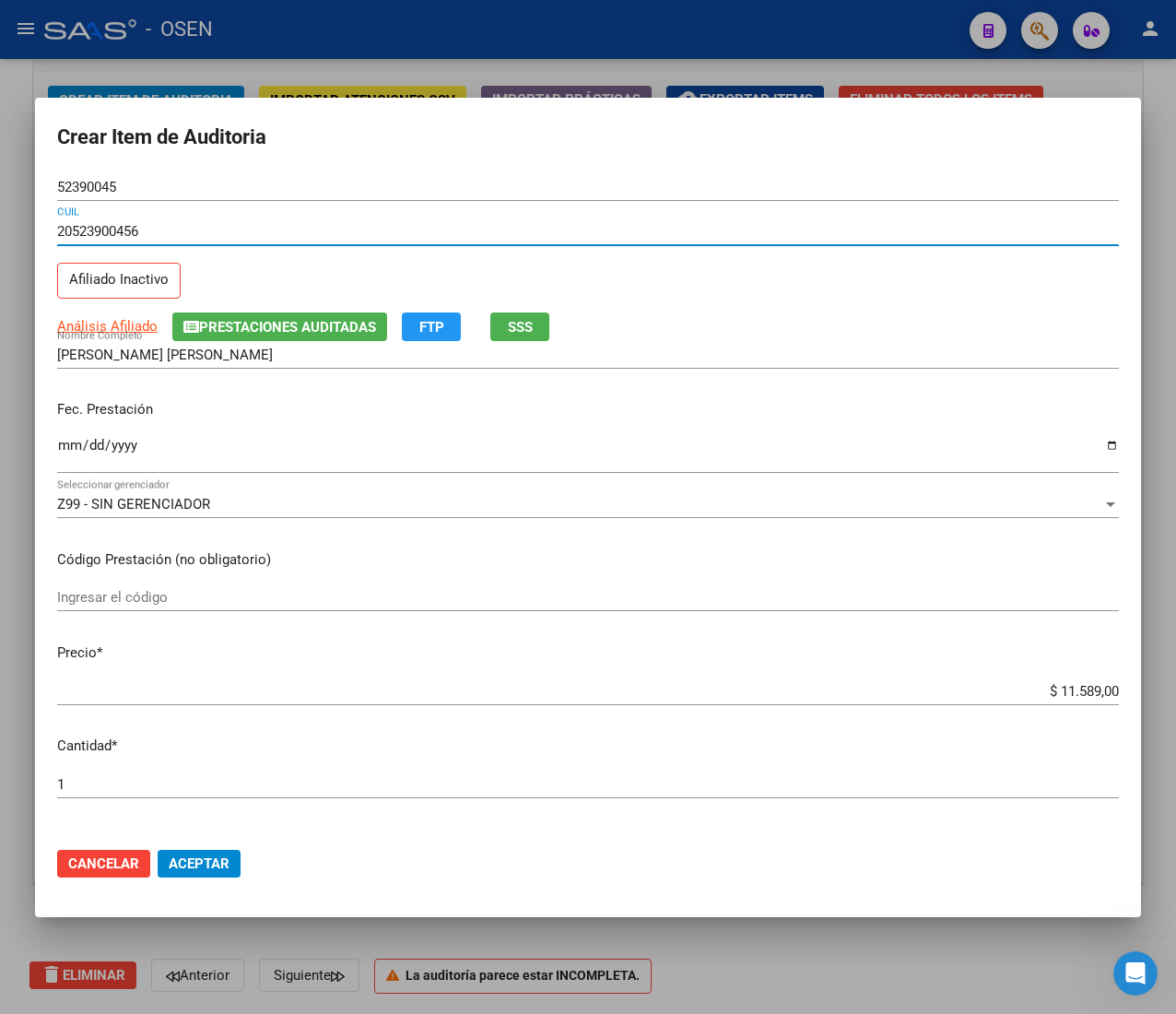
type input "20523900456"
click at [65, 447] on input "Ingresar la fecha" at bounding box center [588, 452] width 1061 height 30
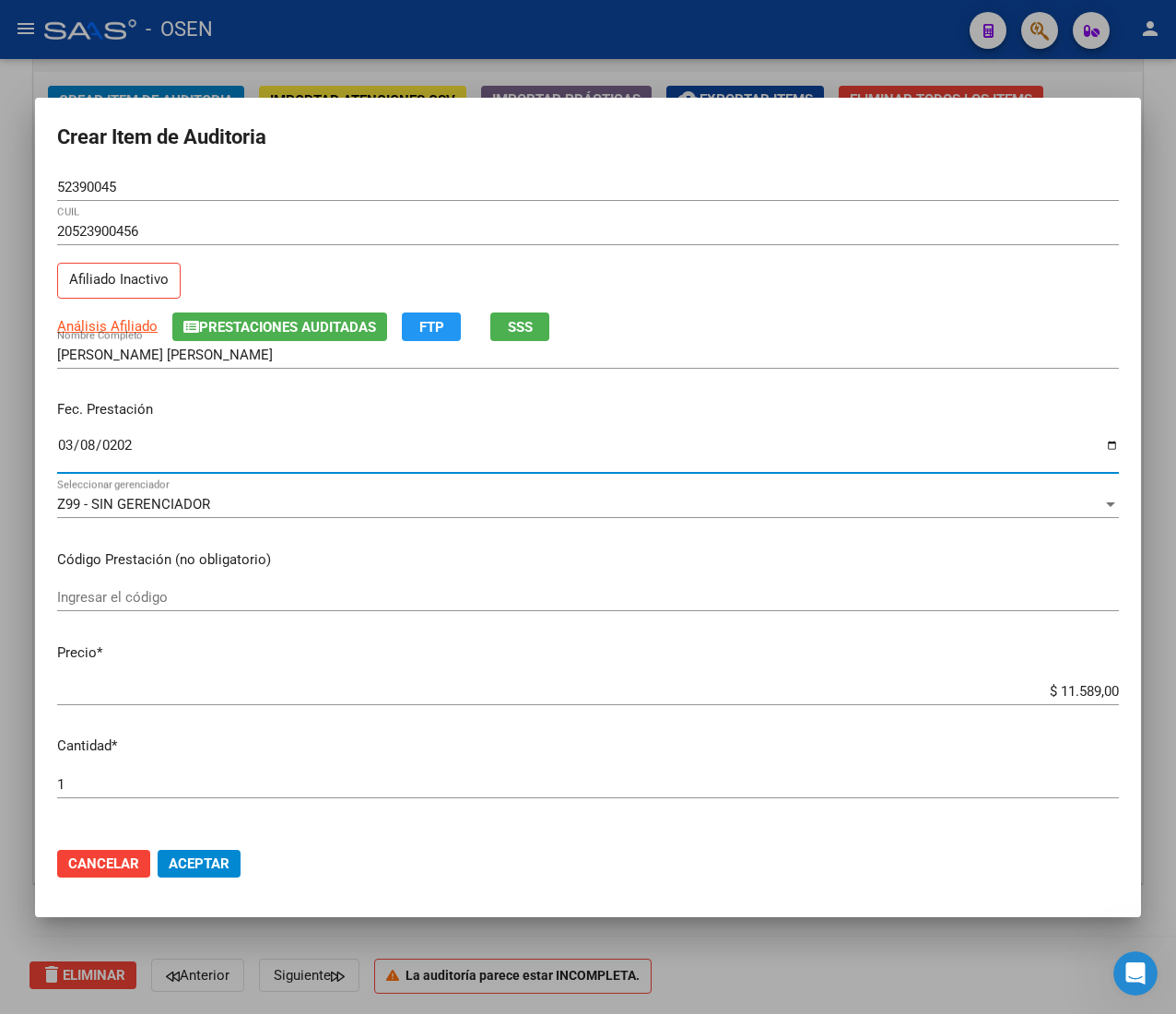
type input "[DATE]"
click at [86, 191] on input "52390045" at bounding box center [588, 187] width 1061 height 16
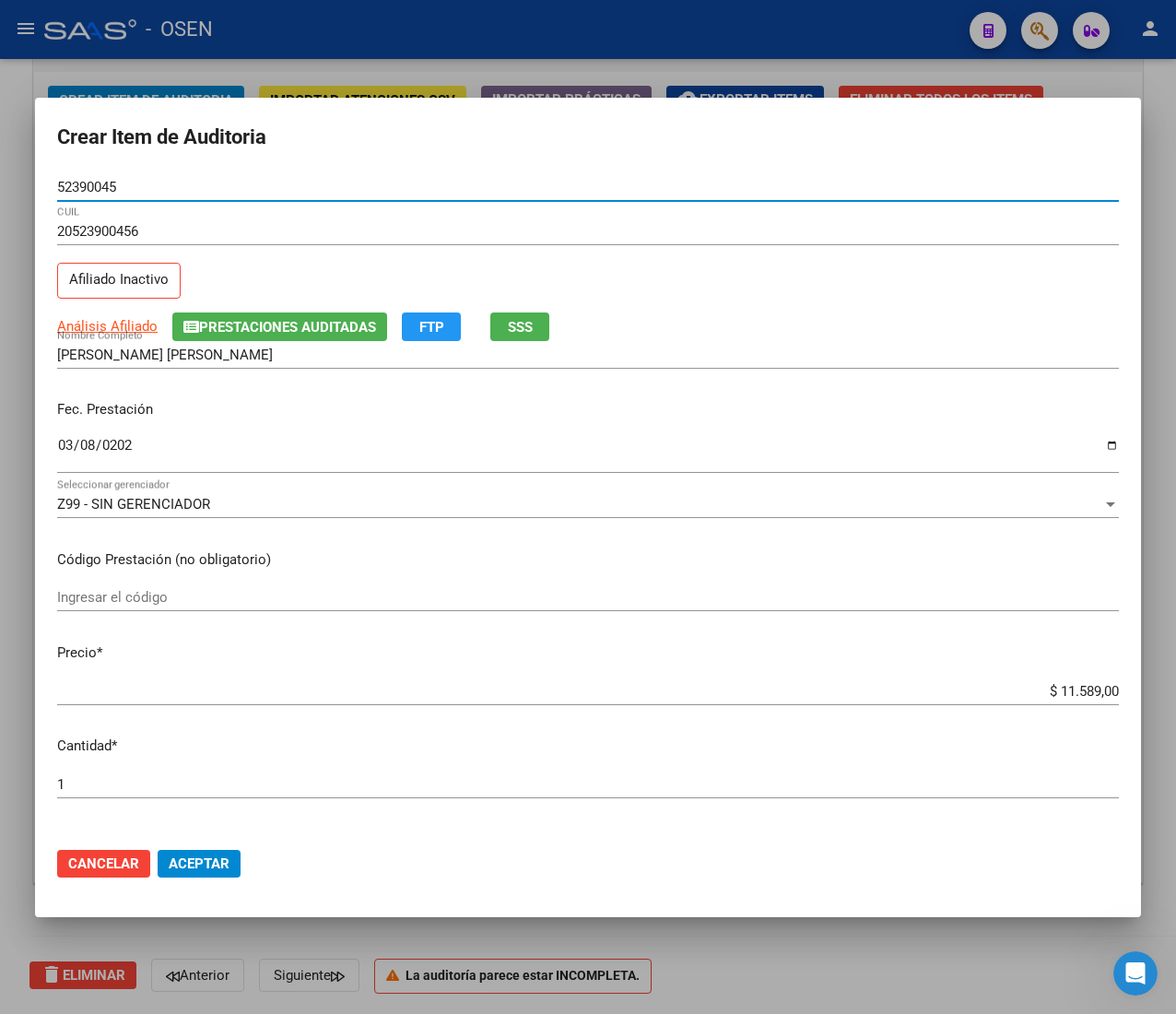
click at [86, 191] on input "52390045" at bounding box center [588, 187] width 1061 height 16
click at [1066, 687] on input "$ 11.589,00" at bounding box center [588, 691] width 1061 height 16
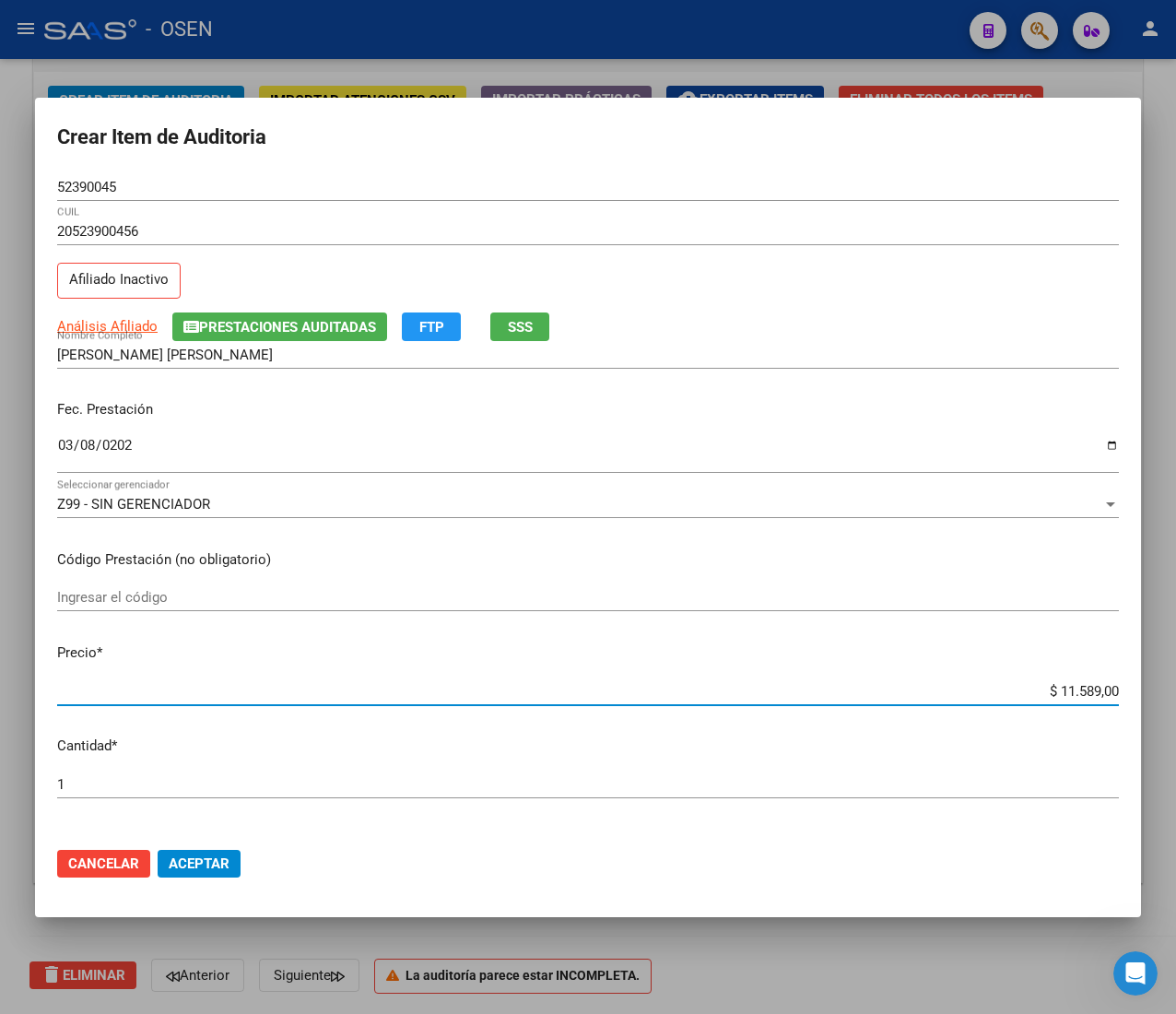
click at [1066, 687] on input "$ 11.589,00" at bounding box center [588, 691] width 1061 height 16
type input "$ 0,01"
type input "$ 0,11"
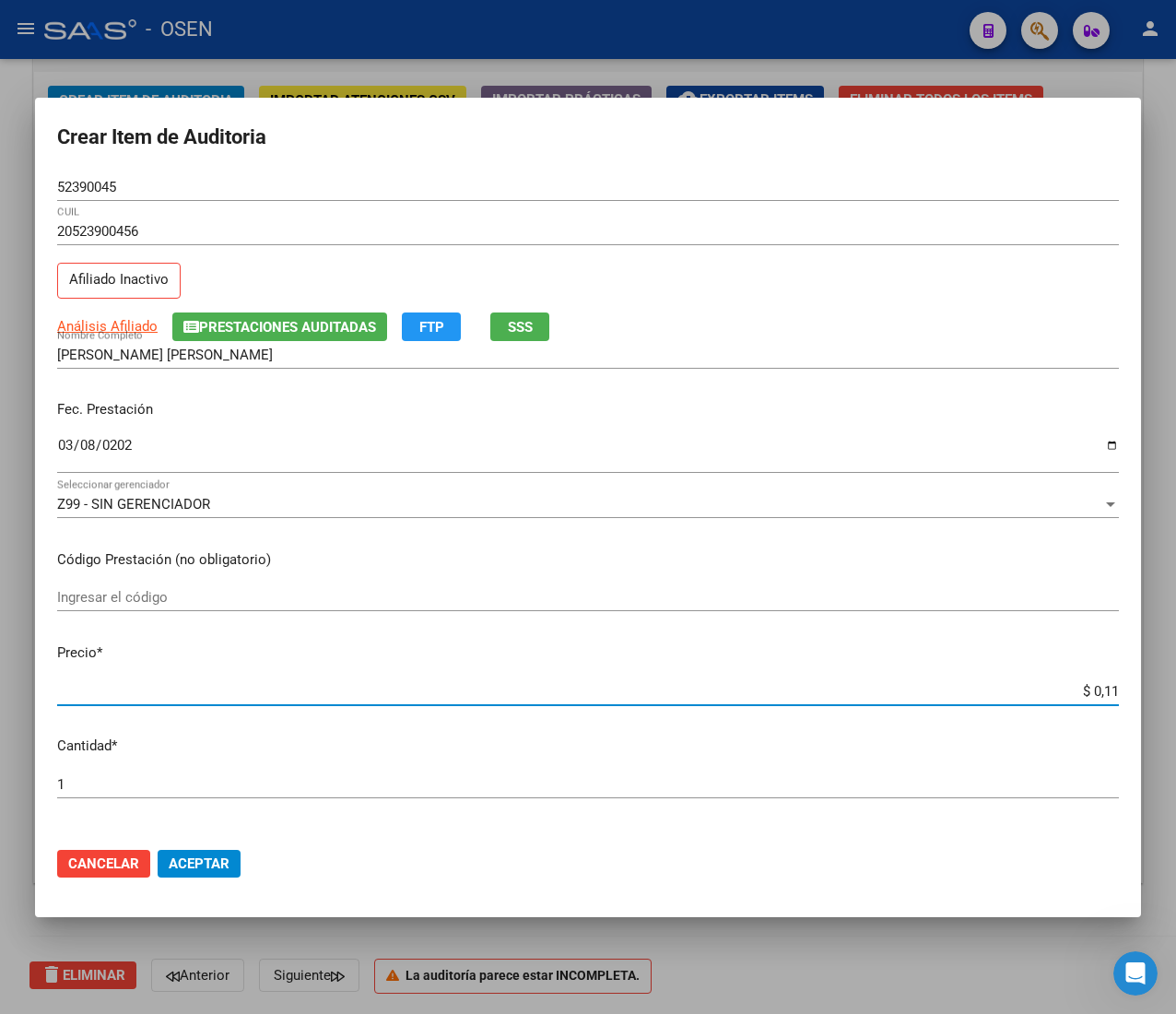
type input "$ 1,13"
type input "$ 11,30"
type input "$ 113,00"
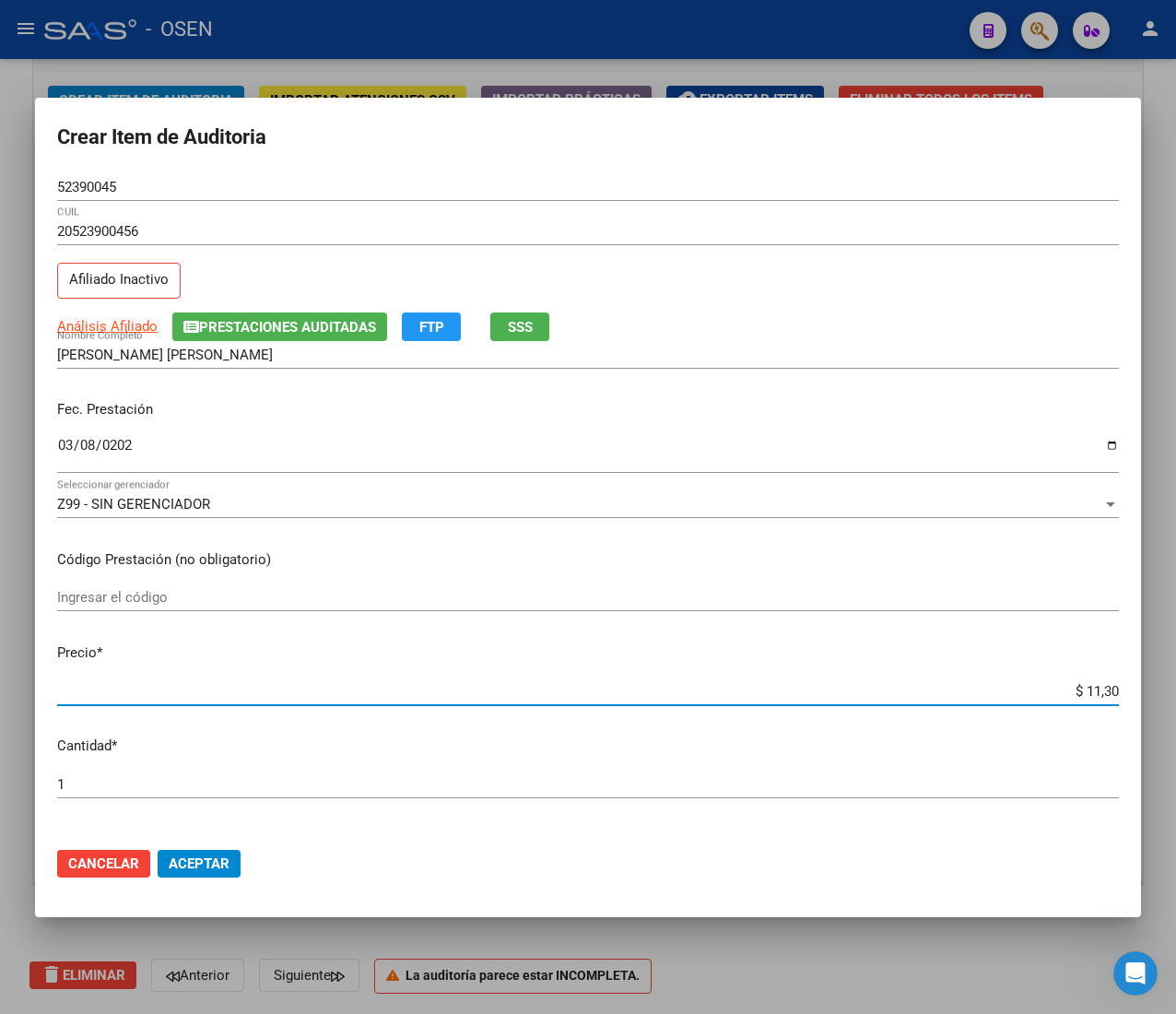
type input "$ 113,00"
type input "$ 1.130,00"
click at [59, 176] on div "52390045 Nro Documento" at bounding box center [588, 187] width 1061 height 28
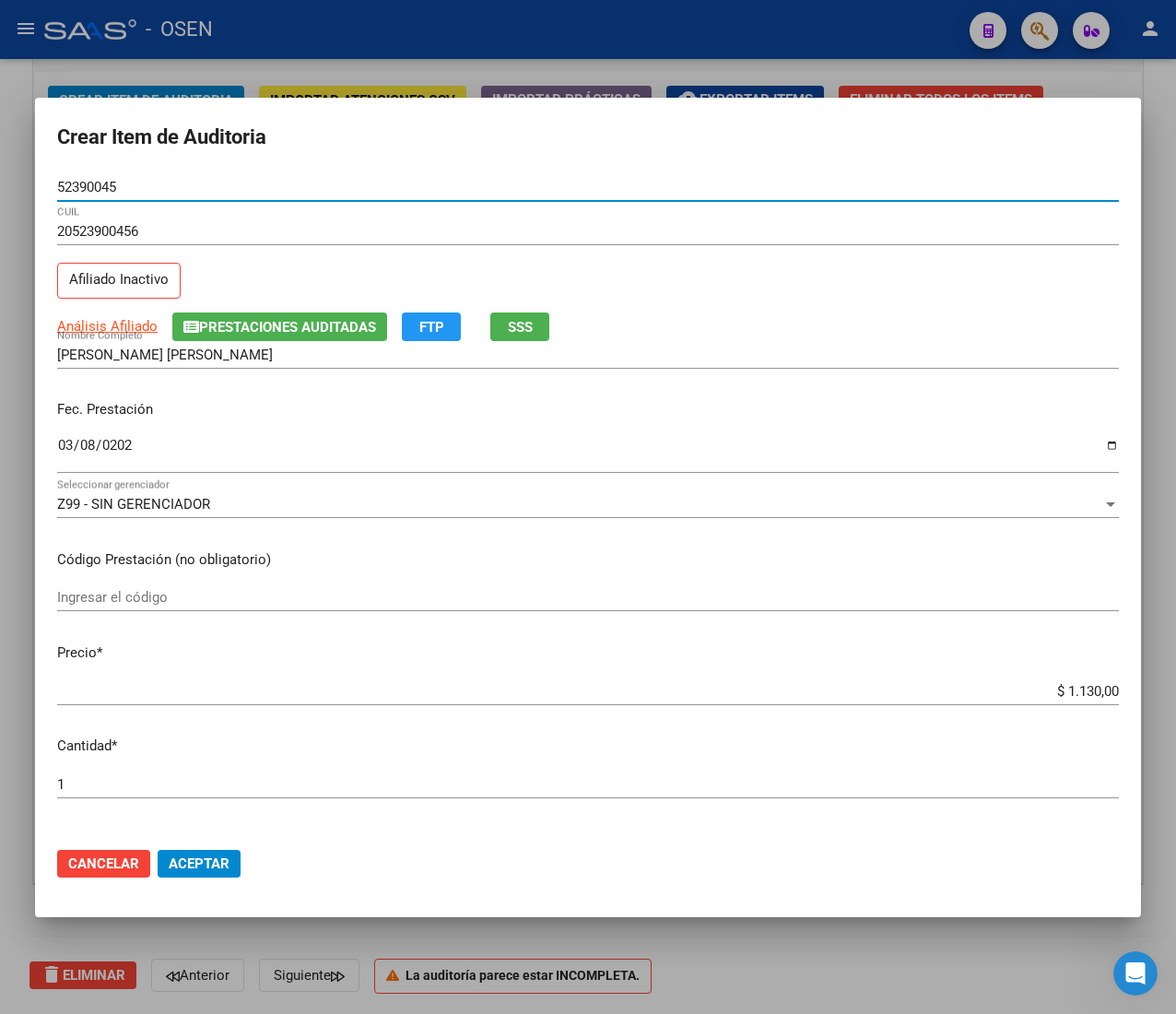
click at [75, 181] on input "52390045" at bounding box center [588, 187] width 1061 height 16
click at [211, 855] on span "Aceptar" at bounding box center [198, 863] width 61 height 16
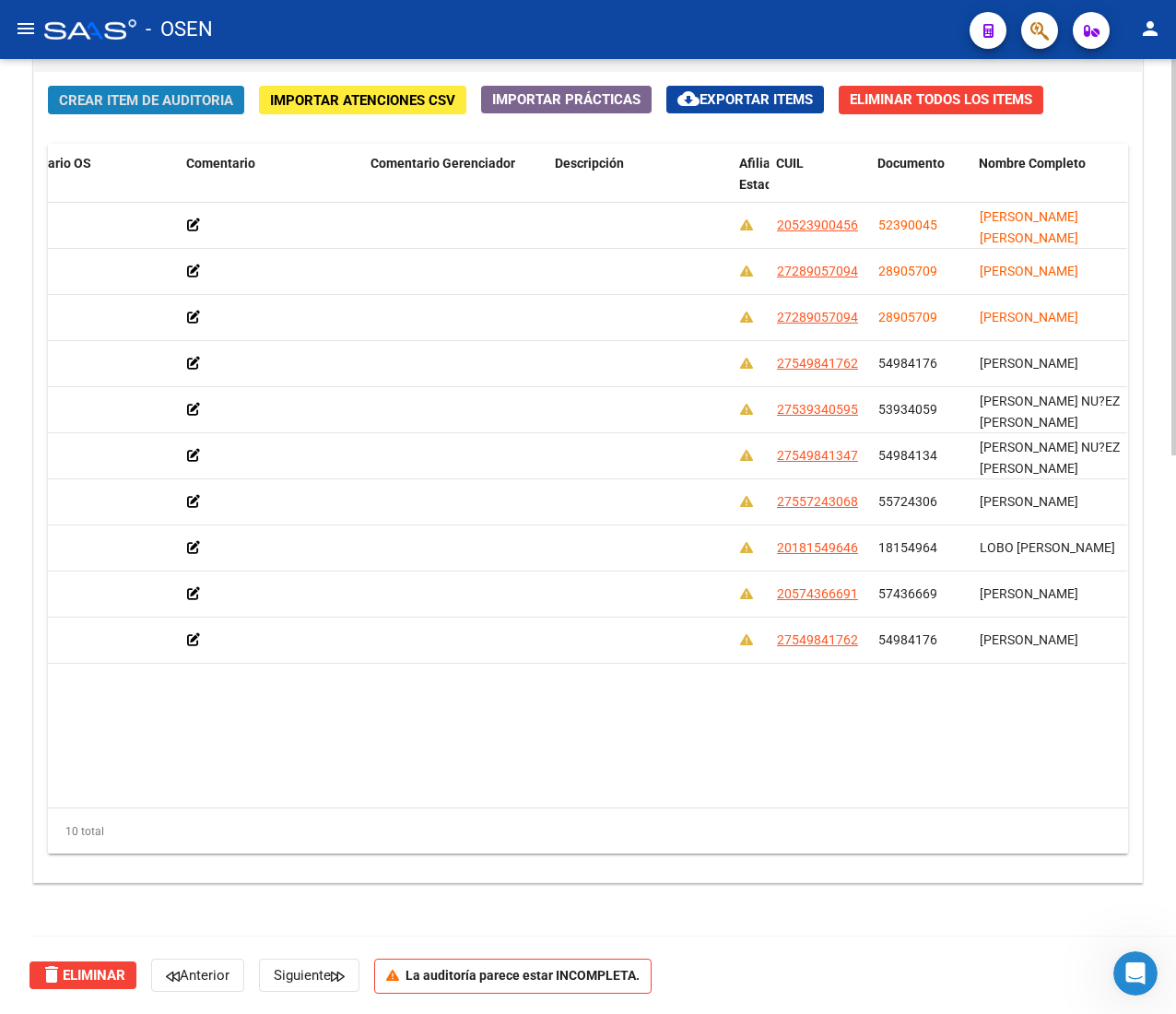
click at [157, 87] on button "Crear Item de Auditoria" at bounding box center [146, 101] width 196 height 29
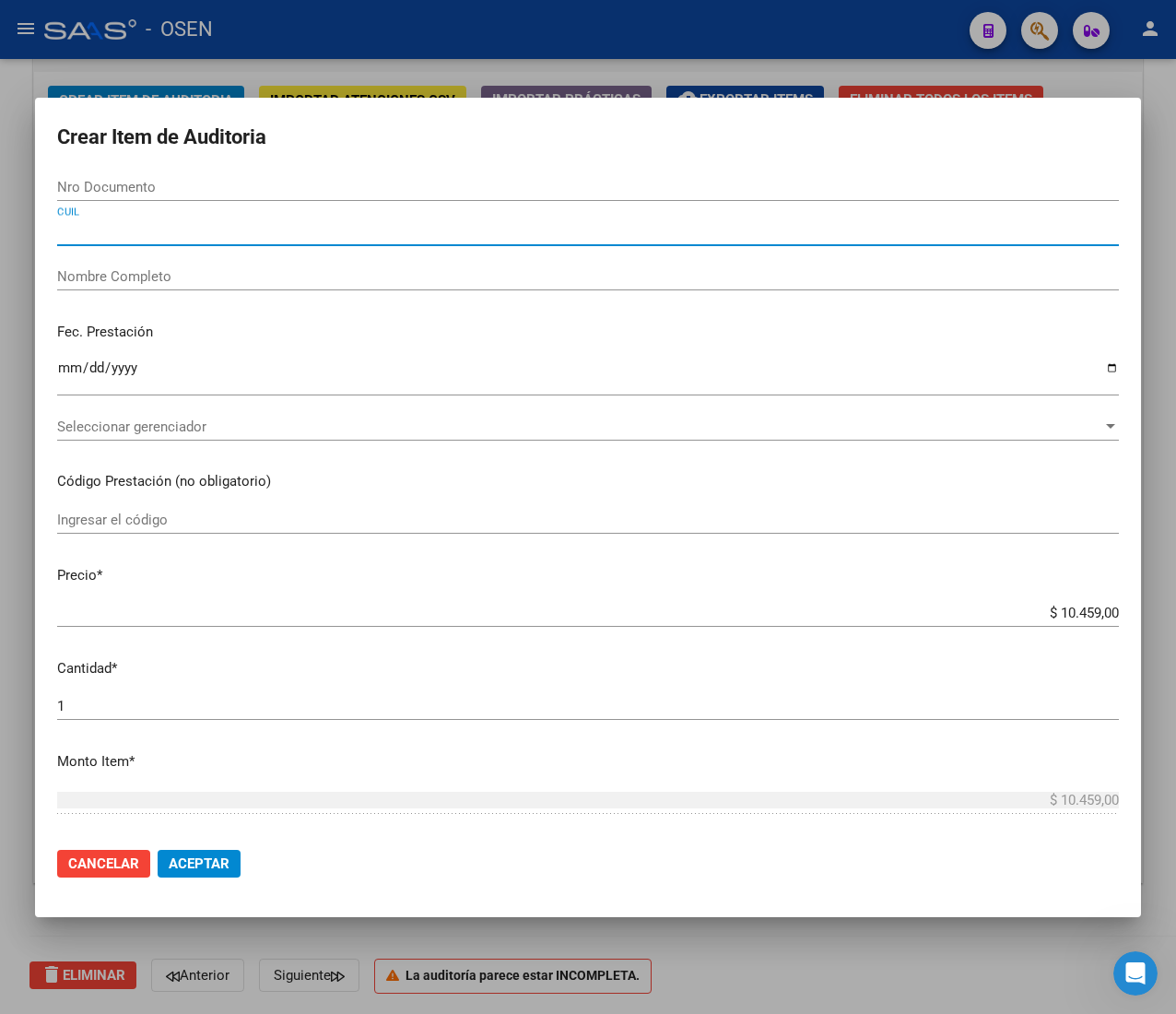
click at [208, 227] on input "CUIL" at bounding box center [588, 231] width 1061 height 16
paste input "20523900456"
type input "20523900456"
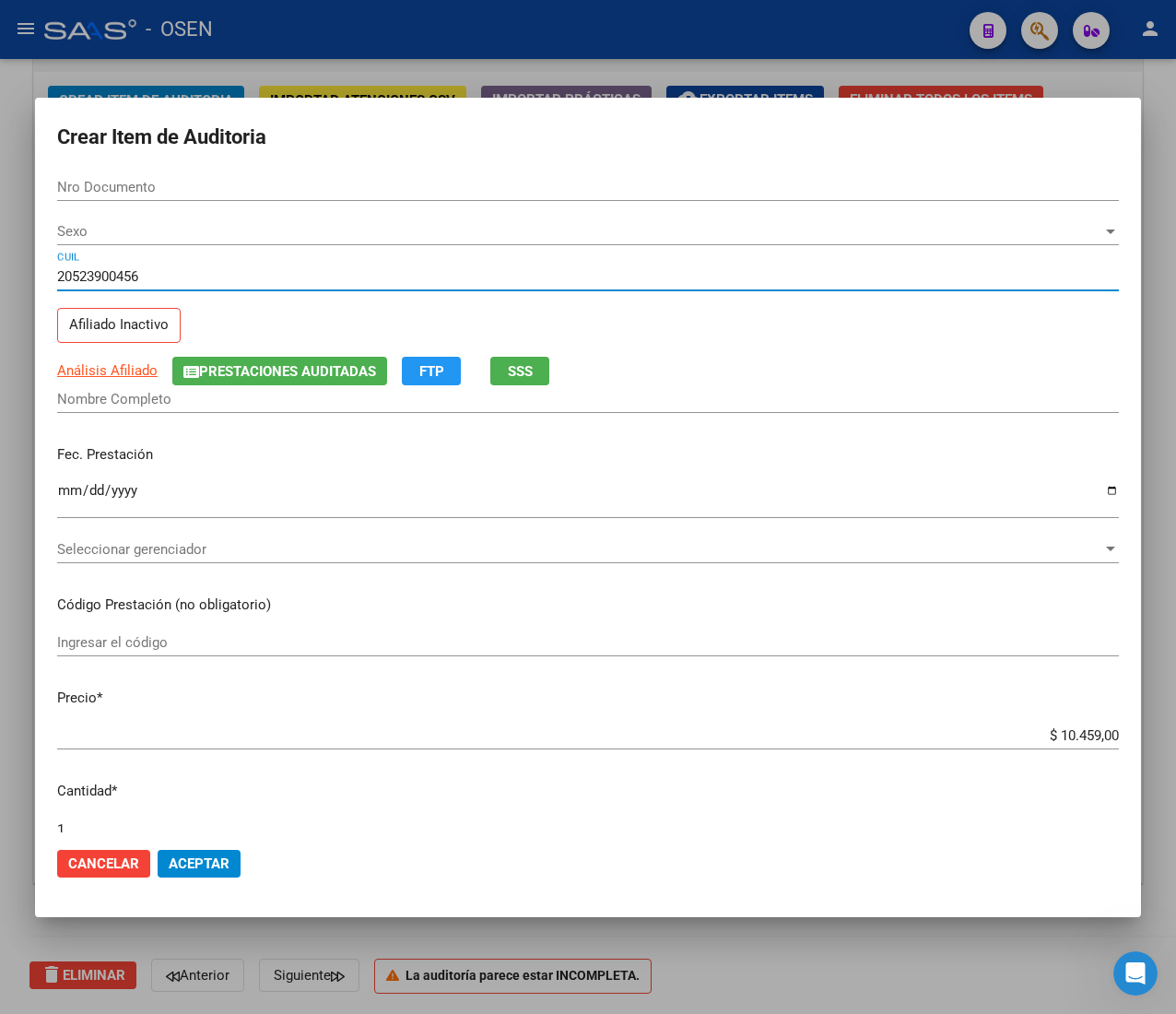
type input "52390045"
type input "[PERSON_NAME] [PERSON_NAME]"
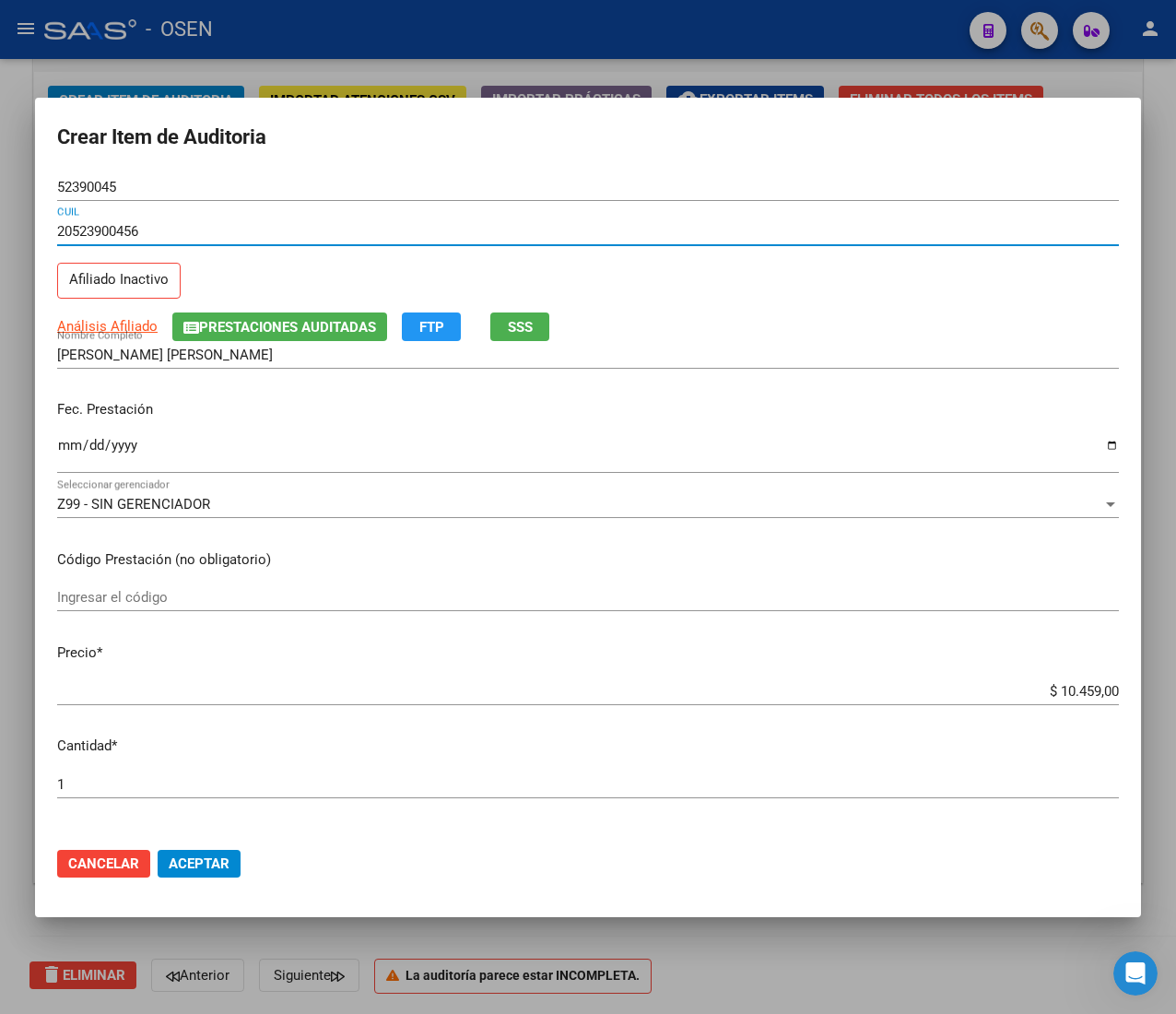
type input "20523900456"
click at [69, 452] on input "Ingresar la fecha" at bounding box center [588, 452] width 1061 height 30
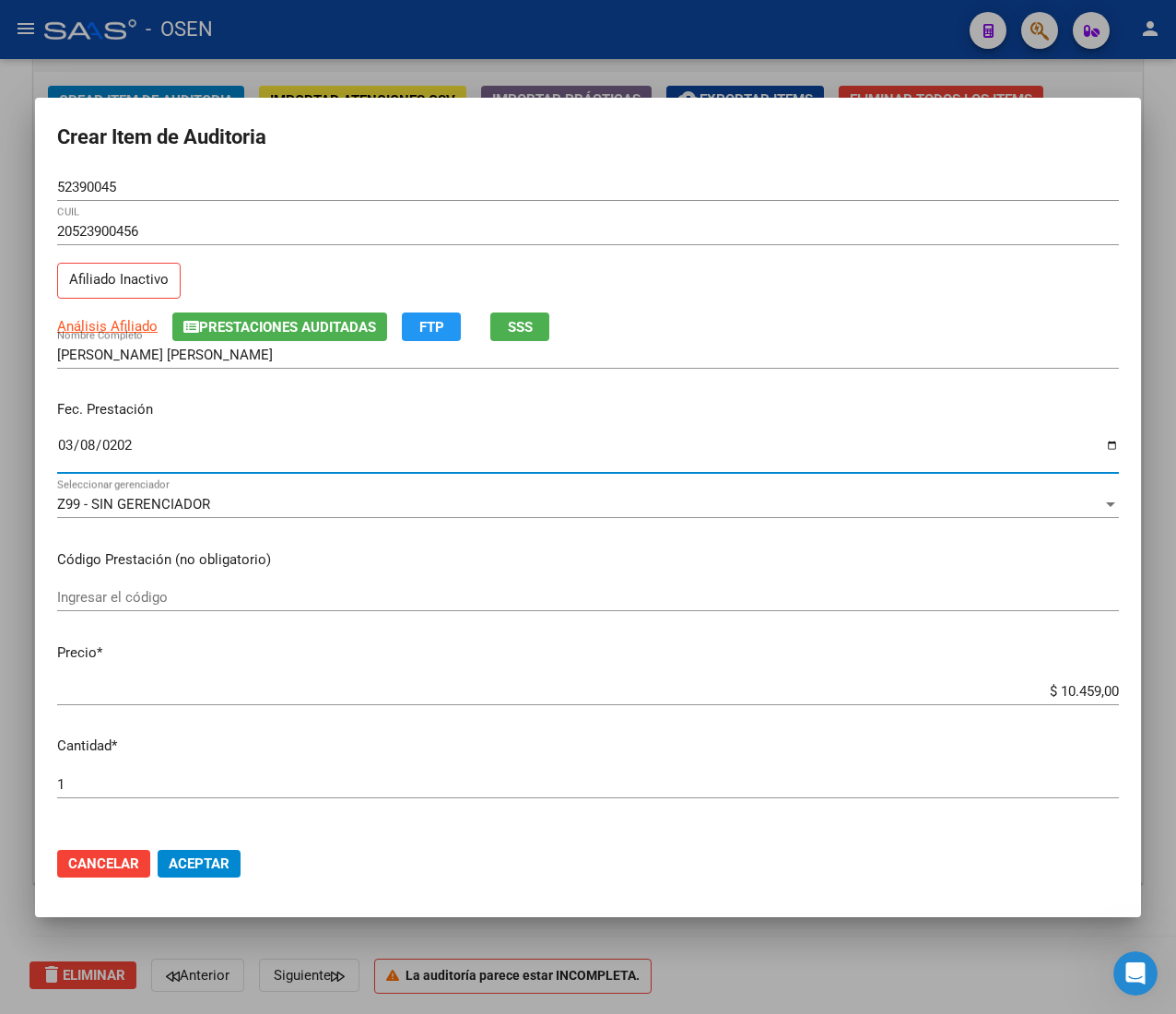
type input "[DATE]"
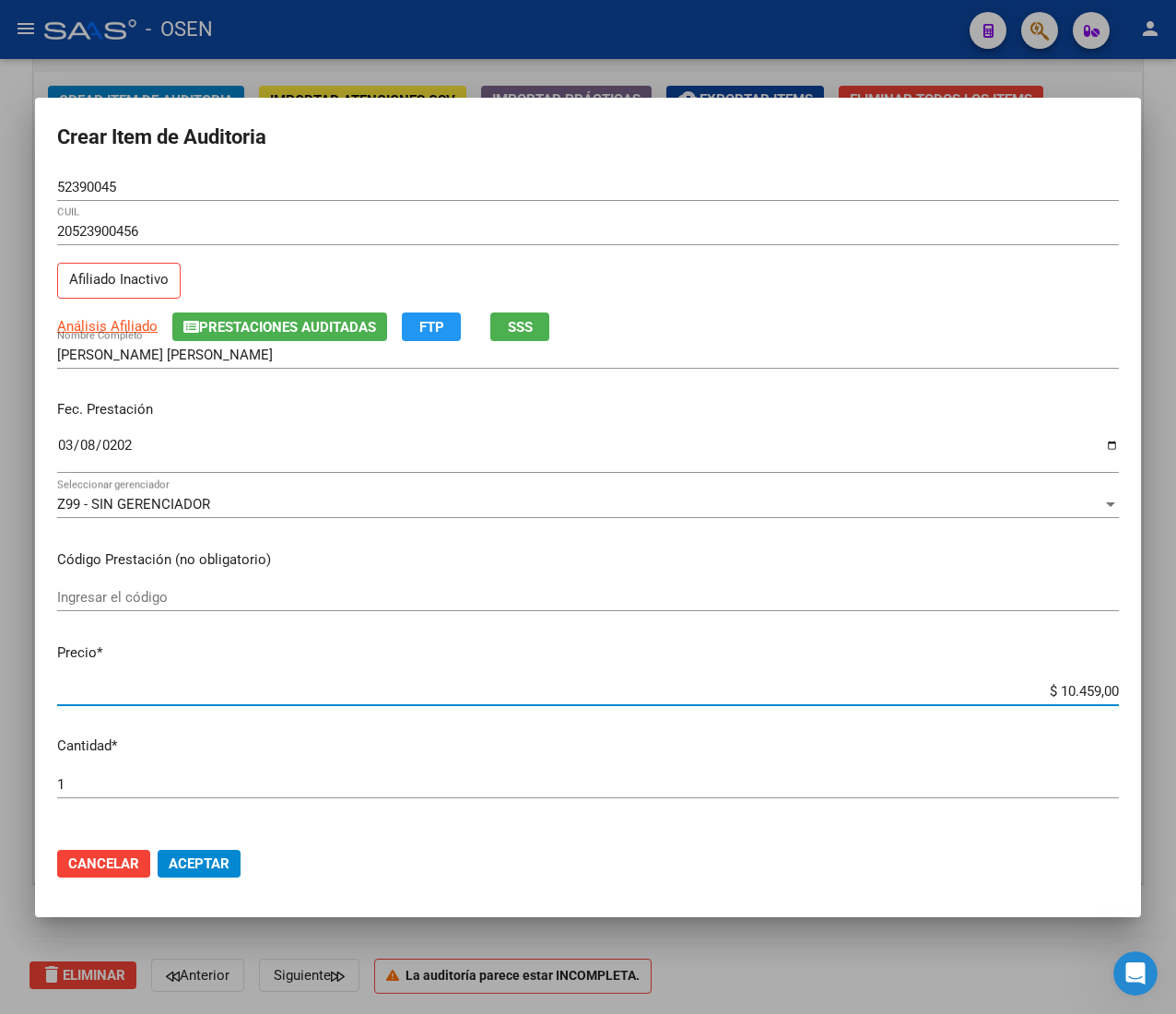
click at [1067, 691] on input "$ 10.459,00" at bounding box center [588, 691] width 1061 height 16
type input "$ 0,04"
type input "$ 0,45"
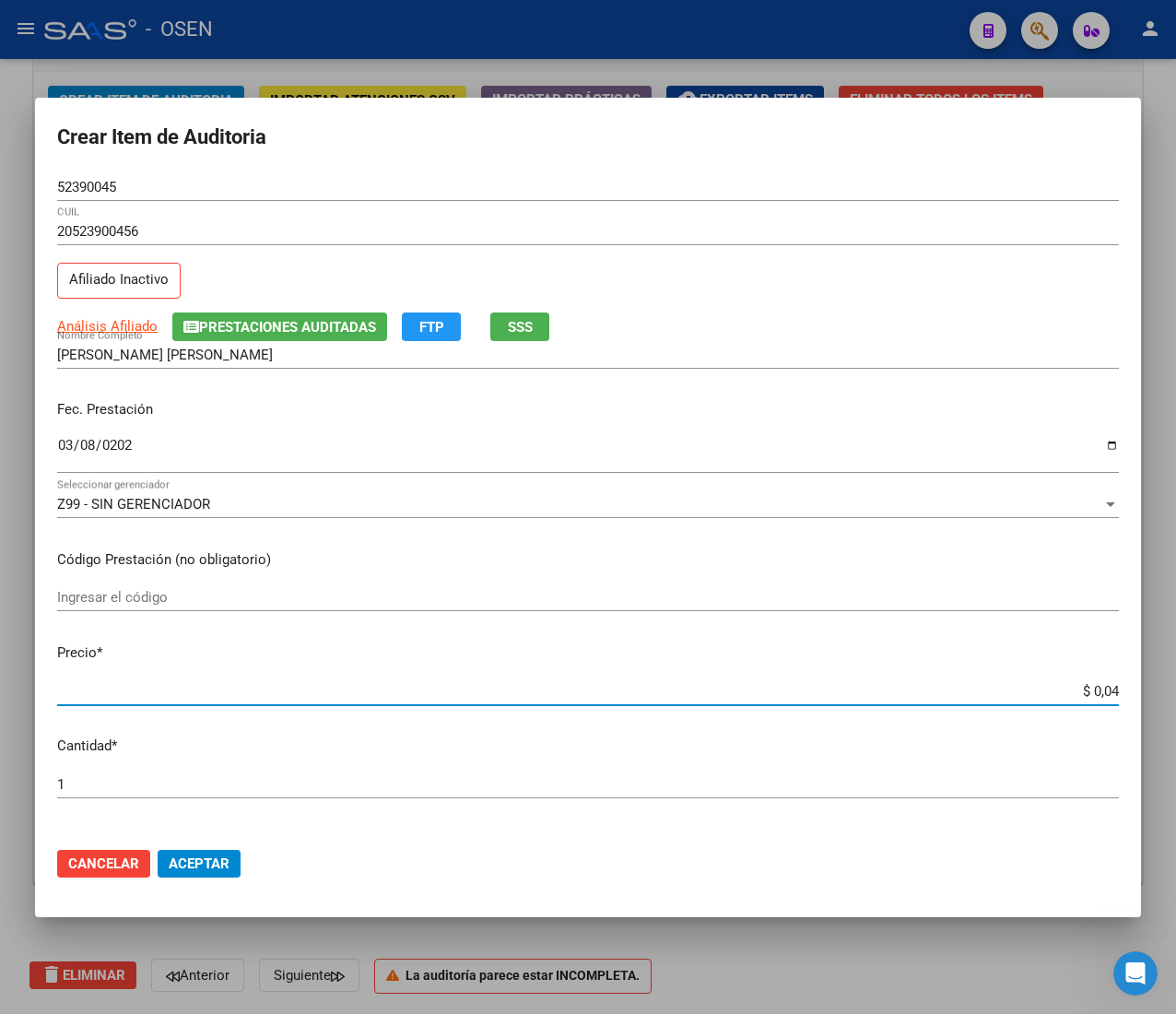
type input "$ 0,45"
type input "$ 4,57"
type input "$ 45,70"
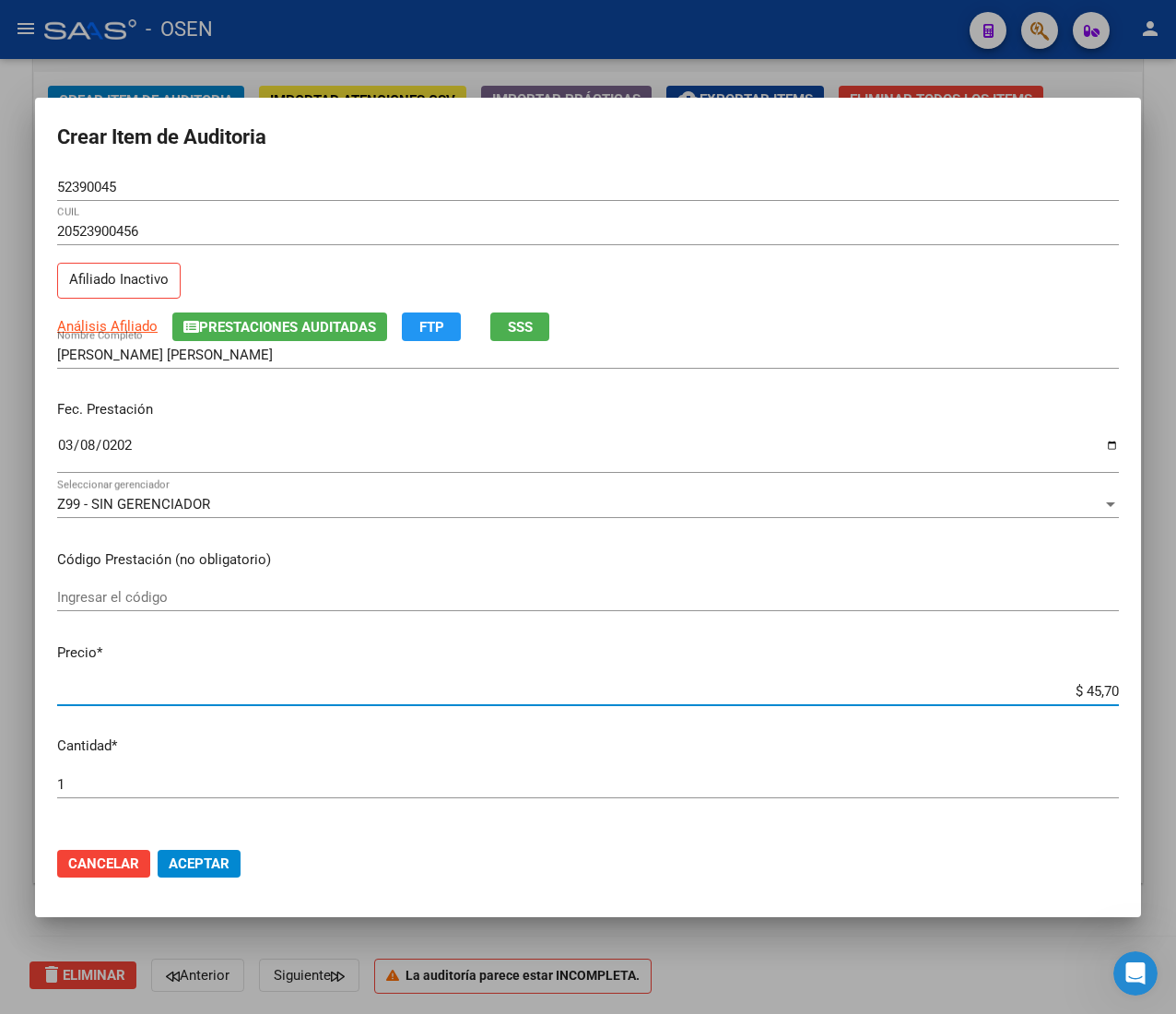
type input "$ 457,00"
click at [233, 858] on button "Aceptar" at bounding box center [199, 863] width 83 height 28
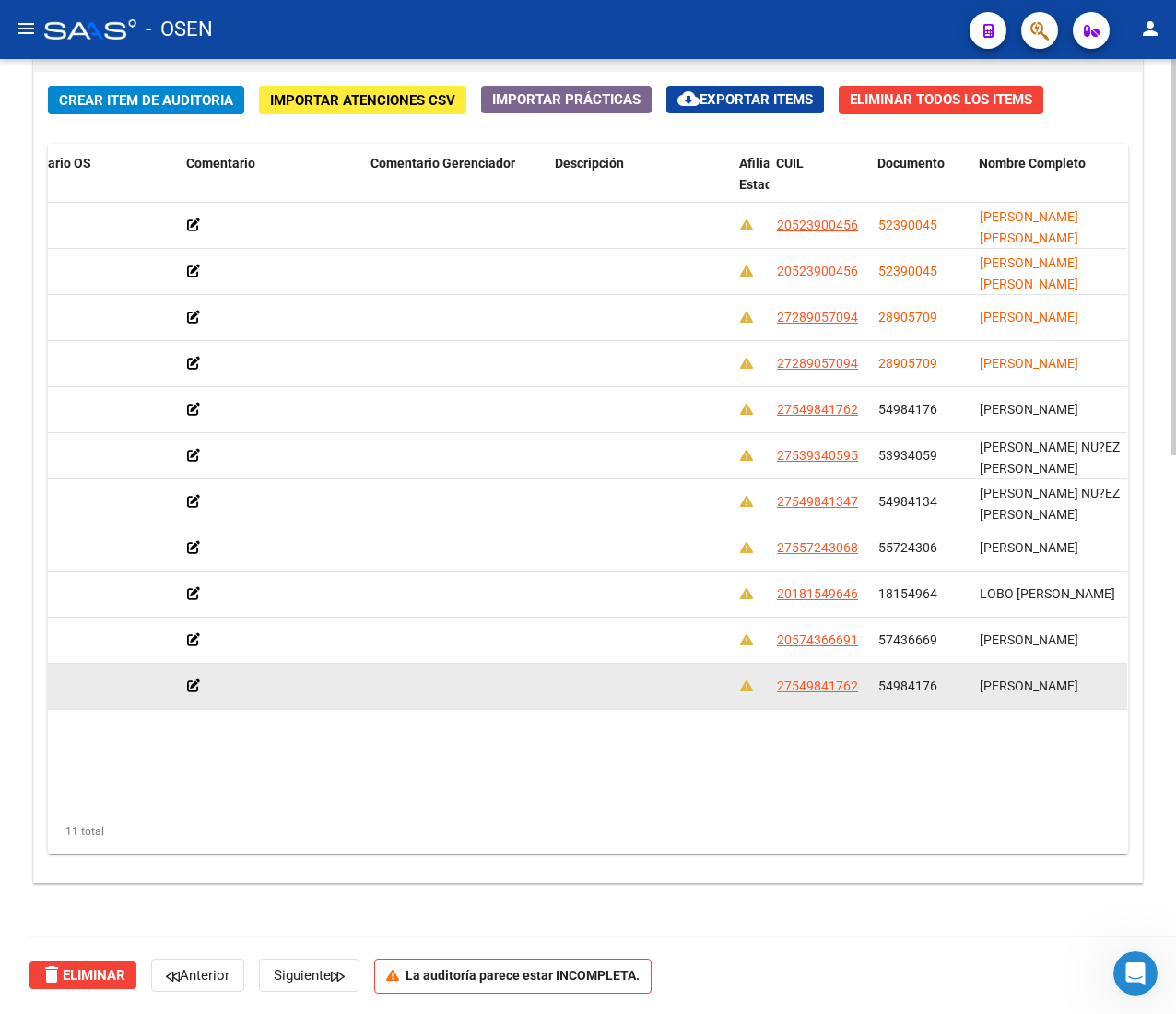
click at [173, 708] on div "162191 B15 - Boreal $ 2.063,00 $ 2.063,00 $ 0,00 27549841762 54984176 [PERSON_N…" at bounding box center [711, 687] width 2732 height 46
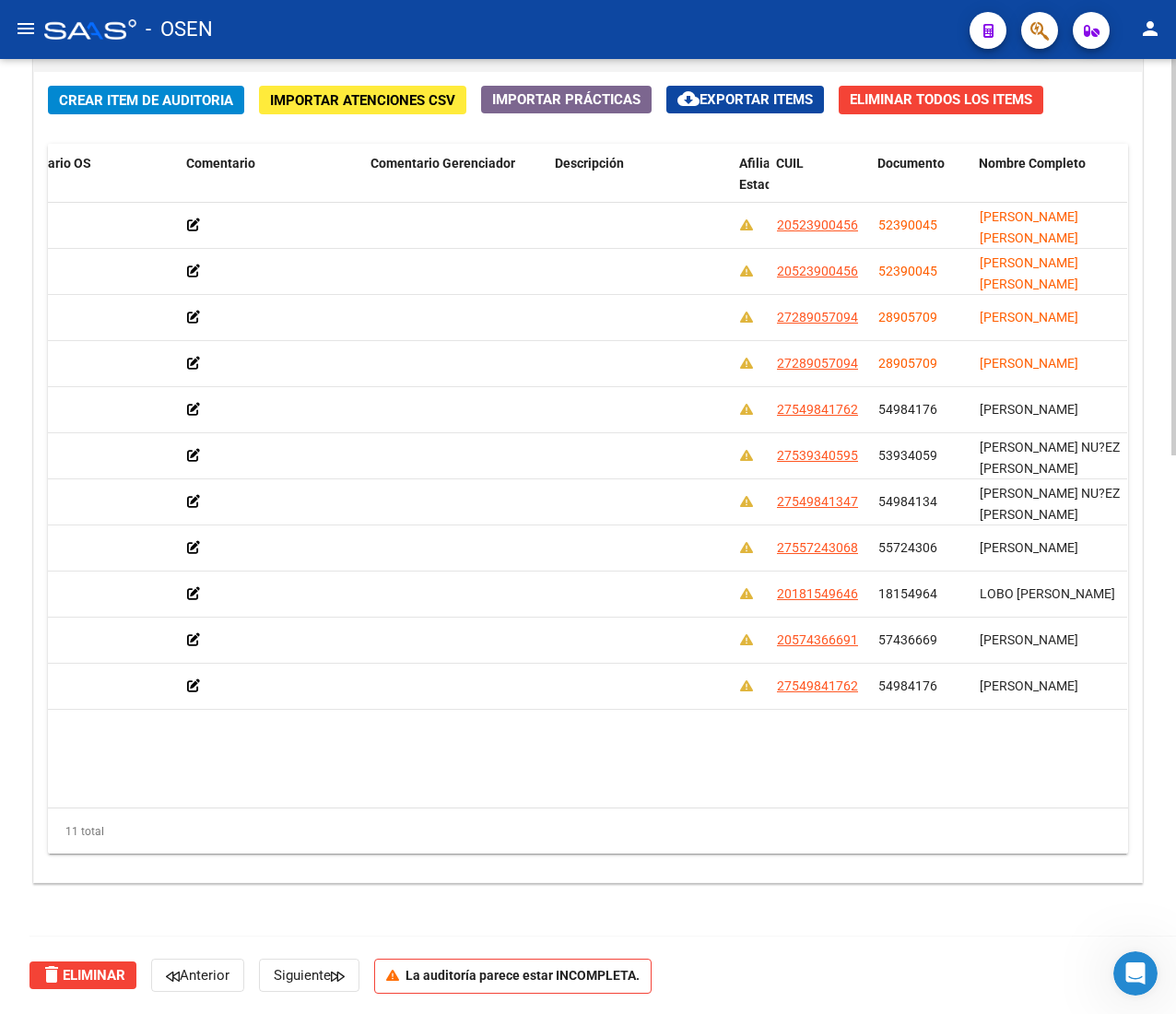
click at [325, 726] on datatable-body "162236 Z99 - SIN GERENCIADOR $ 457,00 $ 457,00 $ 0,00 20523900456 52390045 [PER…" at bounding box center [588, 506] width 1079 height 605
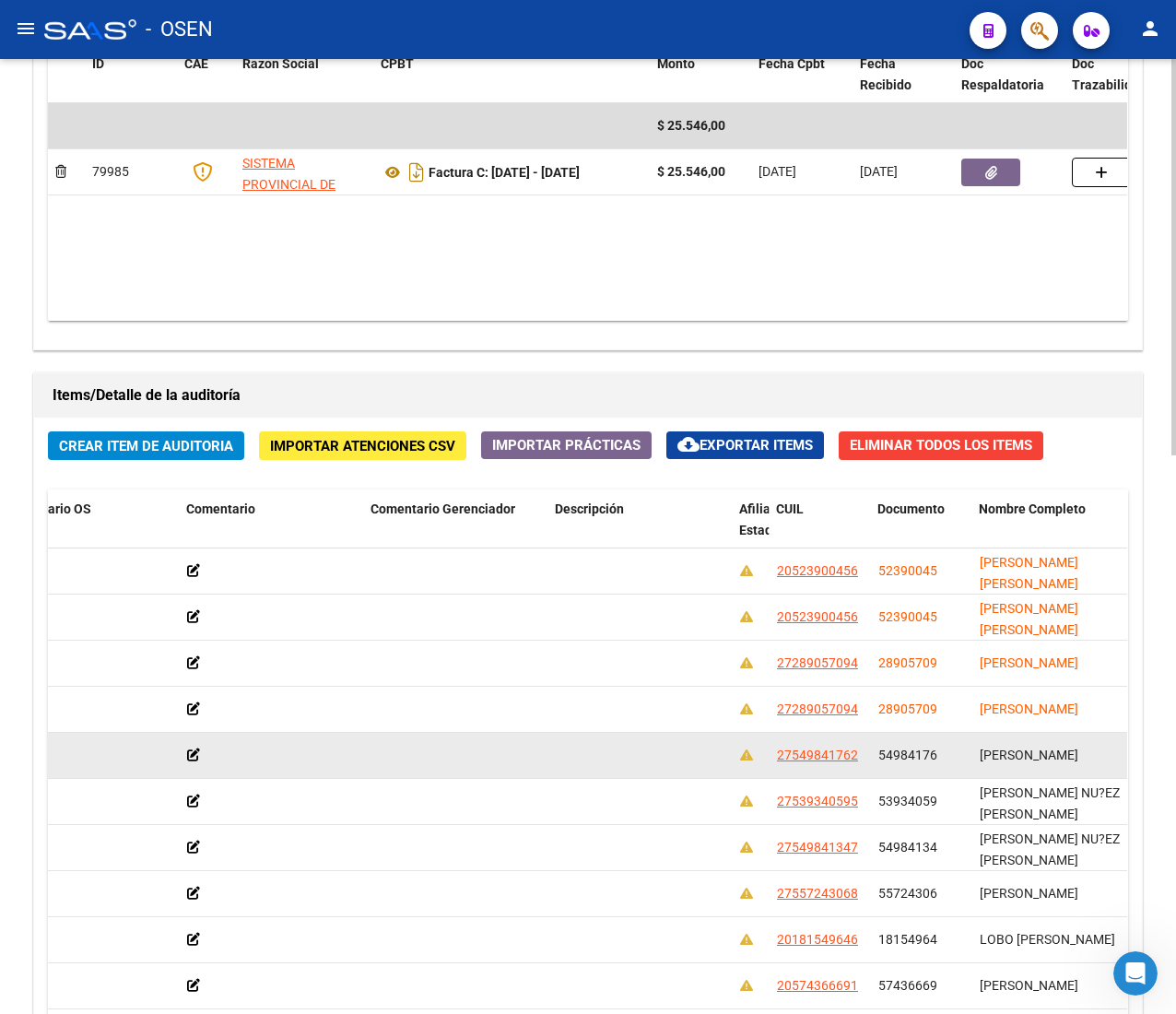
scroll to position [1346, 0]
